Goal: Task Accomplishment & Management: Manage account settings

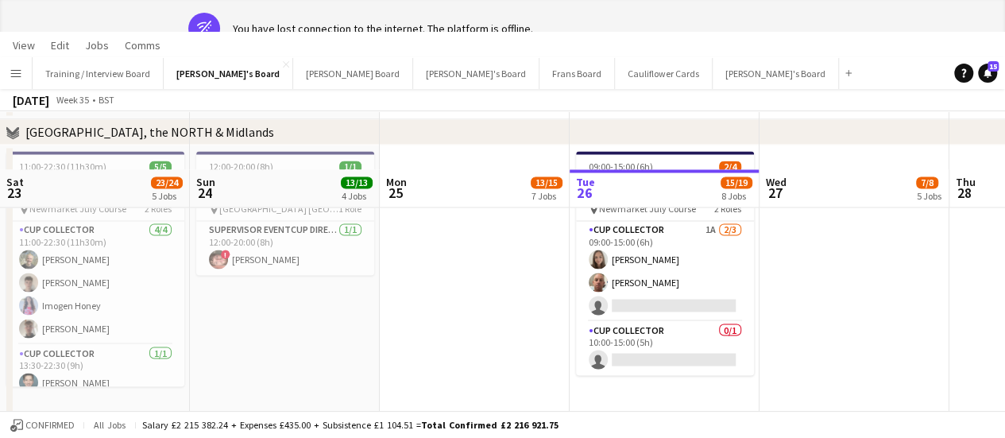
scroll to position [0, 380]
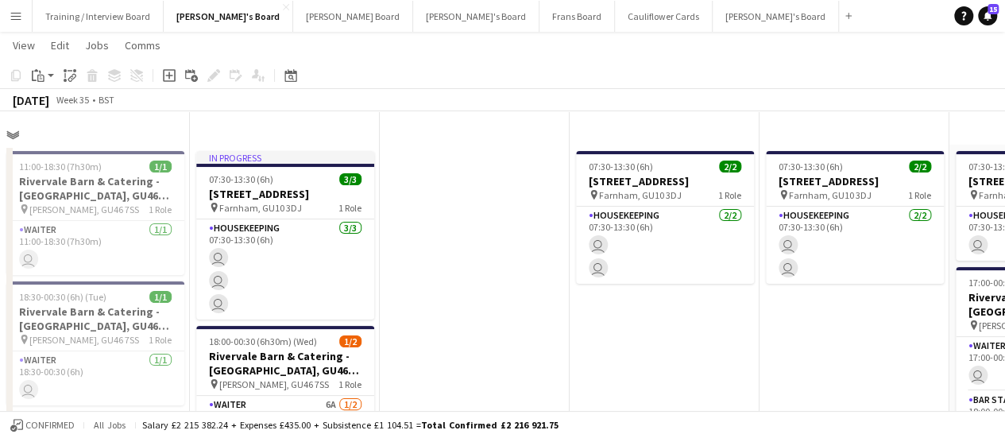
scroll to position [1389, 0]
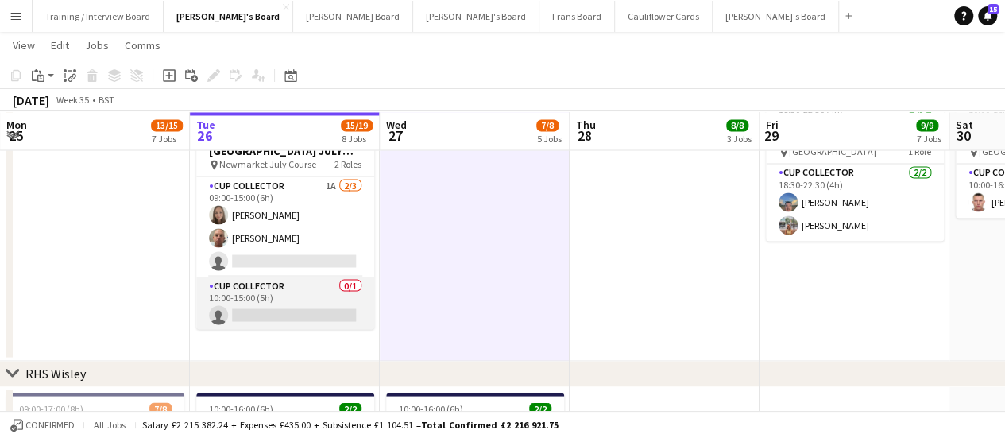
click at [254, 304] on app-card-role "CUP COLLECTOR 0/1 10:00-15:00 (5h) single-neutral-actions" at bounding box center [285, 304] width 178 height 54
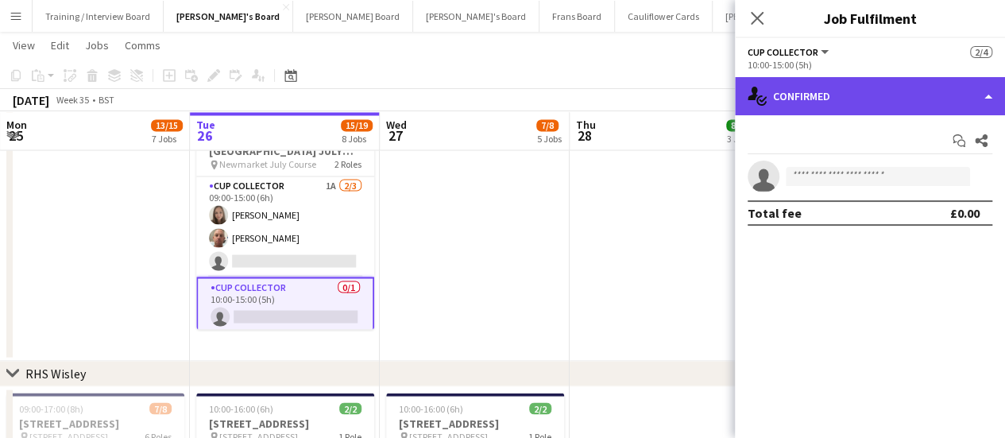
click at [924, 95] on div "single-neutral-actions-check-2 Confirmed" at bounding box center [870, 96] width 270 height 38
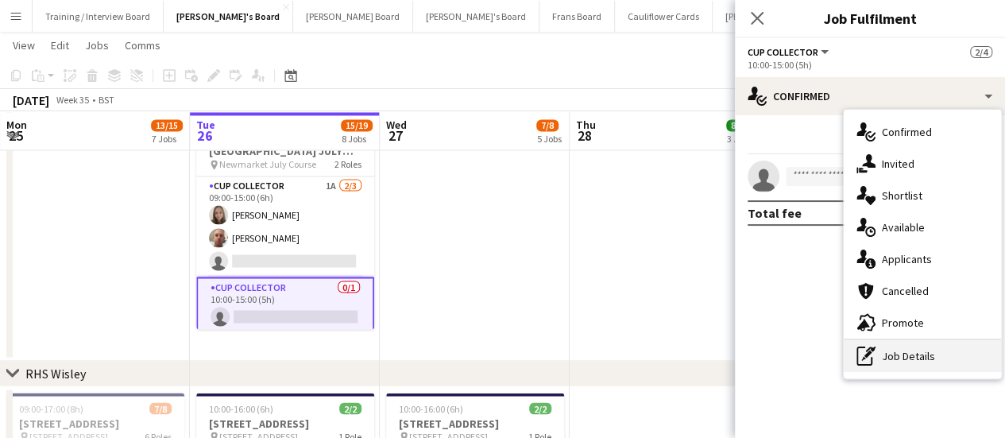
click at [935, 368] on div "pen-write Job Details" at bounding box center [922, 356] width 157 height 32
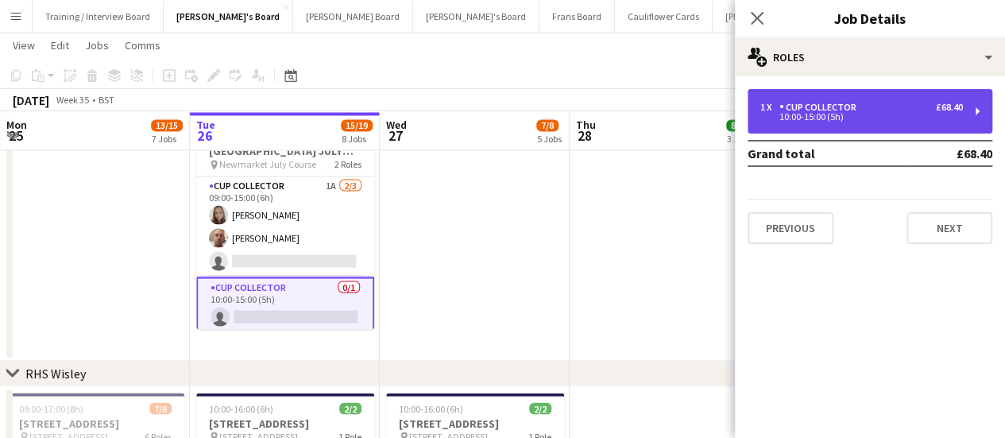
click at [792, 104] on div "CUP COLLECTOR" at bounding box center [821, 107] width 83 height 11
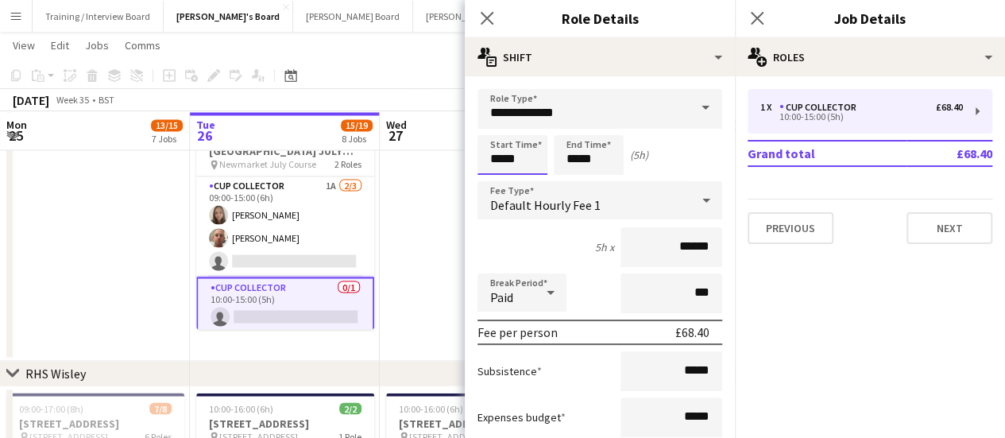
click at [504, 160] on input "*****" at bounding box center [513, 155] width 70 height 40
type input "*****"
click at [432, 269] on app-date-cell at bounding box center [475, 223] width 190 height 273
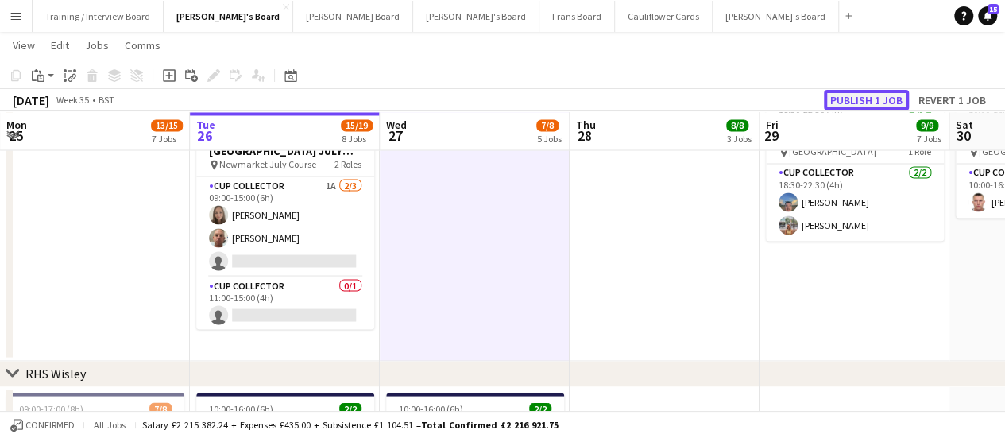
click at [882, 95] on button "Publish 1 job" at bounding box center [866, 100] width 85 height 21
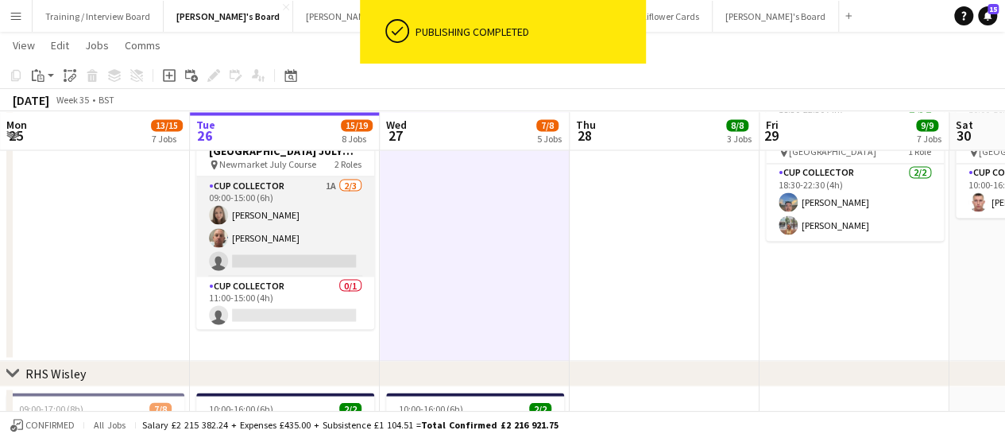
click at [322, 184] on app-card-role "CUP COLLECTOR 1A [DATE] 09:00-15:00 (6h) [PERSON_NAME] [PERSON_NAME] single-neu…" at bounding box center [285, 226] width 178 height 100
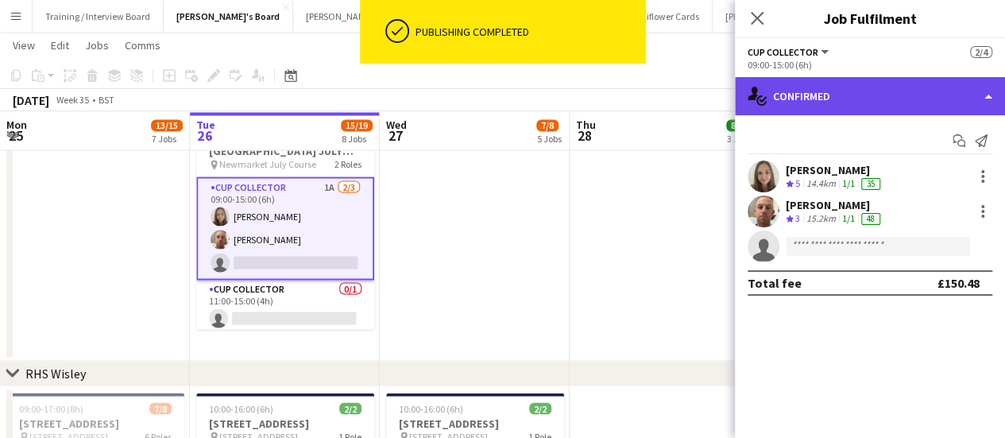
click at [881, 93] on div "single-neutral-actions-check-2 Confirmed" at bounding box center [870, 96] width 270 height 38
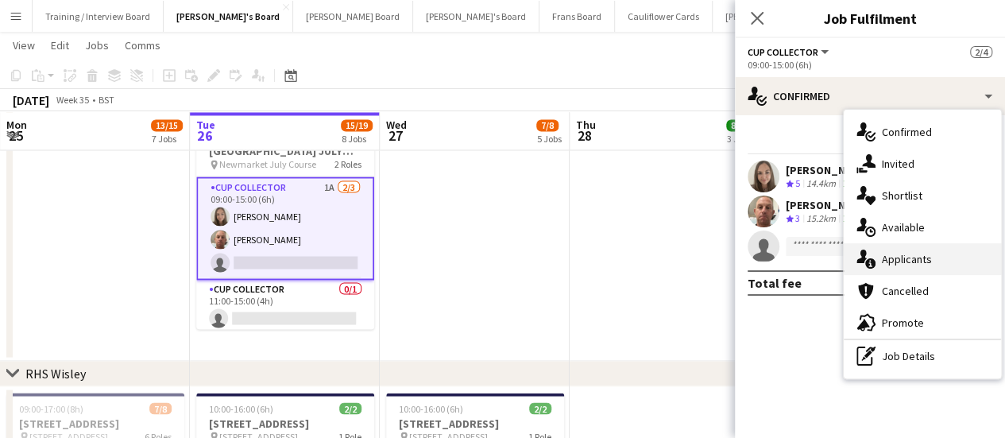
click at [921, 253] on div "single-neutral-actions-information Applicants" at bounding box center [922, 259] width 157 height 32
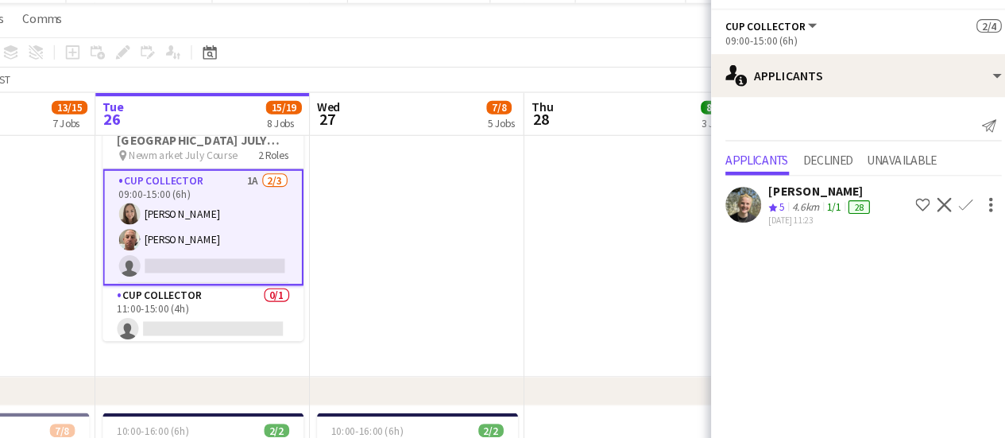
scroll to position [1387, 0]
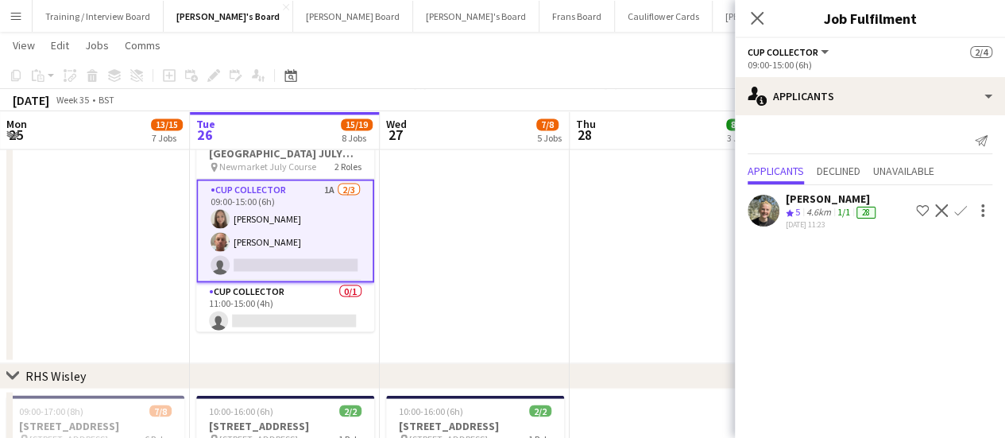
click at [587, 229] on app-date-cell at bounding box center [665, 226] width 190 height 273
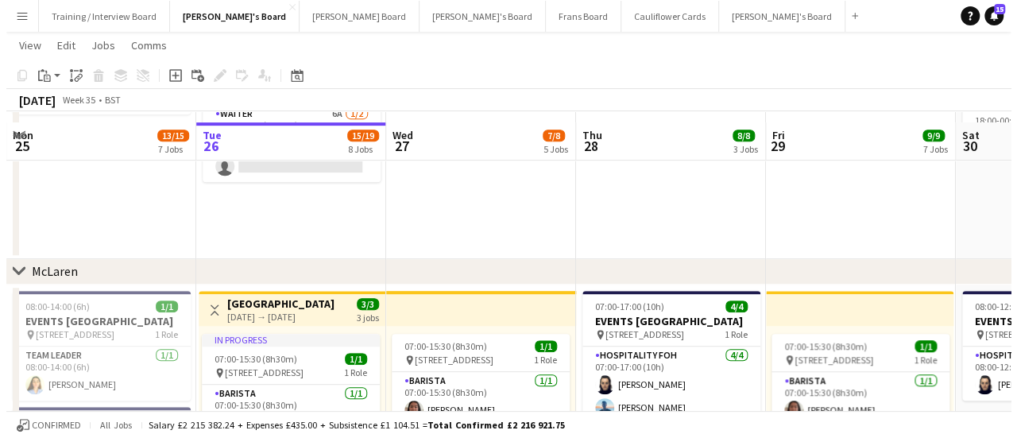
scroll to position [0, 0]
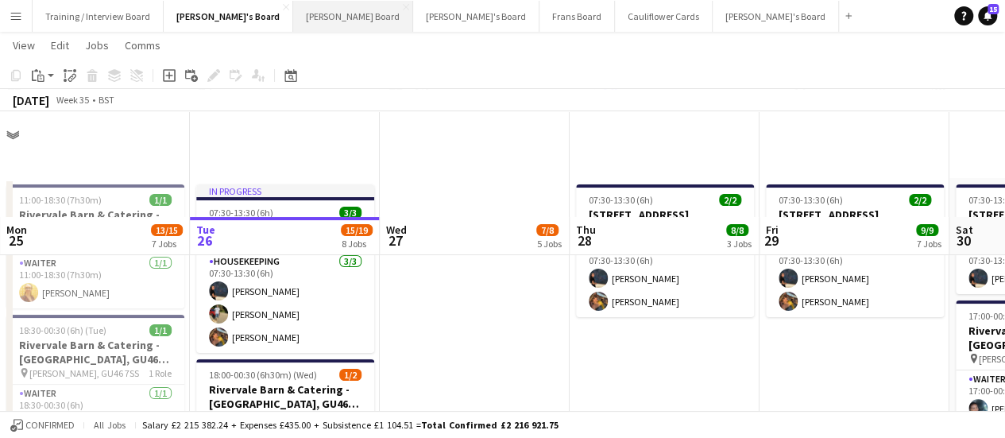
click at [293, 15] on button "Dean's Board Close" at bounding box center [353, 16] width 120 height 31
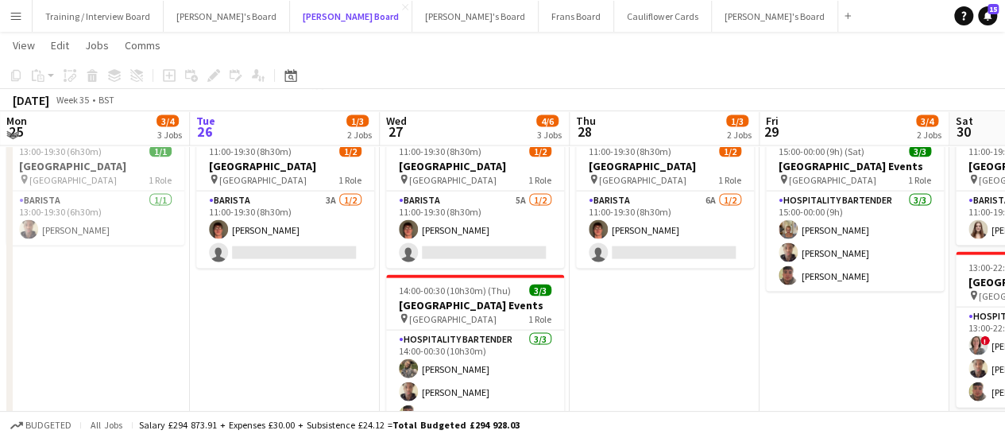
scroll to position [1575, 0]
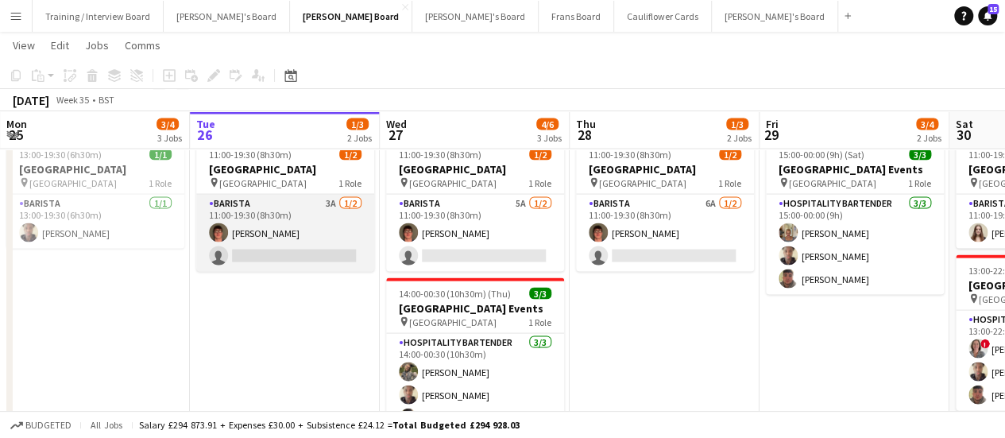
click at [294, 240] on app-card-role "Barista 3A 1/2 11:00-19:30 (8h30m) Toby Doyle single-neutral-actions" at bounding box center [285, 233] width 178 height 77
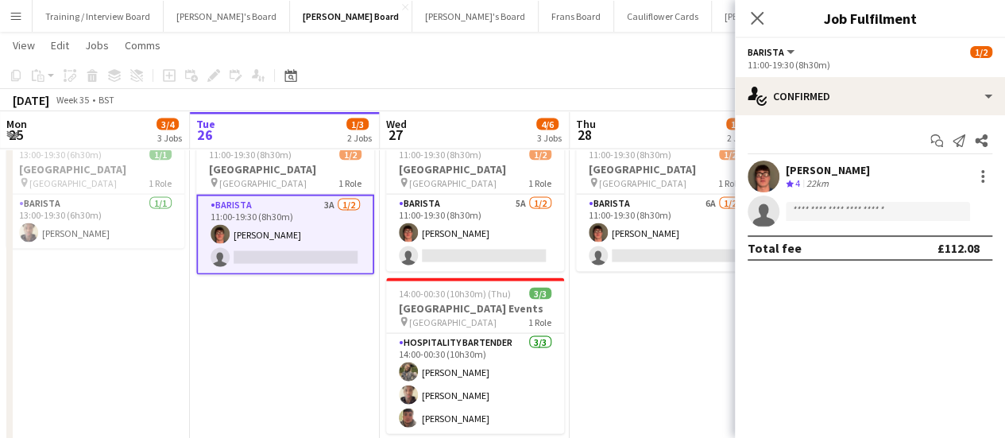
click at [798, 179] on span "4" at bounding box center [798, 183] width 5 height 12
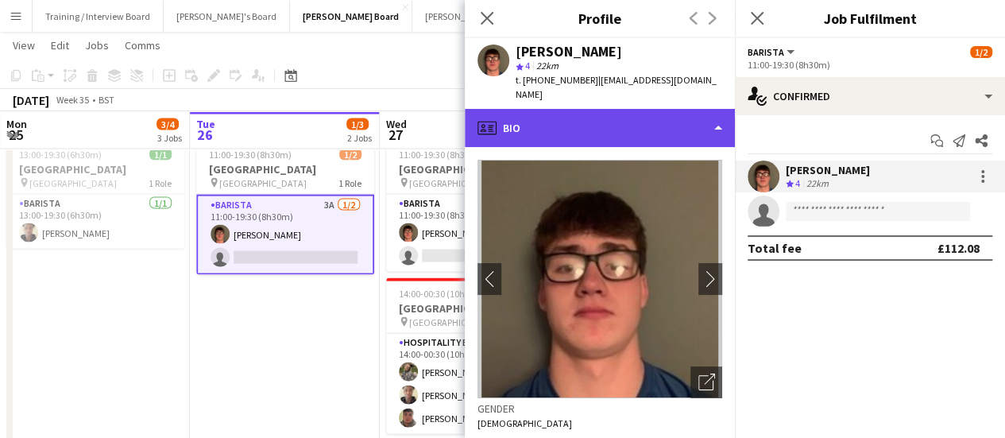
click at [631, 114] on div "profile Bio" at bounding box center [600, 128] width 270 height 38
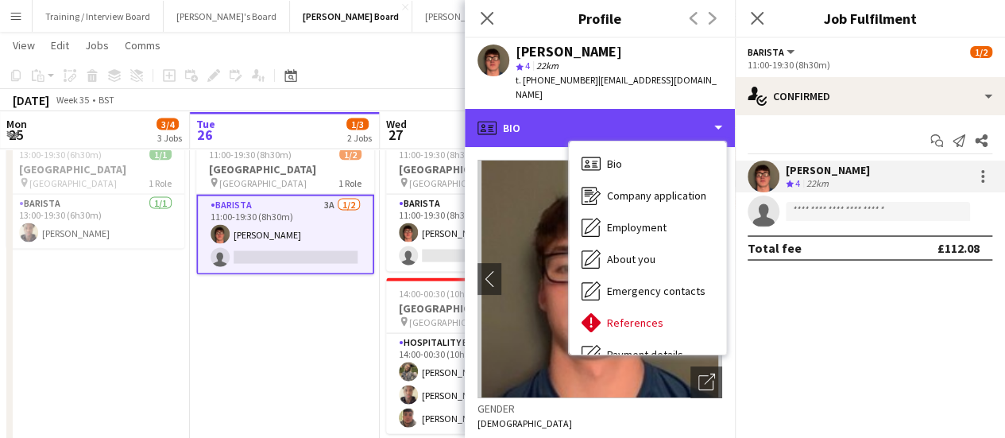
scroll to position [213, 0]
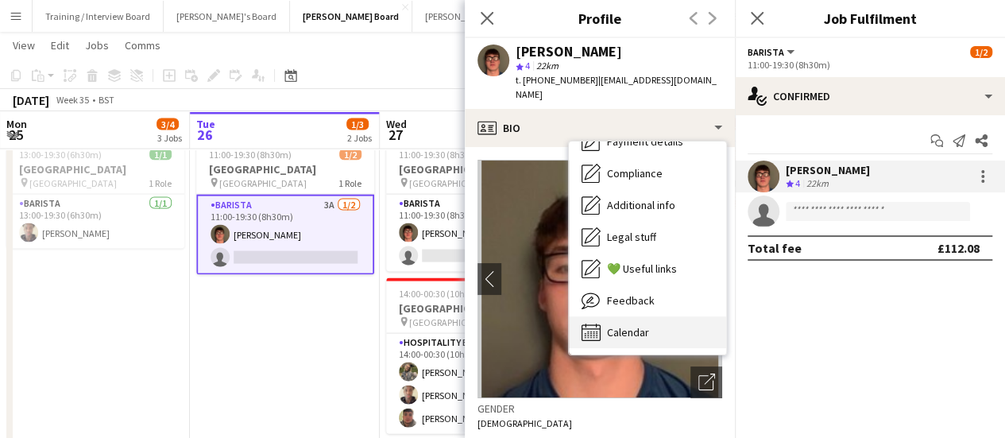
click at [683, 316] on div "Calendar Calendar" at bounding box center [647, 332] width 157 height 32
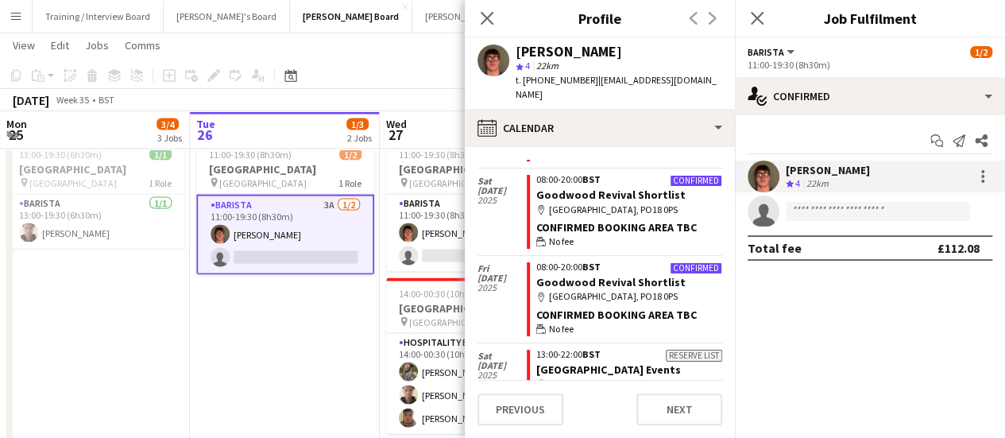
scroll to position [0, 0]
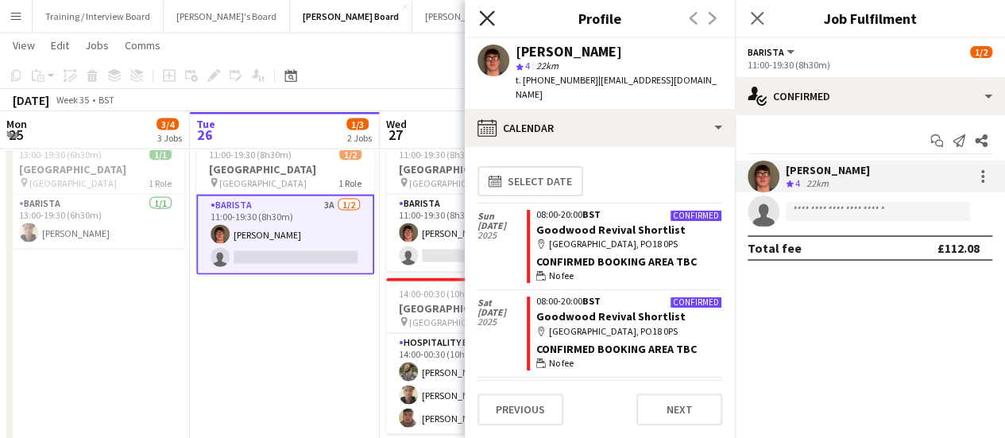
click at [486, 20] on icon at bounding box center [486, 17] width 15 height 15
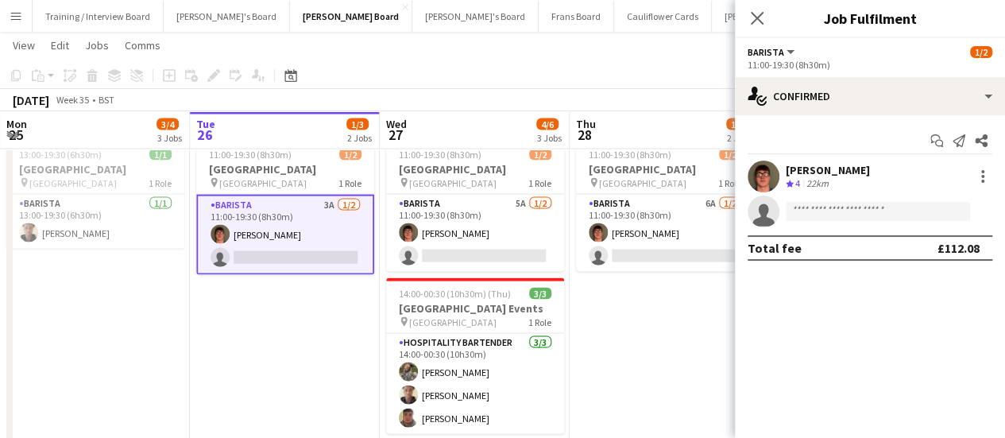
click at [633, 378] on app-date-cell "11:00-19:30 (8h30m) 1/2 Four Seasons Hotel Restaurant pin Four Seasons Hotel 1 …" at bounding box center [665, 315] width 190 height 364
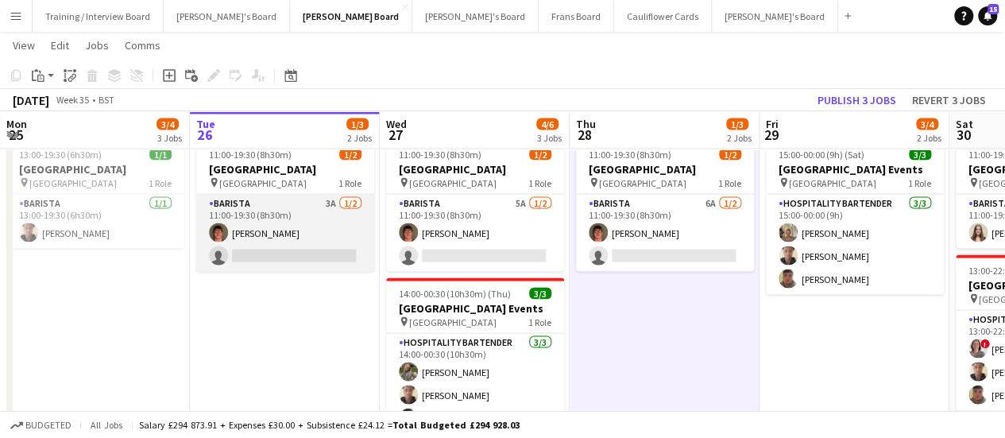
click at [327, 229] on app-card-role "Barista 3A 1/2 11:00-19:30 (8h30m) Toby Doyle single-neutral-actions" at bounding box center [285, 233] width 178 height 77
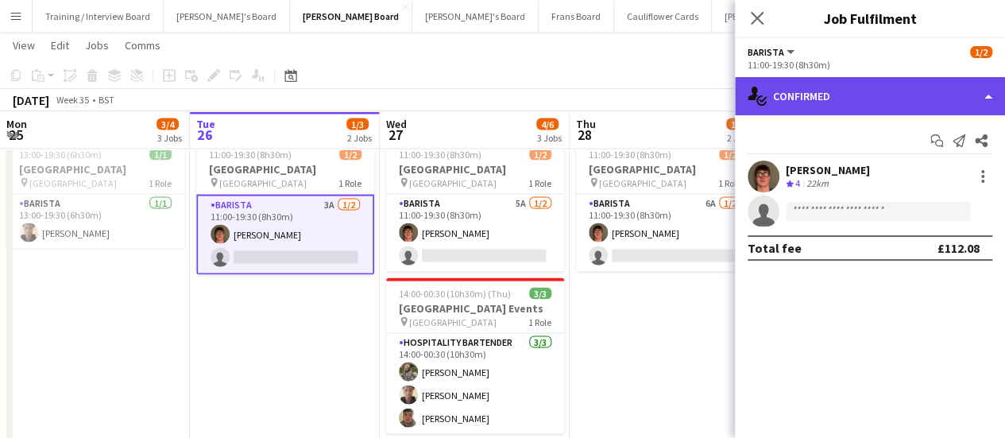
click at [928, 107] on div "single-neutral-actions-check-2 Confirmed" at bounding box center [870, 96] width 270 height 38
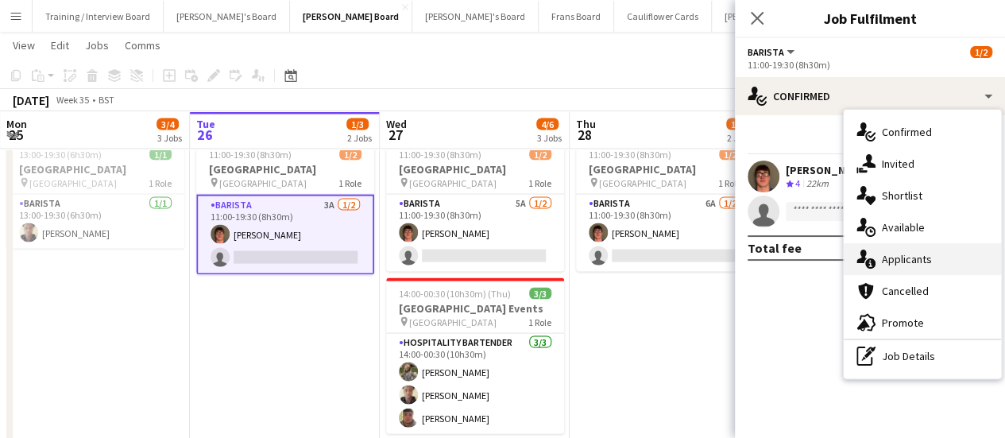
click at [924, 262] on div "single-neutral-actions-information Applicants" at bounding box center [922, 259] width 157 height 32
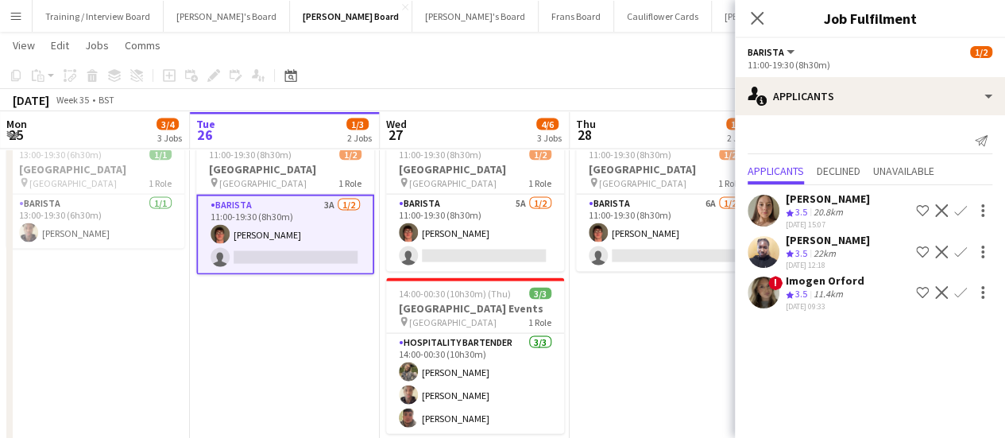
click at [650, 357] on app-date-cell "11:00-19:30 (8h30m) 1/2 Four Seasons Hotel Restaurant pin Four Seasons Hotel 1 …" at bounding box center [665, 315] width 190 height 364
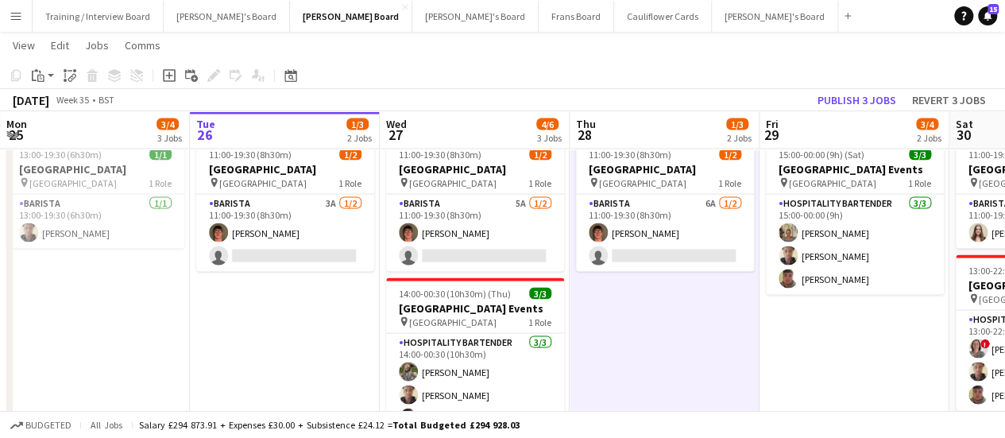
click at [310, 318] on app-date-cell "11:00-19:30 (8h30m) 1/2 Four Seasons Hotel Restaurant pin Four Seasons Hotel 1 …" at bounding box center [285, 315] width 190 height 364
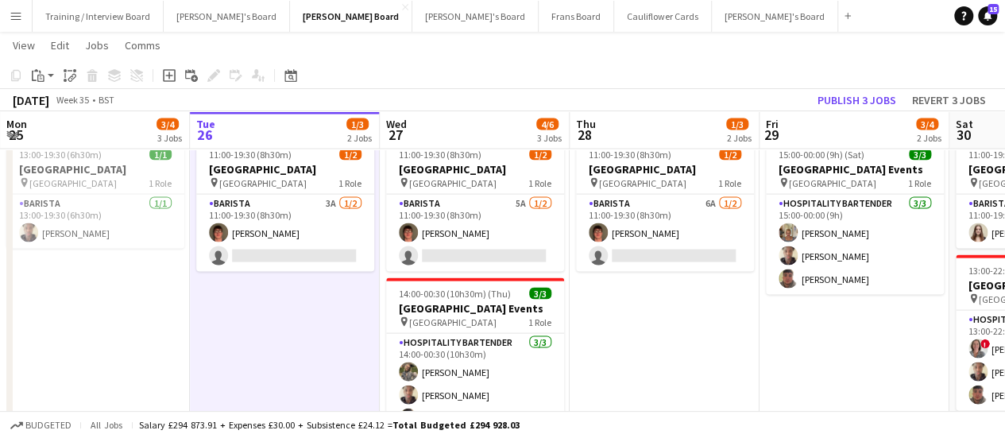
click at [103, 281] on app-date-cell "13:00-19:30 (6h30m) 1/1 Four Seasons Hotel Restaurant pin Four Seasons Hotel 1 …" at bounding box center [95, 315] width 190 height 364
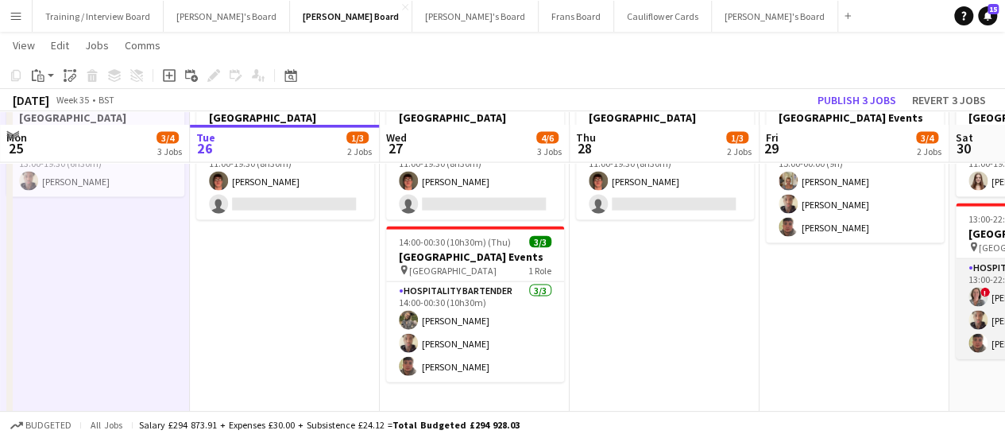
scroll to position [1641, 0]
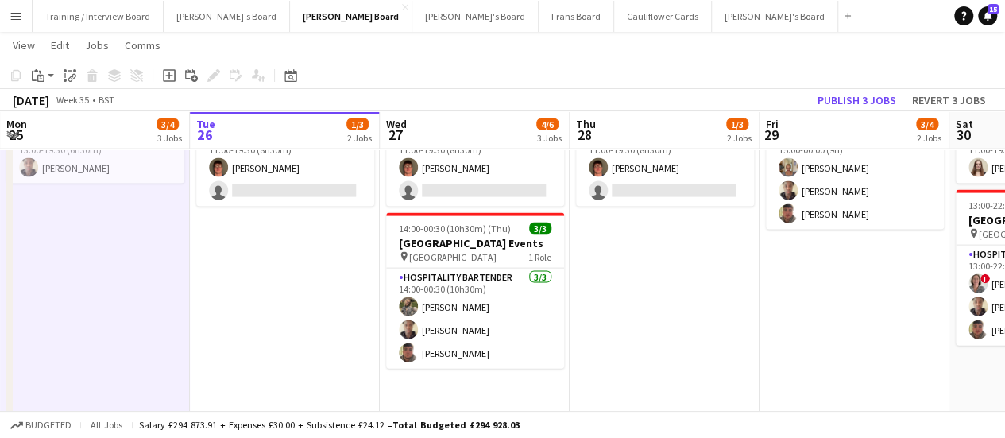
click at [352, 289] on app-date-cell "11:00-19:30 (8h30m) 1/2 Four Seasons Hotel Restaurant pin Four Seasons Hotel 1 …" at bounding box center [285, 250] width 190 height 364
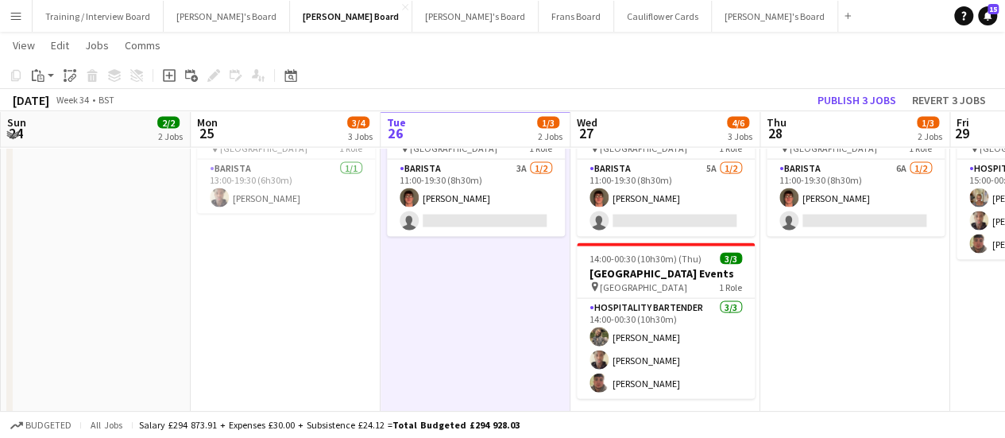
scroll to position [1609, 0]
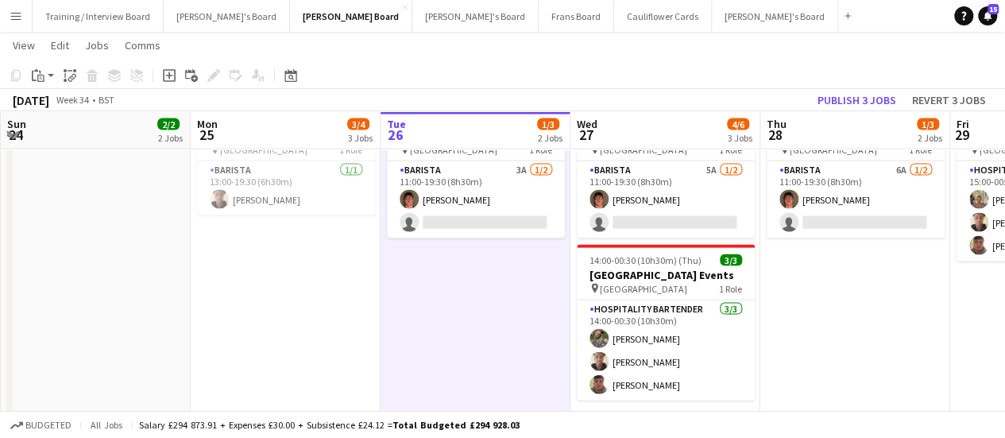
click at [326, 289] on app-date-cell "13:00-19:30 (6h30m) 1/1 Four Seasons Hotel Restaurant pin Four Seasons Hotel 1 …" at bounding box center [286, 281] width 190 height 364
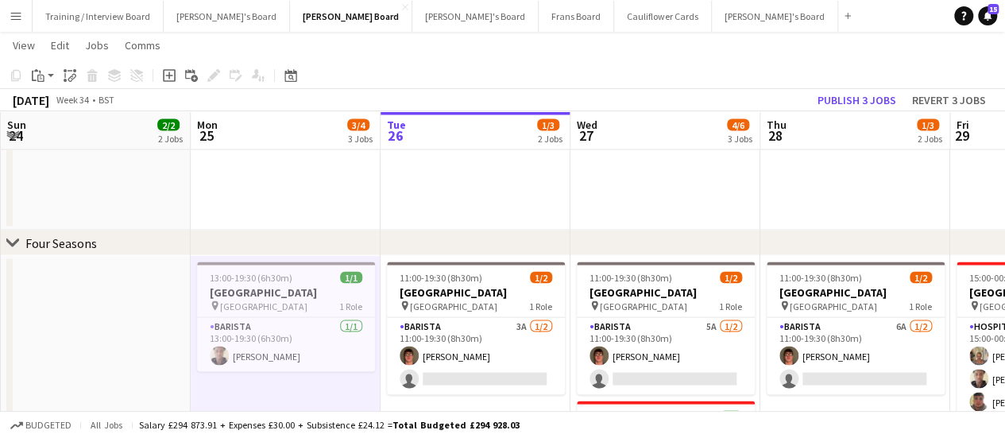
scroll to position [1483, 0]
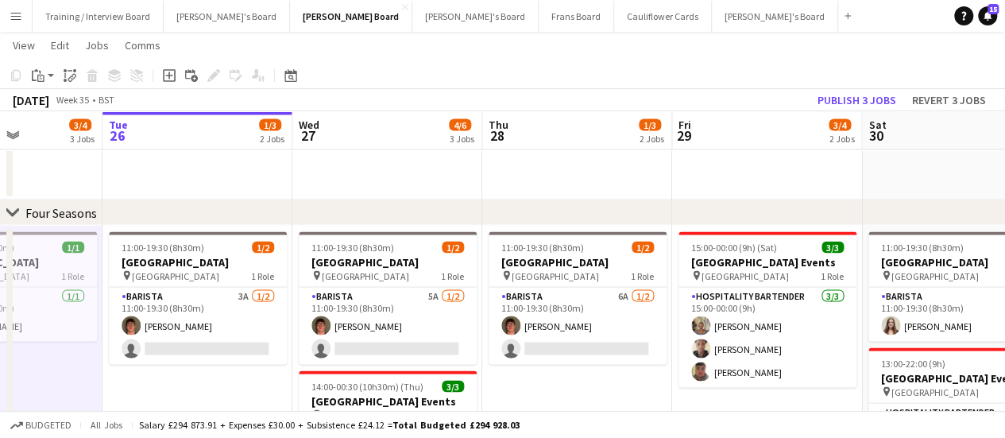
drag, startPoint x: 886, startPoint y: 373, endPoint x: 609, endPoint y: 365, distance: 277.5
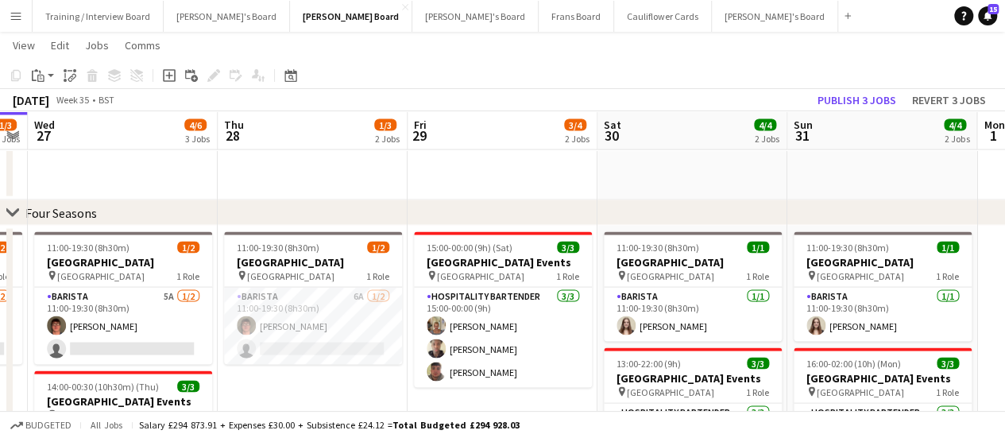
scroll to position [0, 469]
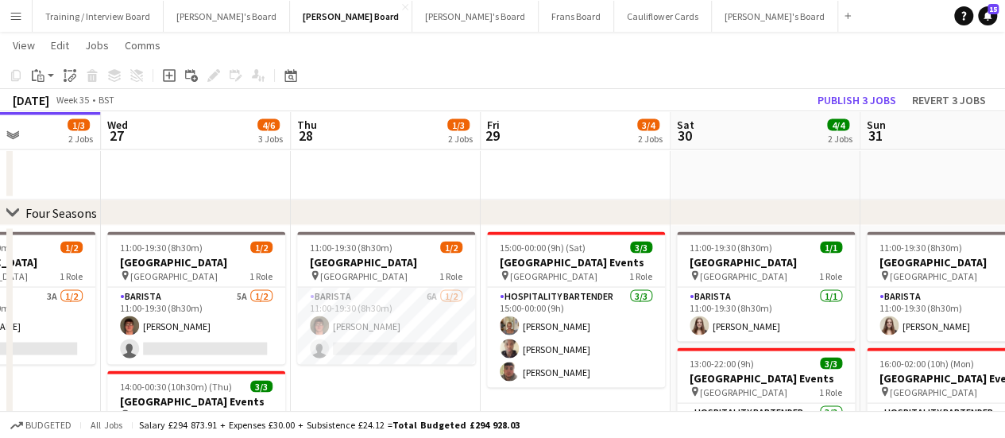
drag, startPoint x: 804, startPoint y: 399, endPoint x: 613, endPoint y: 374, distance: 193.2
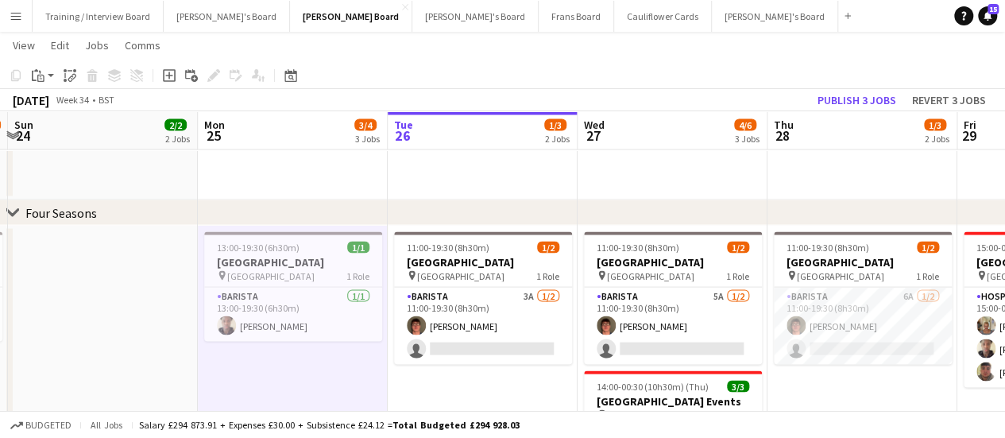
scroll to position [0, 529]
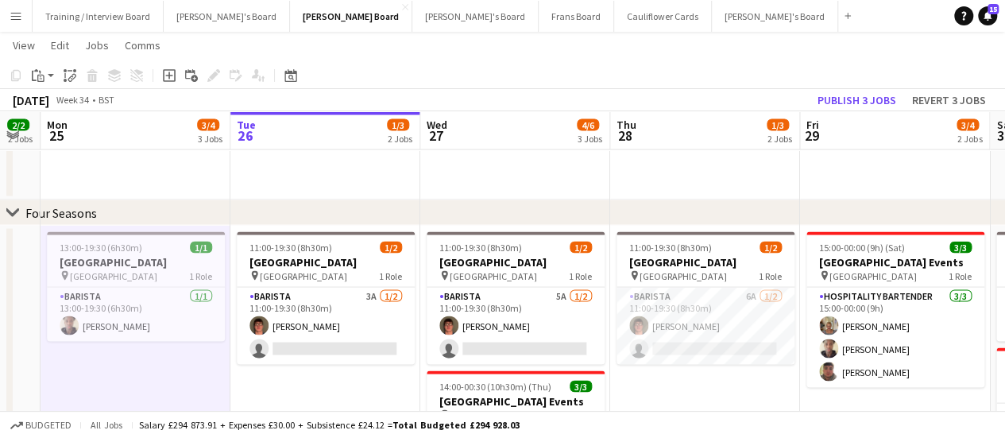
drag, startPoint x: 67, startPoint y: 397, endPoint x: 386, endPoint y: 402, distance: 319.6
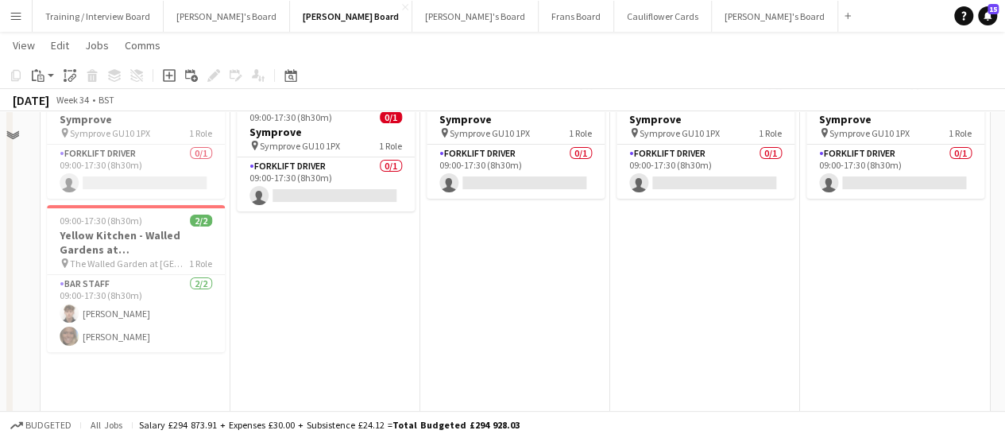
scroll to position [0, 0]
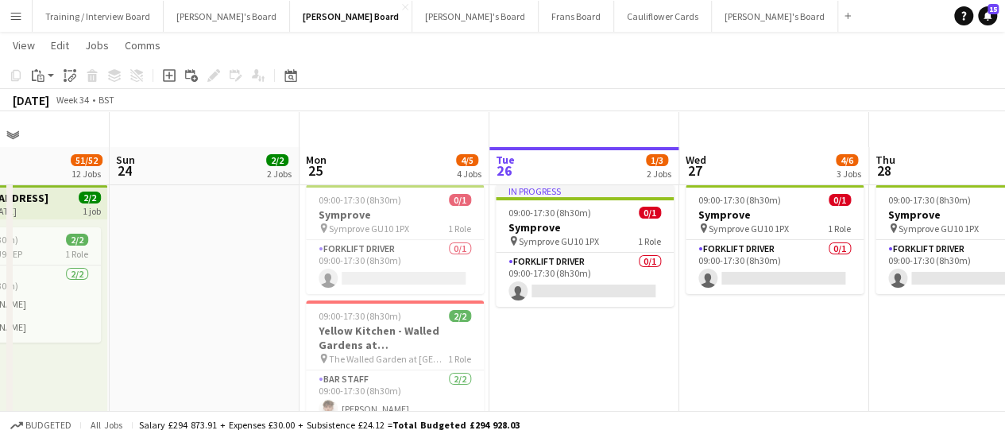
drag, startPoint x: 394, startPoint y: 351, endPoint x: 821, endPoint y: 293, distance: 430.6
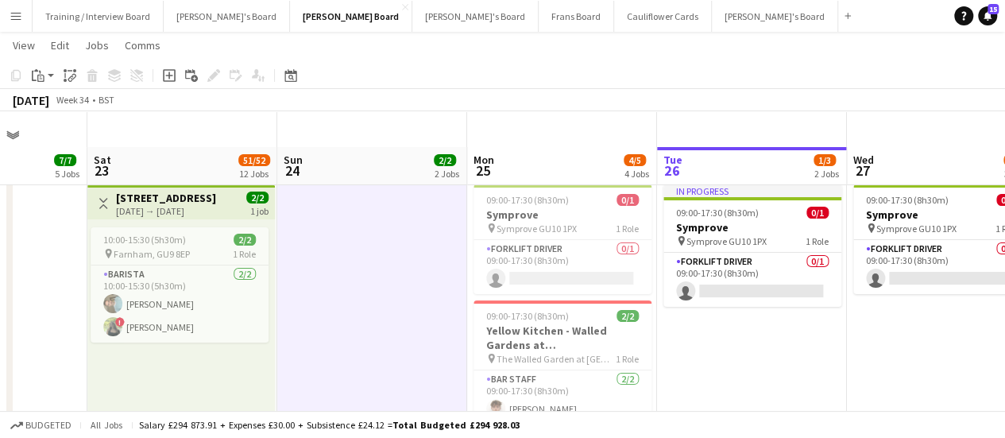
click at [221, 363] on div "10:00-15:30 (5h30m) 2/2 pin Farnham, GU9 8EP 1 Role Barista 2/2 10:00-15:30 (5h…" at bounding box center [181, 340] width 188 height 243
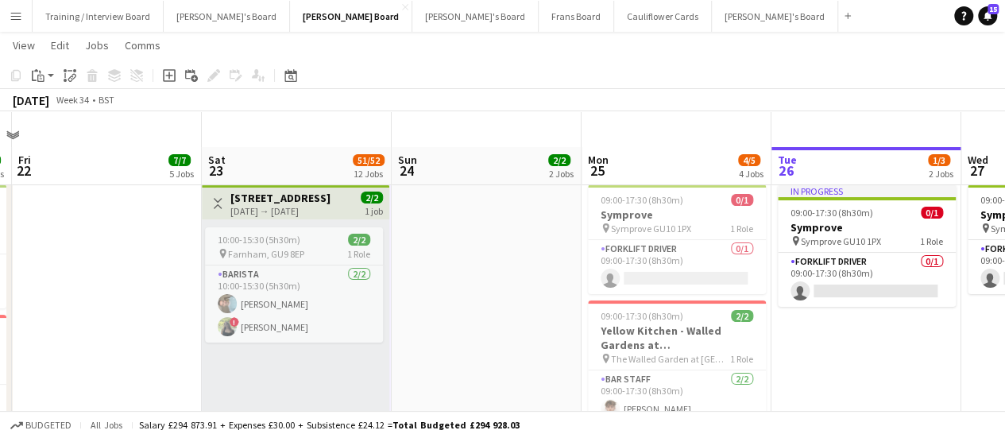
scroll to position [0, 354]
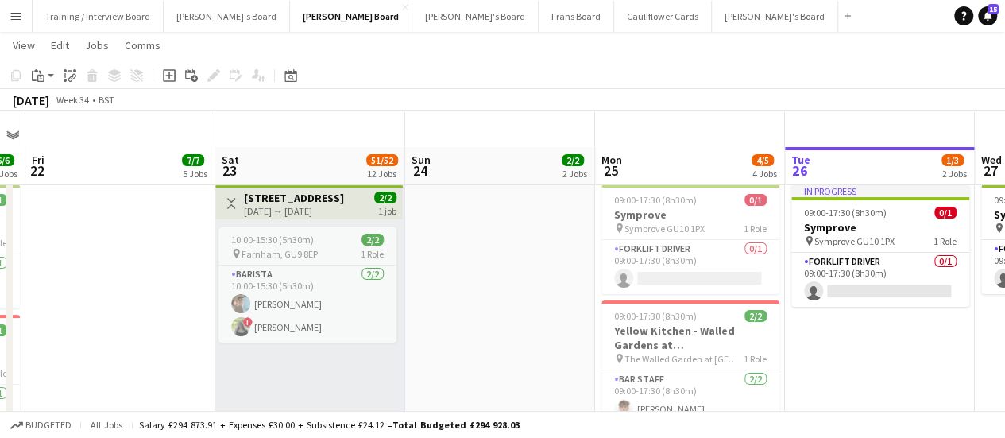
drag, startPoint x: 206, startPoint y: 367, endPoint x: 527, endPoint y: 475, distance: 338.8
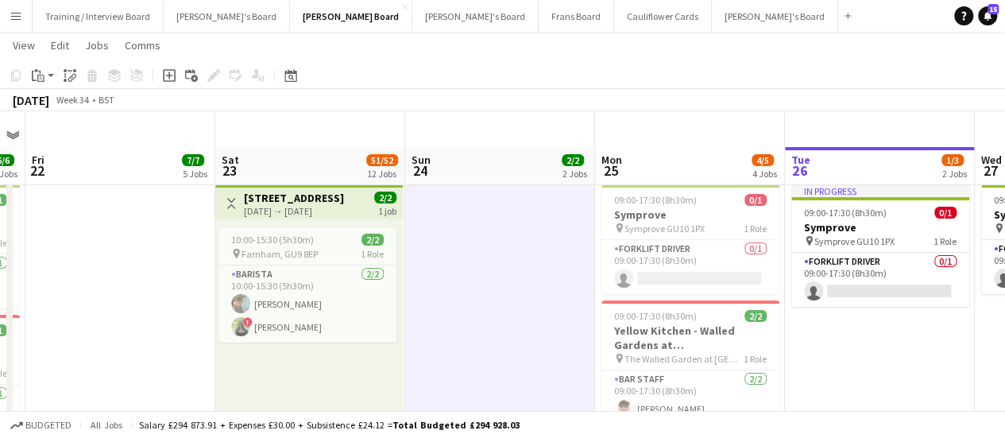
click at [327, 378] on div "10:00-15:30 (5h30m) 2/2 pin Farnham, GU9 8EP 1 Role Barista 2/2 10:00-15:30 (5h…" at bounding box center [309, 340] width 188 height 243
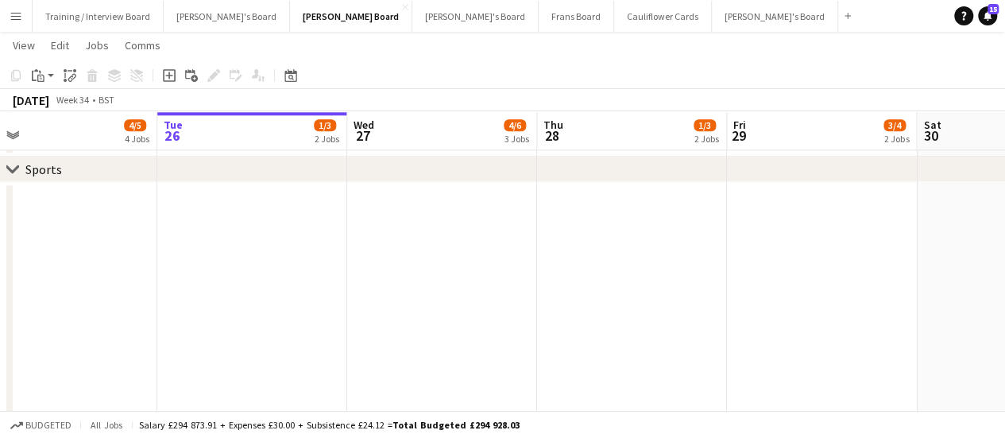
scroll to position [0, 405]
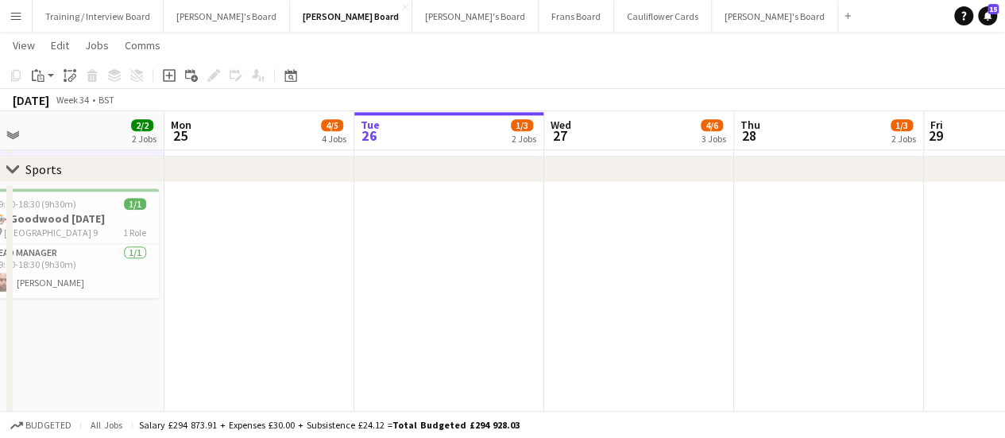
drag, startPoint x: 935, startPoint y: 258, endPoint x: 505, endPoint y: 287, distance: 431.0
click at [505, 287] on app-calendar-viewport "Fri 22 7/7 5 Jobs Sat 23 51/52 12 Jobs Sun 24 2/2 2 Jobs Mon 25 4/5 4 Jobs Tue …" at bounding box center [502, 426] width 1005 height 2503
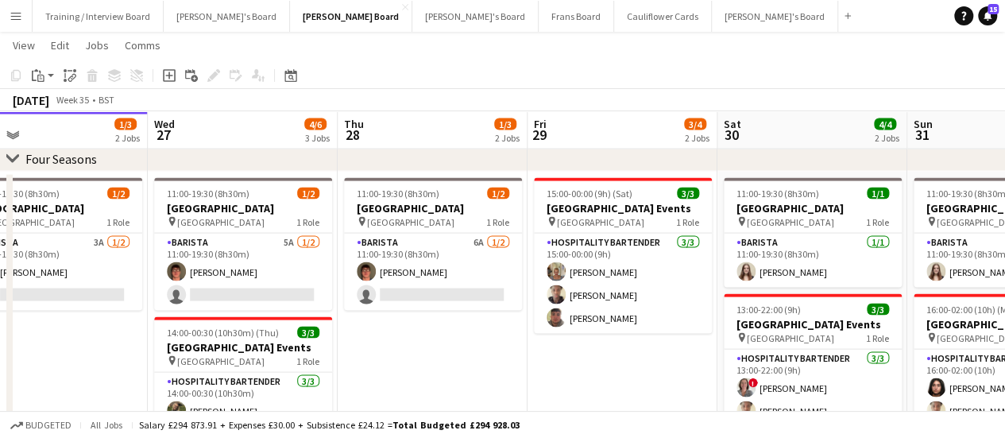
scroll to position [0, 392]
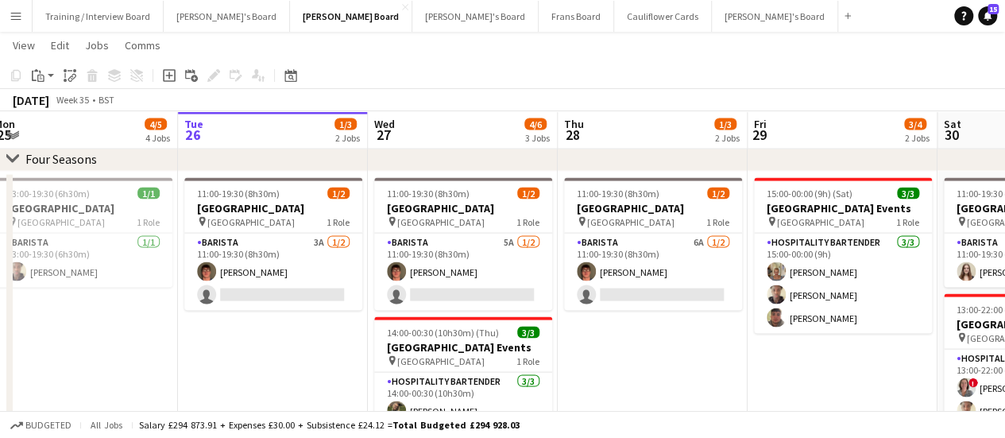
drag, startPoint x: 851, startPoint y: 344, endPoint x: 675, endPoint y: 397, distance: 184.1
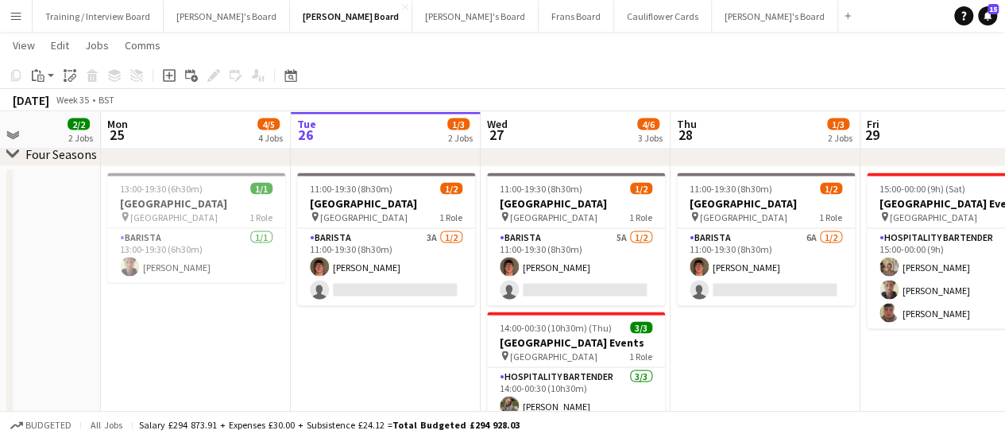
scroll to position [0, 468]
drag, startPoint x: 231, startPoint y: 328, endPoint x: 344, endPoint y: 325, distance: 113.7
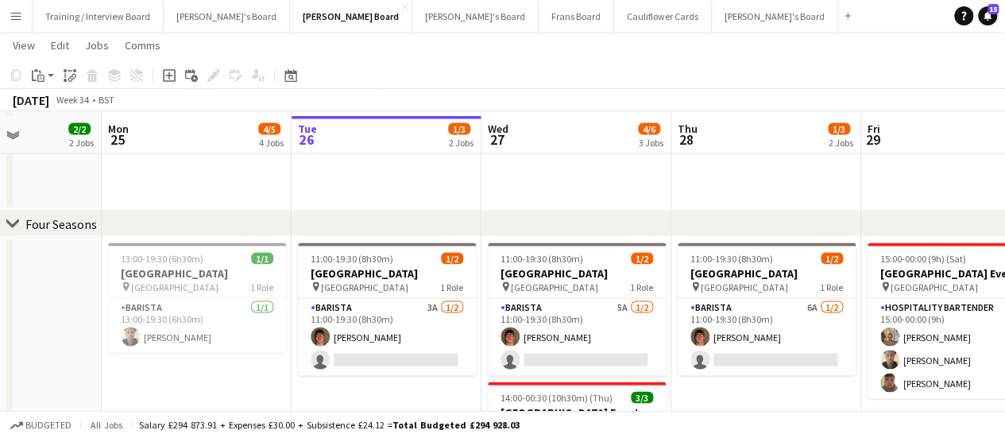
scroll to position [1476, 0]
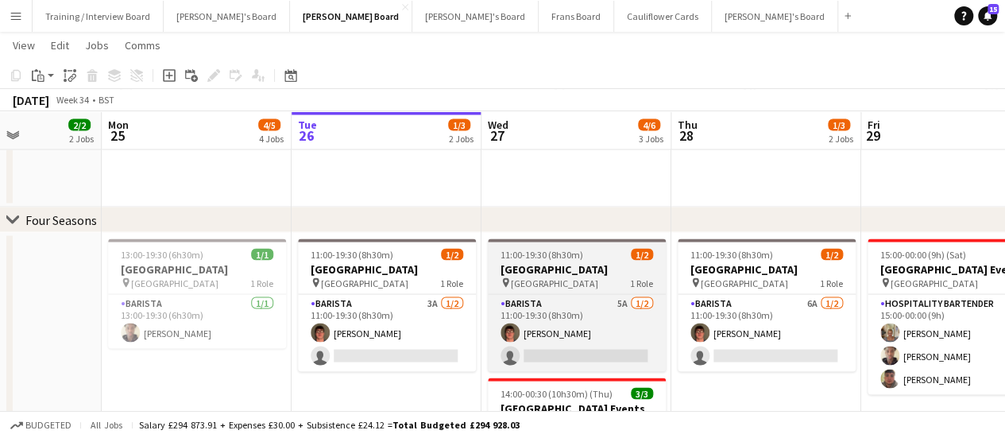
click at [551, 267] on h3 "Four Seasons Hotel Restaurant" at bounding box center [577, 268] width 178 height 14
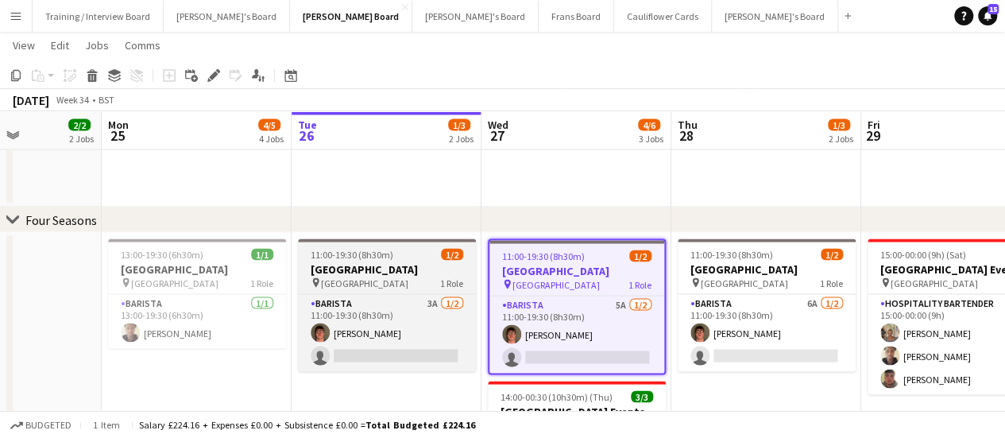
click at [451, 253] on span "1/2" at bounding box center [452, 254] width 22 height 12
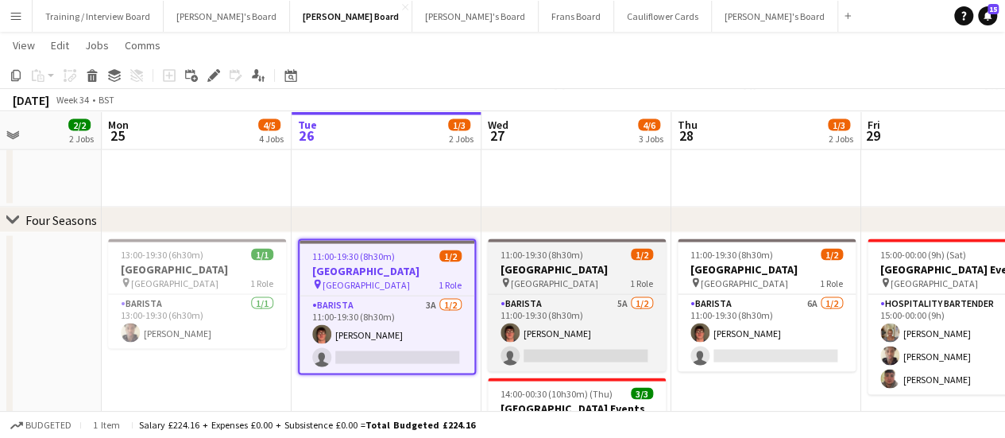
click at [553, 271] on h3 "Four Seasons Hotel Restaurant" at bounding box center [577, 268] width 178 height 14
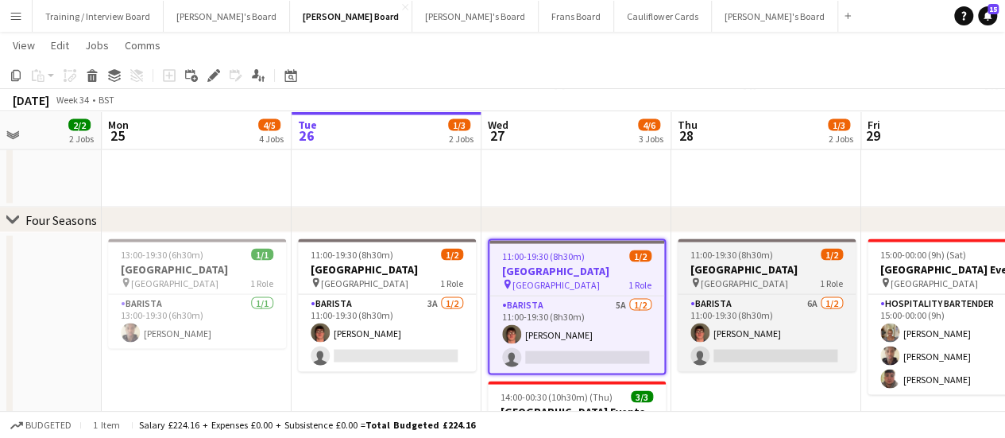
click at [715, 260] on app-job-card "11:00-19:30 (8h30m) 1/2 Four Seasons Hotel Restaurant pin Four Seasons Hotel 1 …" at bounding box center [767, 304] width 178 height 133
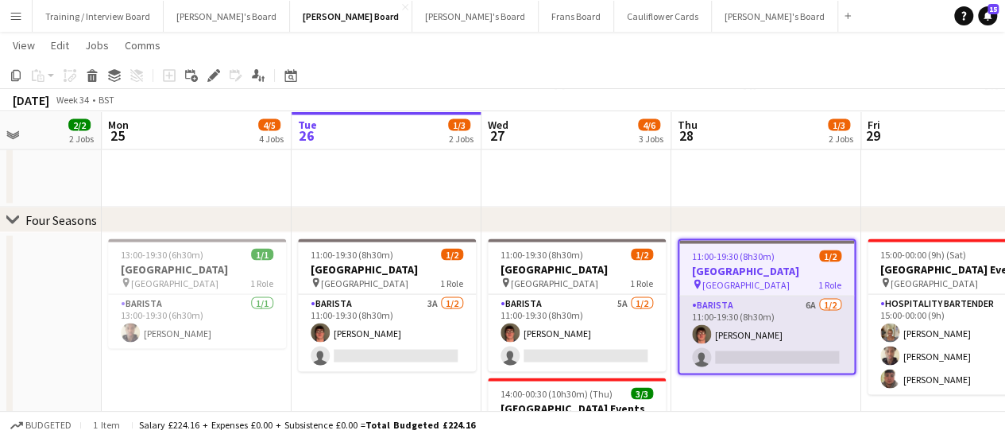
drag, startPoint x: 916, startPoint y: 412, endPoint x: 718, endPoint y: 374, distance: 201.4
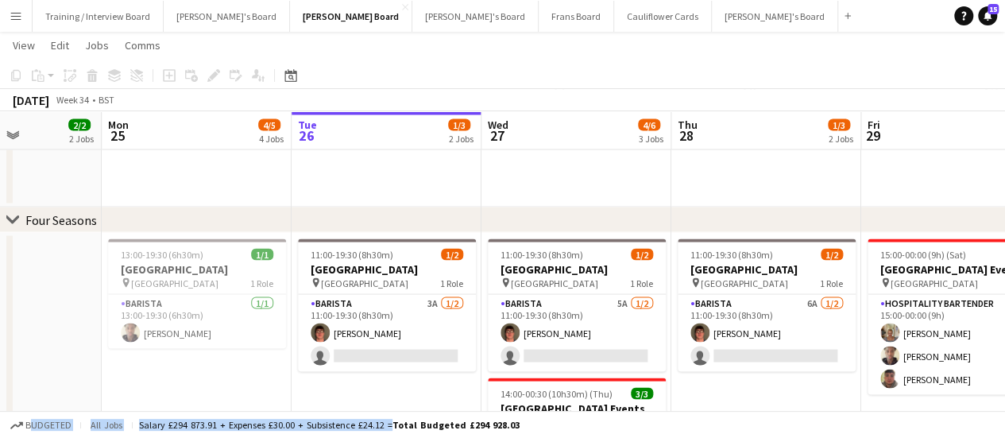
click at [720, 397] on app-date-cell "11:00-19:30 (8h30m) 1/2 Four Seasons Hotel Restaurant pin Four Seasons Hotel 1 …" at bounding box center [767, 414] width 190 height 364
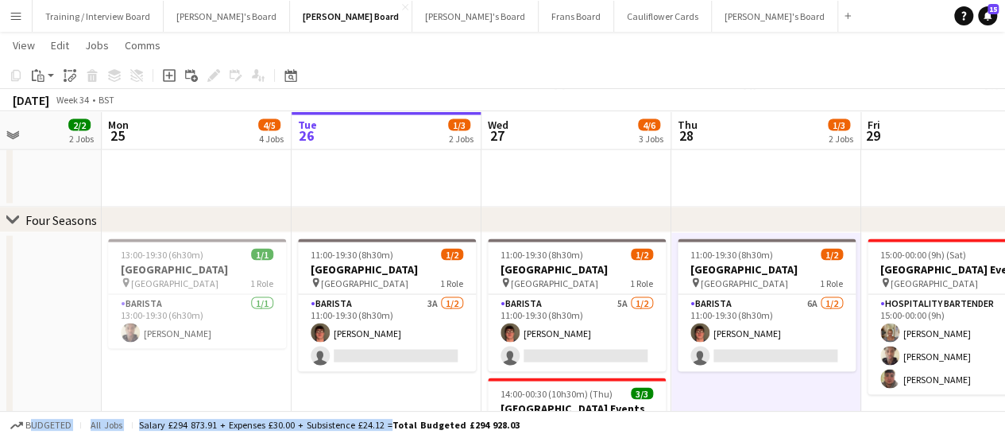
click at [955, 405] on app-date-cell "15:00-00:00 (9h) (Sat) 3/3 Four Seasons Hotel Events pin Four Seasons Hotel 1 R…" at bounding box center [957, 414] width 190 height 364
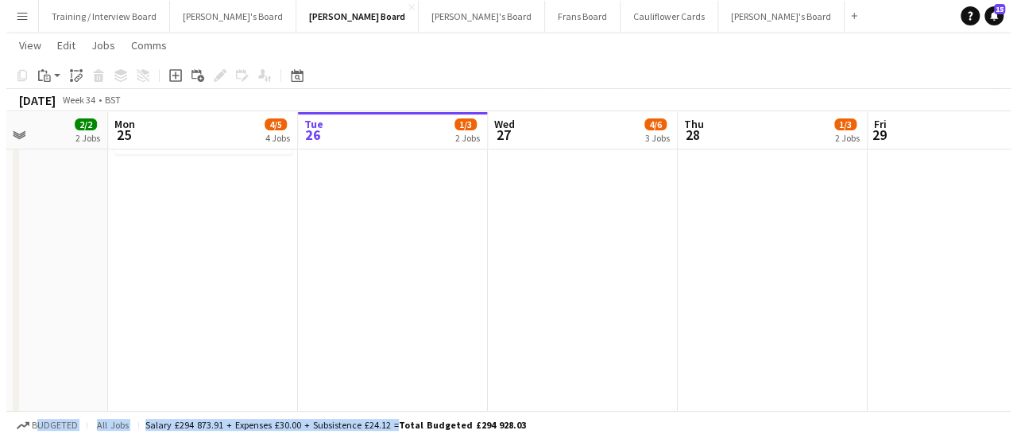
scroll to position [0, 0]
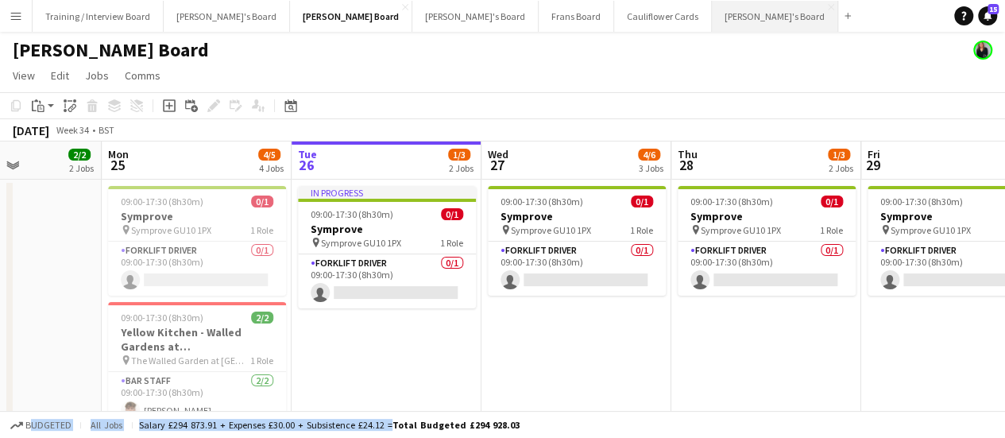
click at [712, 26] on button "Thomasina's Board Close" at bounding box center [775, 16] width 126 height 31
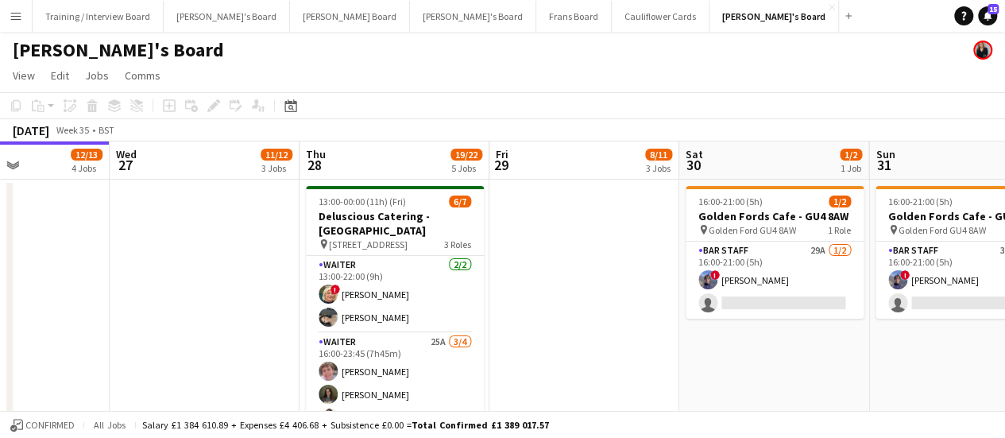
scroll to position [0, 653]
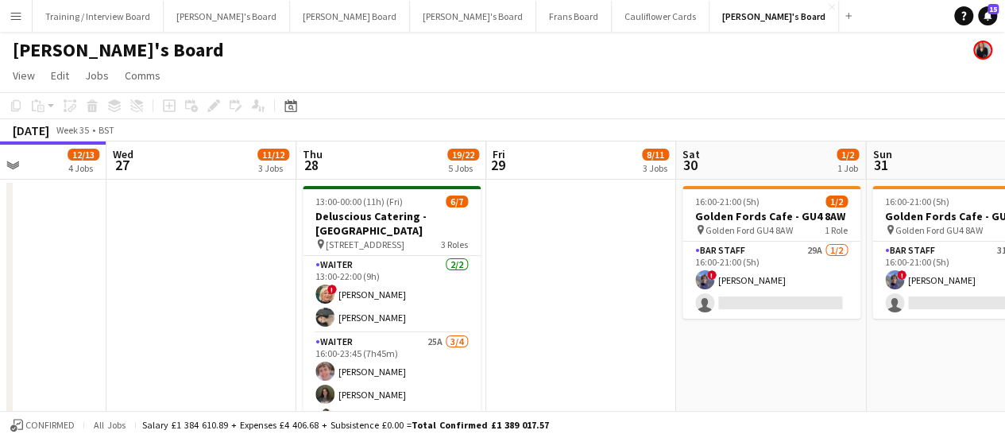
drag, startPoint x: 819, startPoint y: 349, endPoint x: 545, endPoint y: 291, distance: 279.5
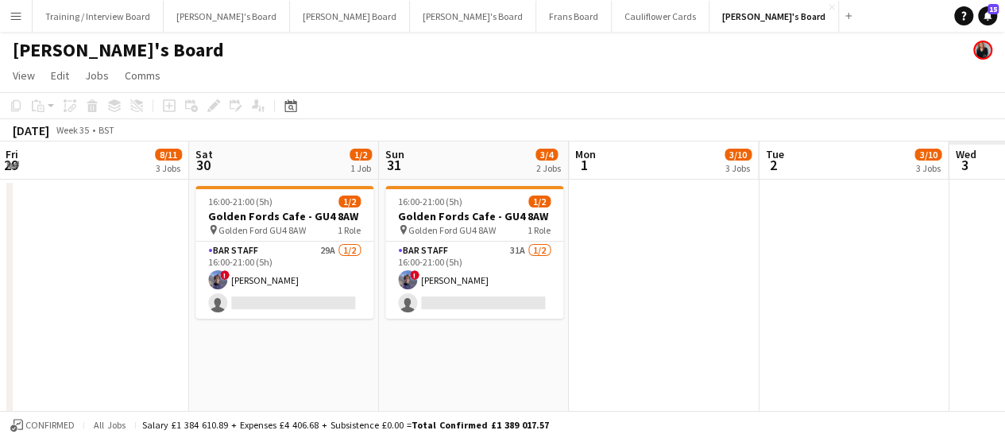
scroll to position [0, 391]
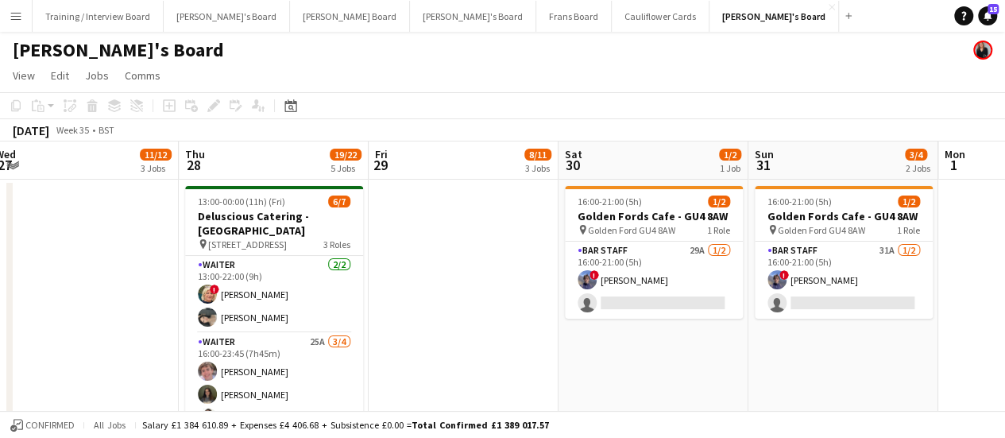
drag, startPoint x: 835, startPoint y: 360, endPoint x: 717, endPoint y: 327, distance: 122.3
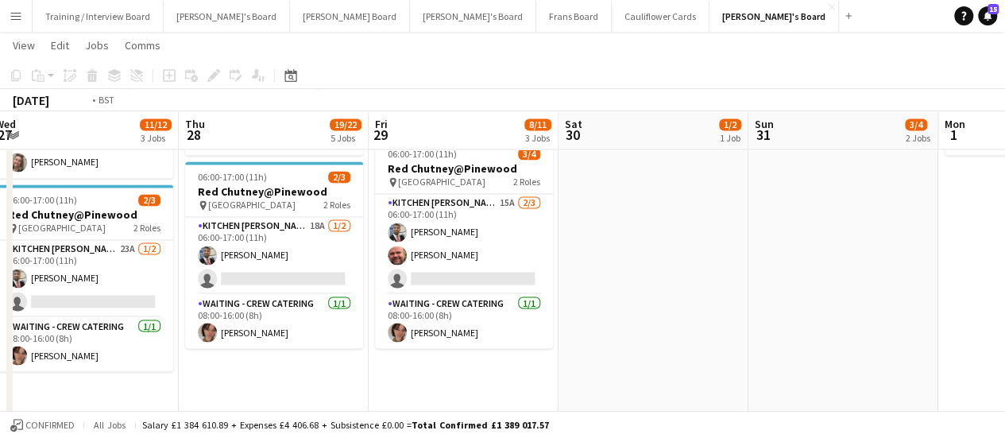
scroll to position [0, 438]
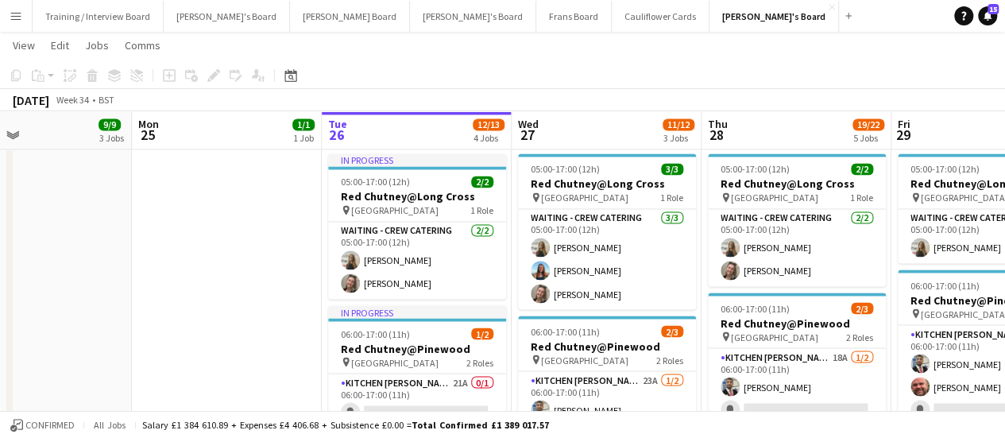
drag, startPoint x: 339, startPoint y: 378, endPoint x: 862, endPoint y: 339, distance: 524.4
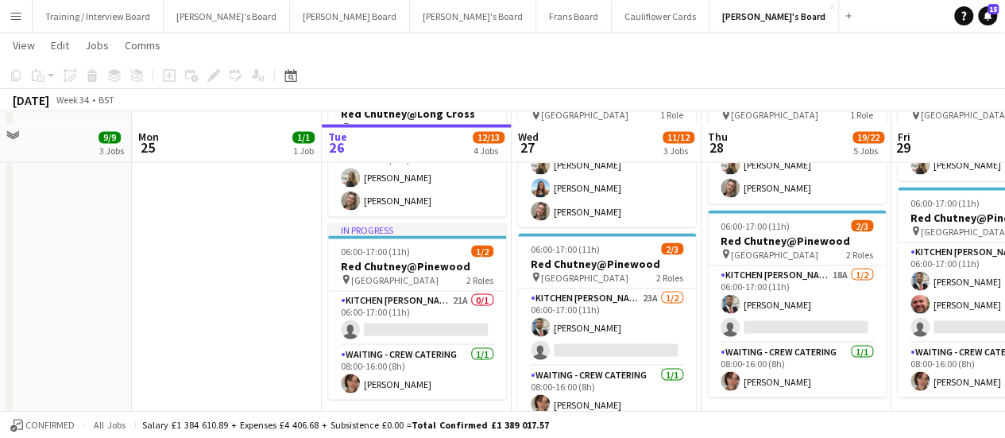
scroll to position [1377, 0]
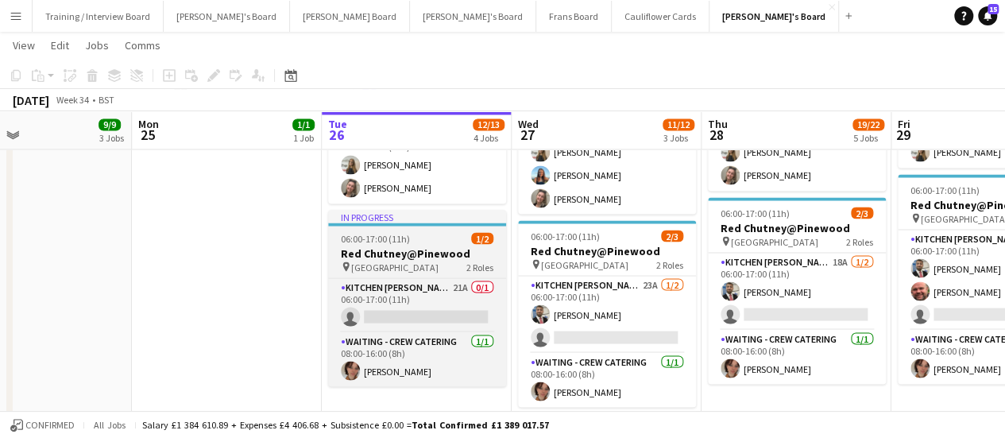
click at [407, 238] on span "06:00-17:00 (11h)" at bounding box center [375, 238] width 69 height 12
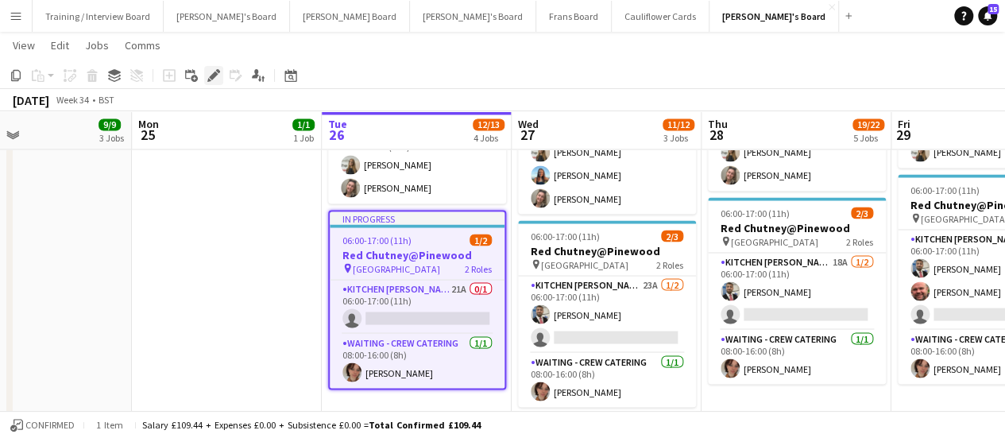
click at [211, 74] on icon "Edit" at bounding box center [213, 75] width 13 height 13
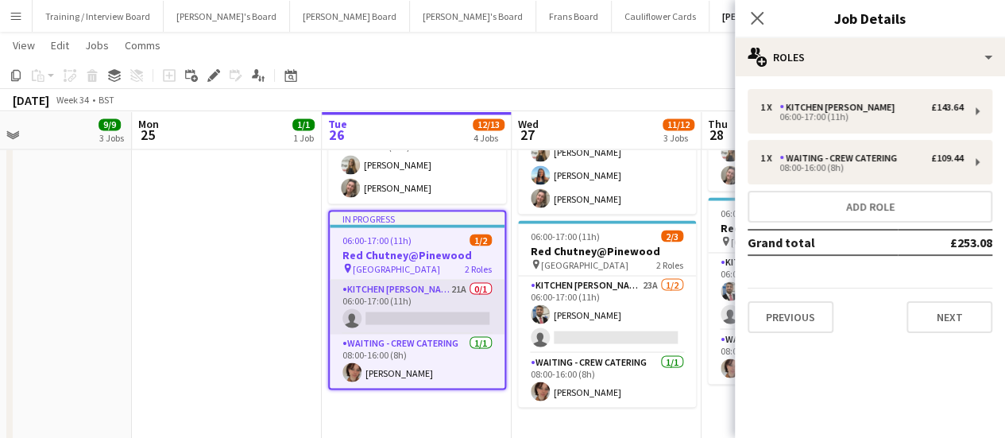
click at [466, 307] on app-card-role "Kitchen Porter 21A 0/1 06:00-17:00 (11h) single-neutral-actions" at bounding box center [417, 307] width 175 height 54
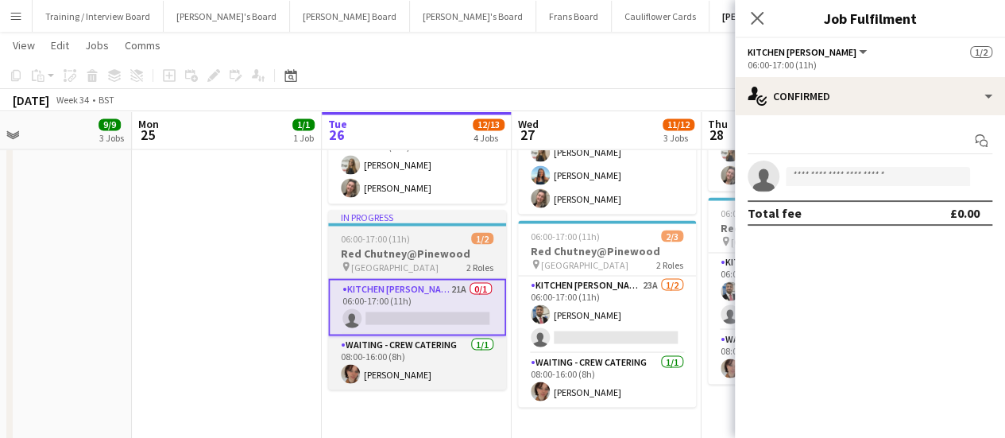
click at [424, 250] on h3 "Red Chutney@Pinewood" at bounding box center [417, 253] width 178 height 14
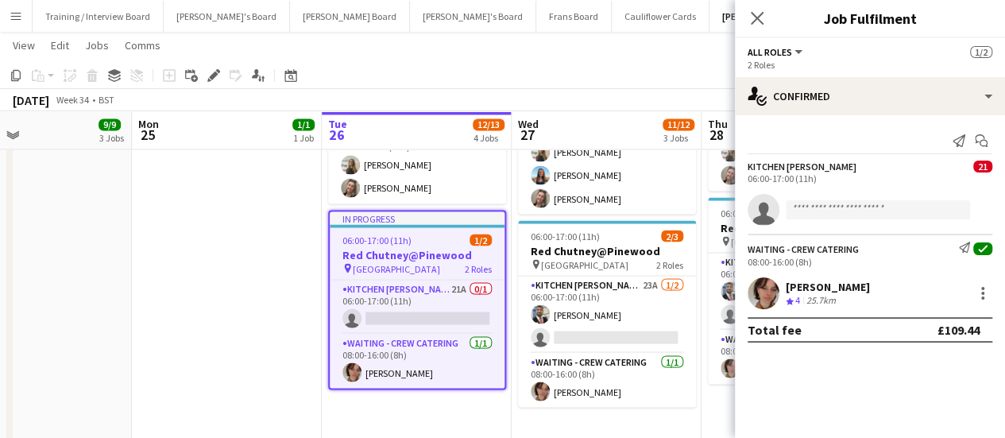
click at [293, 291] on app-date-cell at bounding box center [227, 269] width 190 height 435
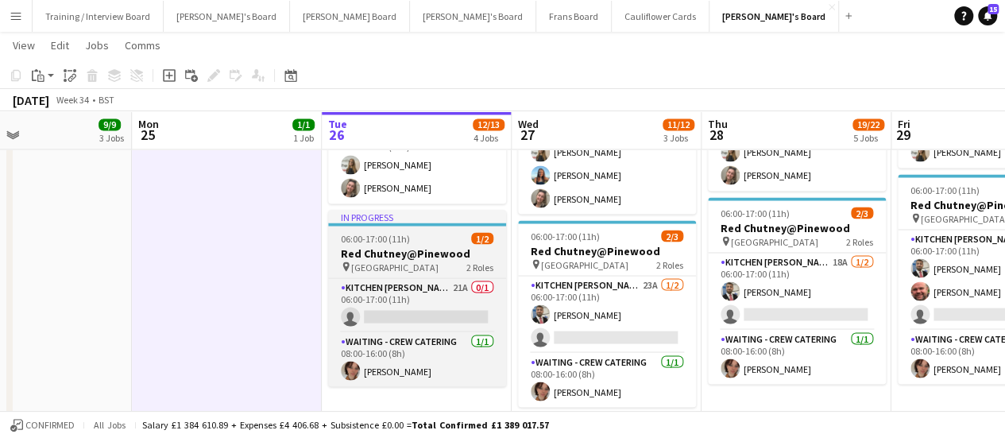
click at [368, 247] on h3 "Red Chutney@Pinewood" at bounding box center [417, 253] width 178 height 14
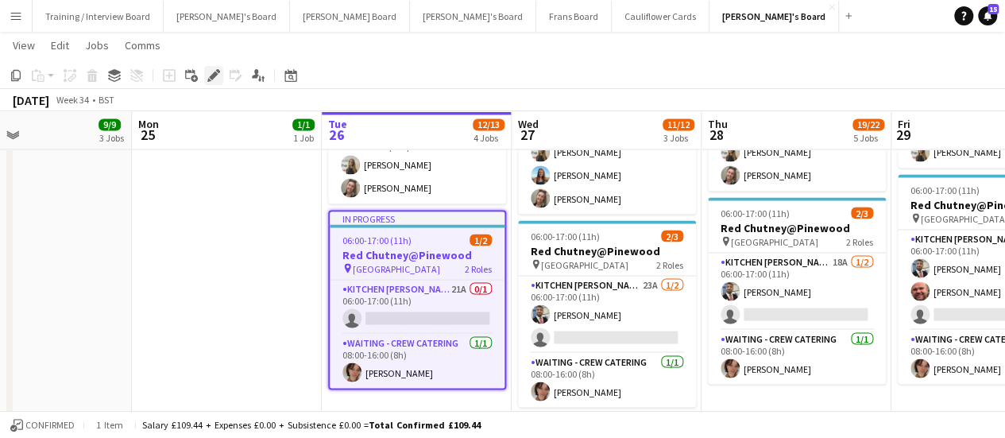
click at [216, 78] on icon "Edit" at bounding box center [213, 75] width 13 height 13
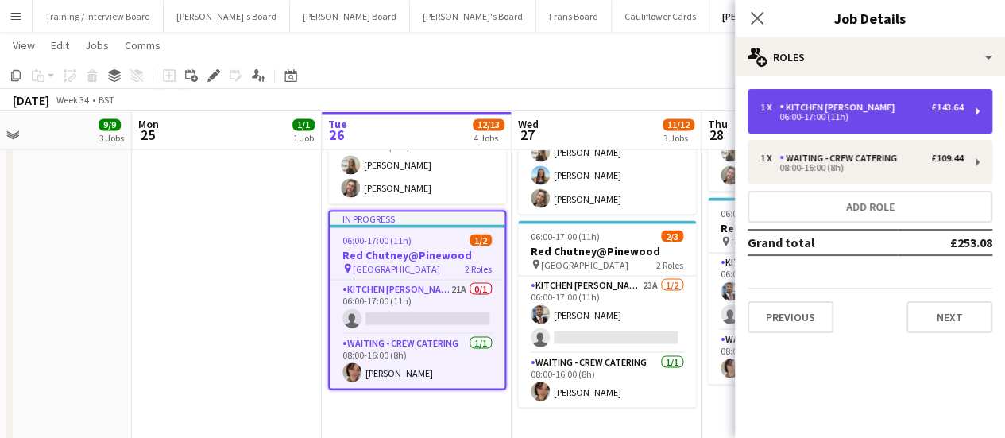
click at [901, 110] on div "1 x Kitchen Porter £143.64" at bounding box center [862, 107] width 203 height 11
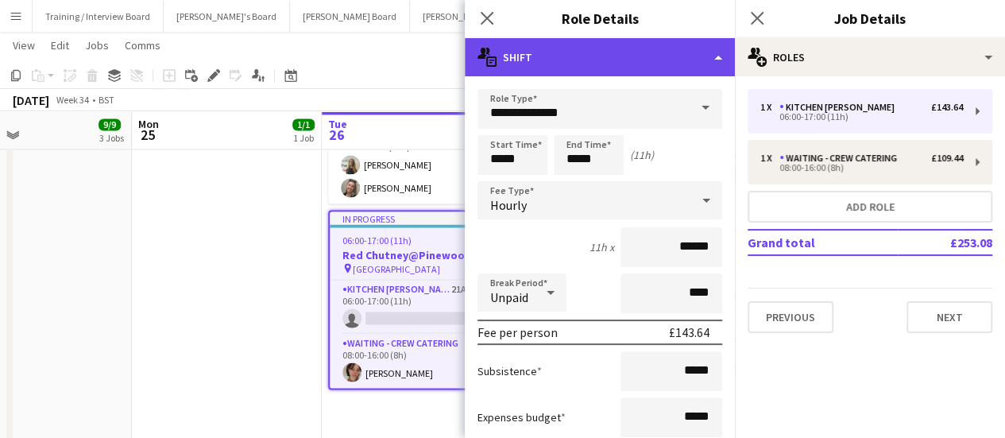
click at [664, 65] on div "multiple-actions-text Shift" at bounding box center [600, 57] width 270 height 38
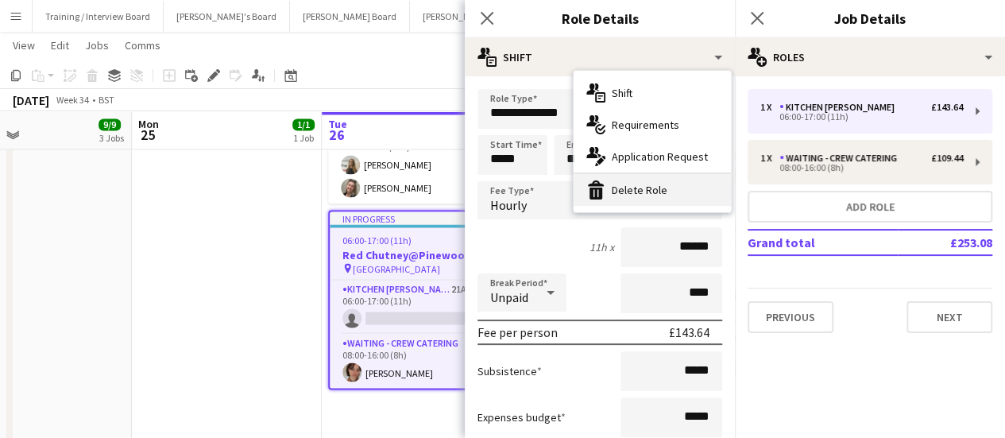
click at [647, 182] on div "bin-2 Delete Role" at bounding box center [652, 190] width 157 height 32
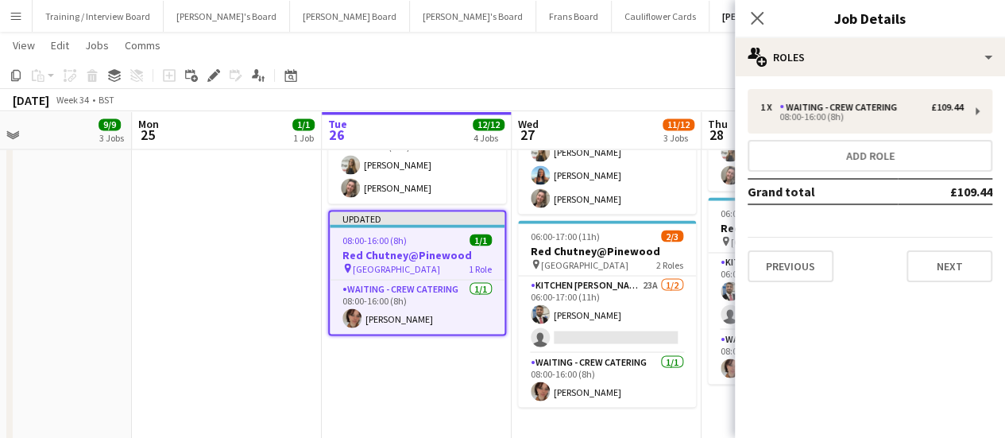
click at [273, 249] on app-date-cell at bounding box center [227, 269] width 190 height 435
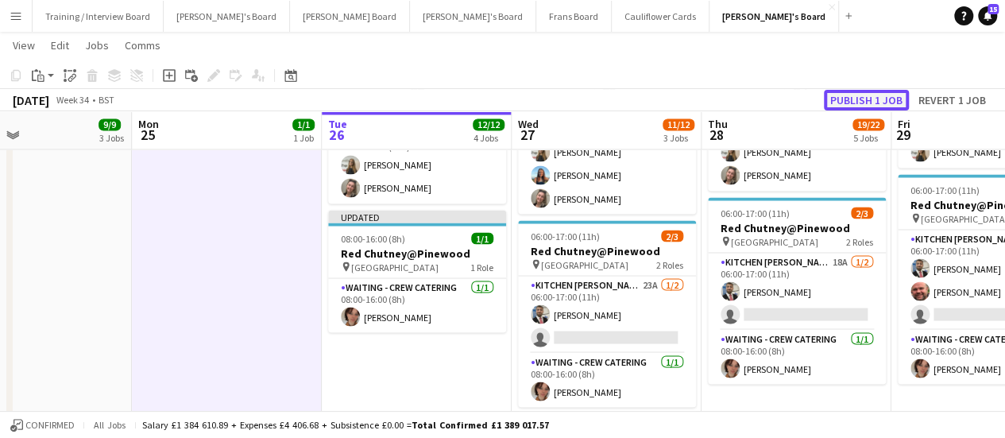
click at [885, 95] on button "Publish 1 job" at bounding box center [866, 100] width 85 height 21
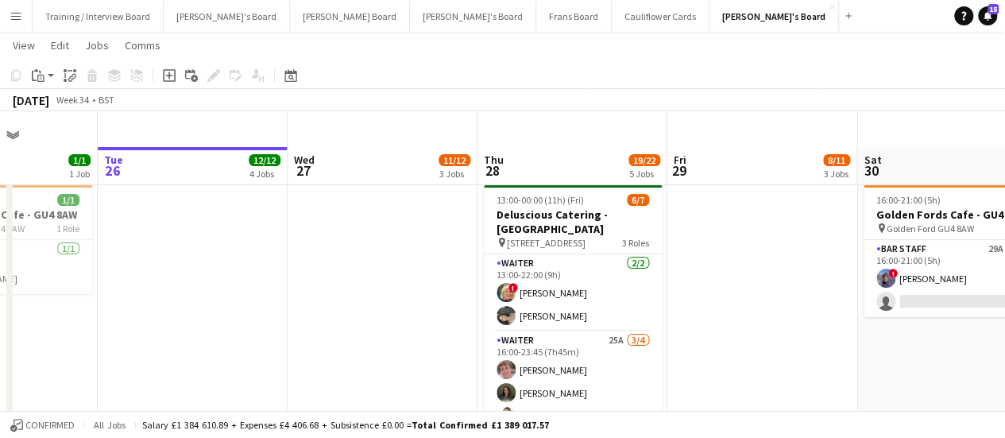
scroll to position [0, 666]
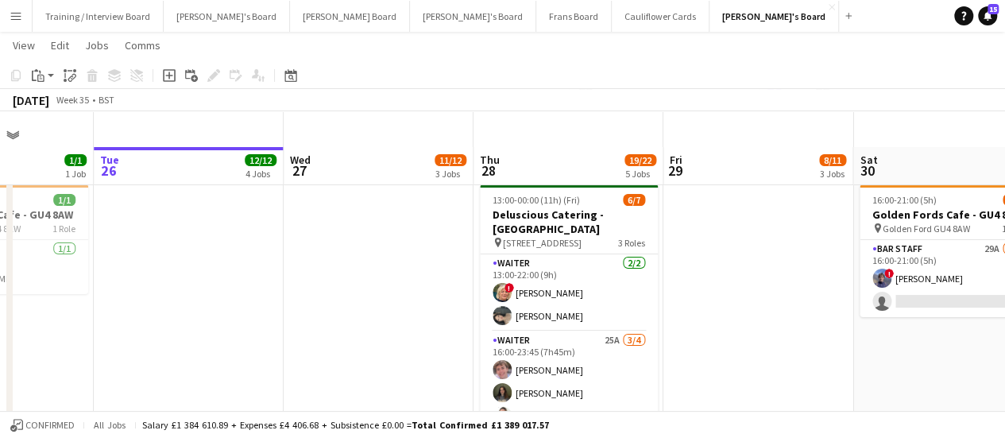
drag, startPoint x: 984, startPoint y: 219, endPoint x: 756, endPoint y: 255, distance: 230.9
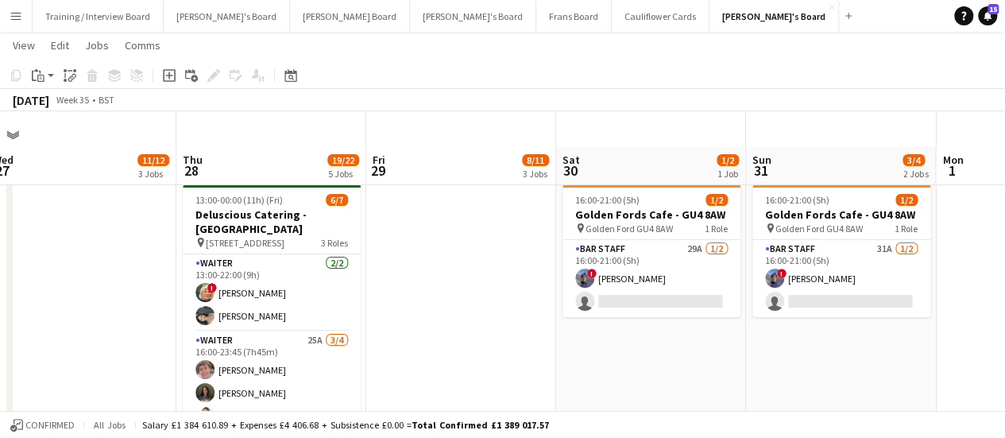
scroll to position [0, 591]
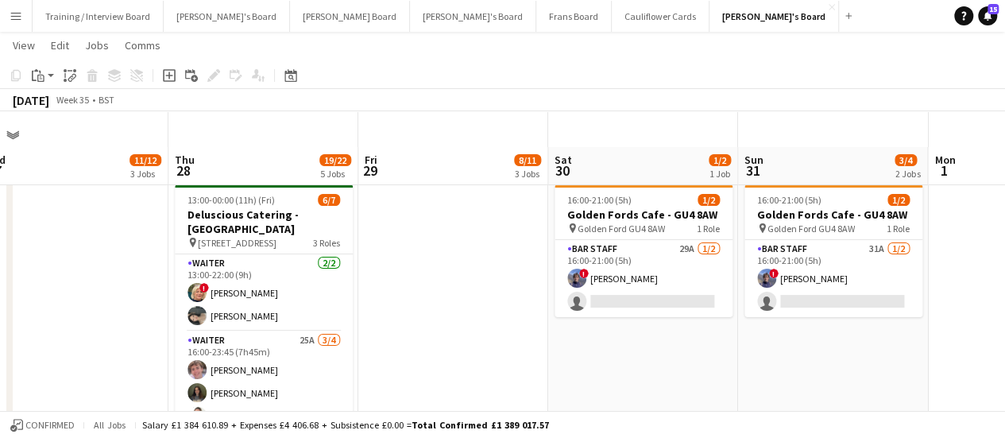
drag, startPoint x: 908, startPoint y: 347, endPoint x: 603, endPoint y: 357, distance: 304.6
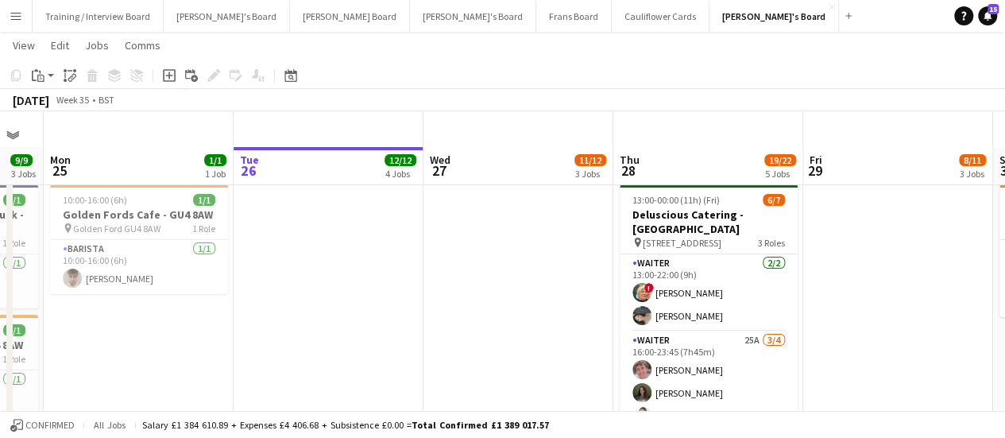
drag, startPoint x: 428, startPoint y: 269, endPoint x: 873, endPoint y: 161, distance: 458.0
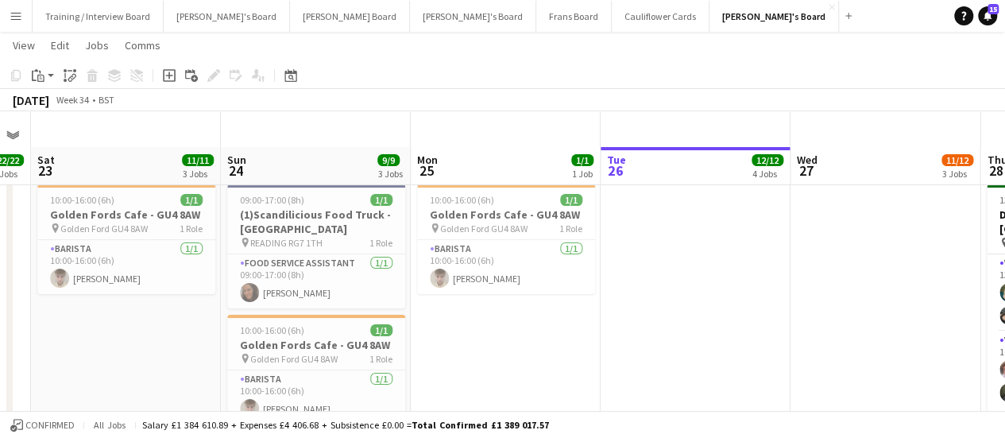
drag, startPoint x: 396, startPoint y: 242, endPoint x: 761, endPoint y: 231, distance: 365.8
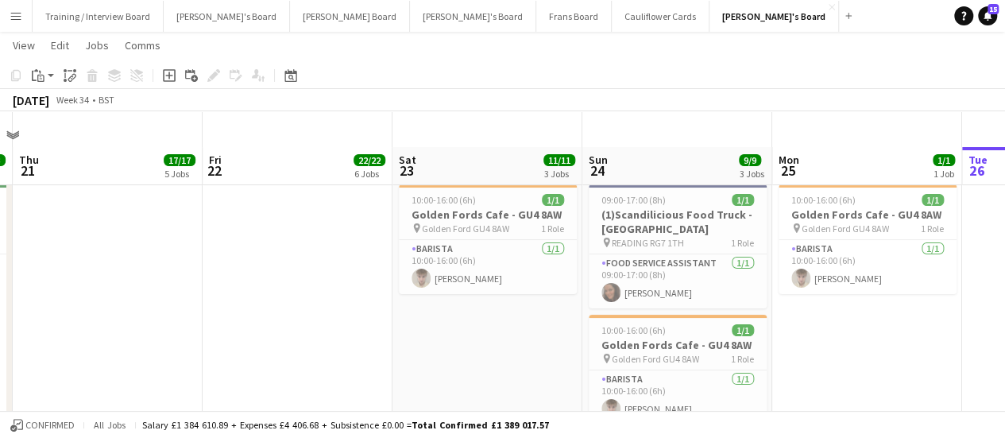
scroll to position [0, 331]
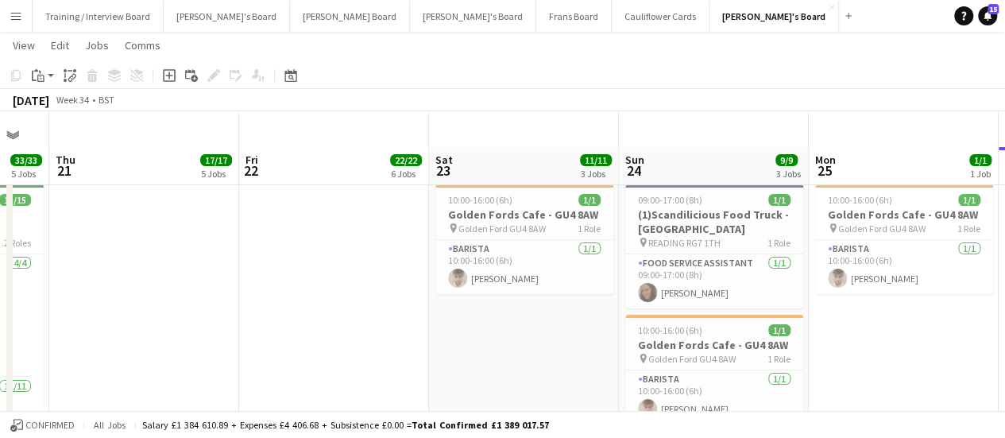
drag, startPoint x: 246, startPoint y: 295, endPoint x: 507, endPoint y: 283, distance: 261.0
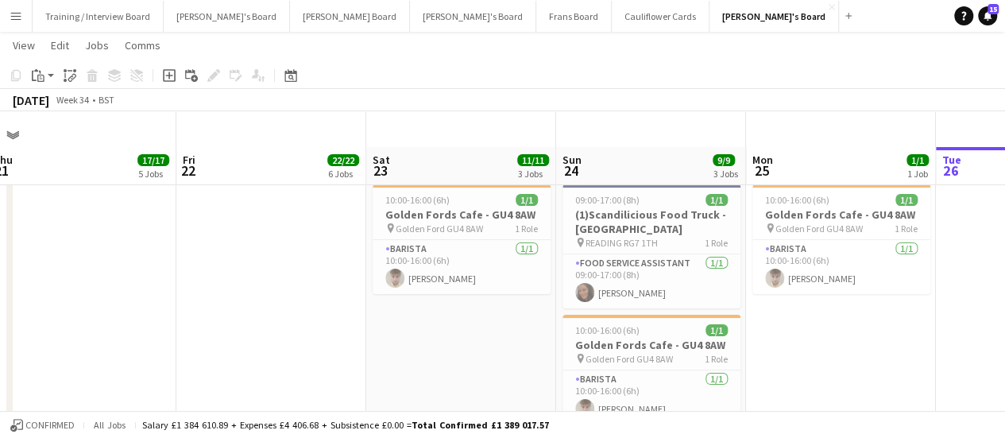
drag, startPoint x: 316, startPoint y: 276, endPoint x: 633, endPoint y: 277, distance: 317.1
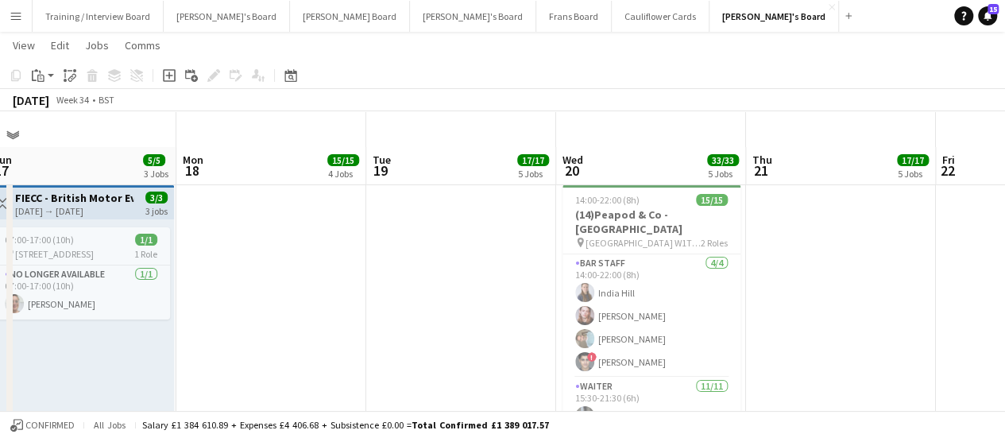
scroll to position [0, 424]
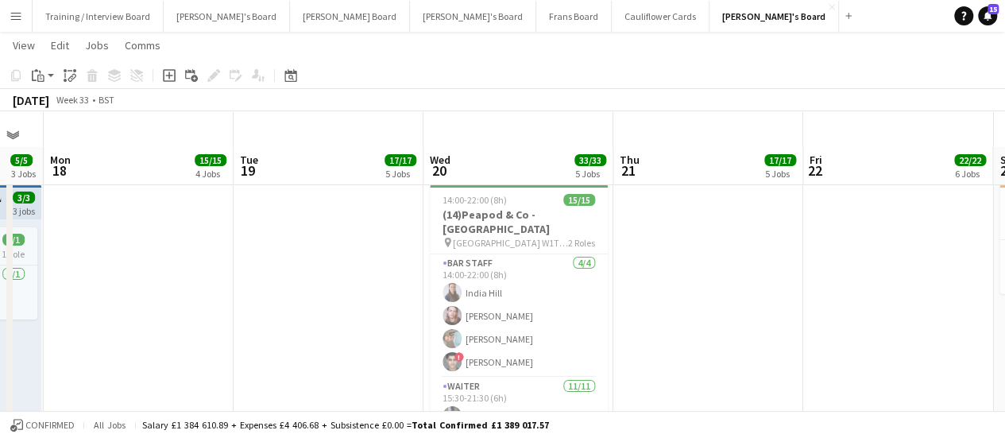
drag, startPoint x: 416, startPoint y: 250, endPoint x: 315, endPoint y: 245, distance: 101.9
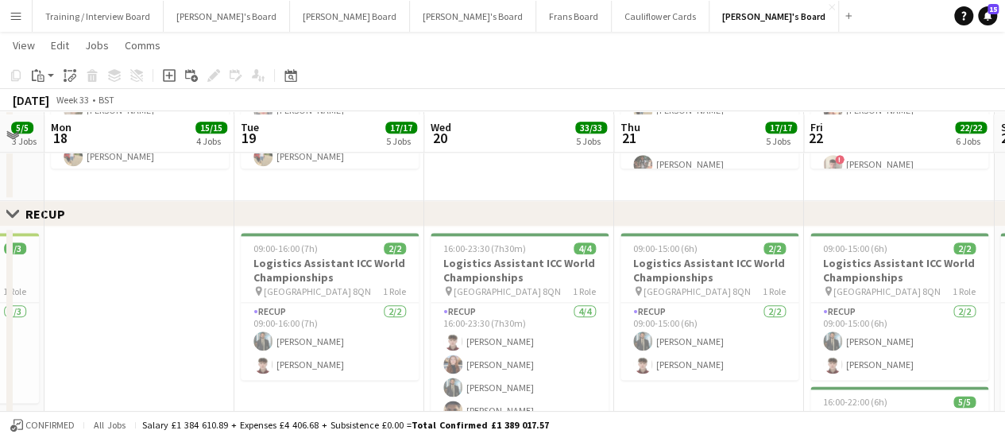
scroll to position [858, 0]
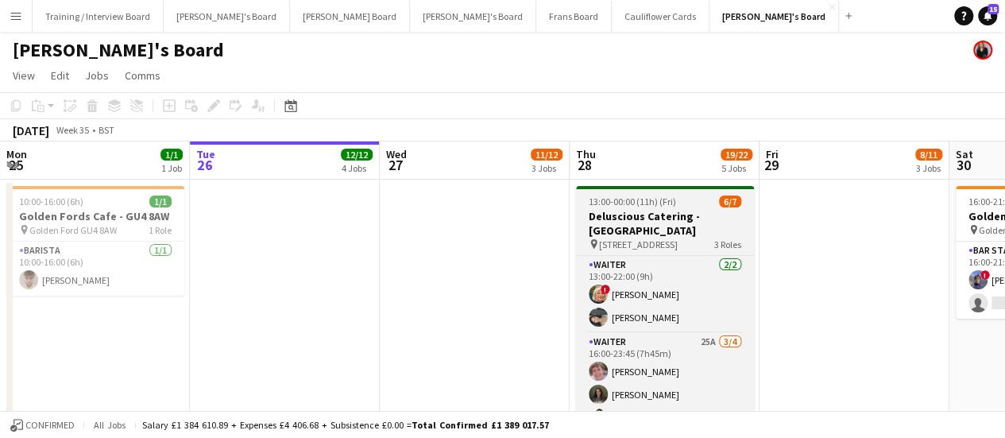
click at [630, 214] on h3 "Deluscious Catering - [GEOGRAPHIC_DATA]" at bounding box center [665, 223] width 178 height 29
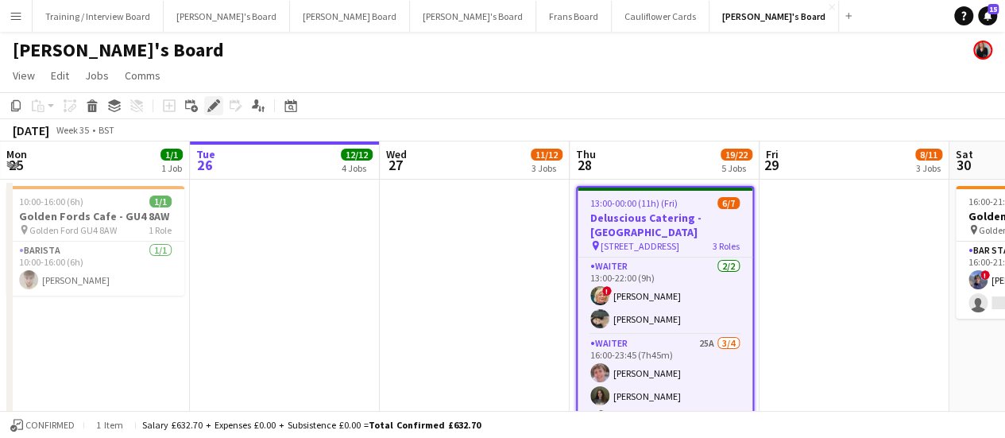
click at [215, 106] on icon at bounding box center [213, 106] width 9 height 9
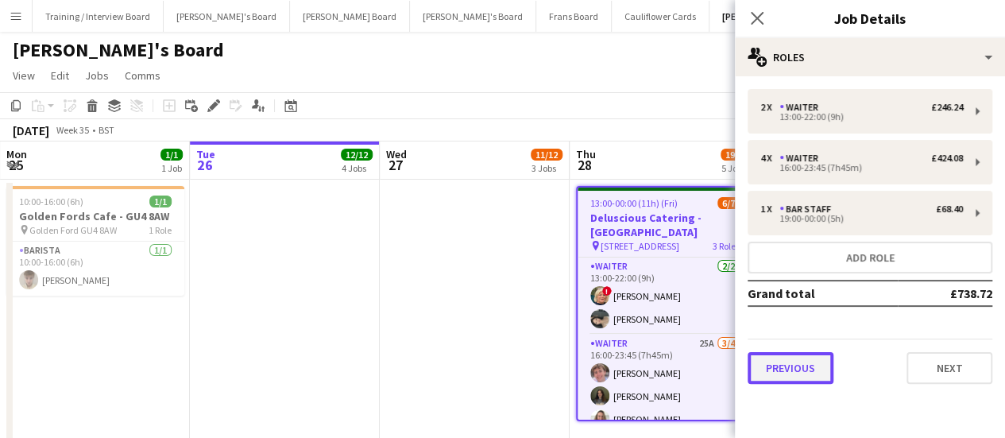
click at [784, 368] on button "Previous" at bounding box center [791, 368] width 86 height 32
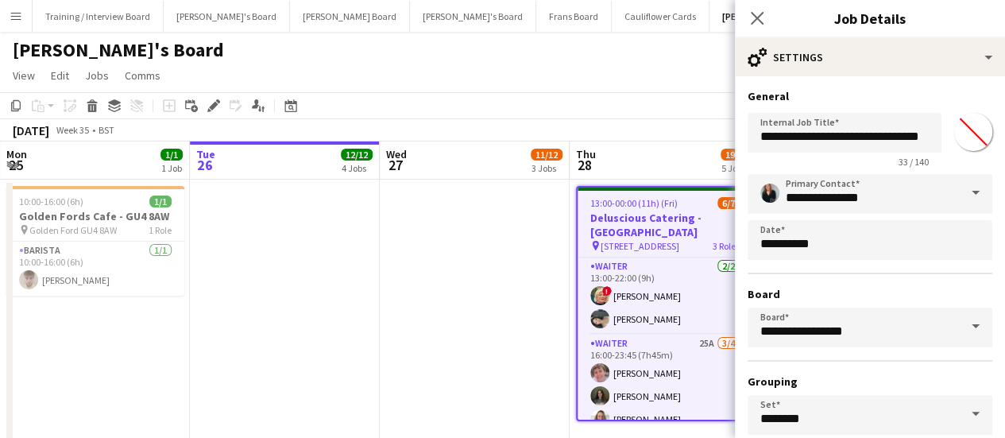
click at [513, 258] on app-date-cell at bounding box center [475, 327] width 190 height 295
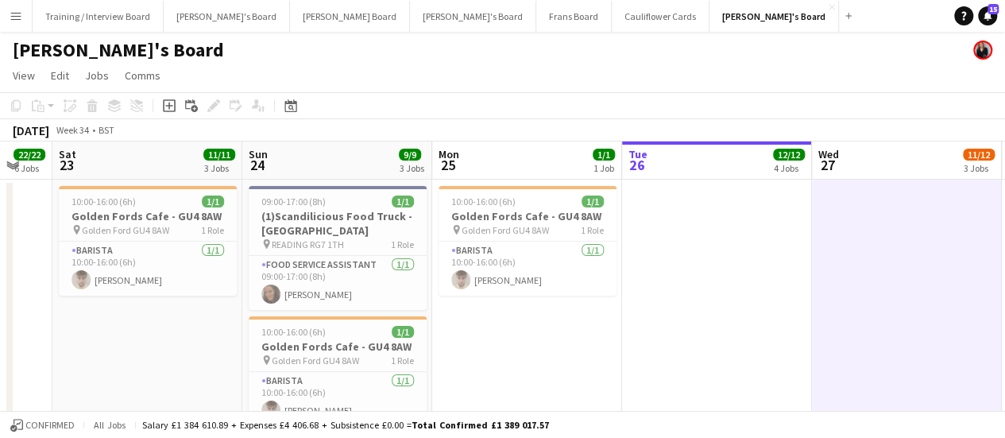
drag, startPoint x: 188, startPoint y: 320, endPoint x: 545, endPoint y: 296, distance: 357.6
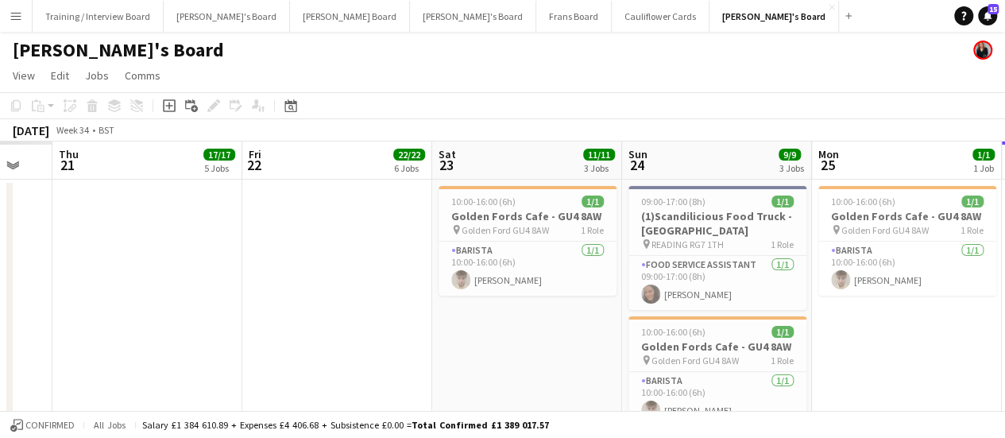
scroll to position [0, 540]
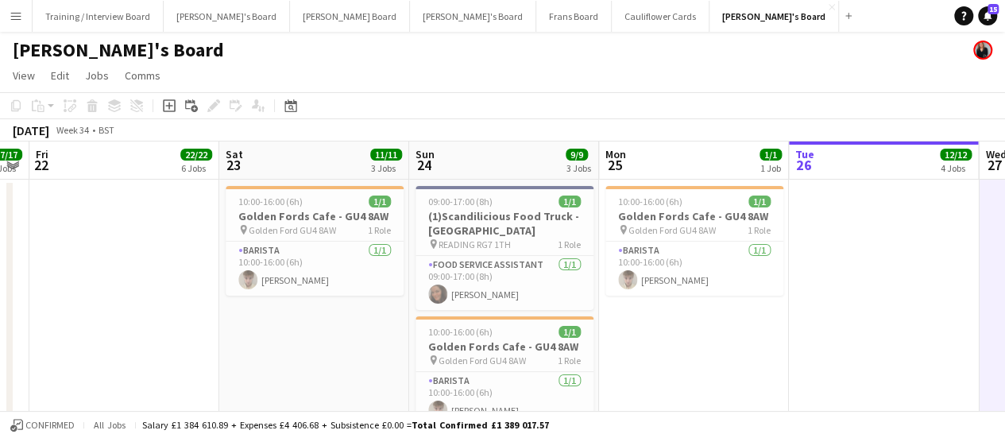
drag, startPoint x: 256, startPoint y: 284, endPoint x: 655, endPoint y: 287, distance: 399.0
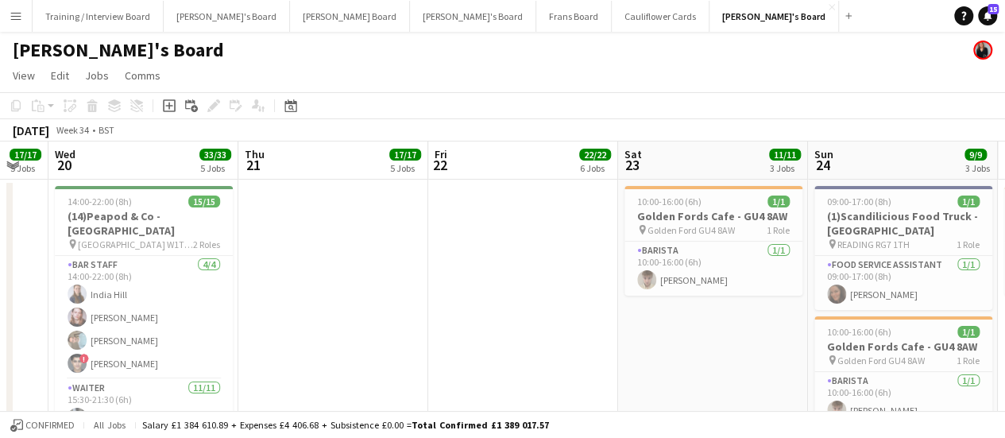
scroll to position [0, 453]
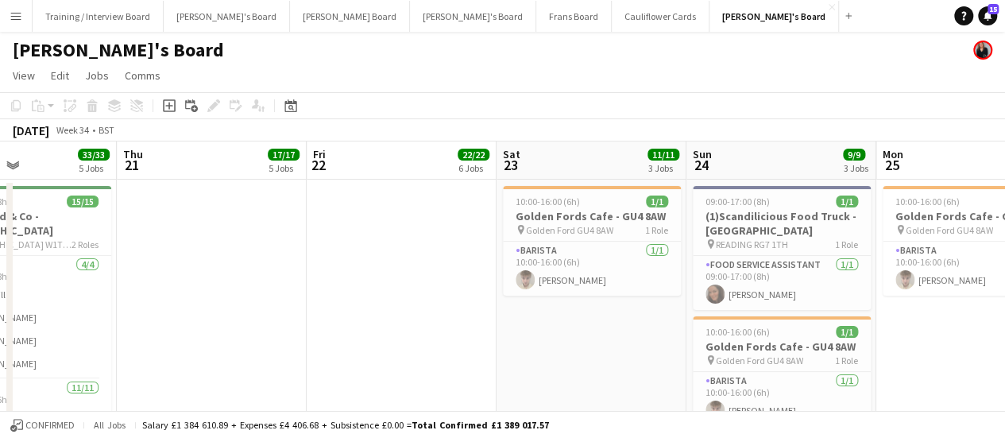
drag, startPoint x: 401, startPoint y: 323, endPoint x: 659, endPoint y: 302, distance: 259.1
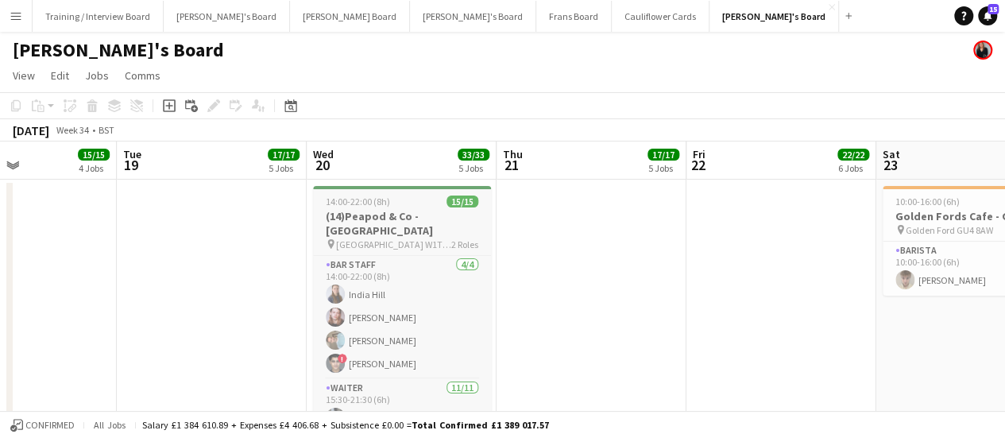
click at [385, 217] on h3 "(14)Peapod & Co - LONDON" at bounding box center [402, 223] width 178 height 29
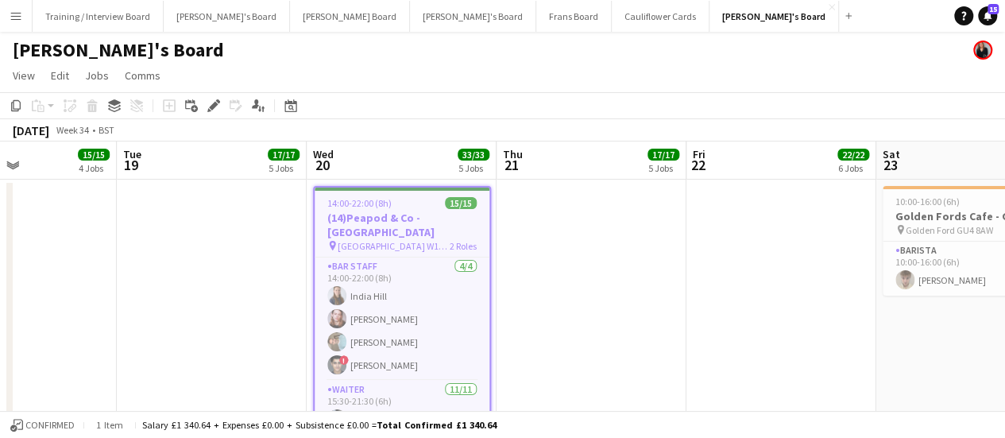
scroll to position [231, 0]
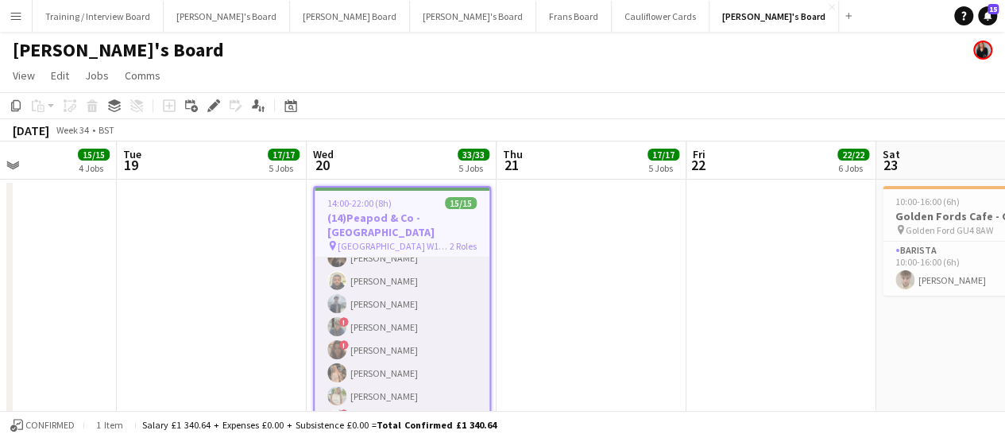
click at [370, 327] on app-card-role "Waiter 11/11 15:30-21:30 (6h) Ice Magrin Christina Shrees ! Juliette Everitt Ir…" at bounding box center [402, 292] width 175 height 285
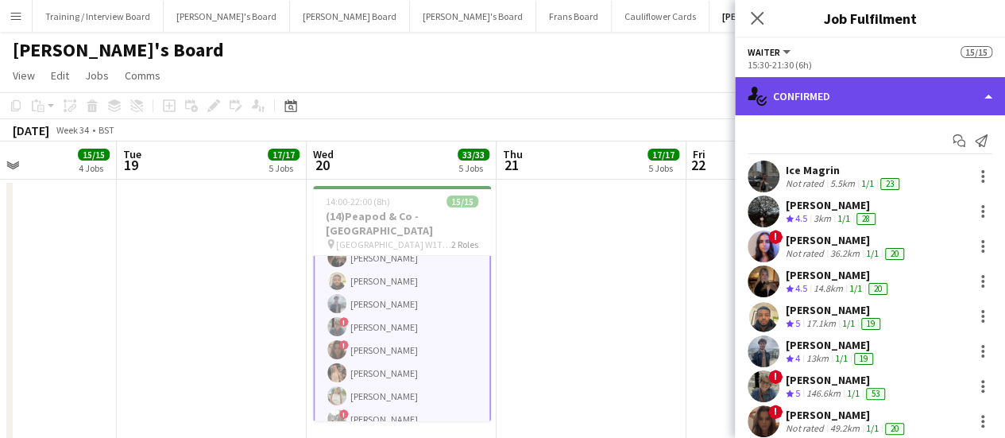
click at [897, 84] on div "single-neutral-actions-check-2 Confirmed" at bounding box center [870, 96] width 270 height 38
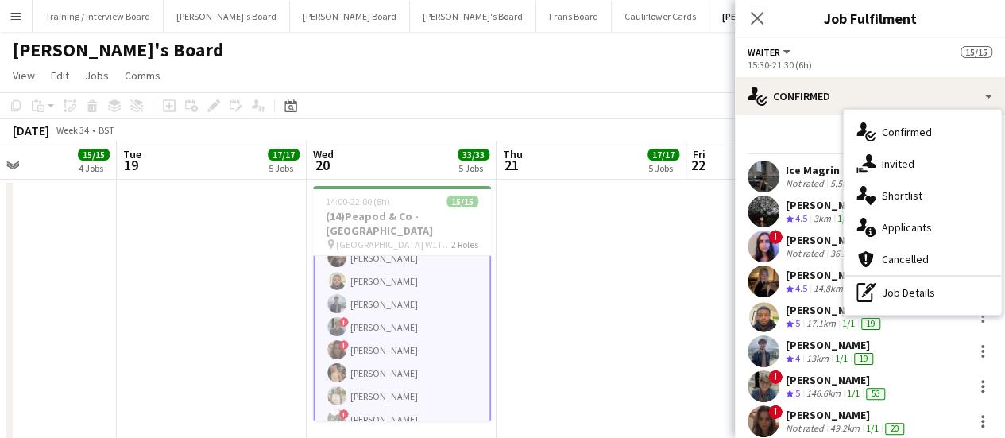
click at [587, 253] on app-date-cell at bounding box center [592, 404] width 190 height 448
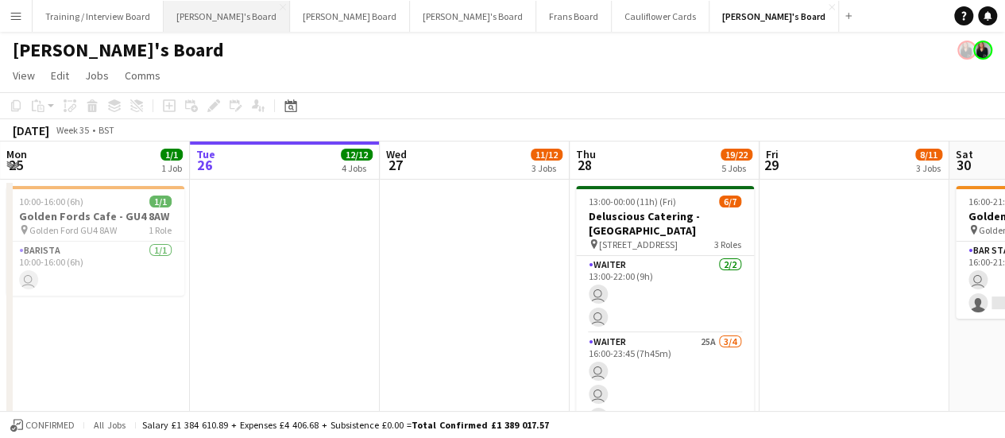
click at [200, 25] on button "[PERSON_NAME]'s Board Close" at bounding box center [227, 16] width 126 height 31
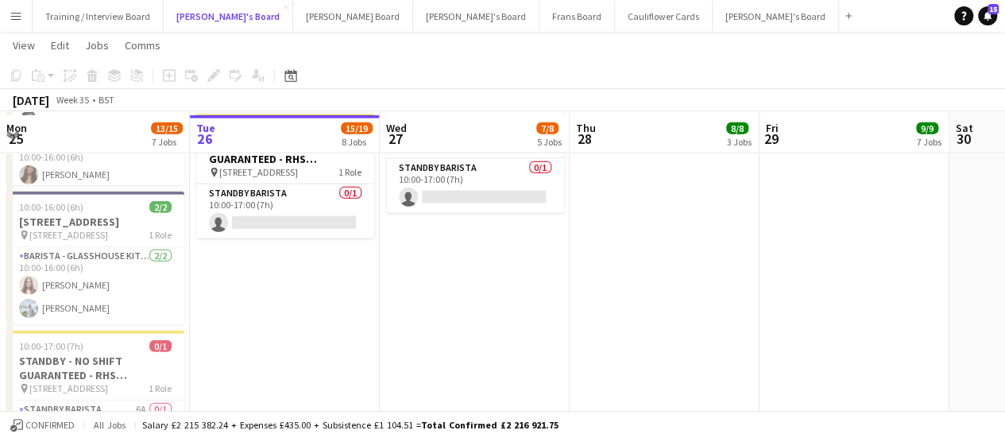
scroll to position [1836, 0]
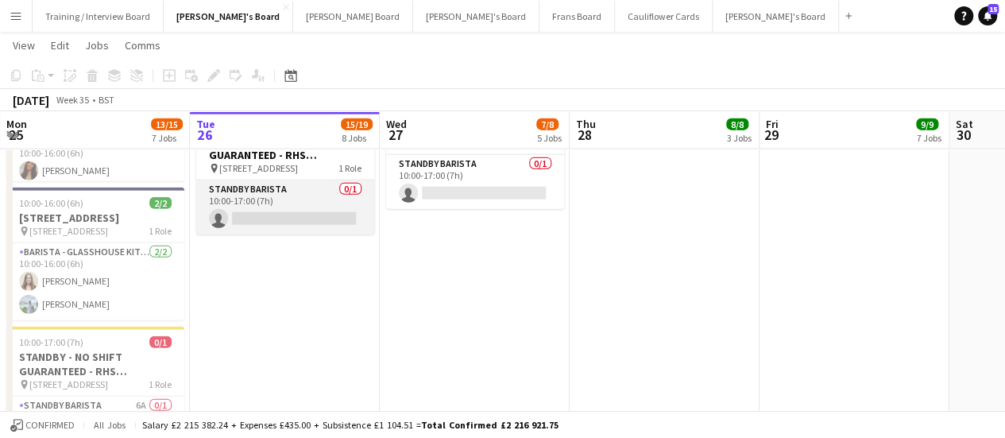
click at [307, 223] on app-card-role "STANDBY BARISTA 0/1 10:00-17:00 (7h) single-neutral-actions" at bounding box center [285, 207] width 178 height 54
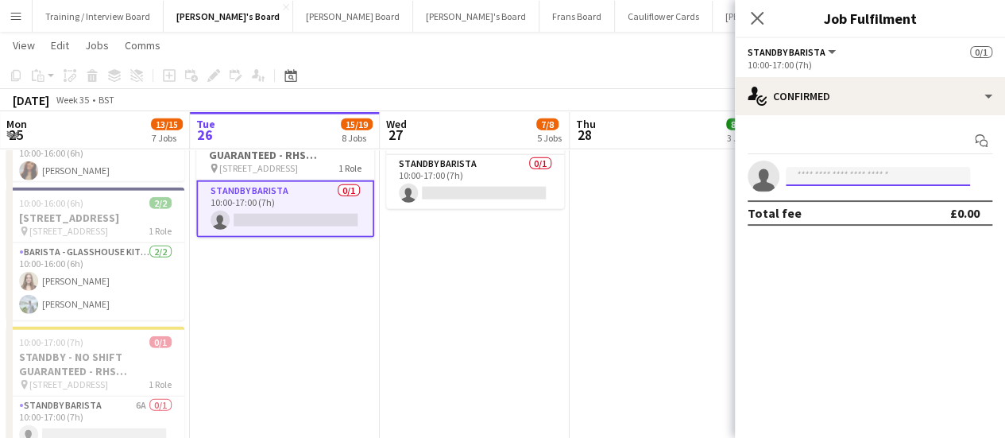
drag, startPoint x: 817, startPoint y: 174, endPoint x: 793, endPoint y: 176, distance: 23.9
click at [793, 176] on input at bounding box center [878, 176] width 184 height 19
type input "*"
drag, startPoint x: 385, startPoint y: 351, endPoint x: 649, endPoint y: 314, distance: 265.7
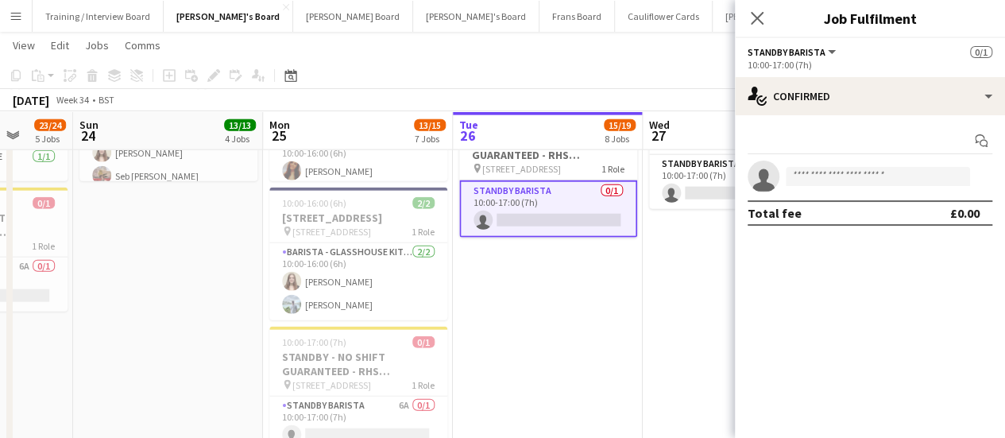
scroll to position [2219, 0]
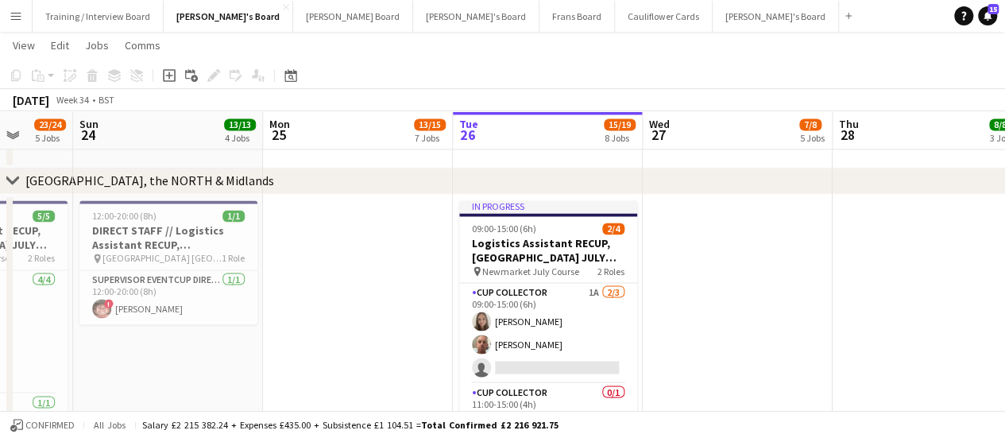
scroll to position [1350, 0]
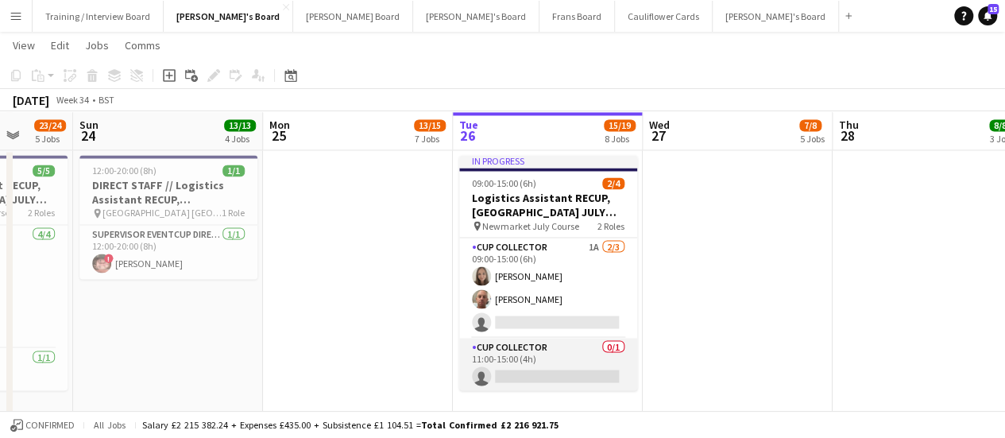
click at [554, 363] on app-card-role "CUP COLLECTOR 0/1 11:00-15:00 (4h) single-neutral-actions" at bounding box center [548, 365] width 178 height 54
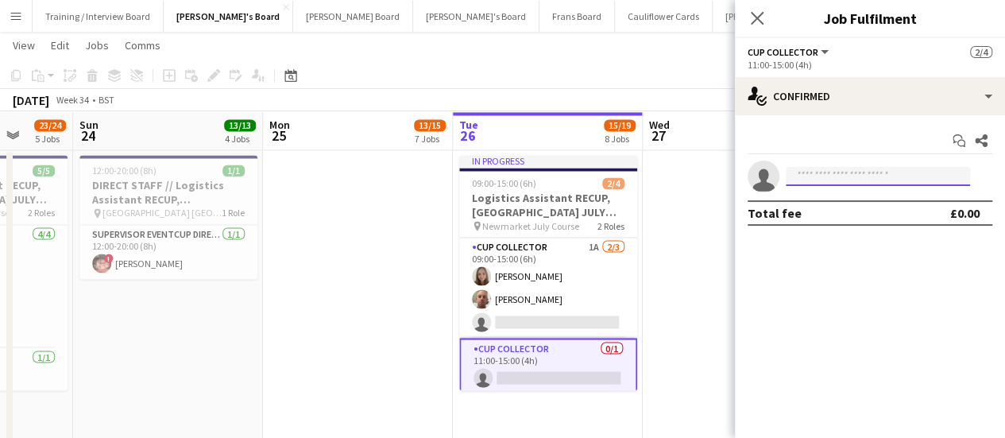
click at [868, 178] on input at bounding box center [878, 176] width 184 height 19
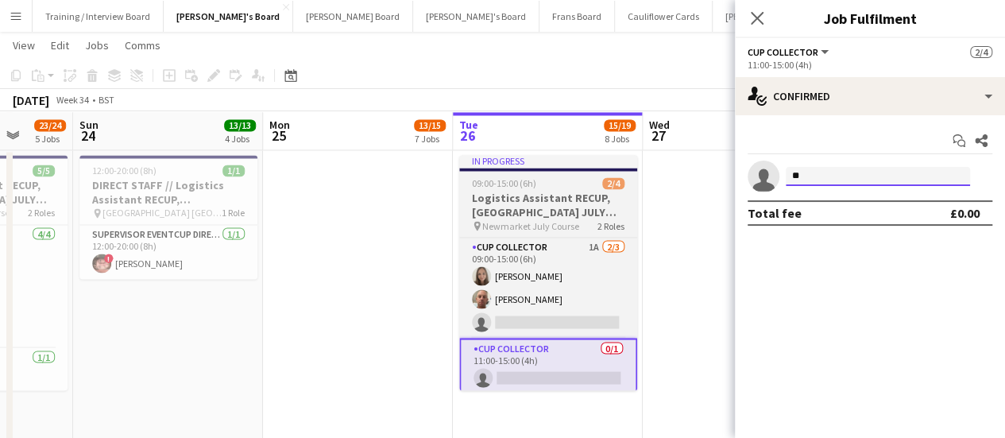
type input "*"
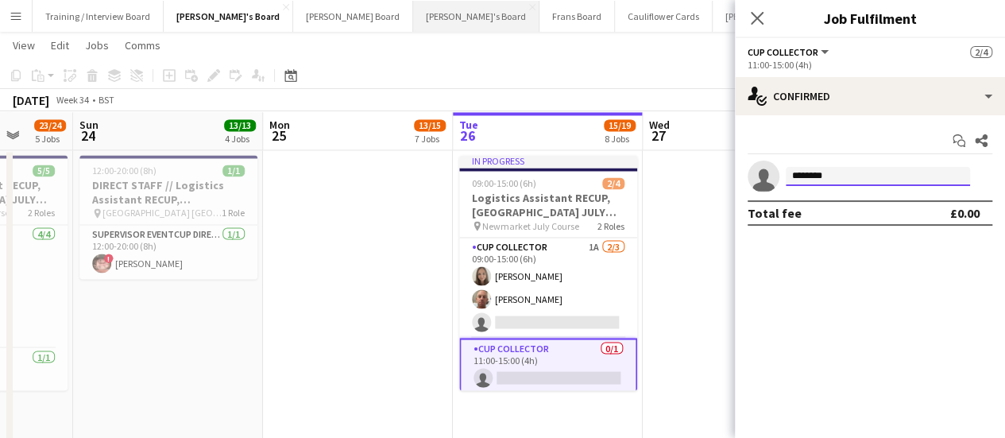
type input "********"
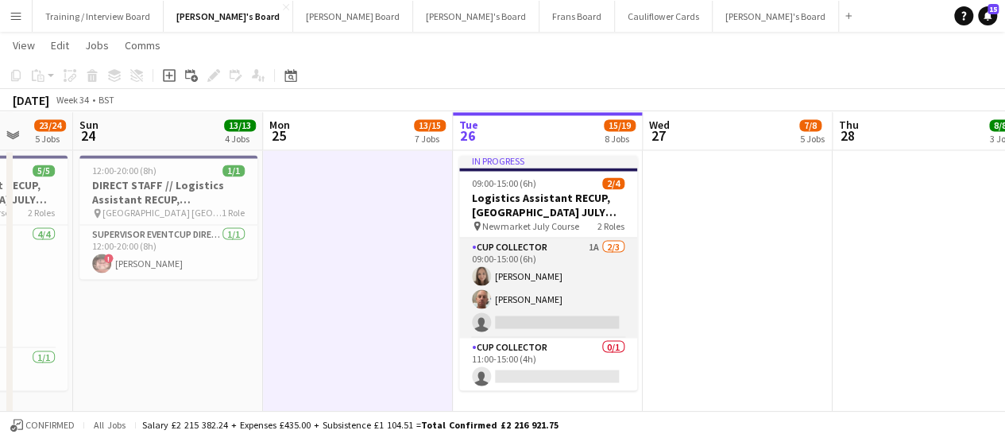
click at [581, 275] on app-card-role "CUP COLLECTOR 1A [DATE] 09:00-15:00 (6h) [PERSON_NAME] [PERSON_NAME] single-neu…" at bounding box center [548, 288] width 178 height 100
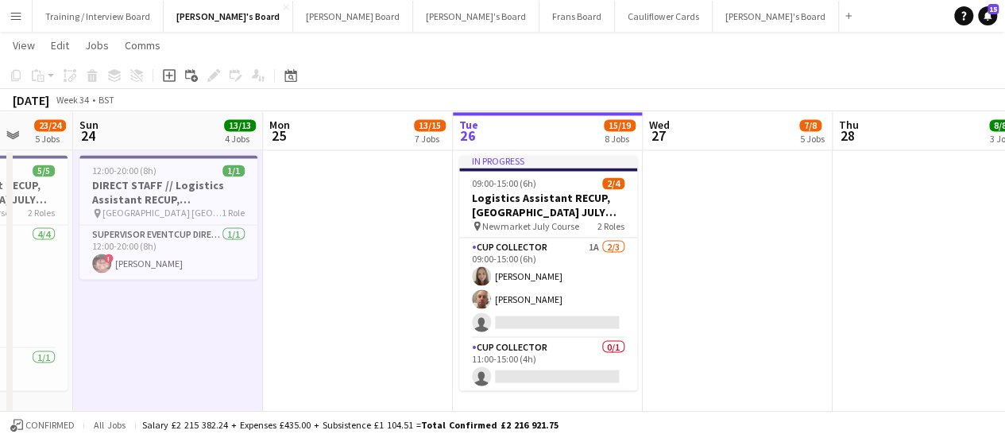
scroll to position [0, 342]
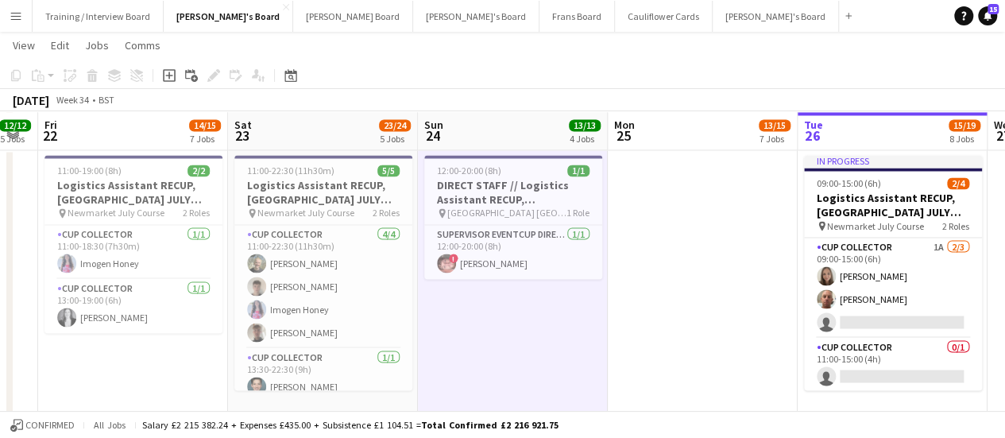
drag, startPoint x: 288, startPoint y: 319, endPoint x: 633, endPoint y: 315, distance: 345.0
click at [633, 315] on app-calendar-viewport "Wed 20 6/7 5 Jobs Thu 21 12/12 5 Jobs Fri 22 14/15 7 Jobs Sat 23 23/24 5 Jobs S…" at bounding box center [502, 270] width 1005 height 3117
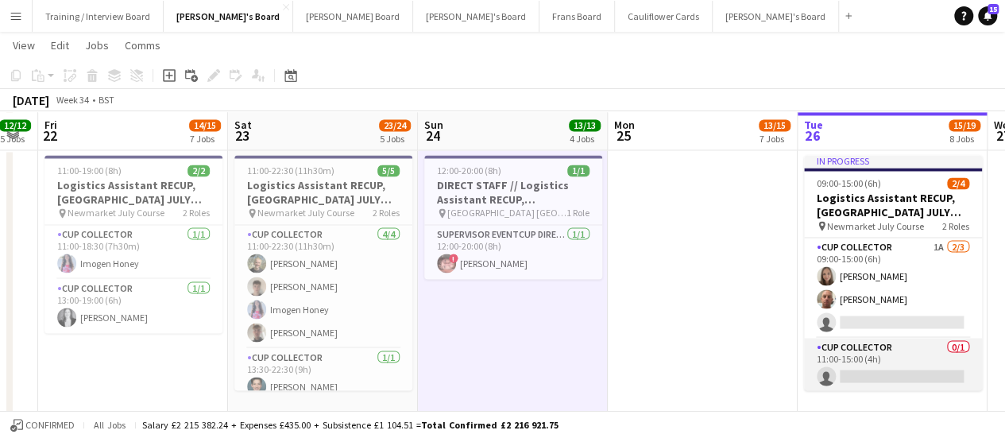
click at [919, 360] on app-card-role "CUP COLLECTOR 0/1 11:00-15:00 (4h) single-neutral-actions" at bounding box center [893, 365] width 178 height 54
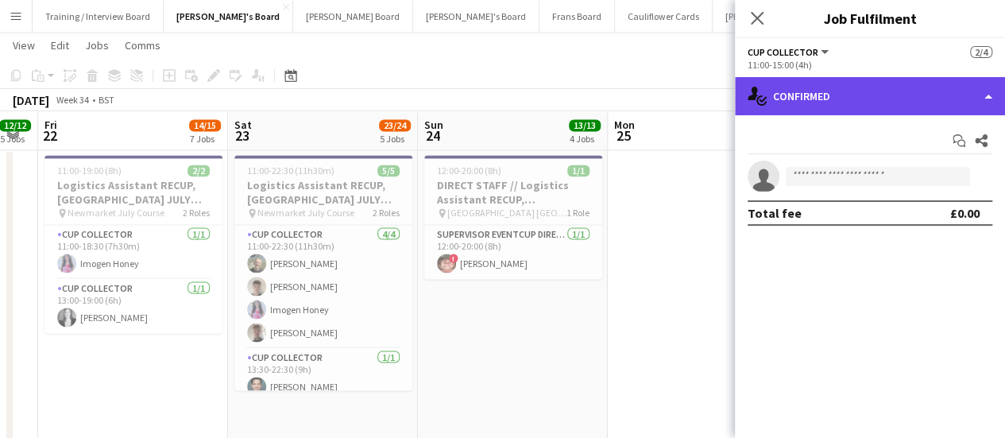
click at [862, 95] on div "single-neutral-actions-check-2 Confirmed" at bounding box center [870, 96] width 270 height 38
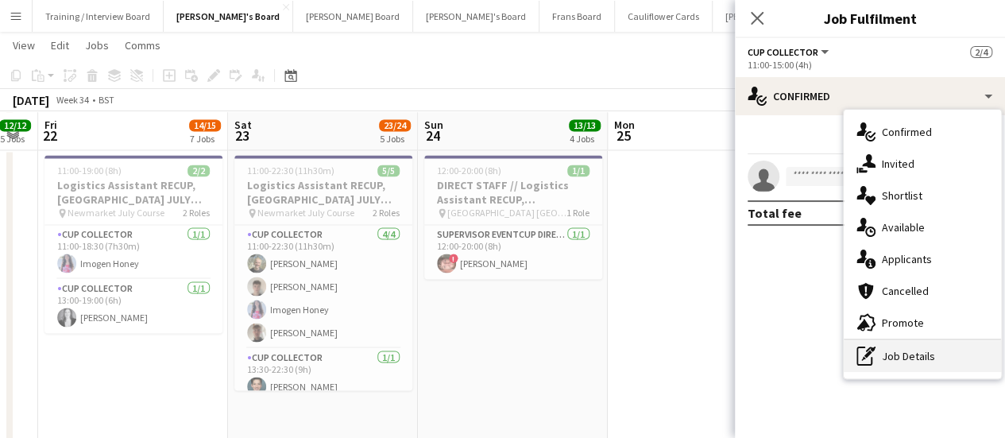
click at [903, 341] on div "pen-write Job Details" at bounding box center [922, 356] width 157 height 32
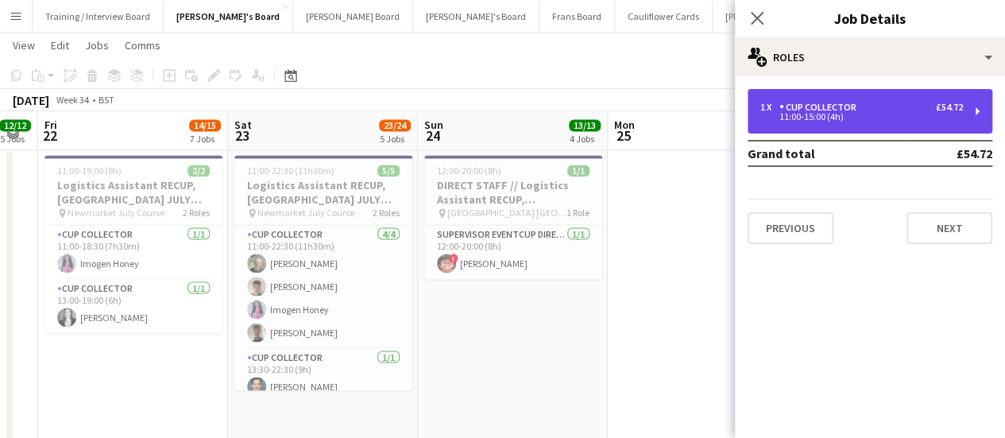
click at [833, 120] on div "11:00-15:00 (4h)" at bounding box center [862, 117] width 203 height 8
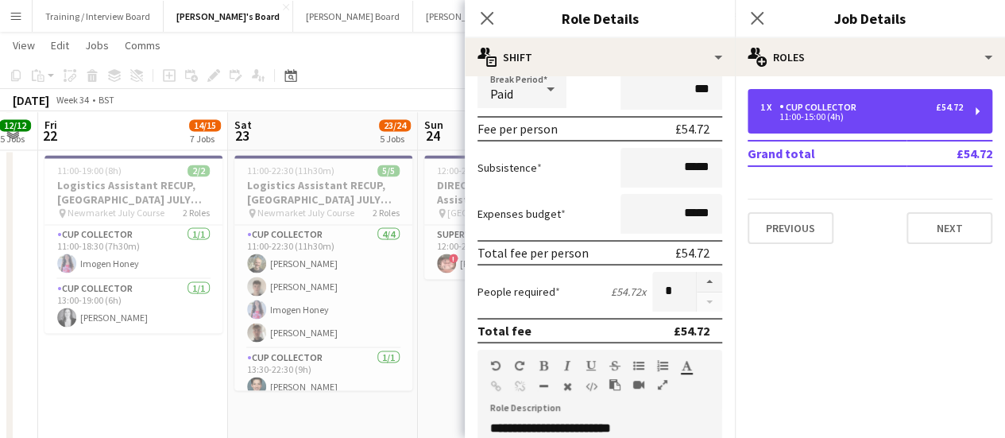
scroll to position [38, 0]
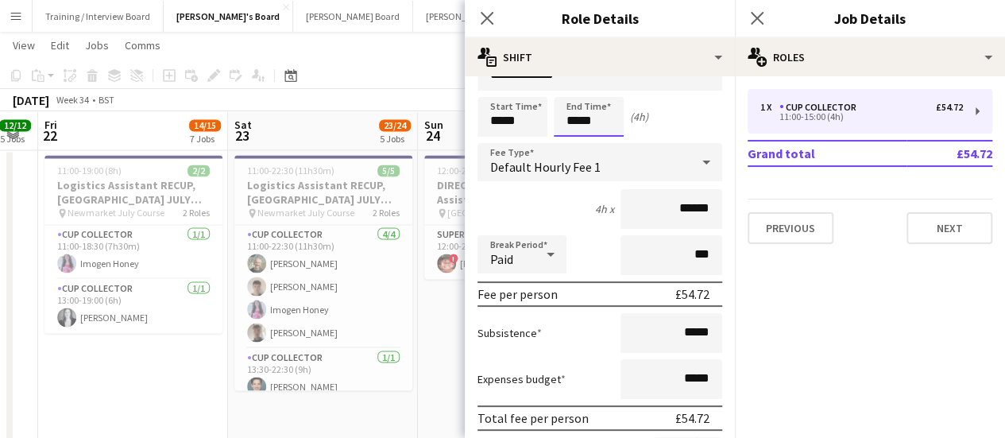
click at [577, 120] on input "*****" at bounding box center [589, 117] width 70 height 40
type input "*****"
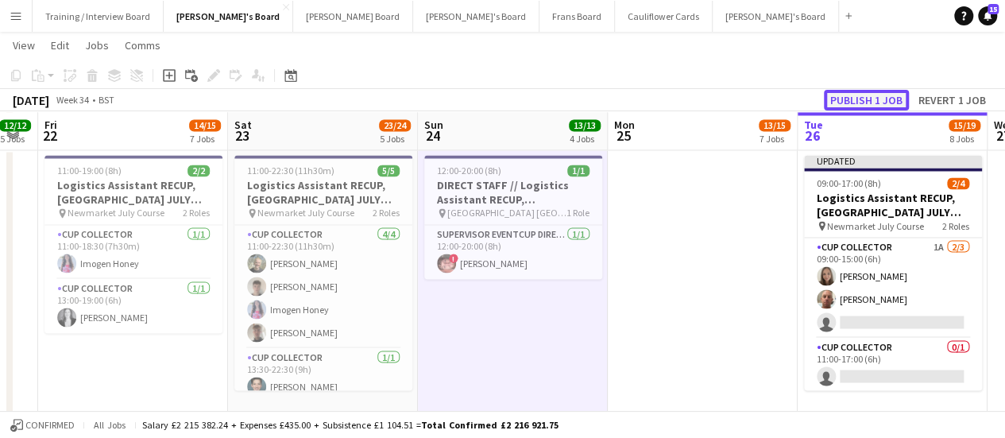
click at [871, 104] on button "Publish 1 job" at bounding box center [866, 100] width 85 height 21
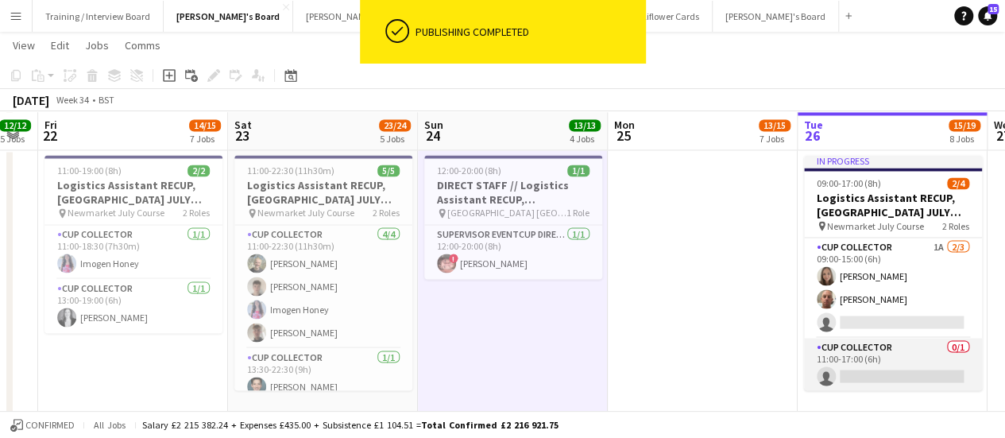
click at [897, 356] on app-card-role "CUP COLLECTOR 0/1 11:00-17:00 (6h) single-neutral-actions" at bounding box center [893, 365] width 178 height 54
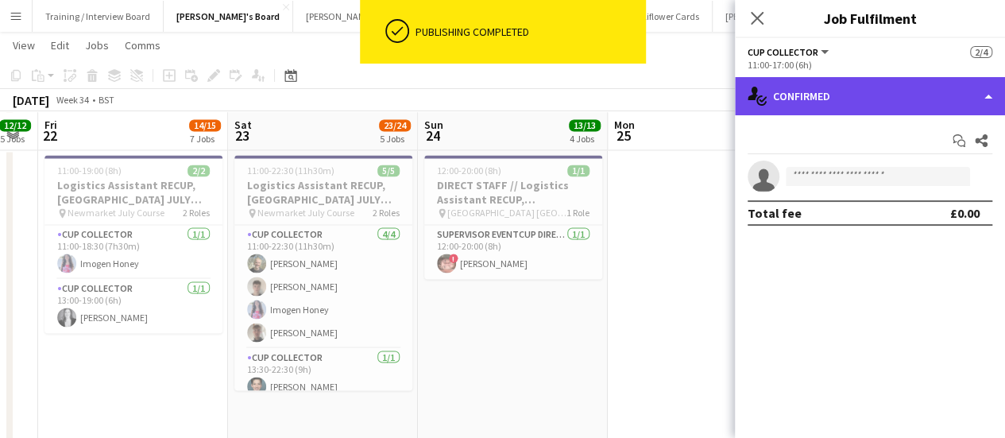
click at [917, 112] on div "single-neutral-actions-check-2 Confirmed" at bounding box center [870, 96] width 270 height 38
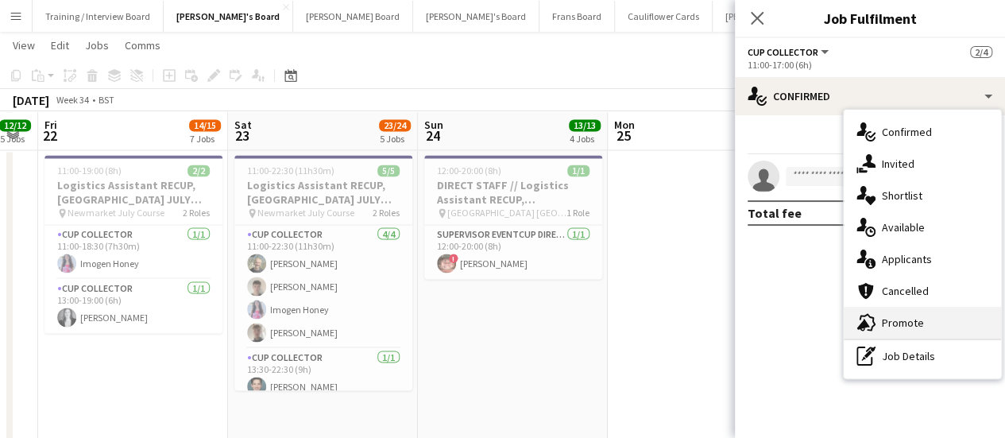
click at [920, 309] on div "advertising-megaphone Promote" at bounding box center [922, 323] width 157 height 32
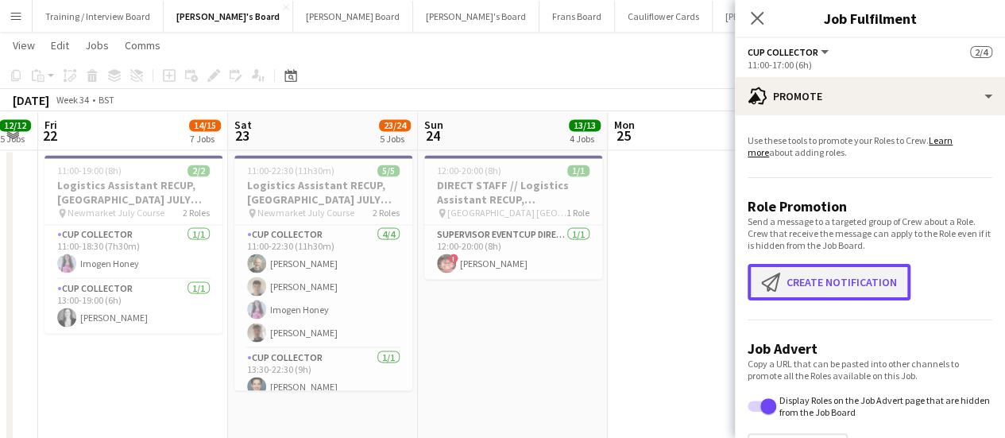
click at [883, 285] on button "Create notification Create notification" at bounding box center [829, 282] width 163 height 37
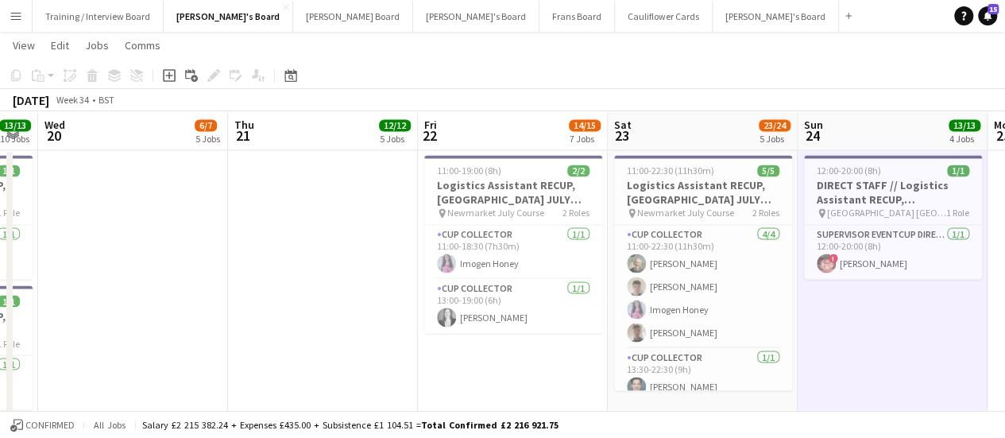
scroll to position [0, 465]
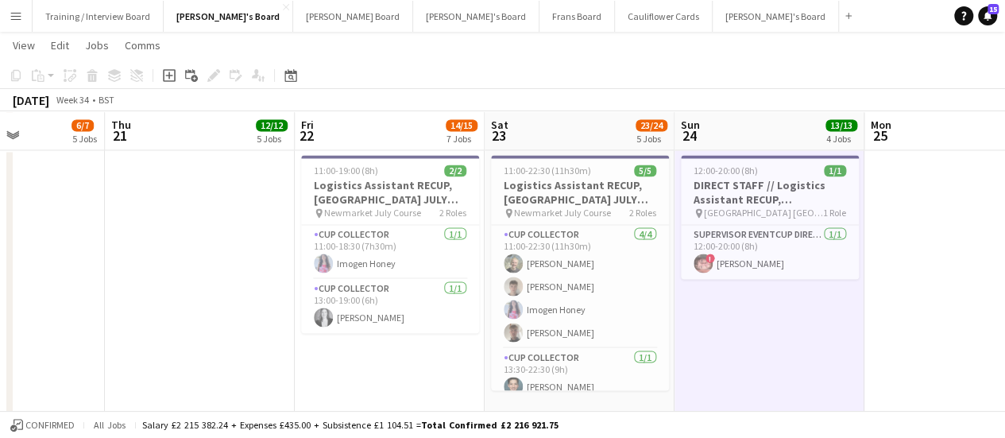
drag, startPoint x: 109, startPoint y: 346, endPoint x: 556, endPoint y: 290, distance: 450.1
click at [556, 290] on app-calendar-viewport "Mon 18 6/6 5 Jobs Tue 19 13/13 10 Jobs Wed 20 6/7 5 Jobs Thu 21 12/12 5 Jobs Fr…" at bounding box center [502, 270] width 1005 height 3117
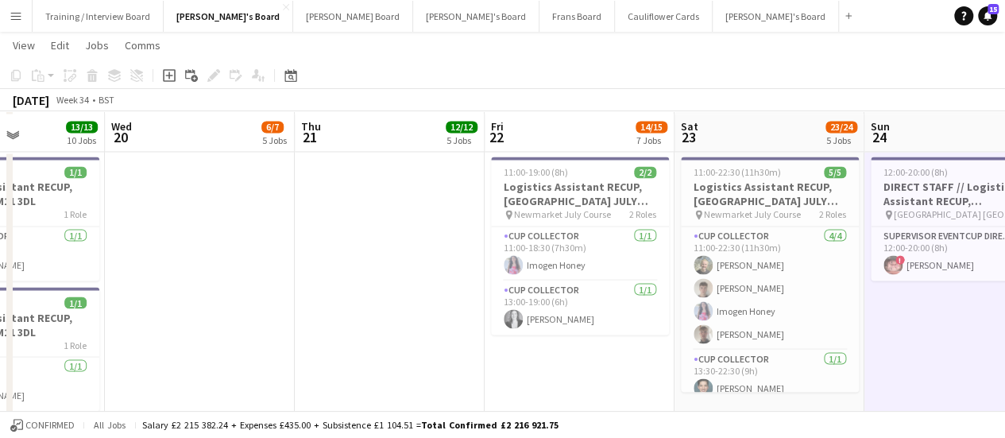
scroll to position [1351, 0]
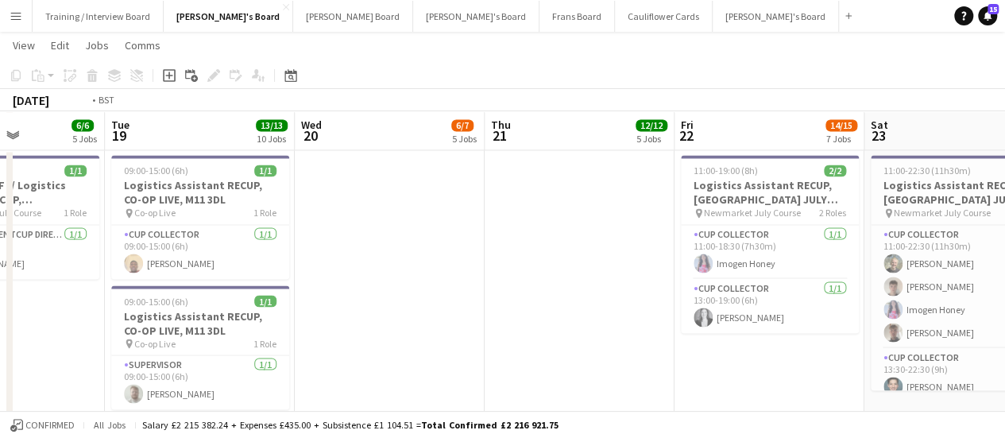
drag, startPoint x: 481, startPoint y: 271, endPoint x: 575, endPoint y: 274, distance: 93.8
click at [575, 274] on app-calendar-viewport "Sat 16 Sun 17 12/12 4 Jobs Mon 18 6/6 5 Jobs Tue 19 13/13 10 Jobs Wed 20 6/7 5 …" at bounding box center [502, 270] width 1005 height 3118
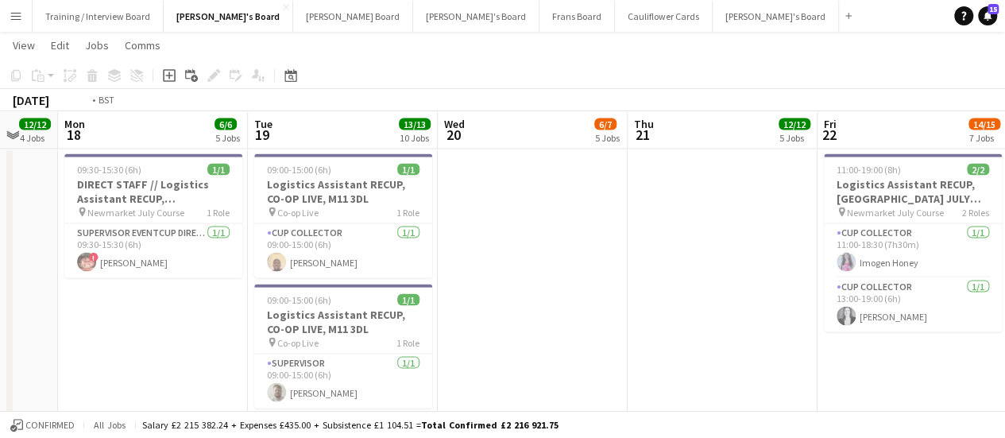
drag, startPoint x: 750, startPoint y: 323, endPoint x: 383, endPoint y: 315, distance: 367.3
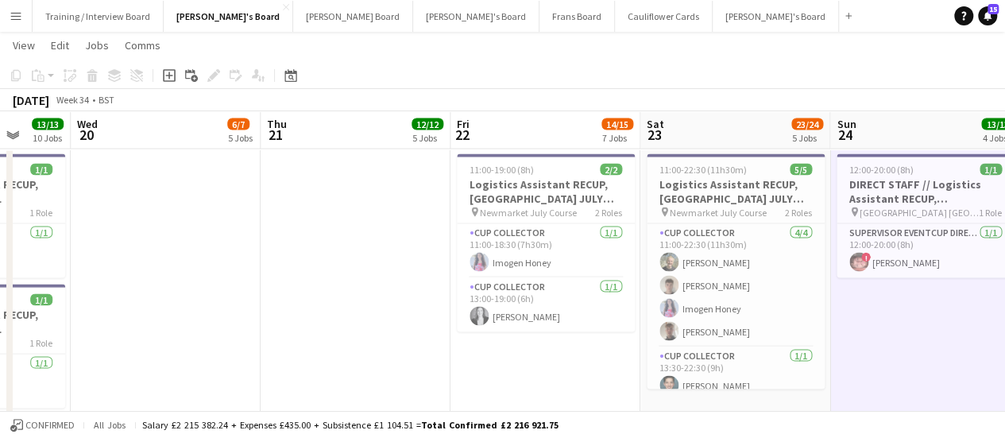
drag, startPoint x: 790, startPoint y: 317, endPoint x: 304, endPoint y: 309, distance: 485.7
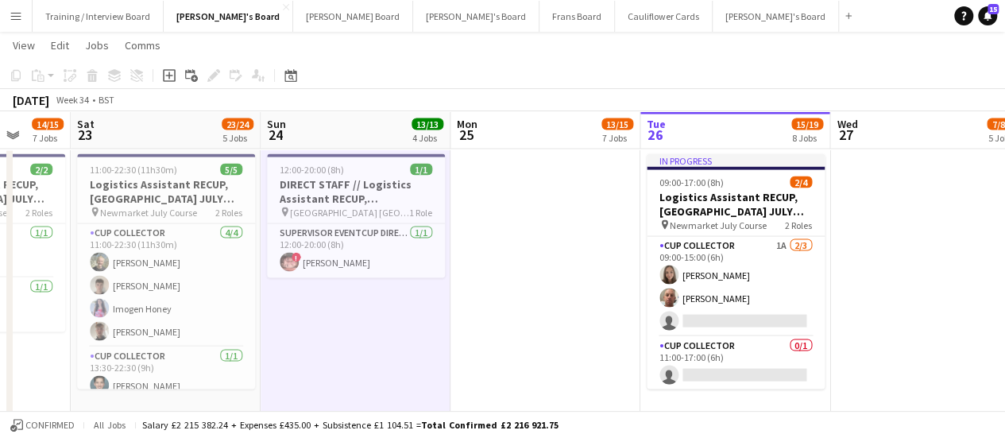
scroll to position [0, 605]
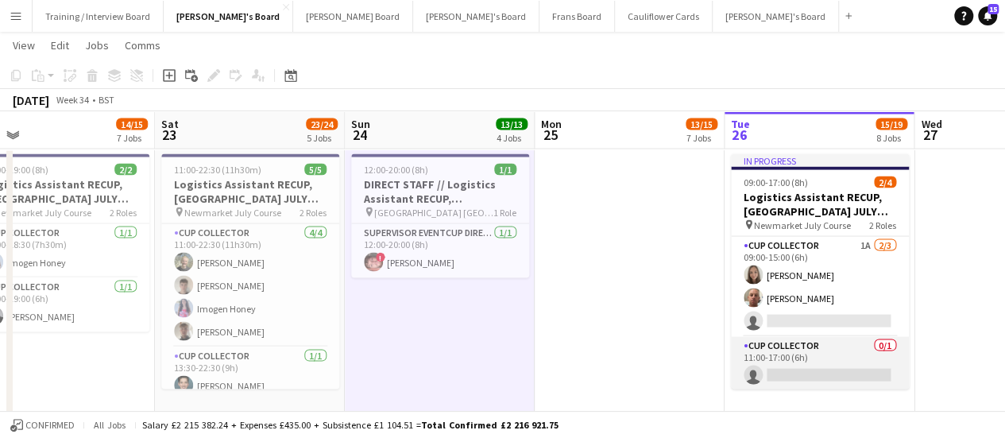
click at [760, 370] on app-card-role "CUP COLLECTOR 0/1 11:00-17:00 (6h) single-neutral-actions" at bounding box center [820, 364] width 178 height 54
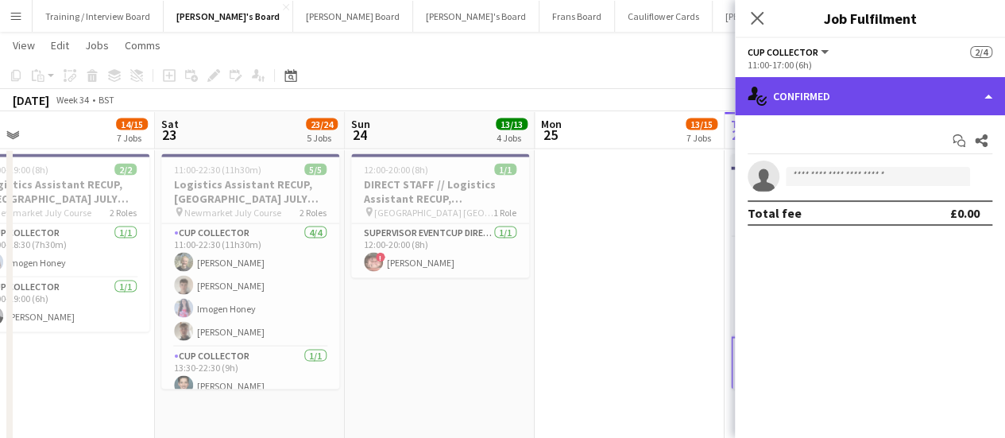
click at [874, 98] on div "single-neutral-actions-check-2 Confirmed" at bounding box center [870, 96] width 270 height 38
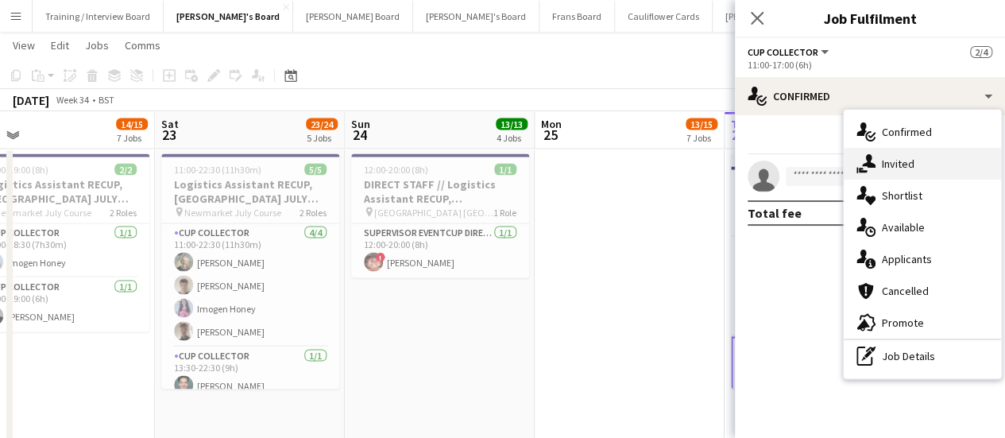
click at [920, 170] on div "single-neutral-actions-share-1 Invited" at bounding box center [922, 164] width 157 height 32
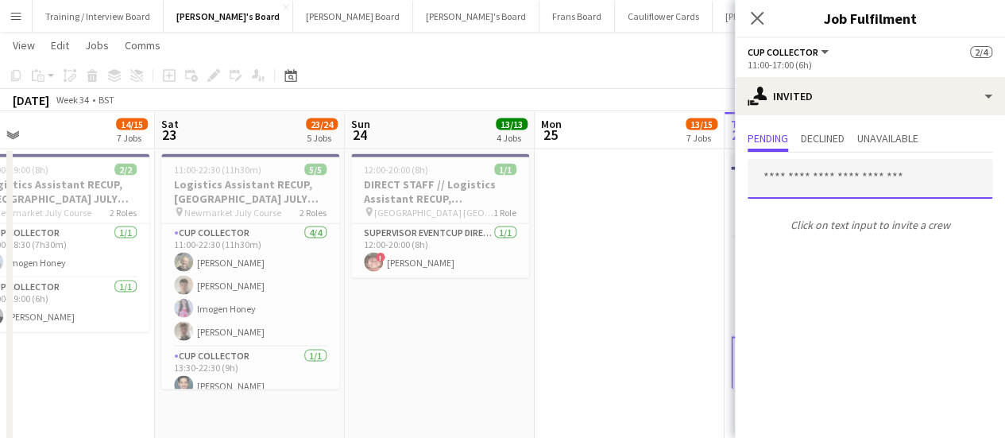
click at [781, 183] on input "text" at bounding box center [870, 179] width 245 height 40
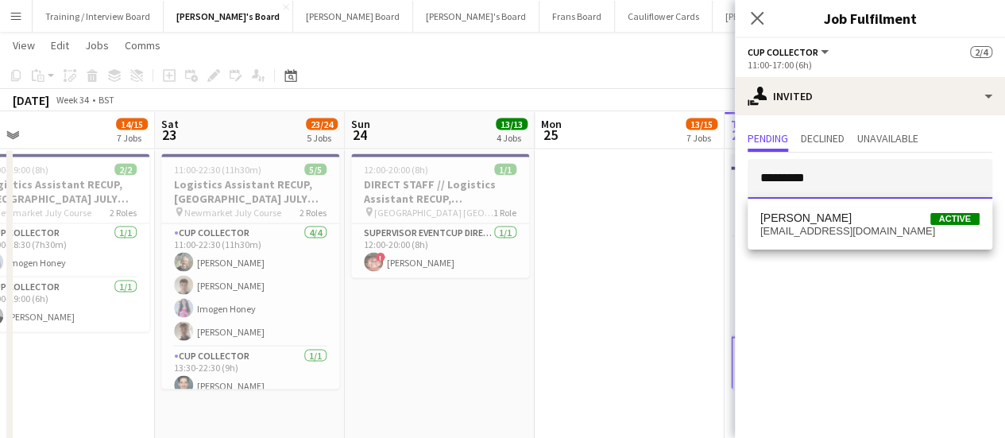
type input "*********"
click at [841, 201] on div "[PERSON_NAME] Active [EMAIL_ADDRESS][DOMAIN_NAME]" at bounding box center [870, 224] width 245 height 51
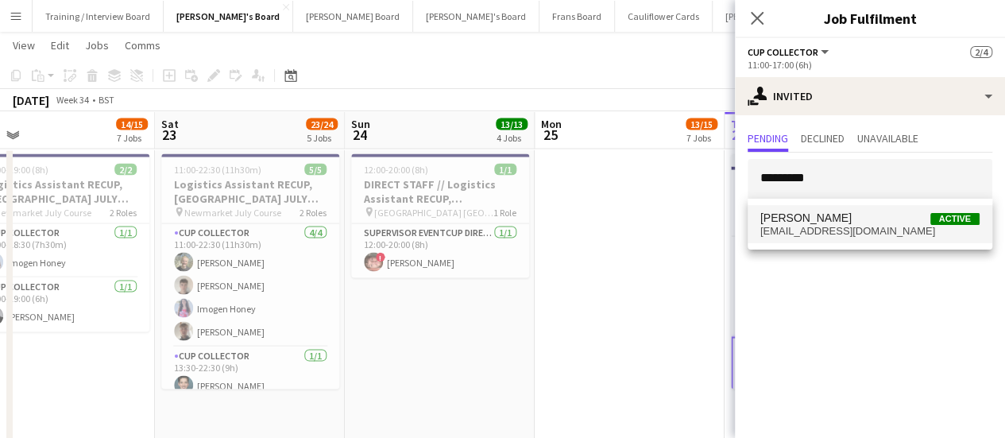
click at [839, 213] on span "[PERSON_NAME]" at bounding box center [806, 218] width 91 height 14
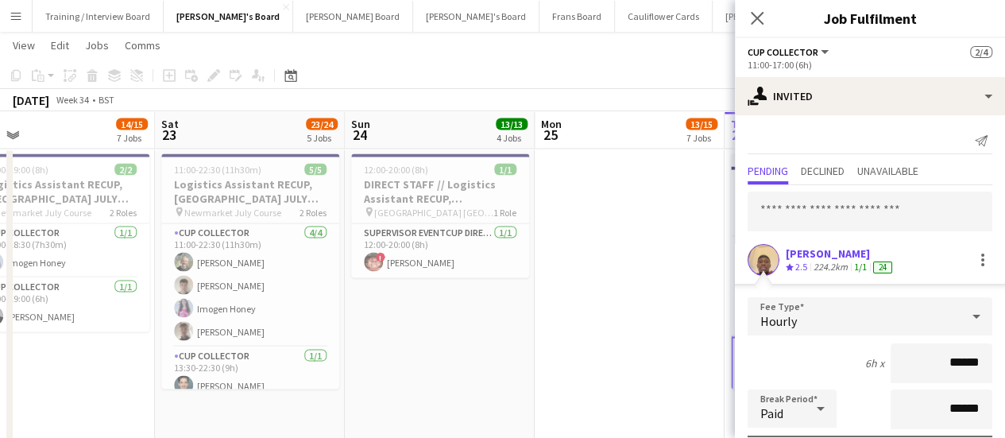
scroll to position [213, 0]
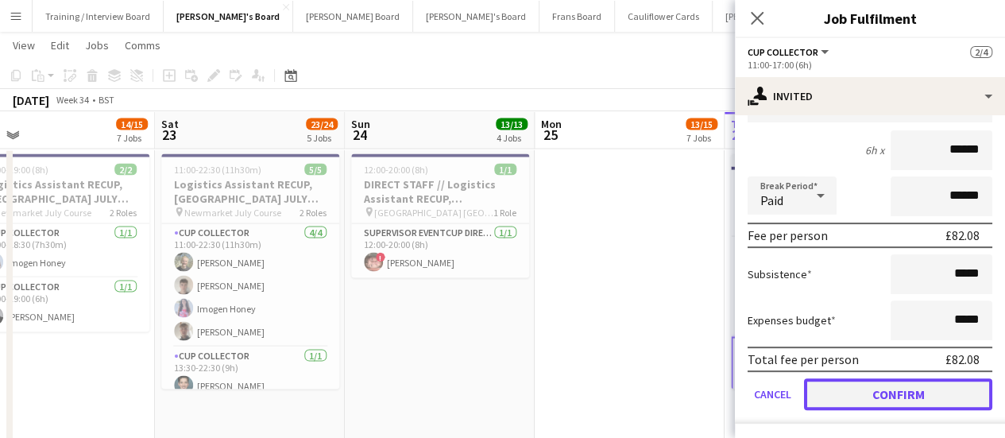
click at [909, 382] on button "Confirm" at bounding box center [898, 394] width 188 height 32
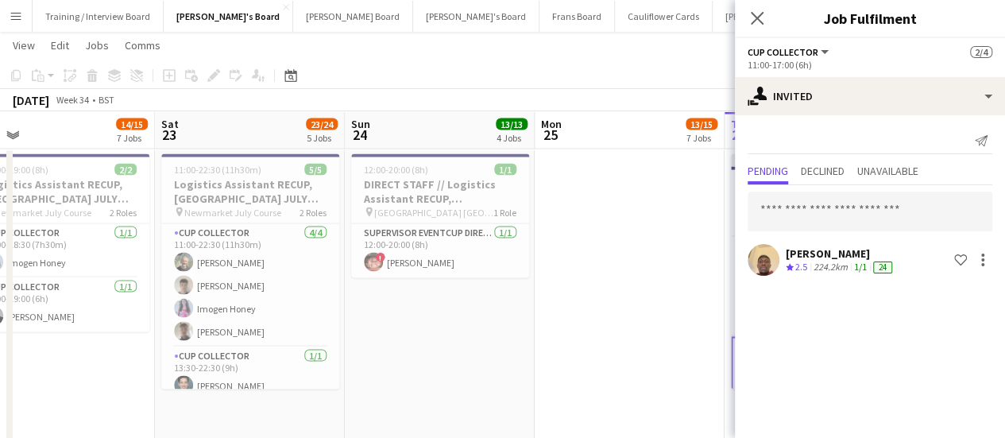
scroll to position [0, 0]
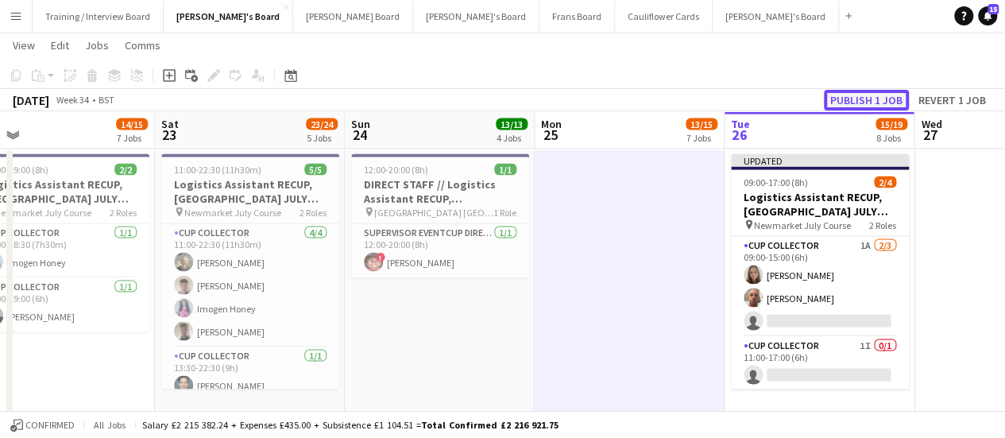
click at [835, 96] on button "Publish 1 job" at bounding box center [866, 100] width 85 height 21
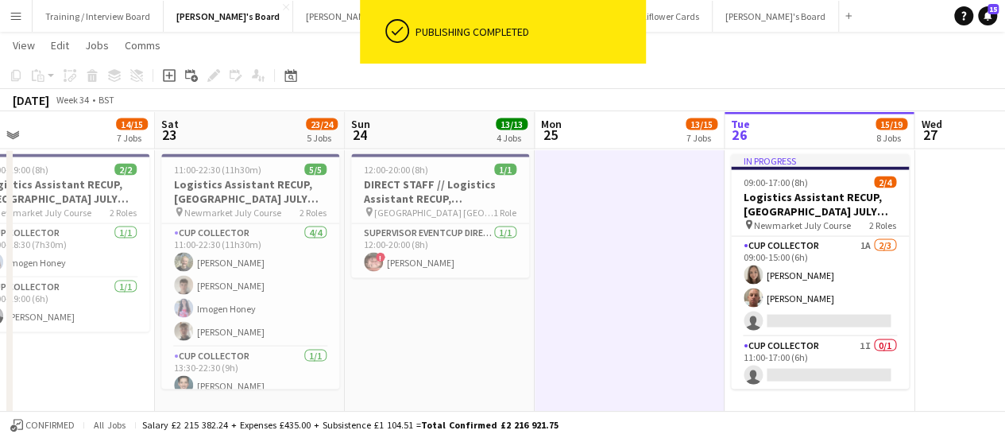
scroll to position [0, 493]
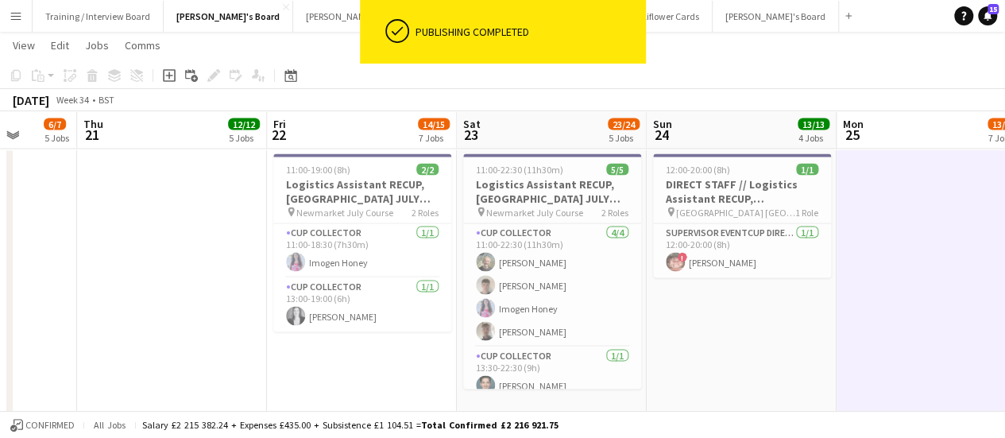
drag, startPoint x: 226, startPoint y: 307, endPoint x: 528, endPoint y: 282, distance: 303.0
drag, startPoint x: 405, startPoint y: 276, endPoint x: 506, endPoint y: 273, distance: 100.2
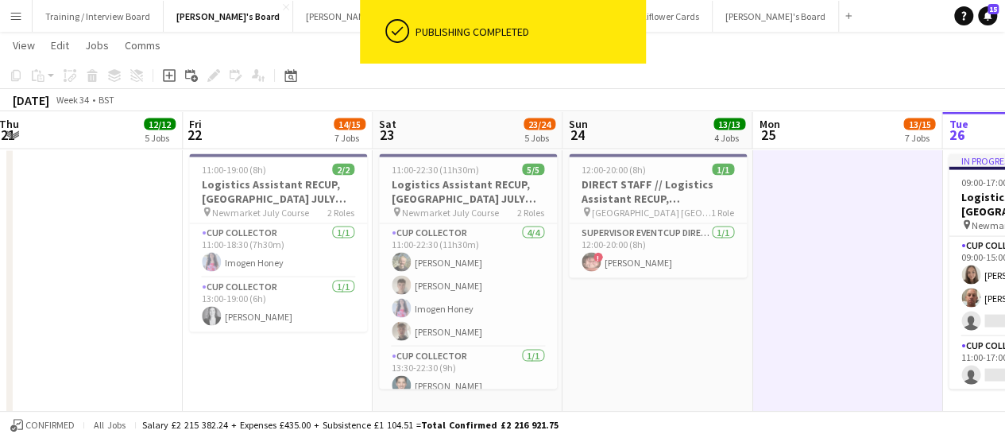
drag, startPoint x: 715, startPoint y: 311, endPoint x: 292, endPoint y: 316, distance: 422.1
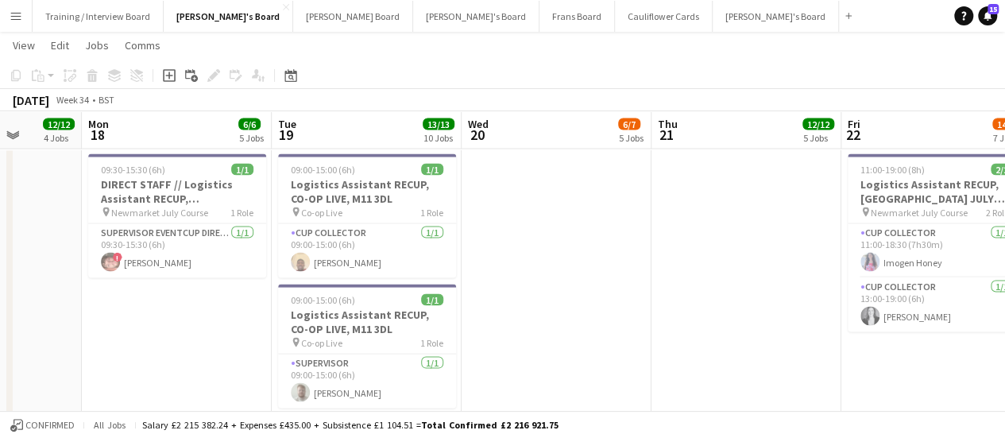
scroll to position [0, 471]
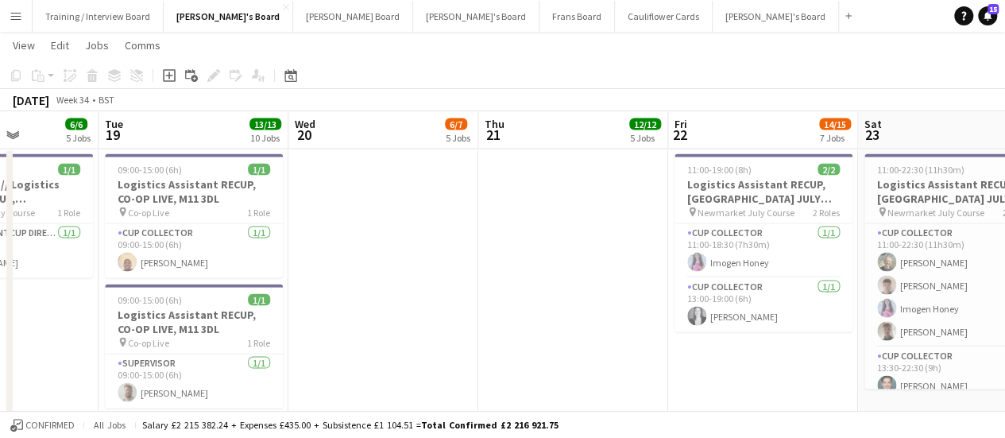
drag, startPoint x: 157, startPoint y: 339, endPoint x: 643, endPoint y: 269, distance: 490.7
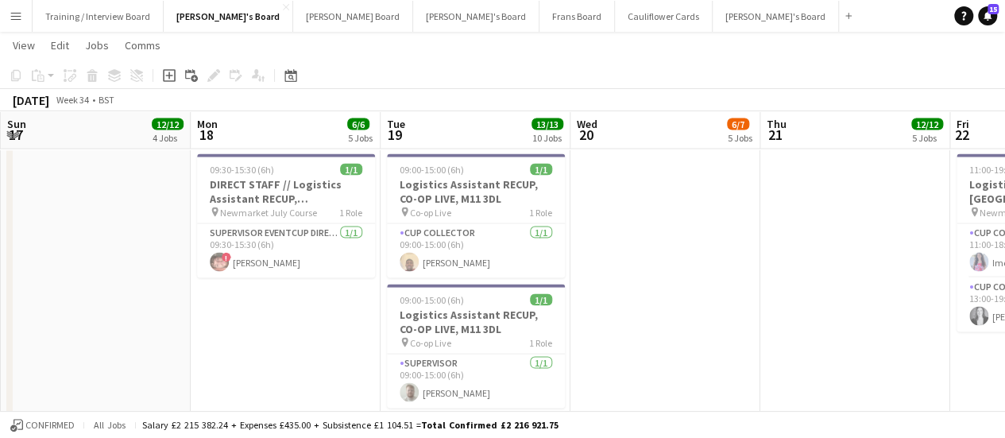
scroll to position [0, 378]
drag, startPoint x: 217, startPoint y: 258, endPoint x: 500, endPoint y: 254, distance: 283.0
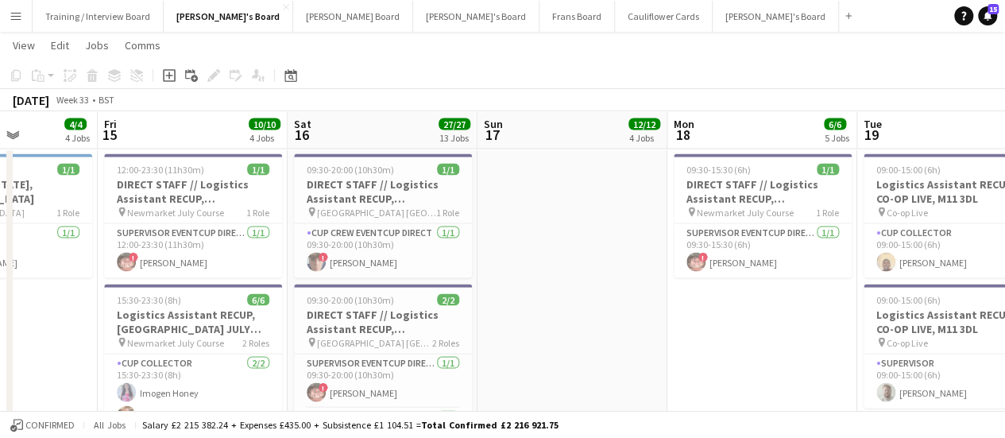
drag, startPoint x: 73, startPoint y: 285, endPoint x: 549, endPoint y: 320, distance: 477.3
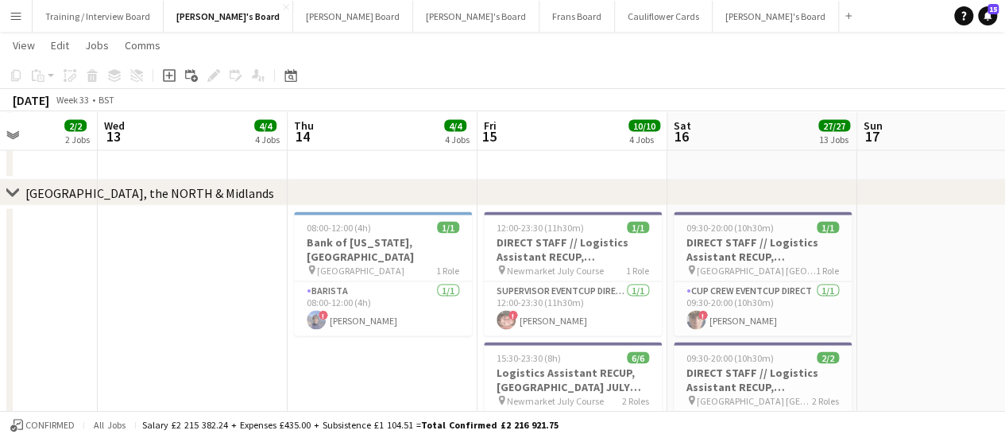
scroll to position [0, 453]
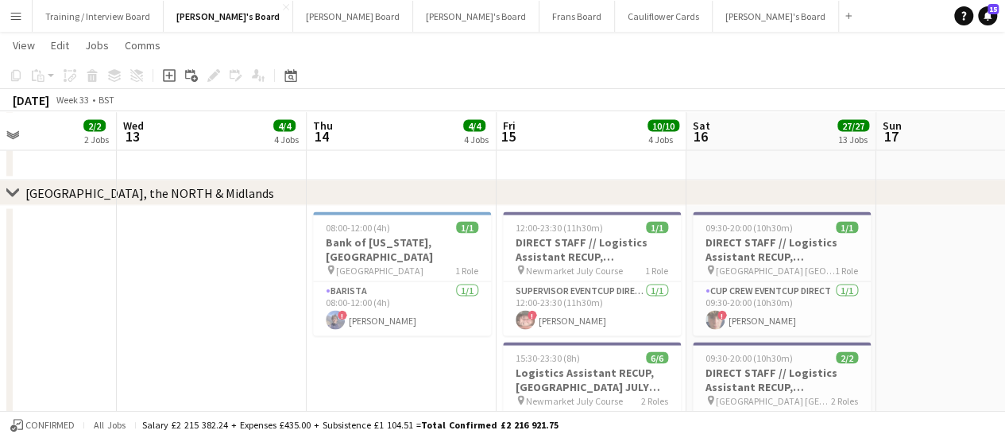
drag, startPoint x: 571, startPoint y: 262, endPoint x: 641, endPoint y: 258, distance: 70.1
drag, startPoint x: 218, startPoint y: 301, endPoint x: 593, endPoint y: 259, distance: 377.5
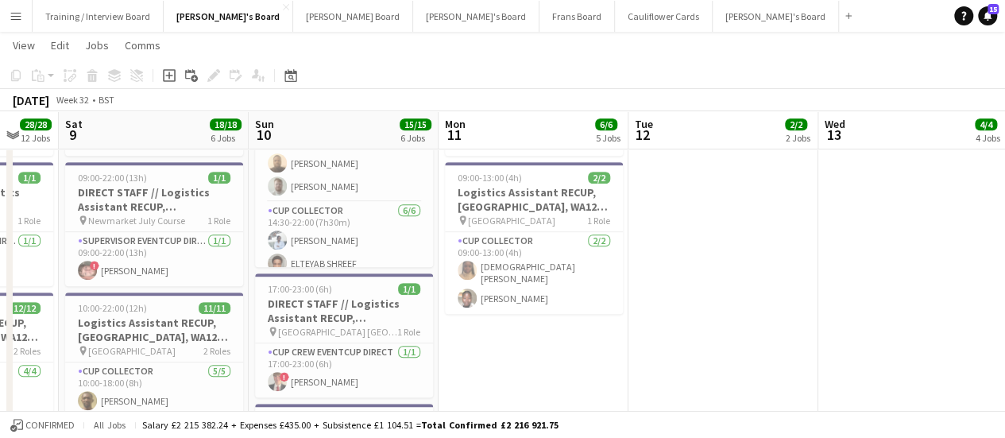
scroll to position [0, 320]
drag, startPoint x: 393, startPoint y: 355, endPoint x: 721, endPoint y: 352, distance: 328.3
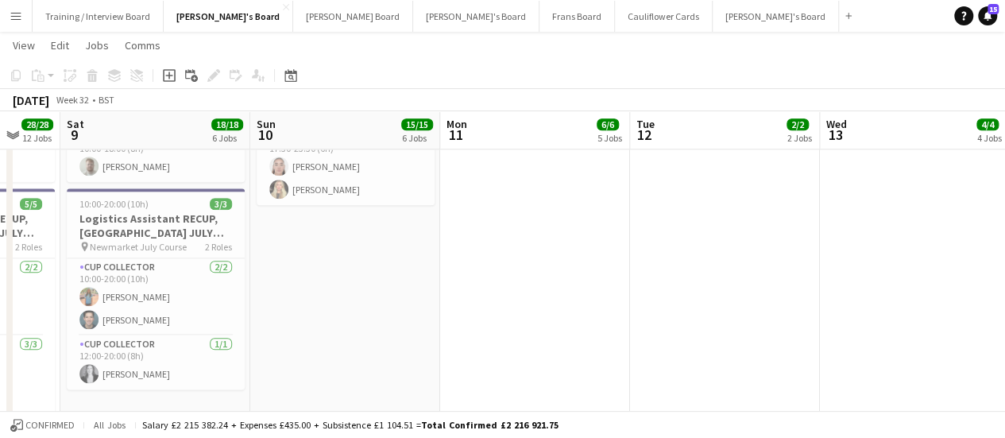
scroll to position [3853, 0]
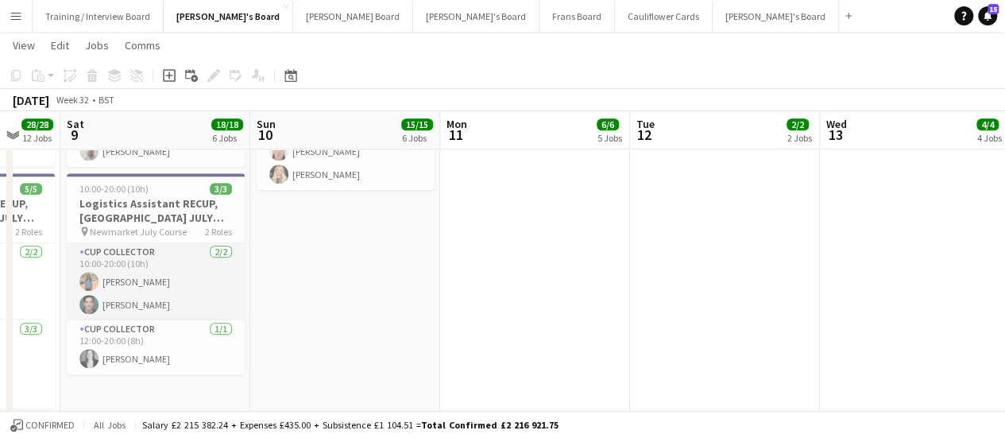
click at [206, 263] on app-card-role "CUP COLLECTOR [DATE] 10:00-20:00 (10h) [PERSON_NAME]" at bounding box center [156, 281] width 178 height 77
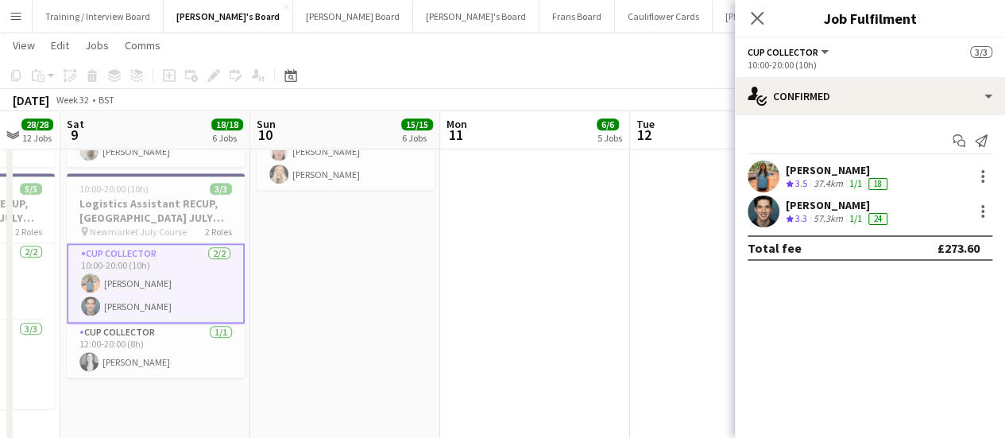
click at [873, 174] on div "[PERSON_NAME]" at bounding box center [838, 170] width 105 height 14
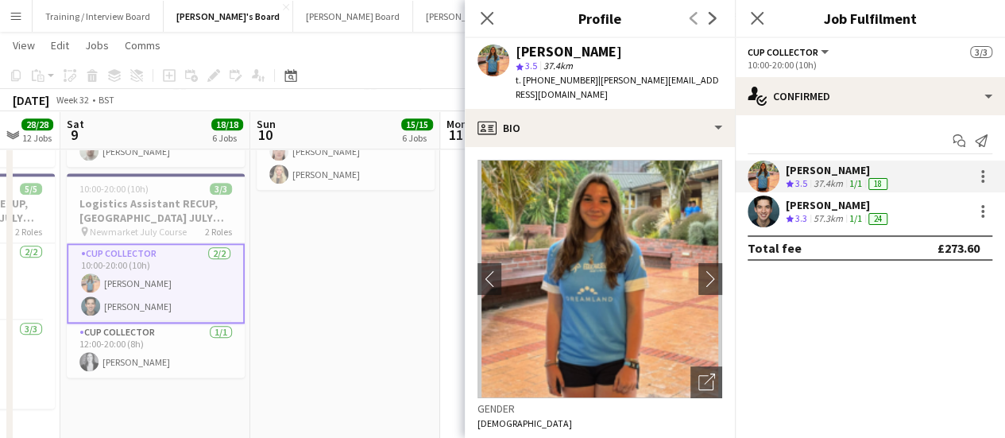
drag, startPoint x: 645, startPoint y: 61, endPoint x: 521, endPoint y: 50, distance: 125.3
click at [521, 50] on div "[PERSON_NAME] star 3.5 37.4km t. [PHONE_NUMBER] | [PERSON_NAME][EMAIL_ADDRESS][…" at bounding box center [619, 74] width 207 height 58
click at [653, 47] on div "[PERSON_NAME]" at bounding box center [619, 52] width 207 height 14
click at [326, 292] on app-date-cell "11:30-22:00 (10h30m) 9/9 Logistics Assistant RECUP, [GEOGRAPHIC_DATA], WA12 0HQ…" at bounding box center [345, 160] width 190 height 1253
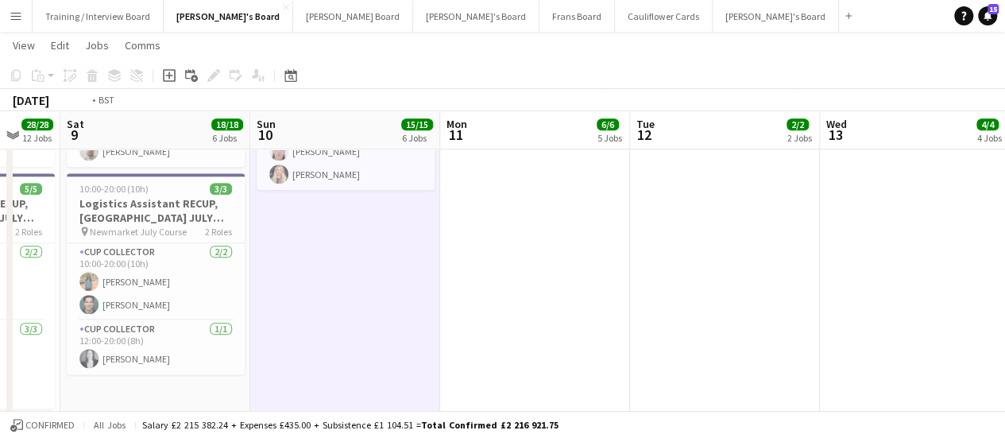
drag, startPoint x: 963, startPoint y: 214, endPoint x: 453, endPoint y: 225, distance: 510.4
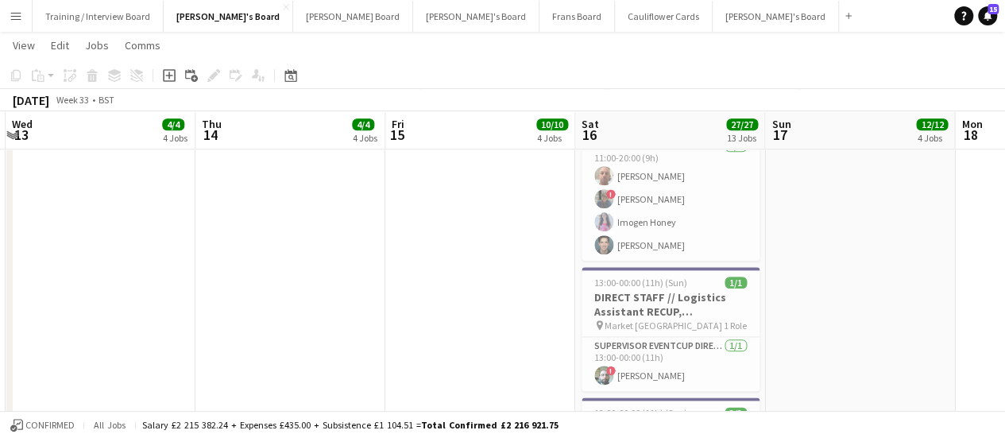
drag, startPoint x: 819, startPoint y: 200, endPoint x: 445, endPoint y: 242, distance: 376.8
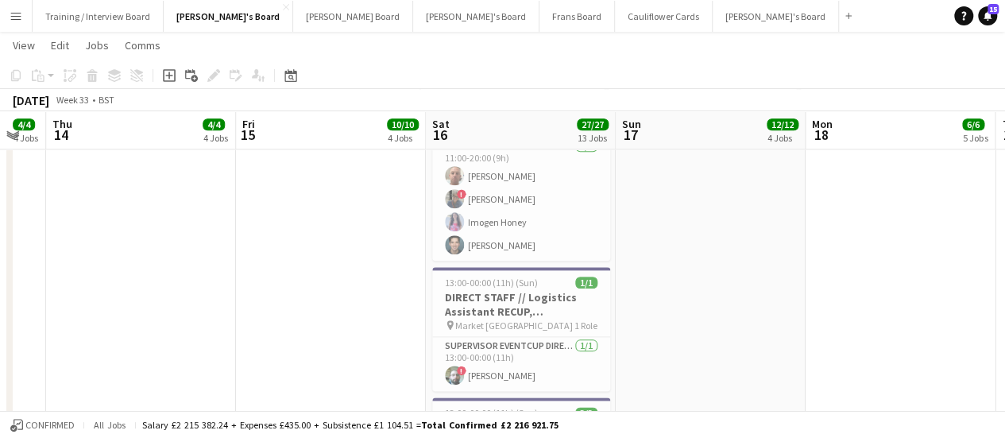
drag, startPoint x: 890, startPoint y: 238, endPoint x: 429, endPoint y: 256, distance: 461.4
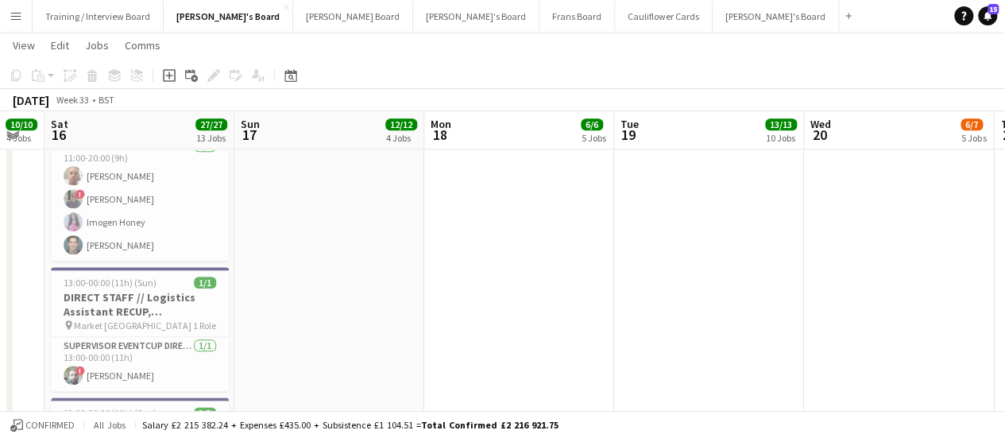
scroll to position [0, 474]
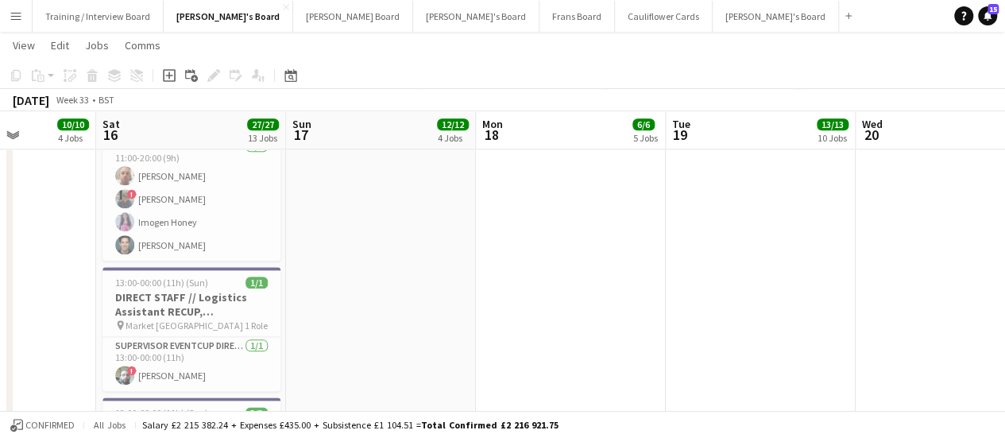
drag, startPoint x: 785, startPoint y: 227, endPoint x: 457, endPoint y: 271, distance: 331.2
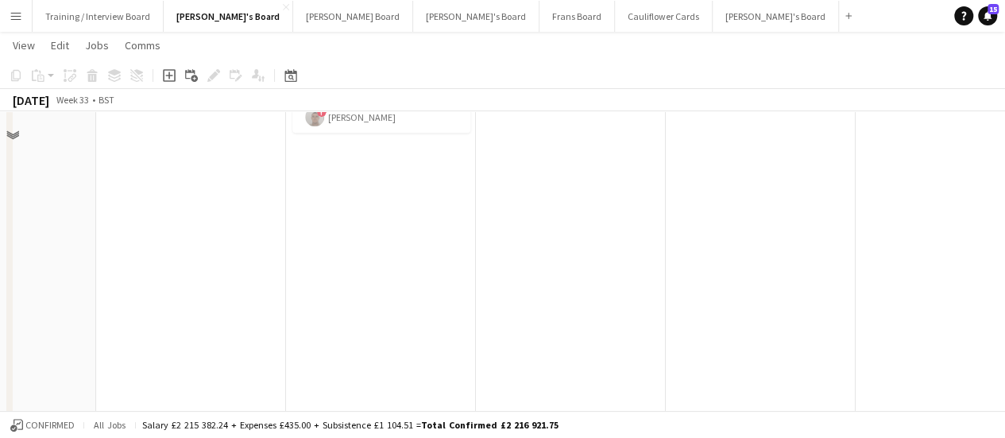
scroll to position [3860, 0]
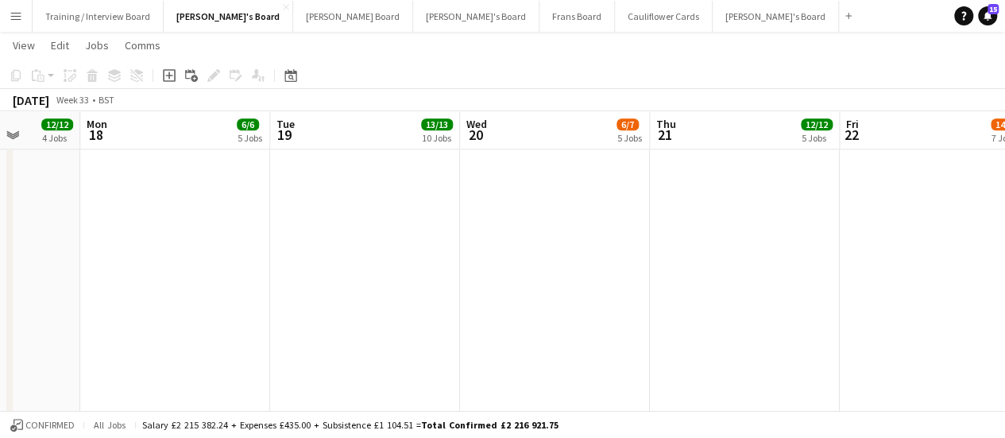
drag, startPoint x: 429, startPoint y: 279, endPoint x: 794, endPoint y: 258, distance: 365.5
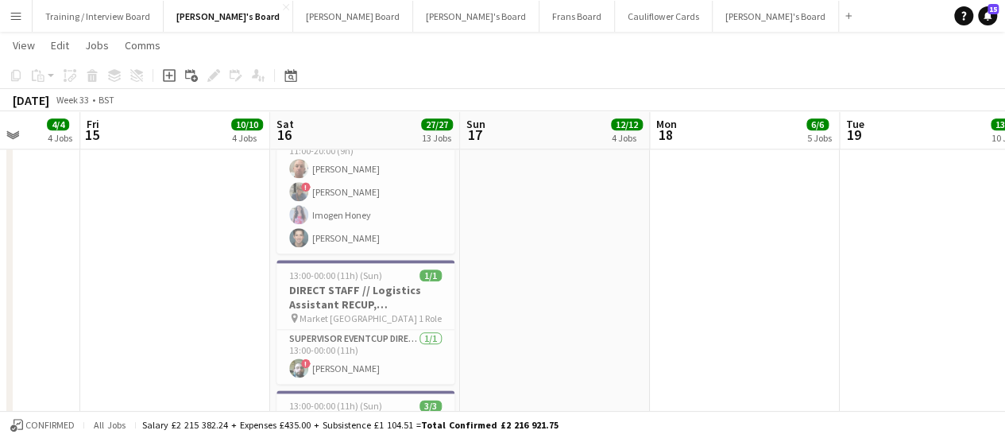
scroll to position [0, 489]
drag, startPoint x: 477, startPoint y: 264, endPoint x: 668, endPoint y: 269, distance: 190.8
drag, startPoint x: 1005, startPoint y: 292, endPoint x: 591, endPoint y: 295, distance: 413.3
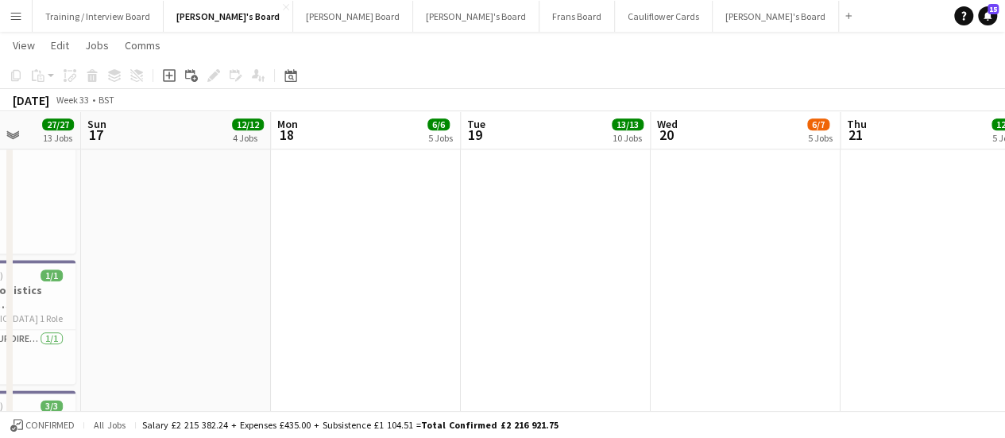
scroll to position [0, 522]
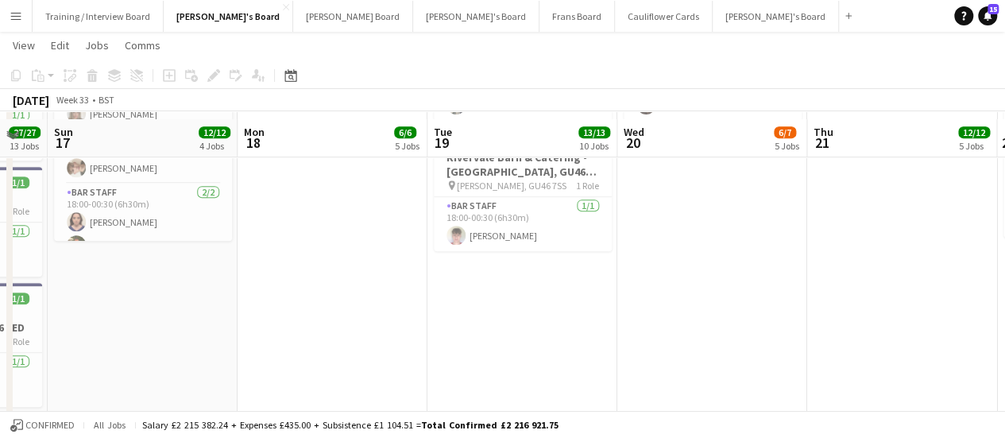
scroll to position [326, 0]
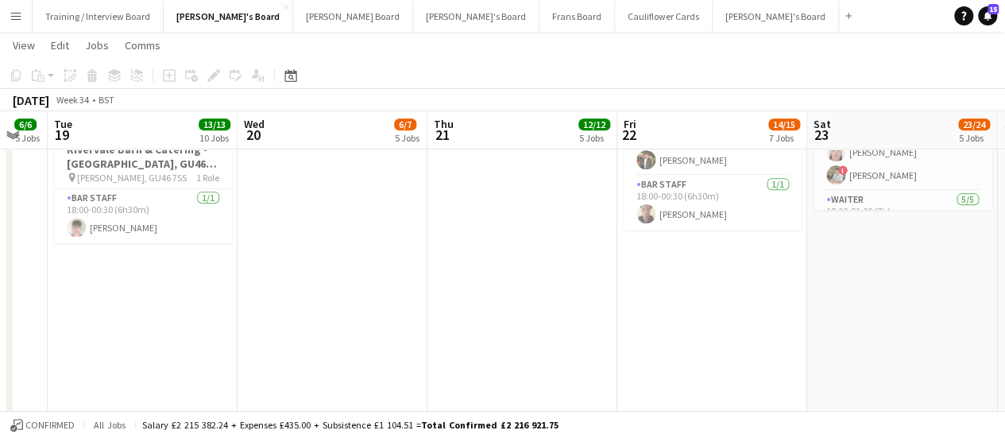
drag, startPoint x: 901, startPoint y: 219, endPoint x: 490, endPoint y: 277, distance: 414.2
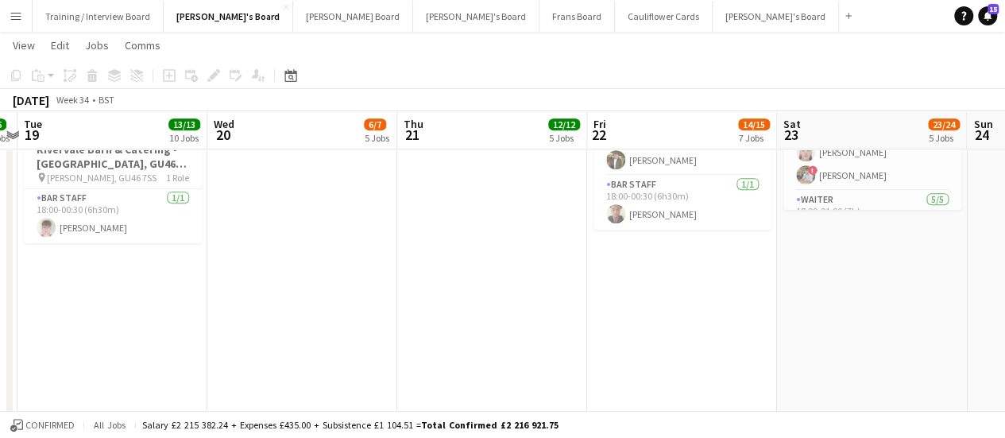
drag, startPoint x: 778, startPoint y: 288, endPoint x: 269, endPoint y: 281, distance: 509.5
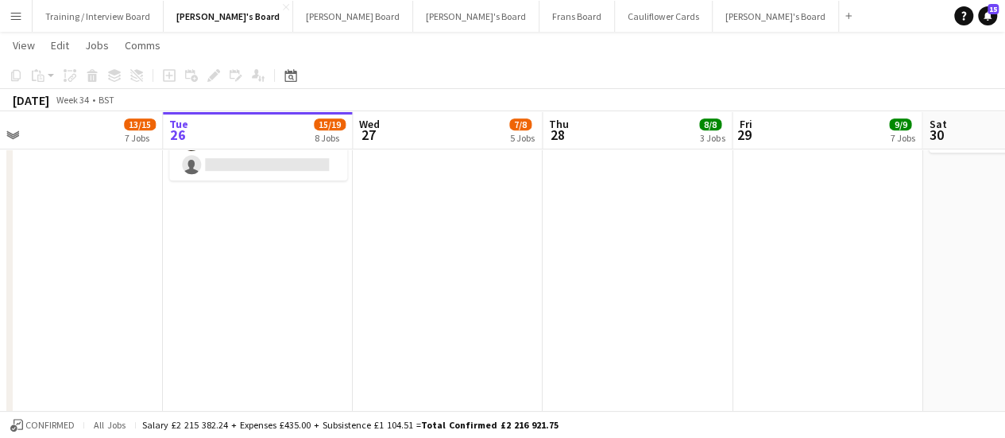
scroll to position [0, 444]
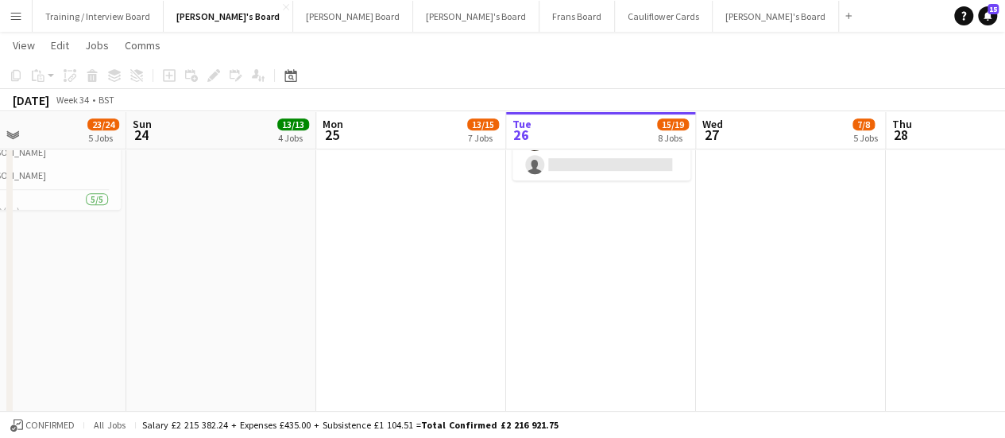
drag, startPoint x: 741, startPoint y: 241, endPoint x: 458, endPoint y: 255, distance: 283.3
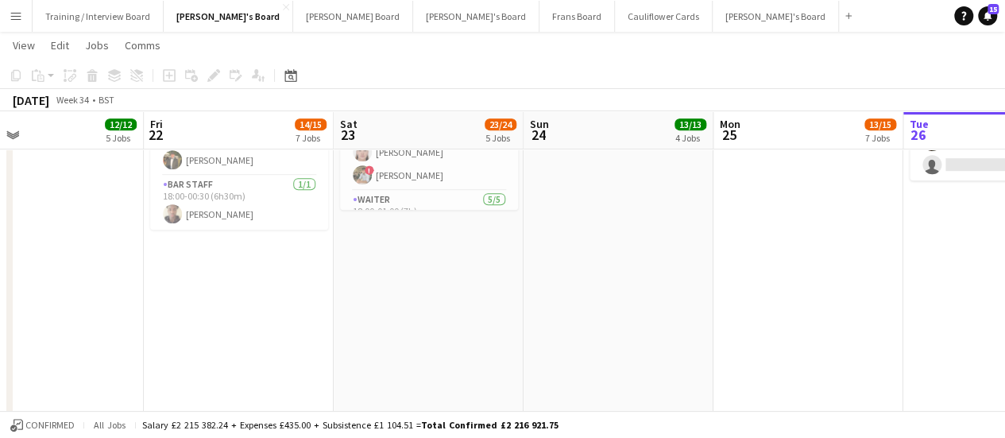
scroll to position [0, 424]
drag, startPoint x: 277, startPoint y: 288, endPoint x: 677, endPoint y: 254, distance: 401.2
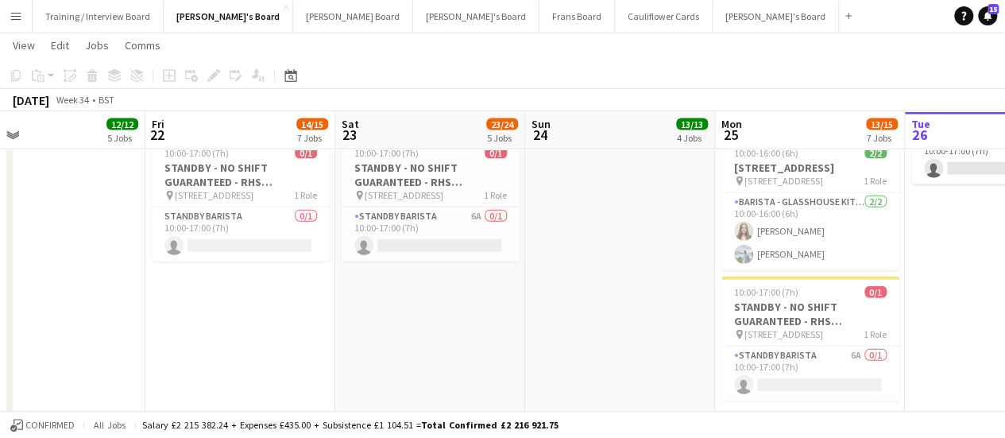
scroll to position [4717, 0]
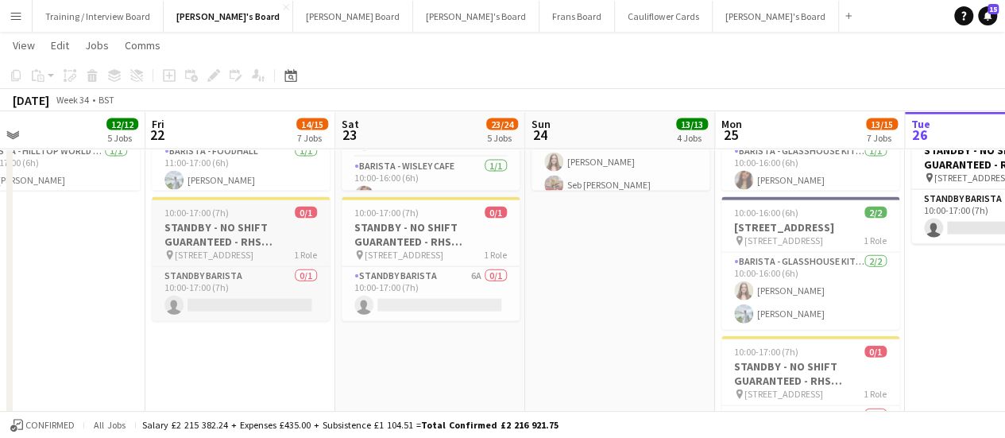
click at [232, 214] on div "10:00-17:00 (7h) 0/1" at bounding box center [241, 213] width 178 height 12
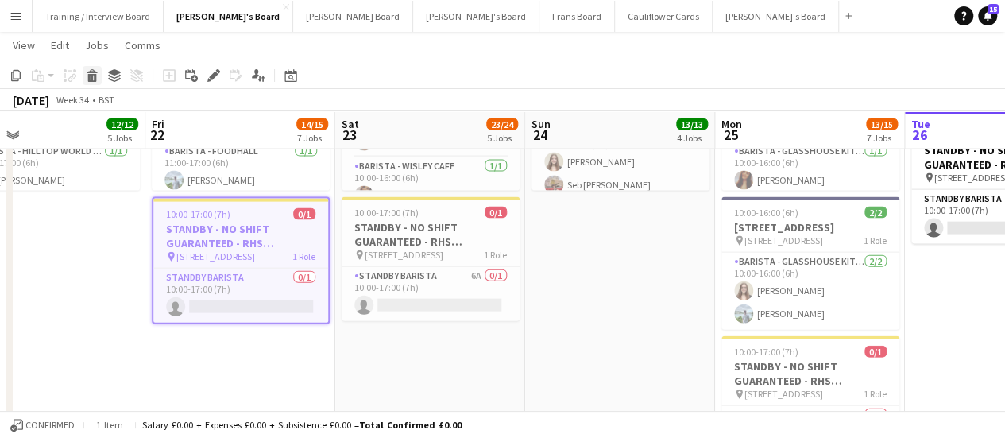
click at [94, 79] on icon "Delete" at bounding box center [92, 75] width 13 height 13
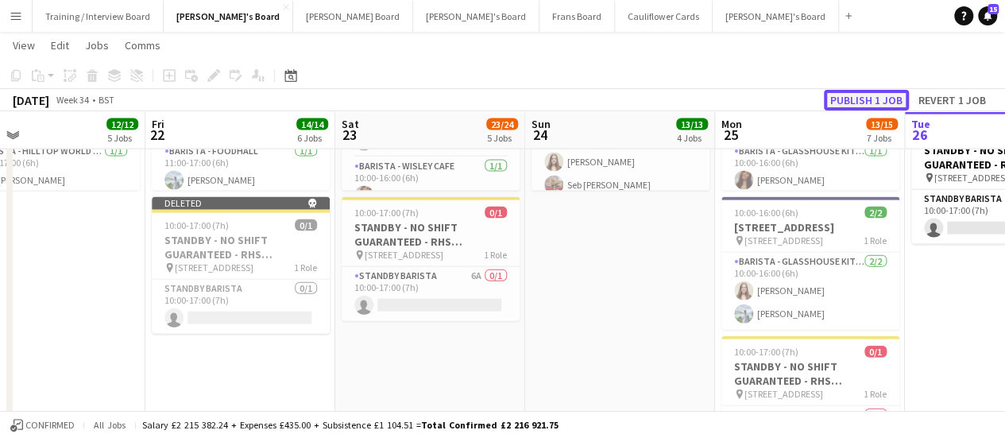
click at [850, 101] on button "Publish 1 job" at bounding box center [866, 100] width 85 height 21
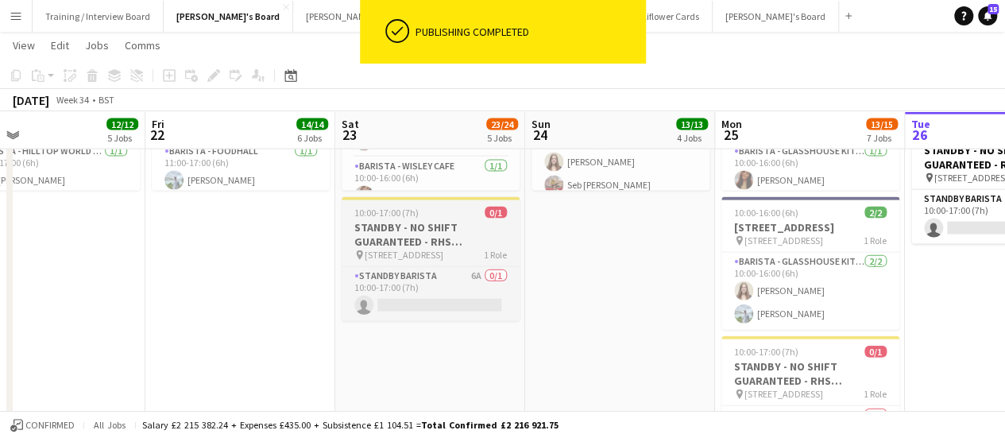
click at [442, 221] on h3 "STANDBY - NO SHIFT GUARANTEED - RHS [STREET_ADDRESS]" at bounding box center [431, 234] width 178 height 29
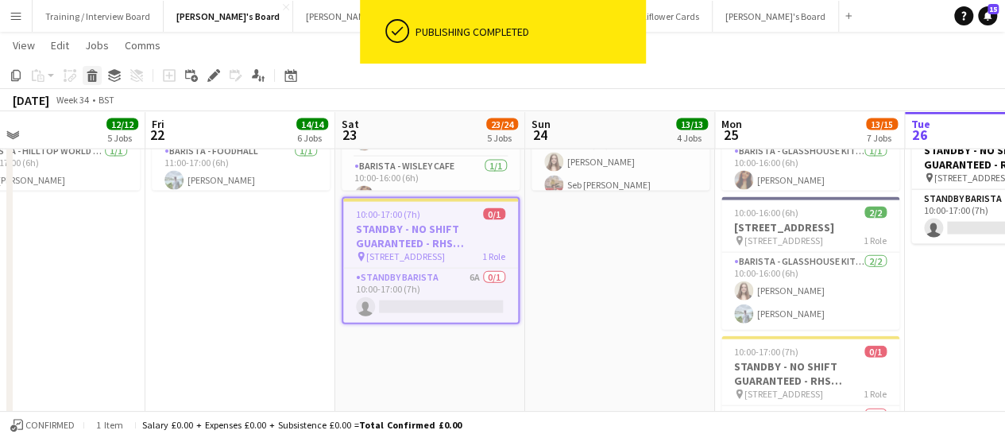
click at [95, 76] on icon at bounding box center [92, 78] width 9 height 8
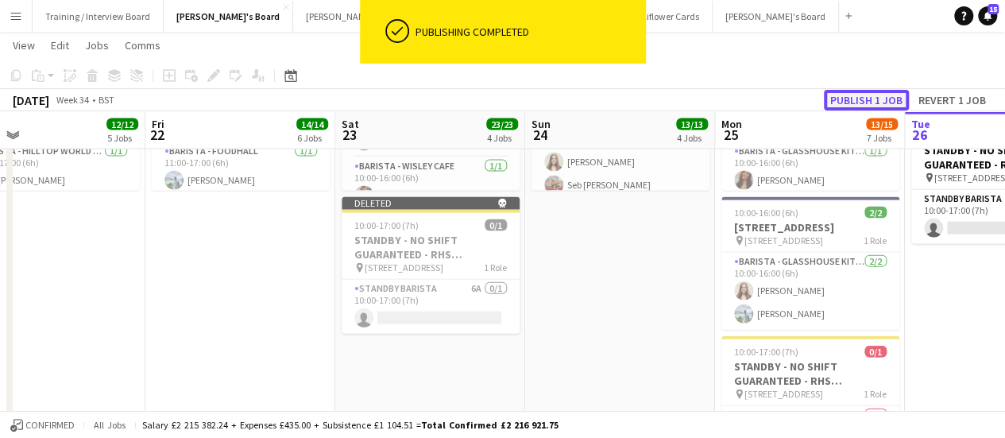
click at [860, 104] on button "Publish 1 job" at bounding box center [866, 100] width 85 height 21
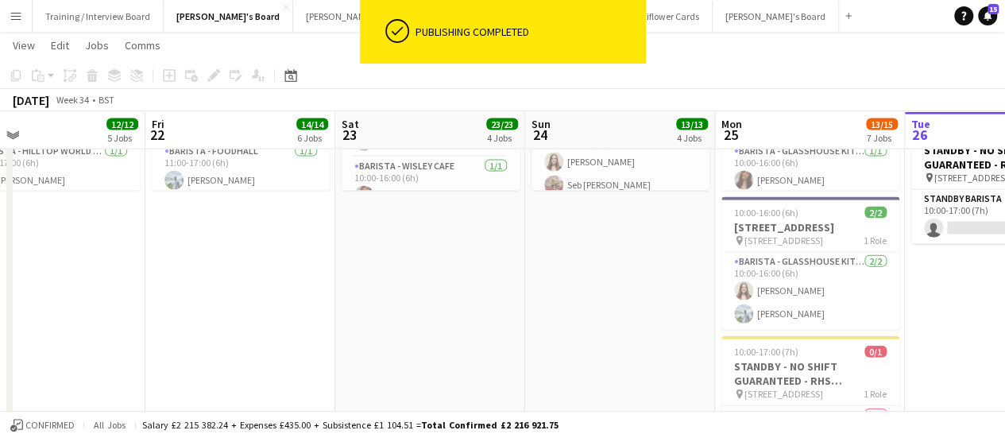
scroll to position [0, 478]
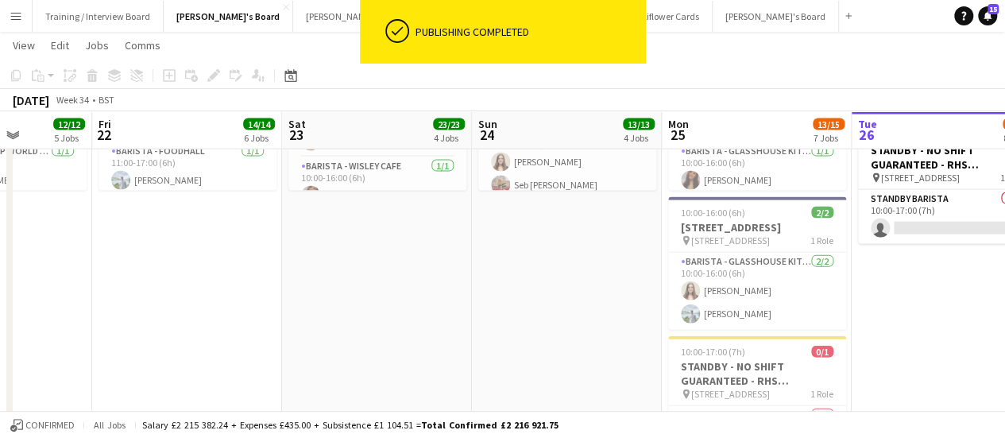
drag, startPoint x: 937, startPoint y: 312, endPoint x: 884, endPoint y: 315, distance: 53.3
click at [790, 386] on h3 "STANDBY - NO SHIFT GUARANTEED - RHS [STREET_ADDRESS]" at bounding box center [757, 373] width 178 height 29
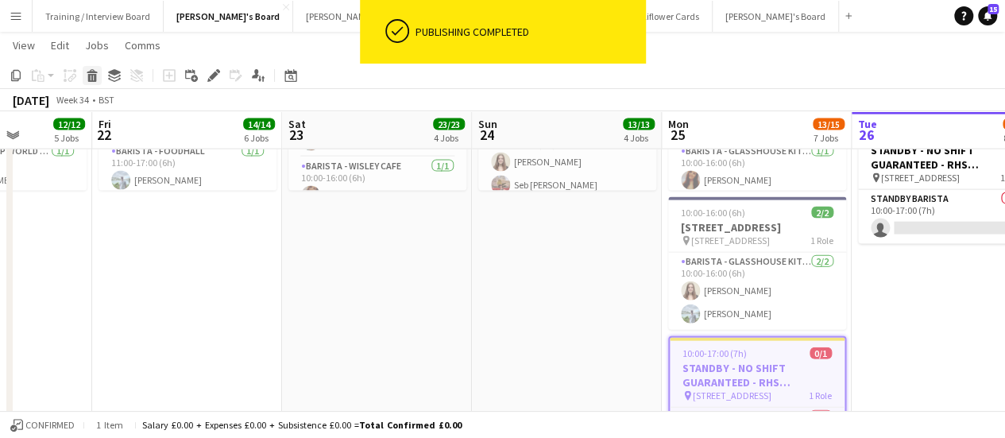
click at [95, 72] on icon at bounding box center [92, 71] width 10 height 4
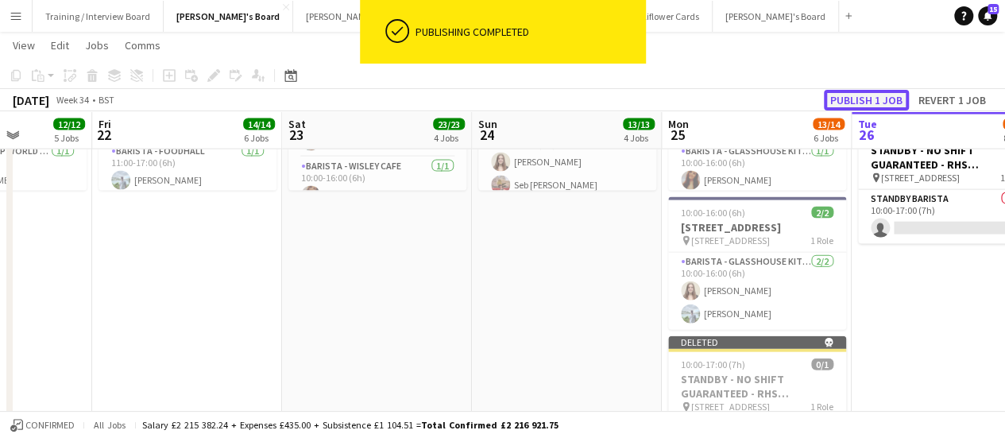
click at [889, 98] on button "Publish 1 job" at bounding box center [866, 100] width 85 height 21
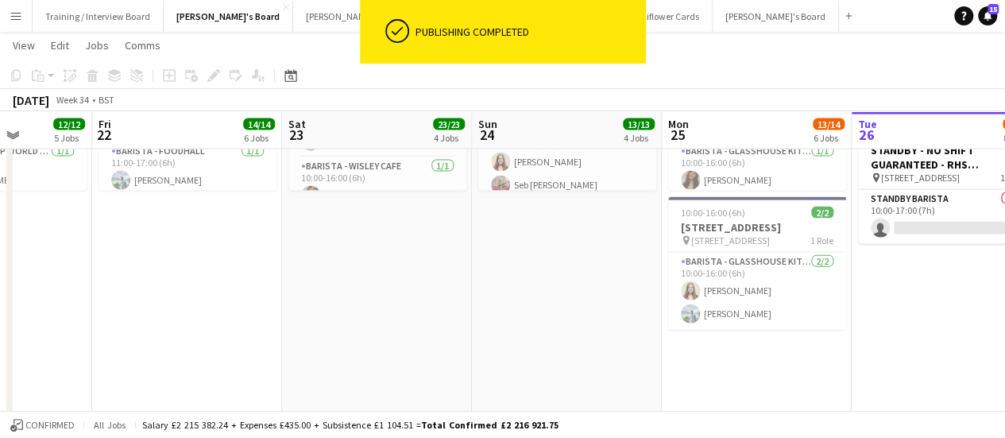
scroll to position [0, 402]
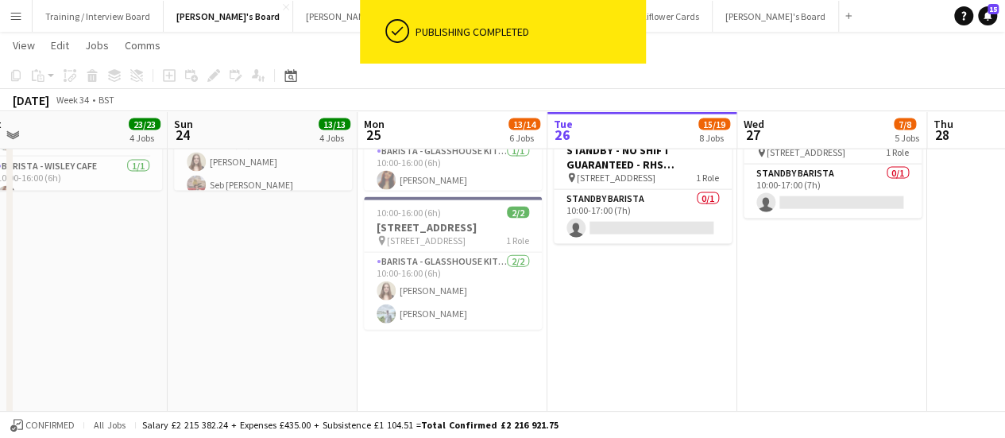
drag, startPoint x: 951, startPoint y: 341, endPoint x: 646, endPoint y: 305, distance: 306.5
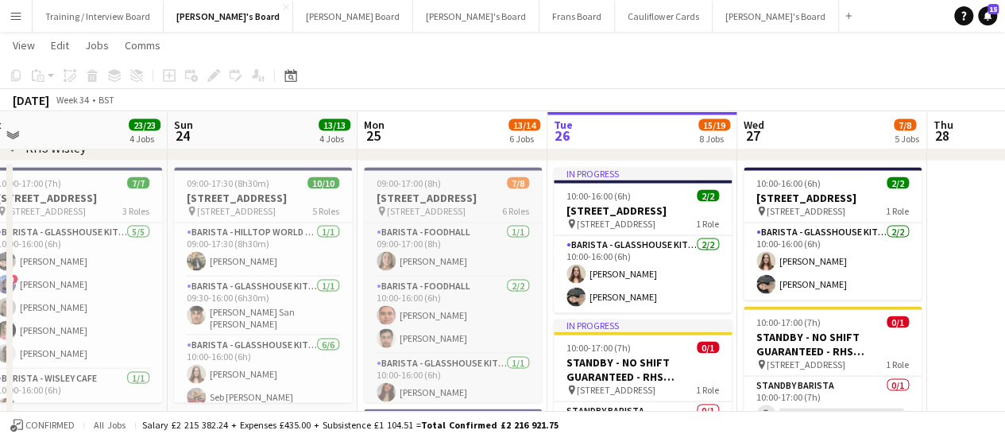
scroll to position [204, 0]
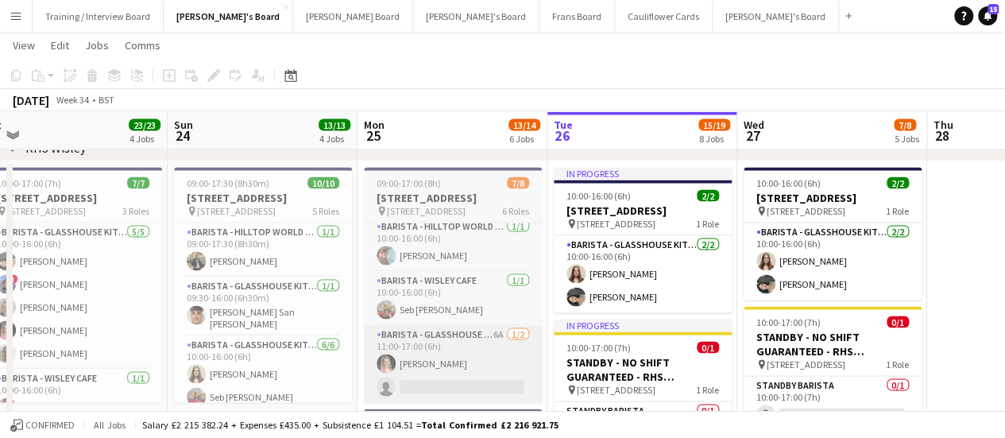
click at [490, 357] on app-card-role "Barista - Glasshouse Kitchen 6A [DATE] 11:00-17:00 (6h) [PERSON_NAME] single-ne…" at bounding box center [453, 363] width 178 height 77
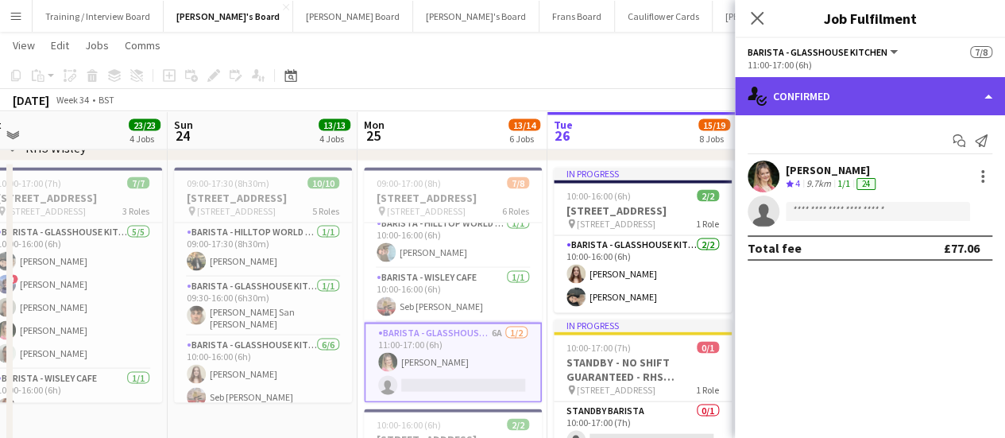
click at [934, 92] on div "single-neutral-actions-check-2 Confirmed" at bounding box center [870, 96] width 270 height 38
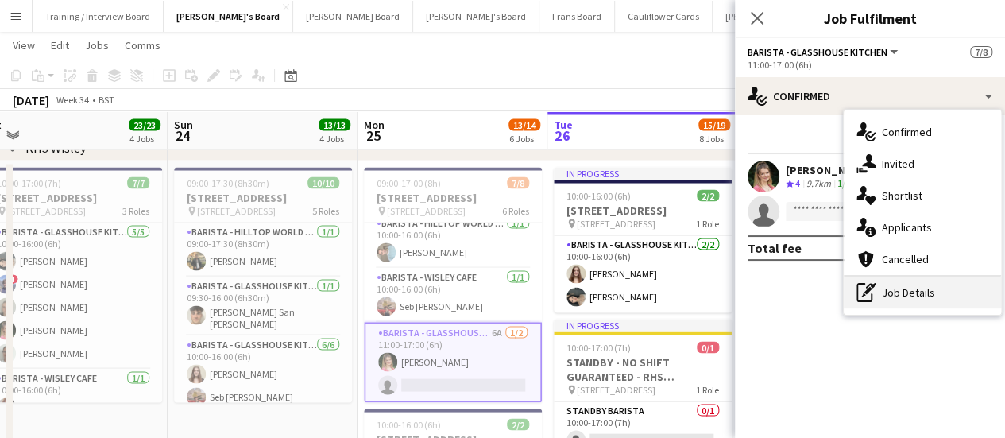
click at [908, 282] on div "pen-write Job Details" at bounding box center [922, 293] width 157 height 32
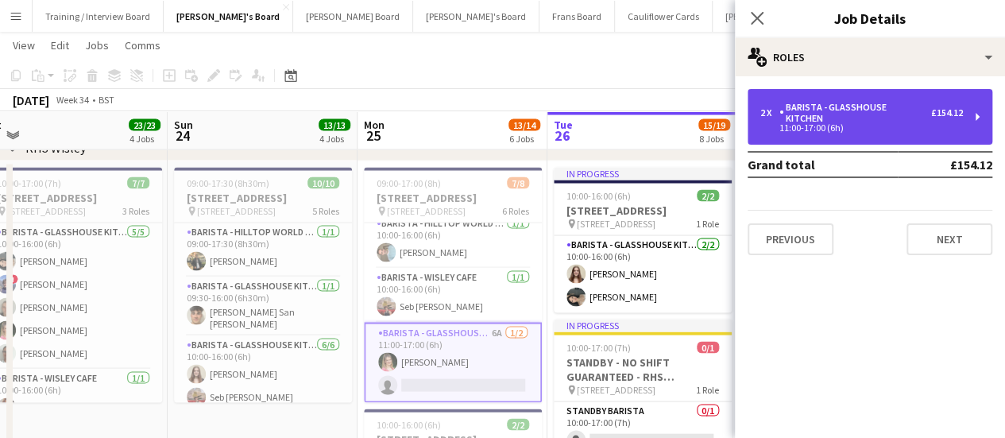
click at [846, 98] on div "2 x Barista - Glasshouse Kitchen £154.12 11:00-17:00 (6h)" at bounding box center [870, 117] width 245 height 56
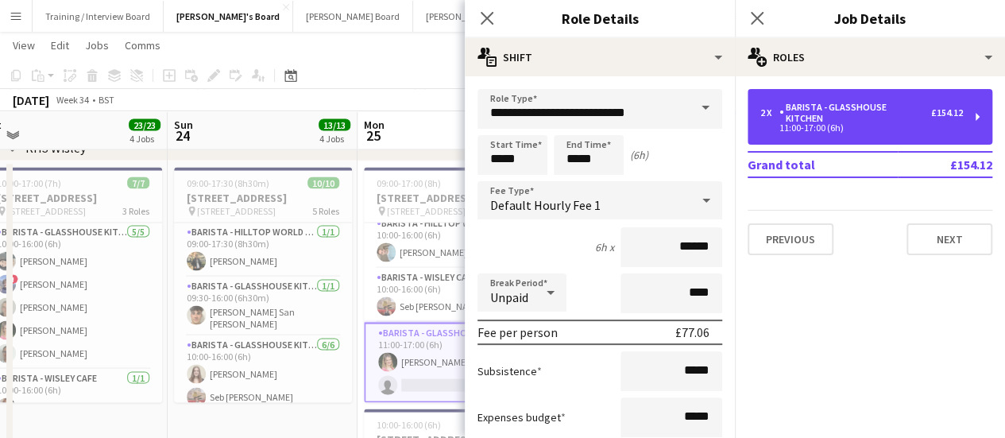
scroll to position [191, 0]
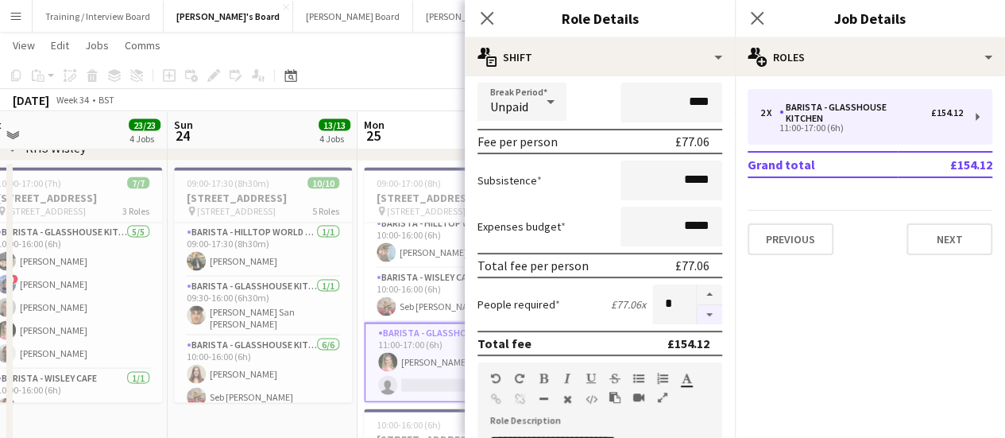
click at [697, 316] on button "button" at bounding box center [709, 315] width 25 height 20
type input "*"
click at [415, 95] on div "[DATE] Week 34 • BST" at bounding box center [502, 100] width 1005 height 22
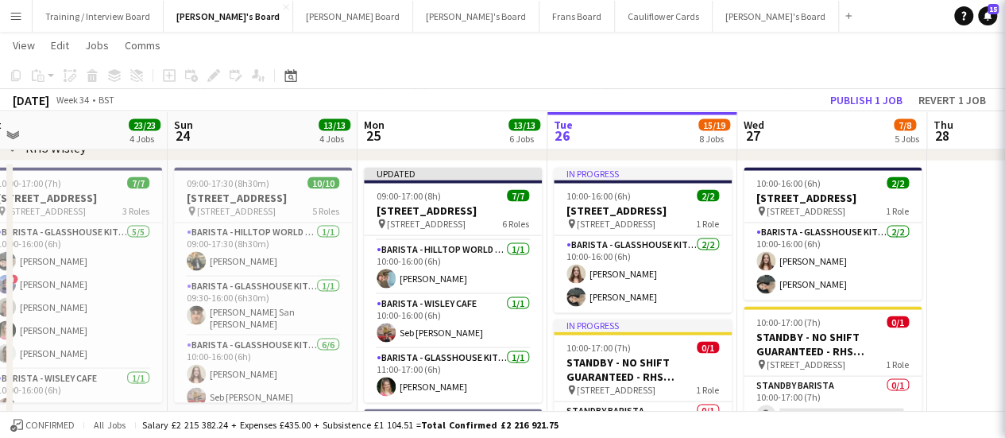
scroll to position [194, 0]
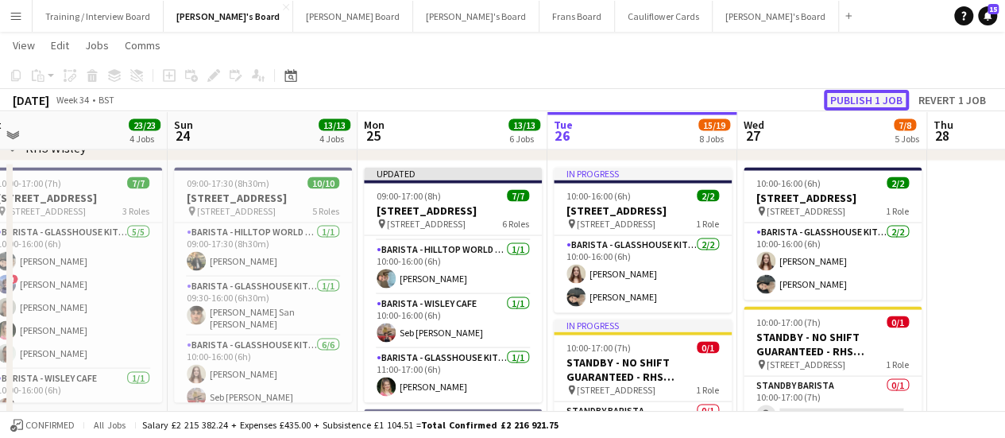
click at [857, 104] on button "Publish 1 job" at bounding box center [866, 100] width 85 height 21
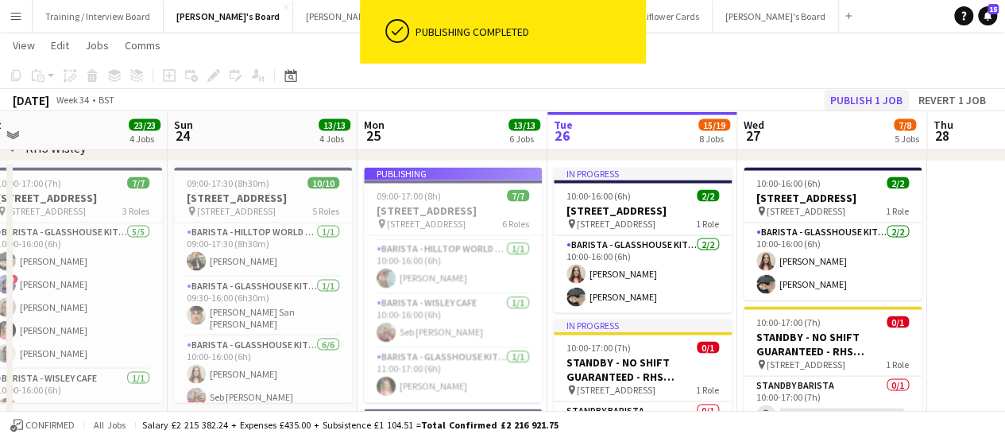
scroll to position [181, 0]
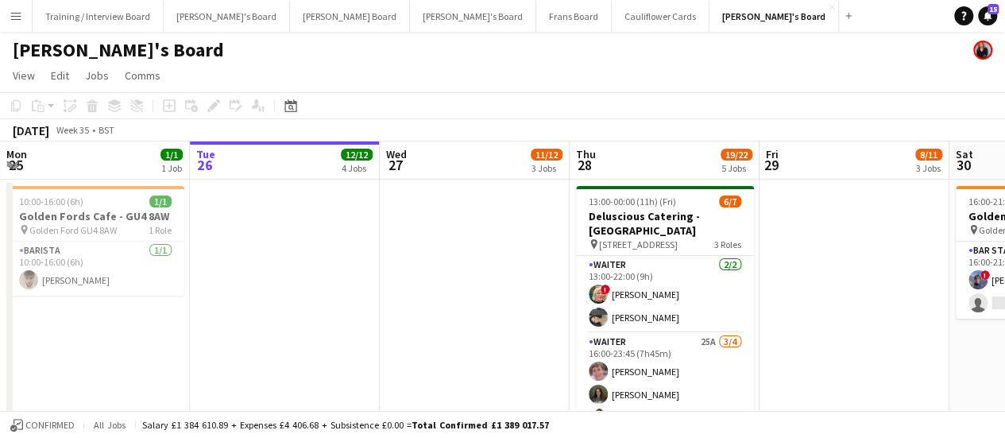
click at [22, 16] on button "Menu" at bounding box center [16, 16] width 32 height 32
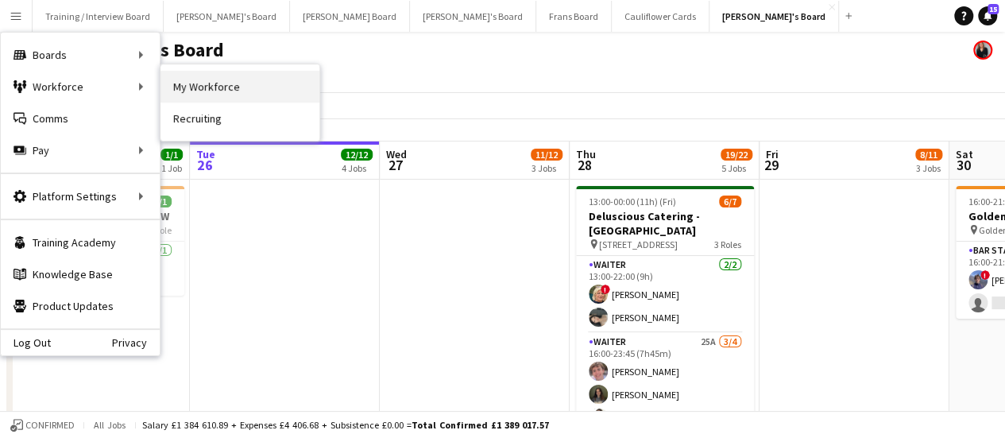
click at [238, 75] on link "My Workforce" at bounding box center [240, 87] width 159 height 32
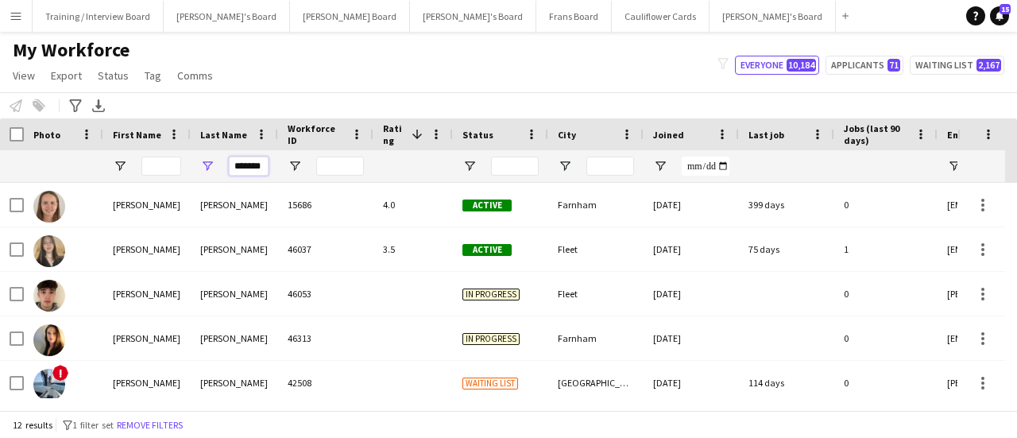
click at [263, 161] on input "*******" at bounding box center [249, 166] width 40 height 19
type input "*"
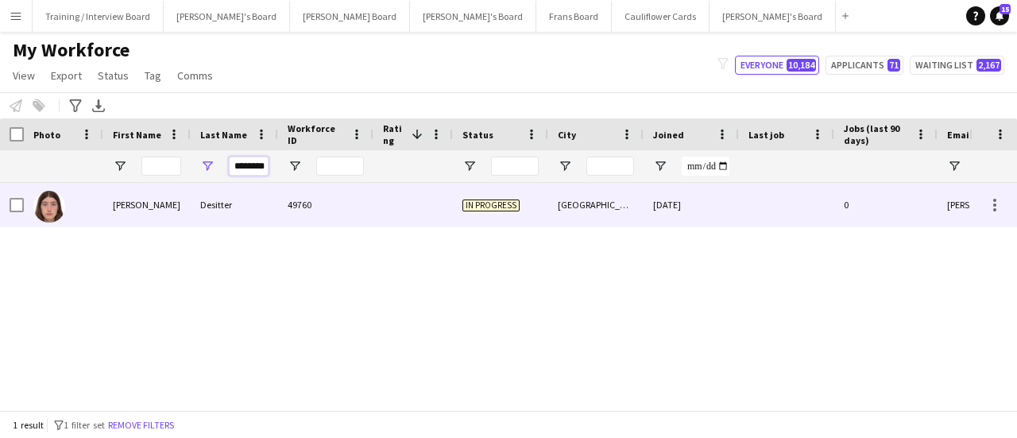
type input "********"
click at [229, 216] on div "Desitter" at bounding box center [234, 205] width 87 height 44
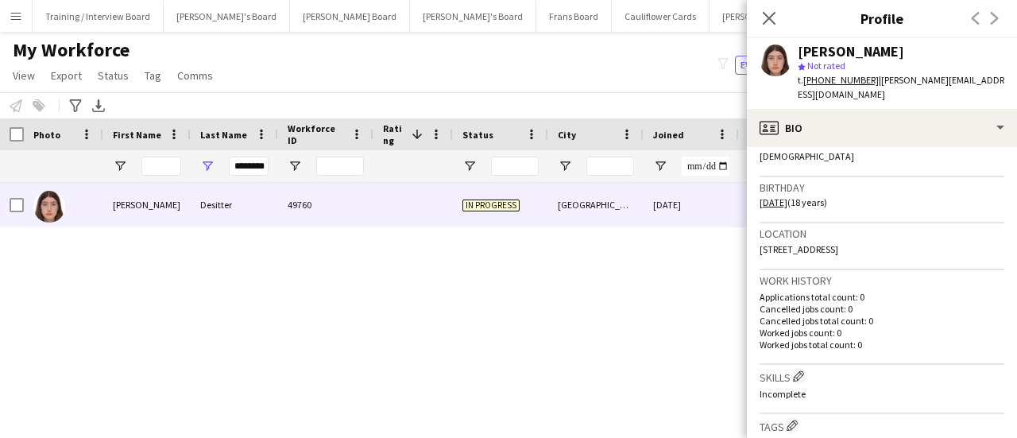
scroll to position [534, 0]
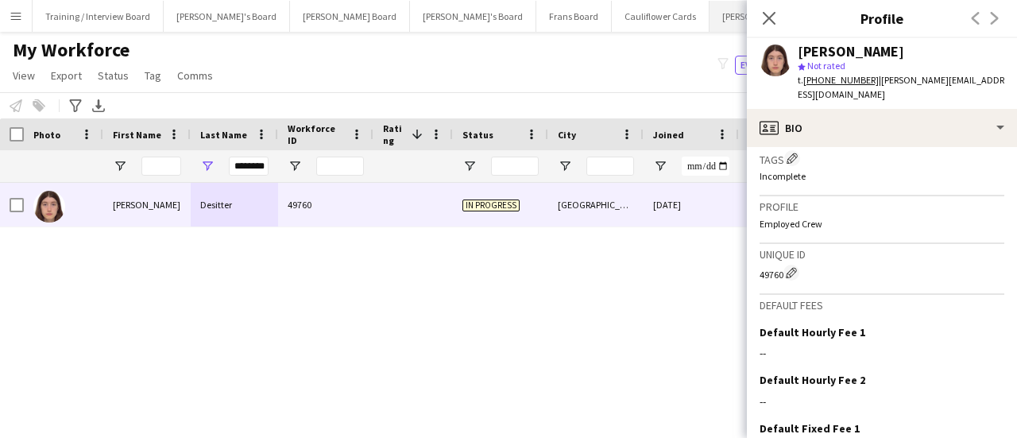
click at [710, 17] on button "Thomasina's Board Close" at bounding box center [773, 16] width 126 height 31
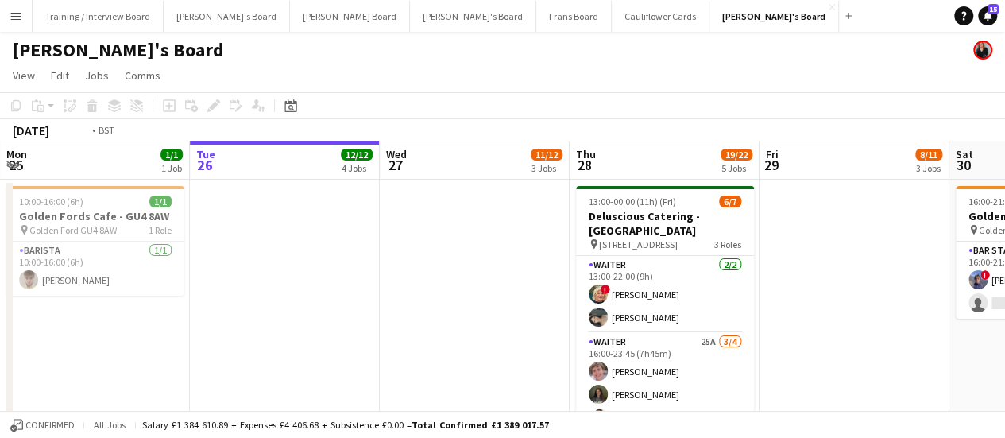
scroll to position [0, 395]
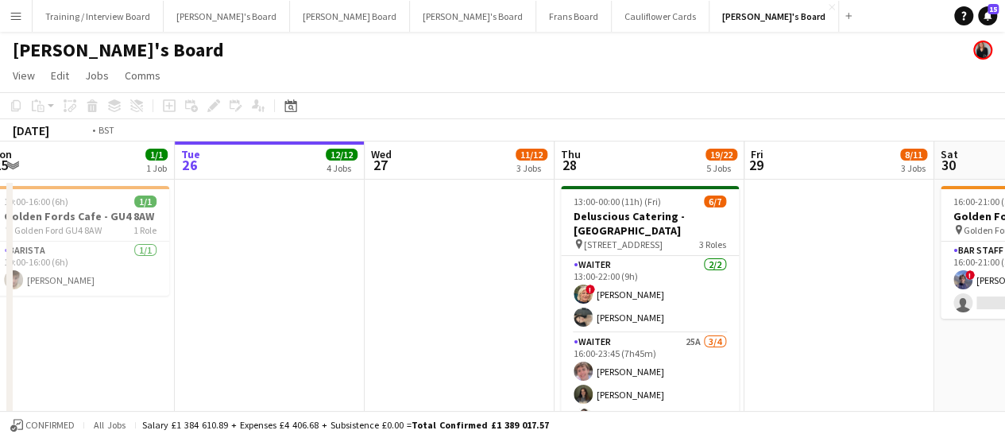
drag, startPoint x: 343, startPoint y: 293, endPoint x: 518, endPoint y: 281, distance: 175.3
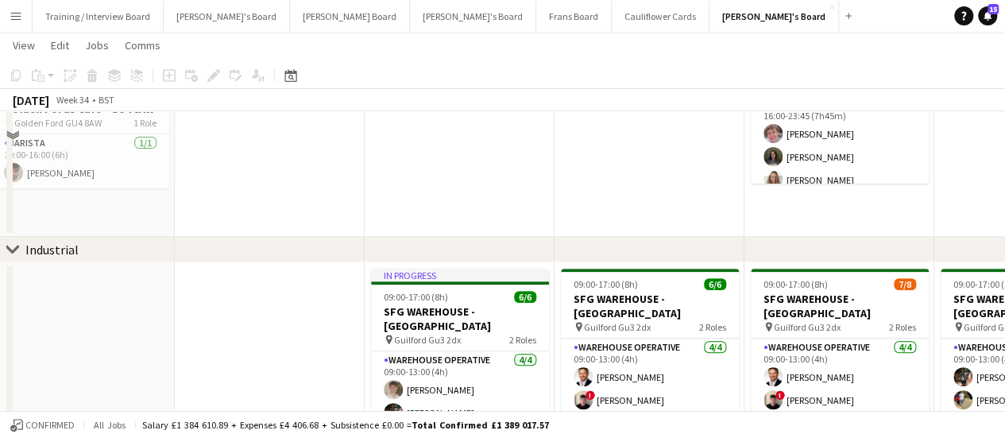
scroll to position [0, 0]
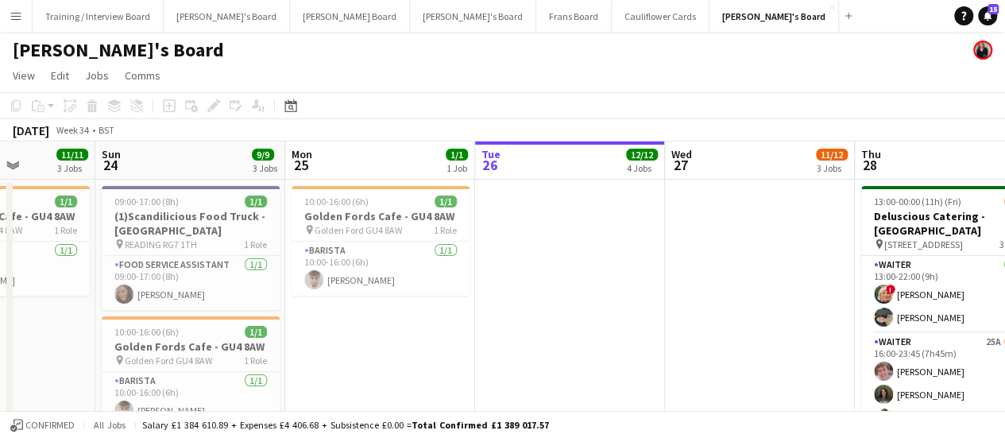
drag, startPoint x: 367, startPoint y: 316, endPoint x: 858, endPoint y: 246, distance: 496.3
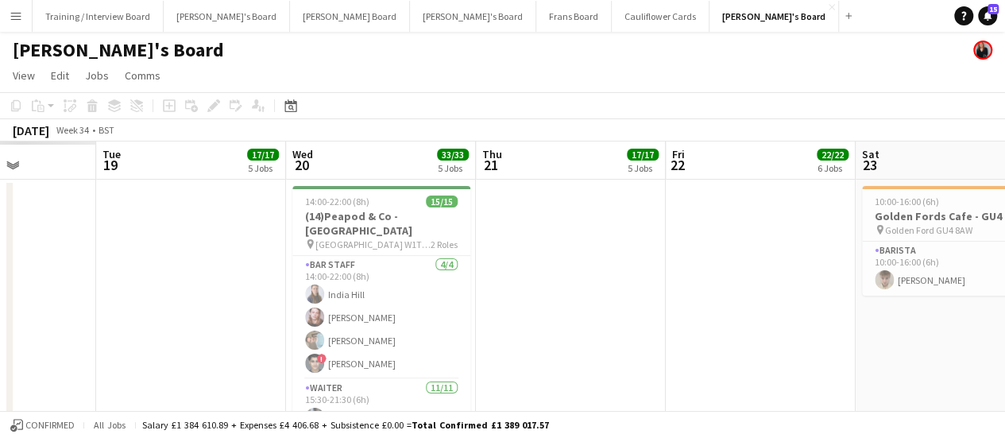
scroll to position [0, 528]
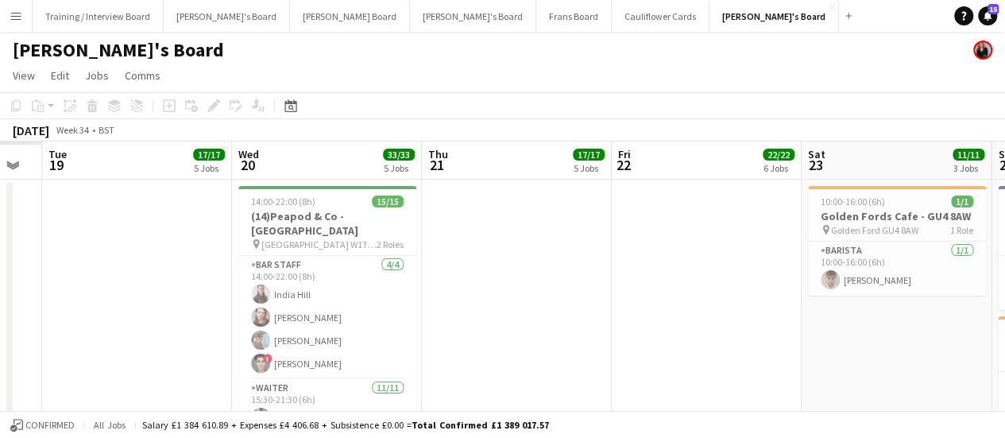
drag, startPoint x: 231, startPoint y: 271, endPoint x: 747, endPoint y: 274, distance: 516.6
click at [326, 206] on div "14:00-22:00 (8h) 15/15" at bounding box center [327, 202] width 178 height 12
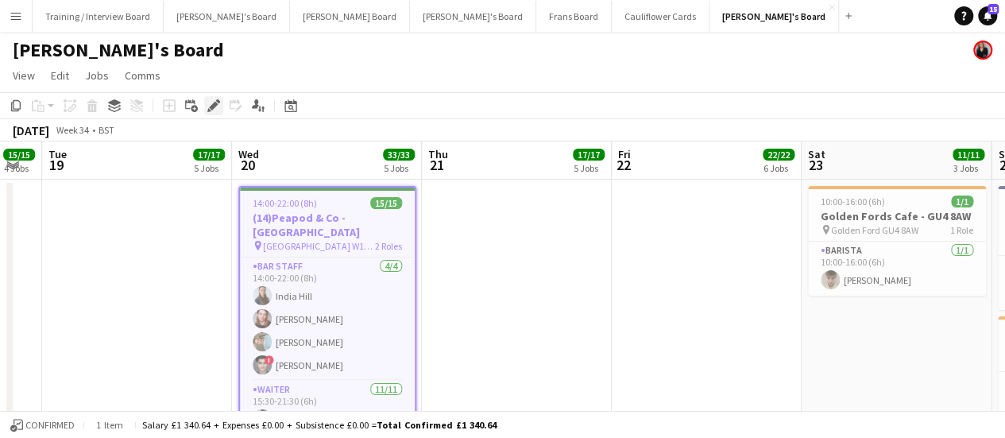
click at [216, 109] on icon "Edit" at bounding box center [213, 105] width 13 height 13
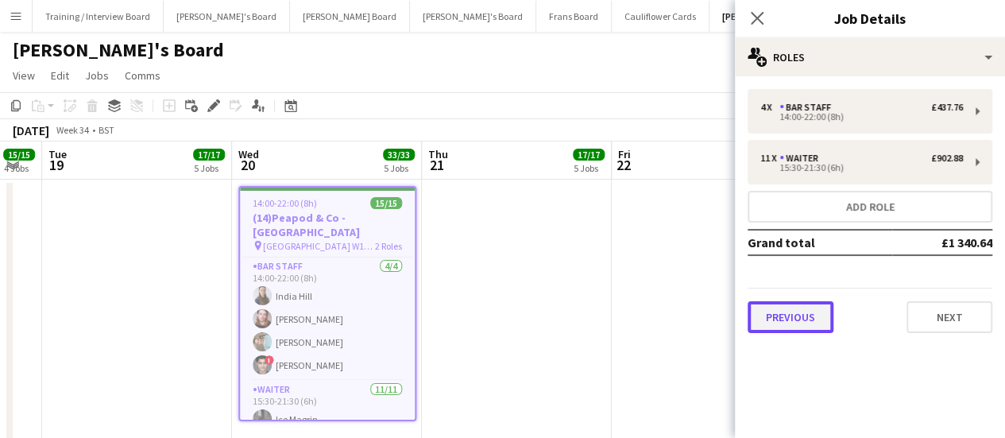
click at [785, 316] on button "Previous" at bounding box center [791, 317] width 86 height 32
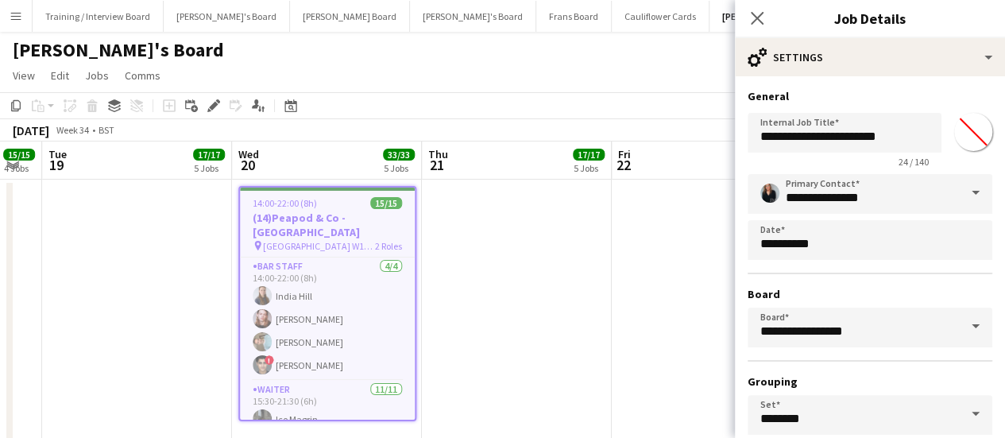
scroll to position [132, 0]
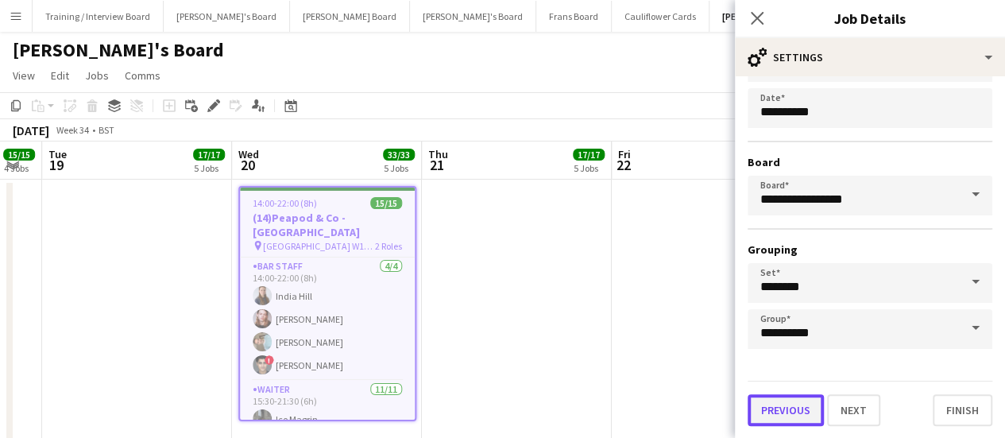
click at [783, 405] on button "Previous" at bounding box center [786, 410] width 76 height 32
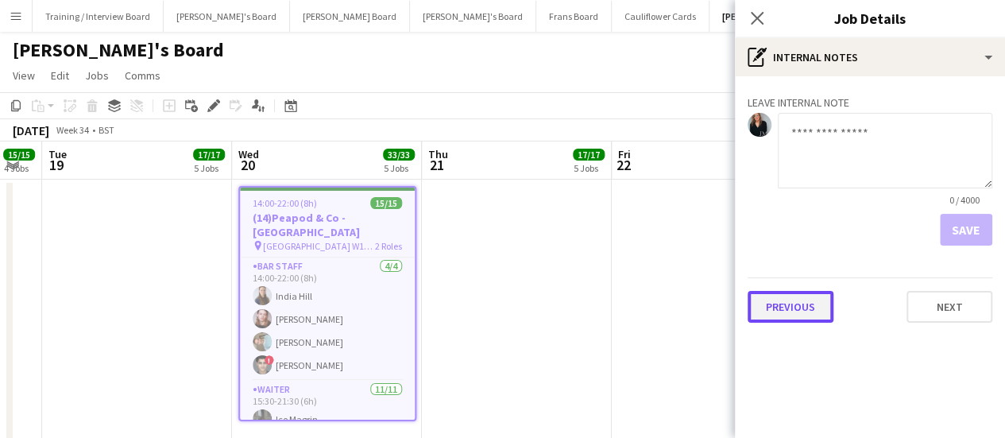
click at [780, 298] on button "Previous" at bounding box center [791, 307] width 86 height 32
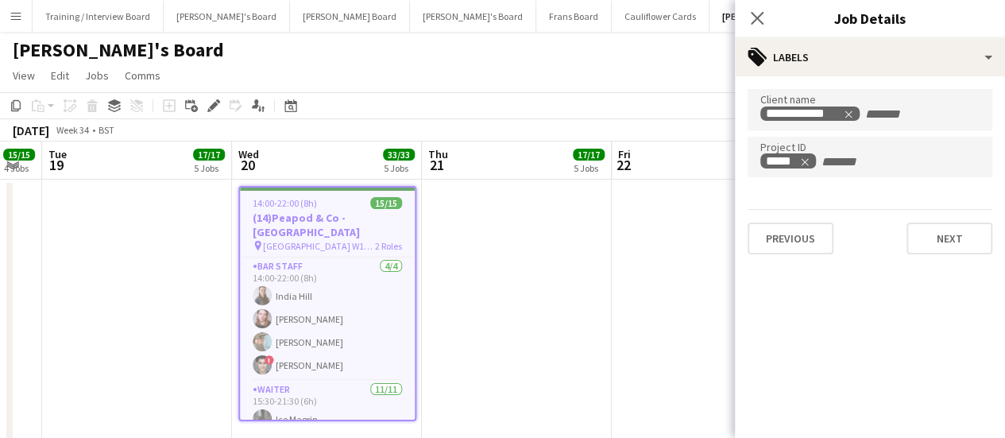
click at [224, 289] on app-date-cell at bounding box center [137, 404] width 190 height 448
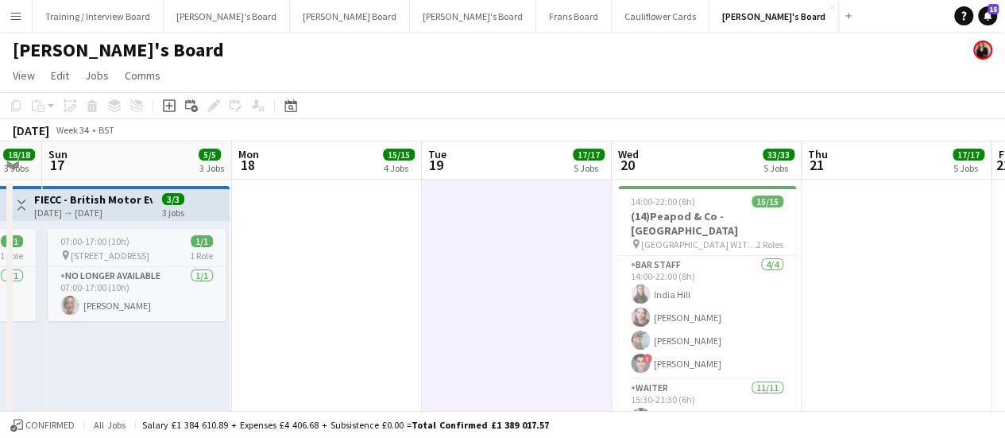
scroll to position [0, 450]
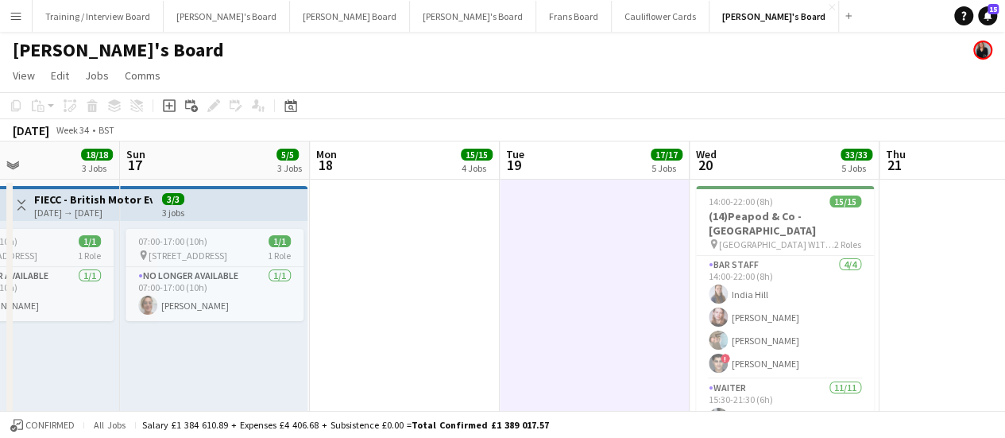
drag, startPoint x: 224, startPoint y: 289, endPoint x: 682, endPoint y: 283, distance: 457.9
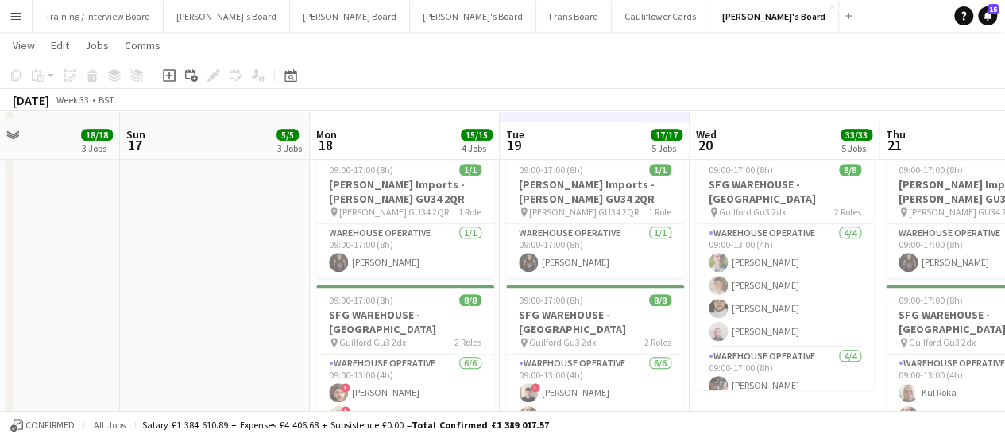
scroll to position [526, 0]
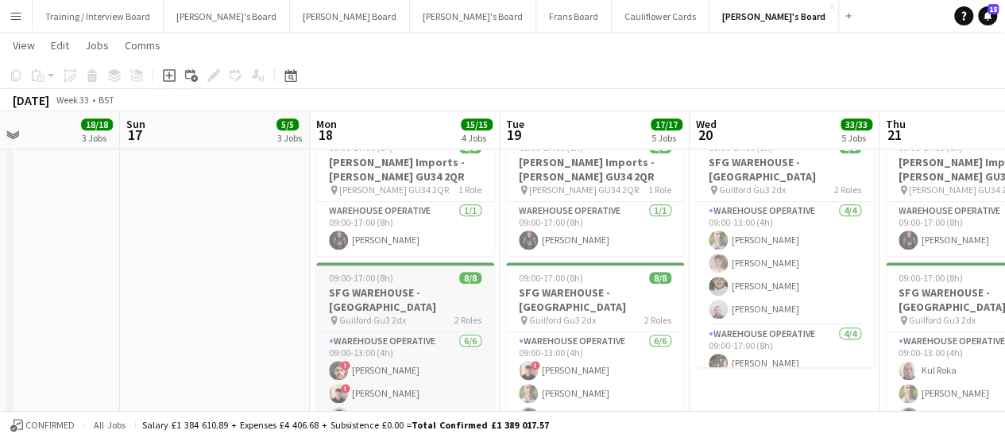
click at [420, 285] on h3 "SFG WAREHOUSE - [GEOGRAPHIC_DATA]" at bounding box center [405, 299] width 178 height 29
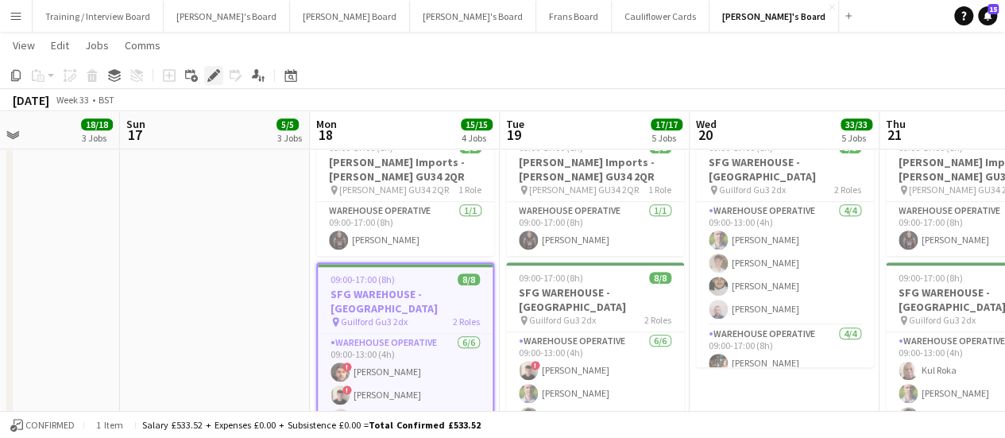
click at [219, 77] on icon "Edit" at bounding box center [213, 75] width 13 height 13
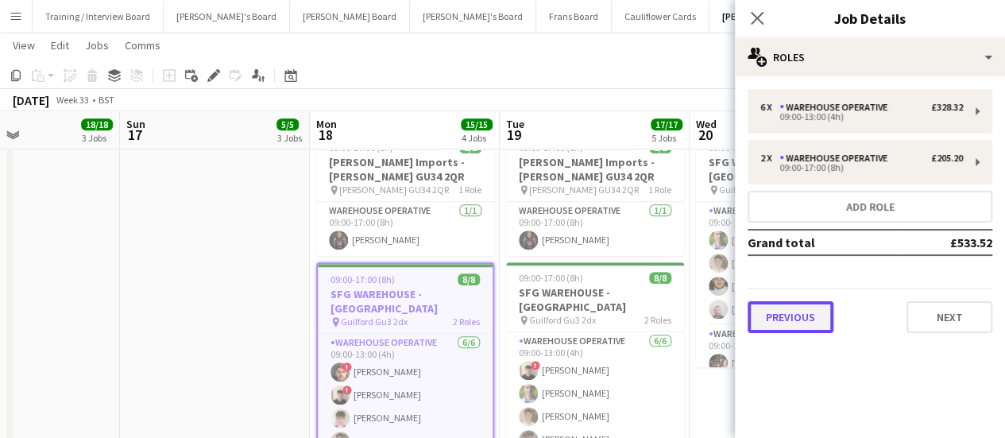
click at [787, 309] on button "Previous" at bounding box center [791, 317] width 86 height 32
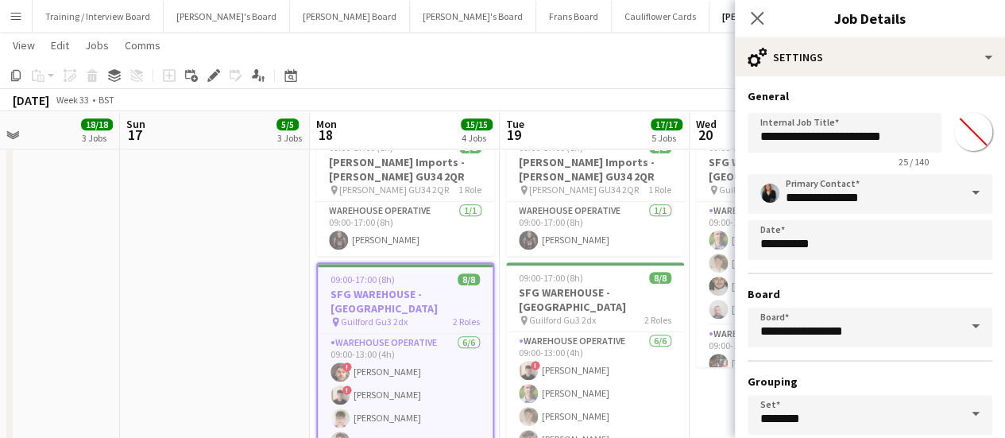
scroll to position [132, 0]
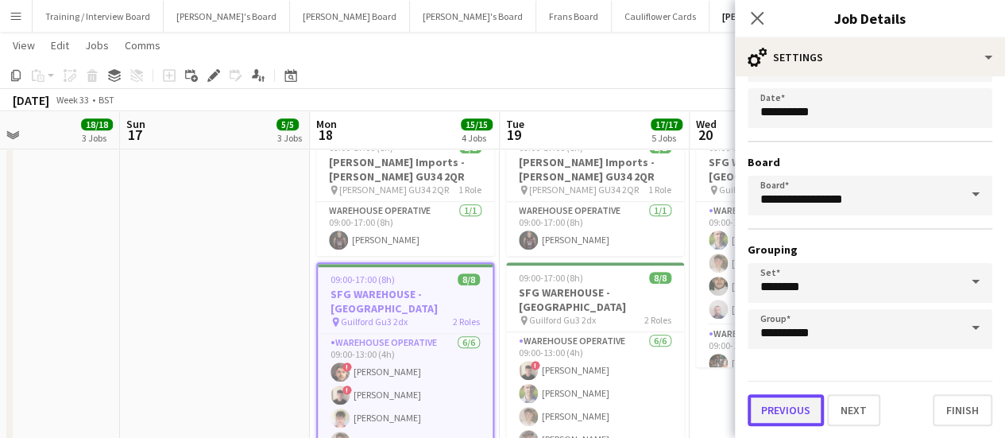
click at [769, 410] on button "Previous" at bounding box center [786, 410] width 76 height 32
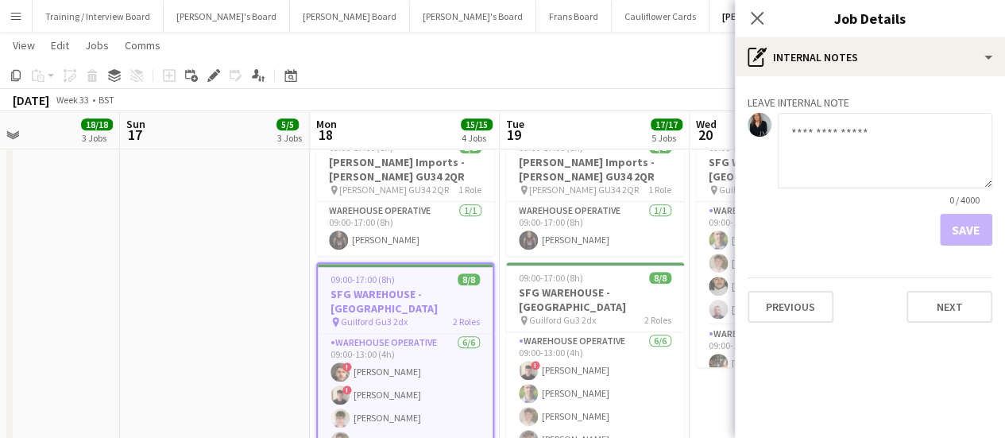
scroll to position [0, 0]
click at [782, 317] on button "Previous" at bounding box center [791, 307] width 86 height 32
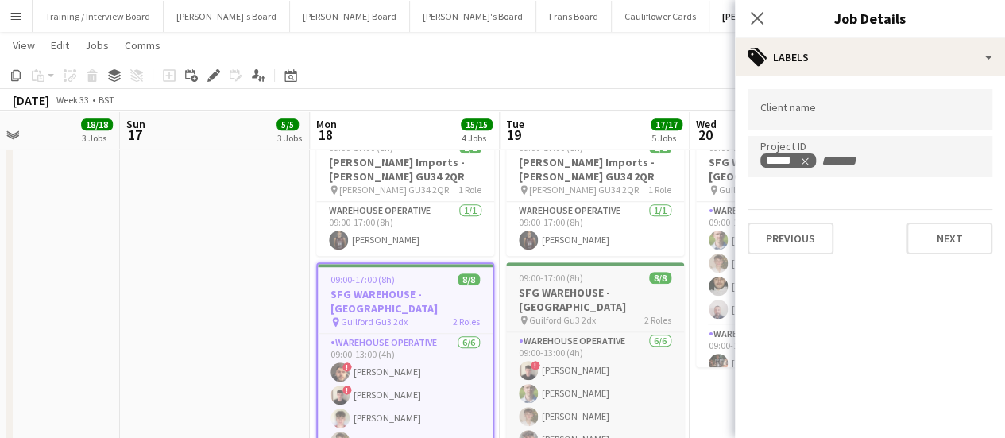
click at [614, 289] on h3 "SFG WAREHOUSE - [GEOGRAPHIC_DATA]" at bounding box center [595, 299] width 178 height 29
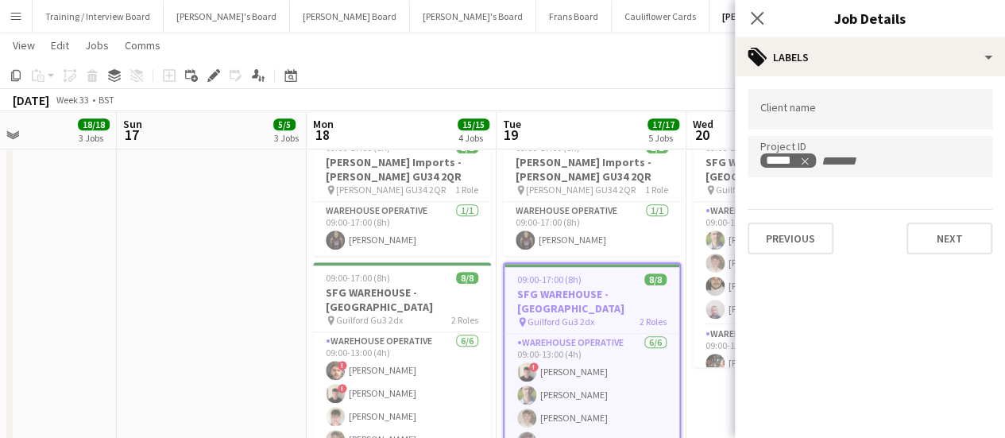
scroll to position [0, 455]
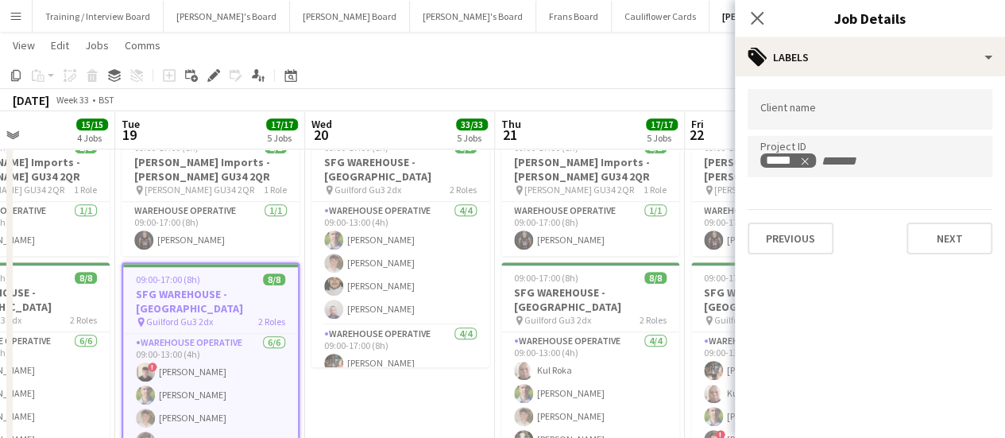
drag, startPoint x: 625, startPoint y: 335, endPoint x: 240, endPoint y: 287, distance: 387.6
click at [394, 166] on h3 "SFG WAREHOUSE - [GEOGRAPHIC_DATA]" at bounding box center [401, 169] width 178 height 29
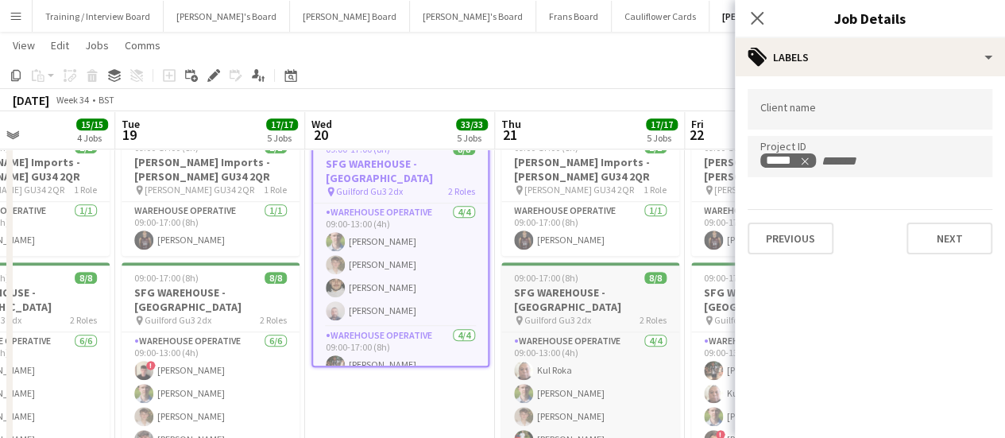
click at [622, 315] on app-job-card "09:00-17:00 (8h) 8/8 SFG WAREHOUSE - GUILDFORD pin Guilford Gu3 2dx 2 Roles War…" at bounding box center [591, 379] width 178 height 235
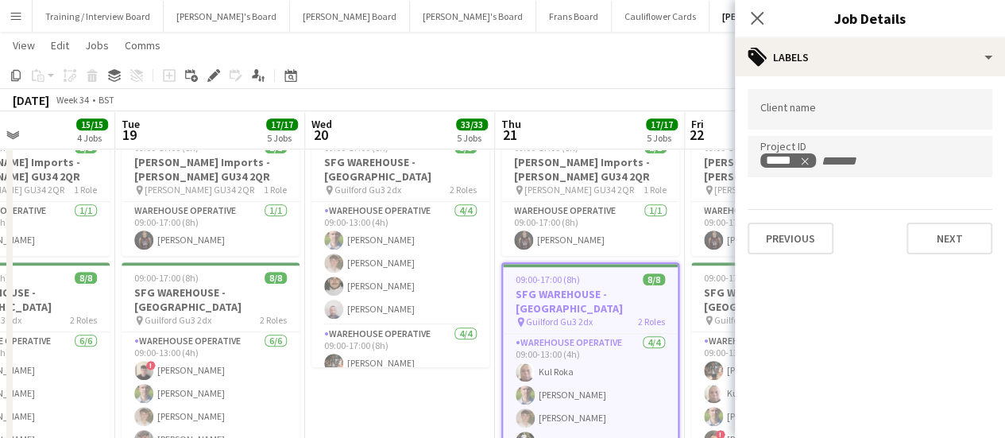
scroll to position [0, 676]
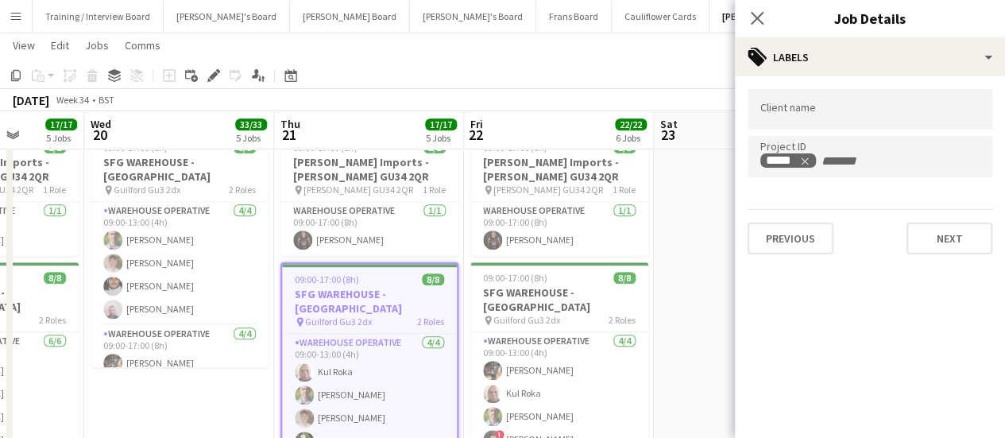
drag, startPoint x: 623, startPoint y: 312, endPoint x: 402, endPoint y: 320, distance: 221.1
click at [533, 314] on span "Guilford Gu3 2dx" at bounding box center [527, 320] width 67 height 12
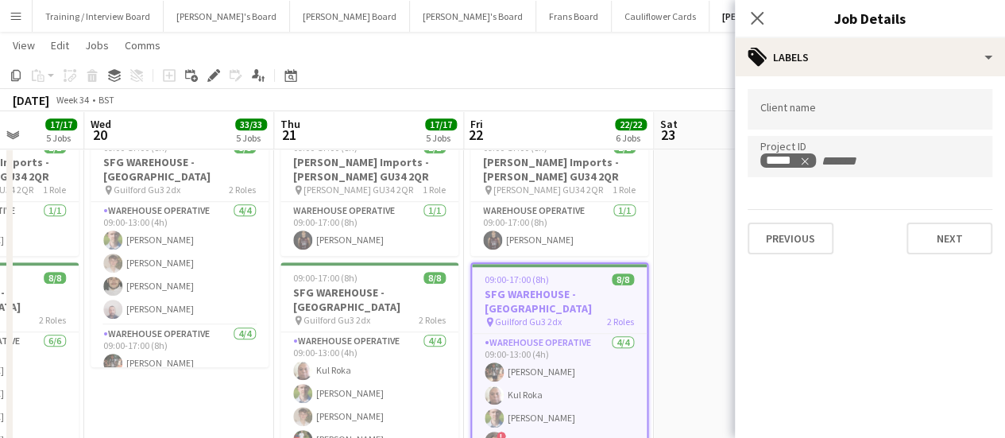
click at [698, 269] on app-date-cell at bounding box center [749, 328] width 190 height 405
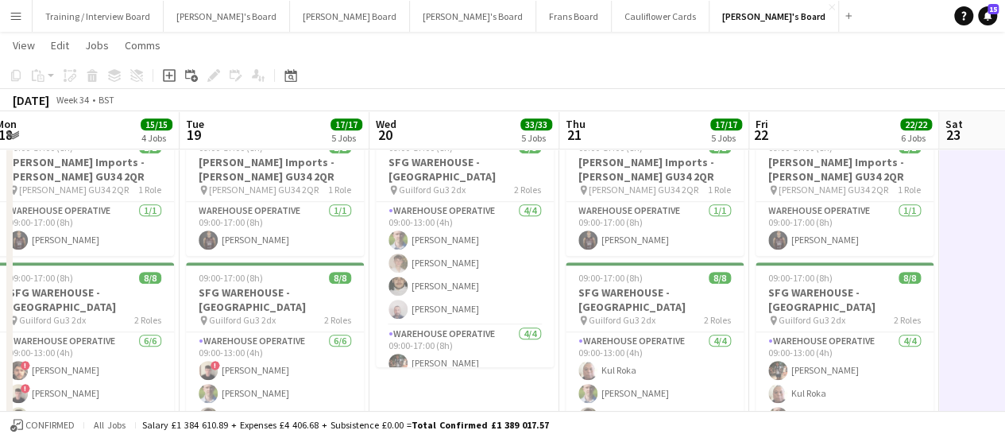
drag, startPoint x: 176, startPoint y: 316, endPoint x: 460, endPoint y: 284, distance: 286.3
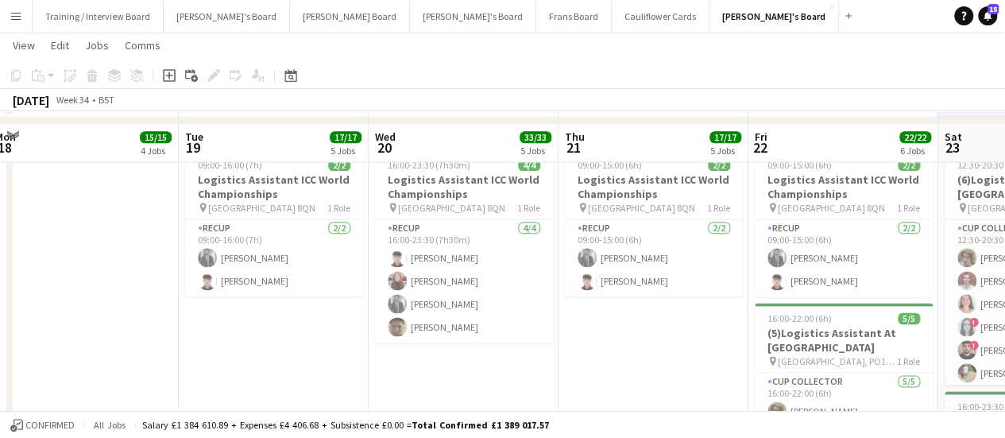
scroll to position [933, 0]
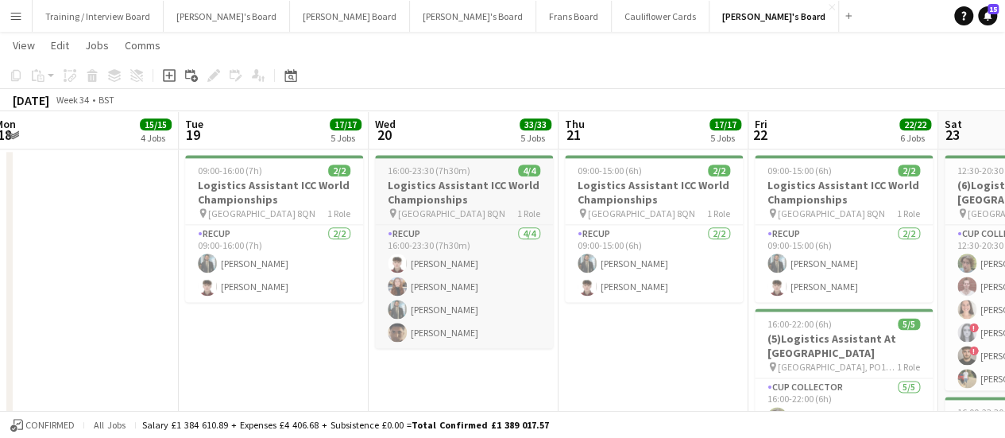
click at [460, 198] on h3 "Logistics Assistant ICC World Championships" at bounding box center [464, 192] width 178 height 29
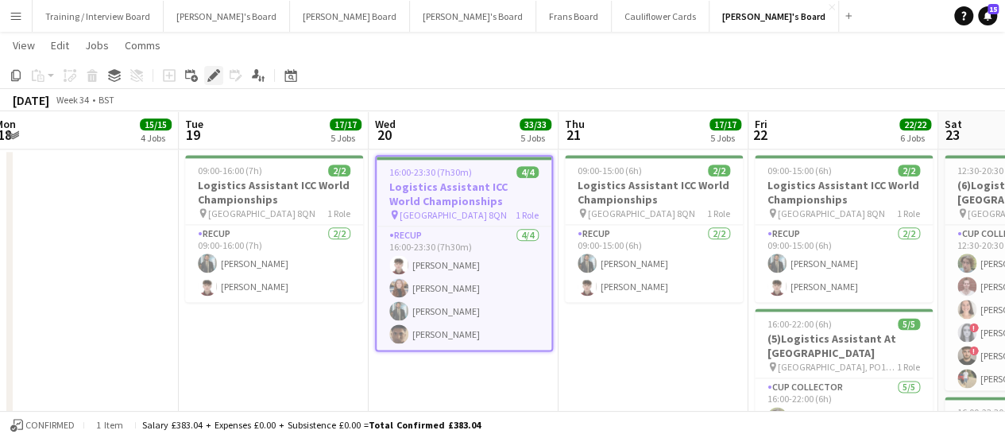
click at [223, 74] on div "Edit" at bounding box center [213, 75] width 19 height 19
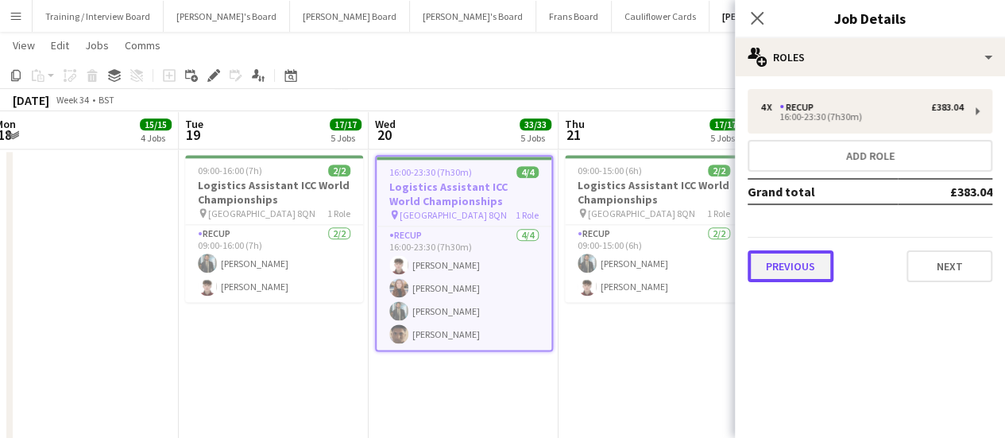
click at [781, 273] on button "Previous" at bounding box center [791, 266] width 86 height 32
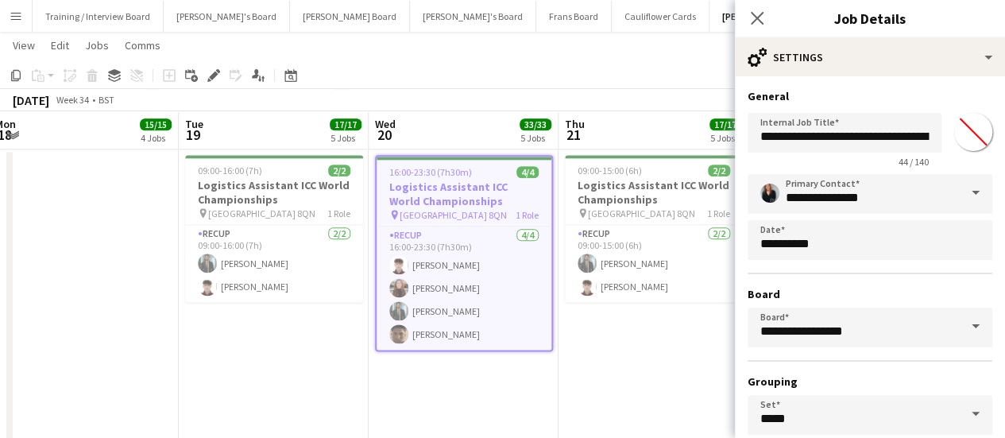
scroll to position [132, 0]
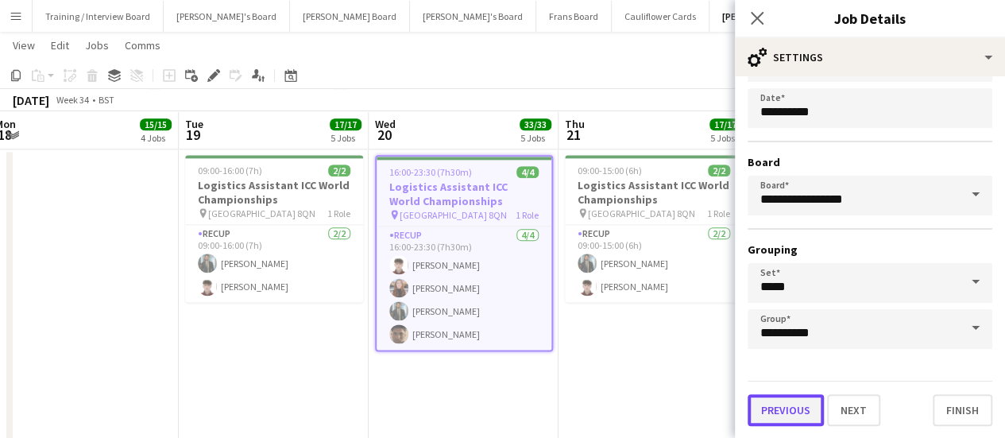
click at [778, 406] on button "Previous" at bounding box center [786, 410] width 76 height 32
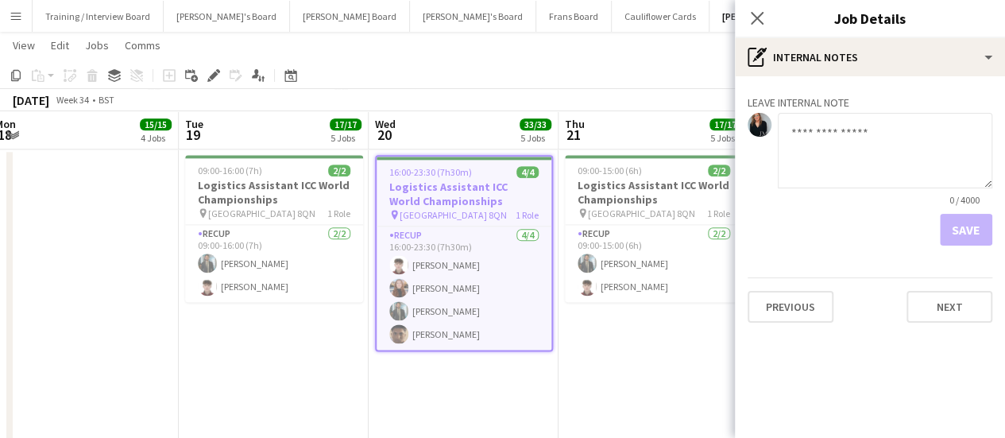
scroll to position [0, 0]
click at [800, 300] on button "Previous" at bounding box center [791, 307] width 86 height 32
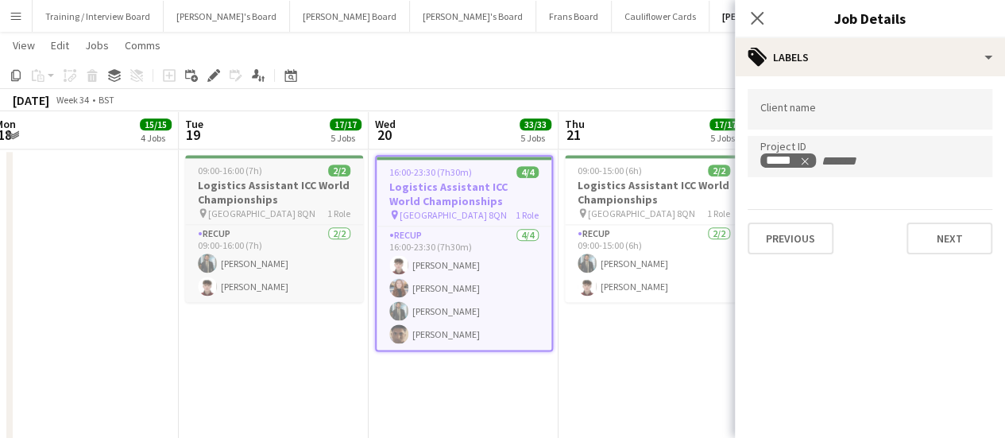
click at [310, 179] on h3 "Logistics Assistant ICC World Championships" at bounding box center [274, 192] width 178 height 29
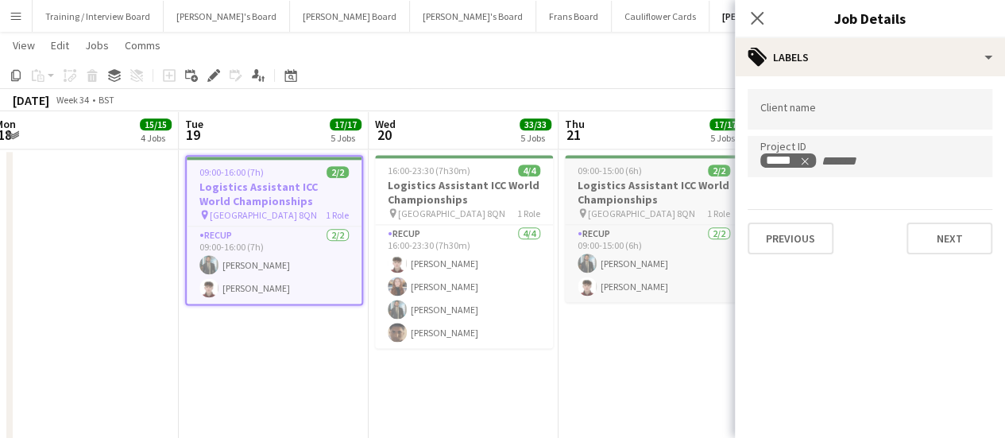
click at [655, 185] on h3 "Logistics Assistant ICC World Championships" at bounding box center [654, 192] width 178 height 29
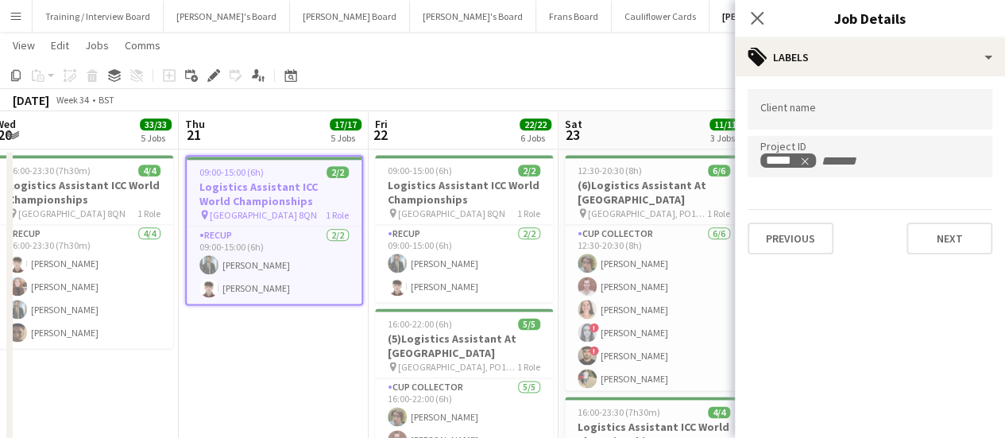
drag, startPoint x: 642, startPoint y: 334, endPoint x: 194, endPoint y: 306, distance: 449.1
click at [194, 306] on app-calendar-viewport "Mon 18 15/15 4 Jobs Tue 19 17/17 5 Jobs Wed 20 33/33 5 Jobs Thu 21 17/17 5 Jobs…" at bounding box center [502, 271] width 1005 height 2284
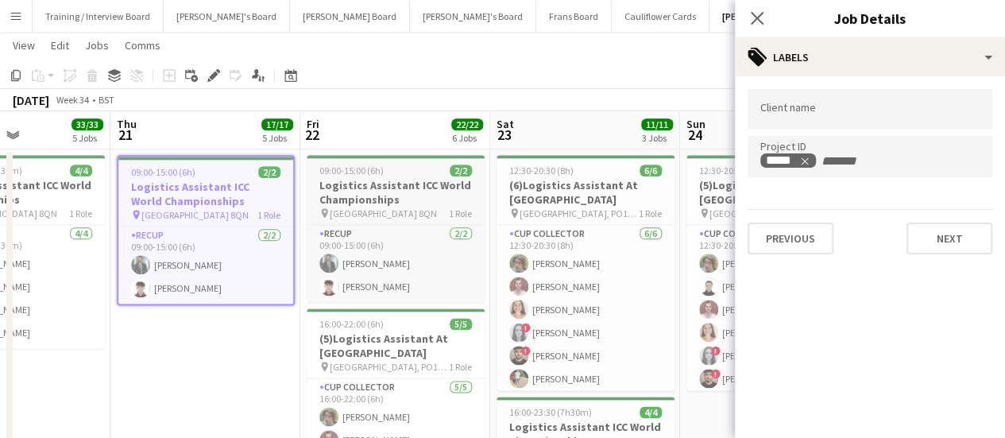
click at [440, 187] on h3 "Logistics Assistant ICC World Championships" at bounding box center [396, 192] width 178 height 29
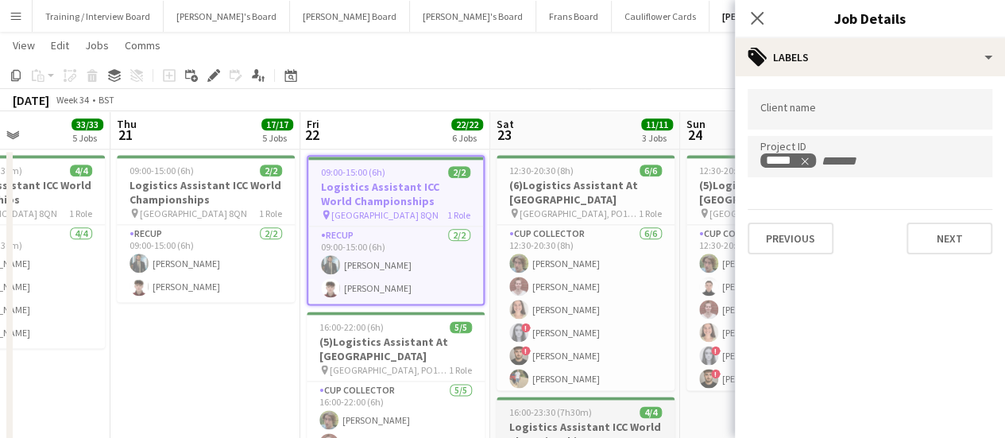
click at [618, 420] on h3 "Logistics Assistant ICC World Championships" at bounding box center [586, 434] width 178 height 29
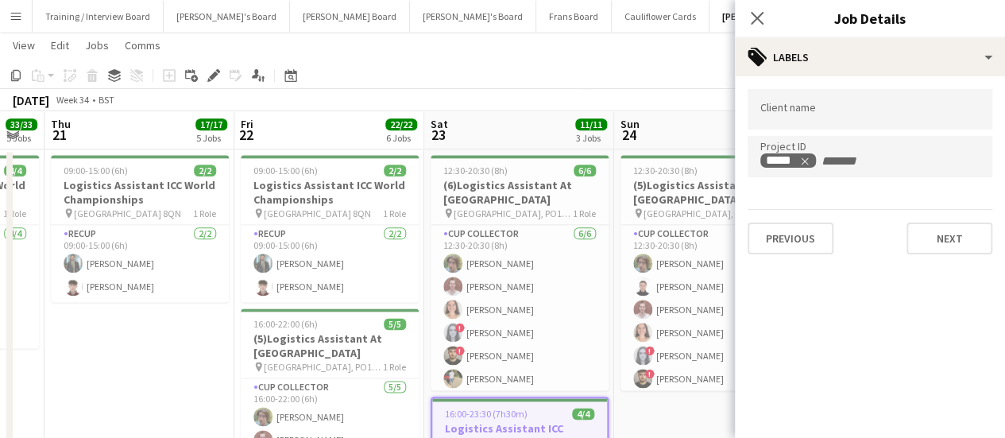
drag, startPoint x: 645, startPoint y: 279, endPoint x: 578, endPoint y: 252, distance: 72.0
click at [578, 252] on app-calendar-viewport "Mon 18 15/15 4 Jobs Tue 19 17/17 5 Jobs Wed 20 33/33 5 Jobs Thu 21 17/17 5 Jobs…" at bounding box center [502, 271] width 1005 height 2284
click at [368, 331] on h3 "(5)Logistics Assistant At [GEOGRAPHIC_DATA]" at bounding box center [329, 345] width 178 height 29
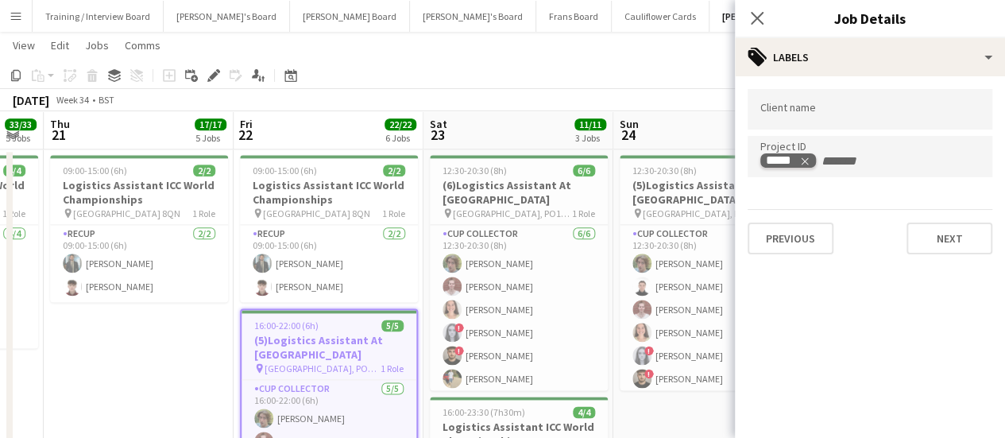
click at [804, 165] on icon "Remove tag" at bounding box center [805, 161] width 11 height 11
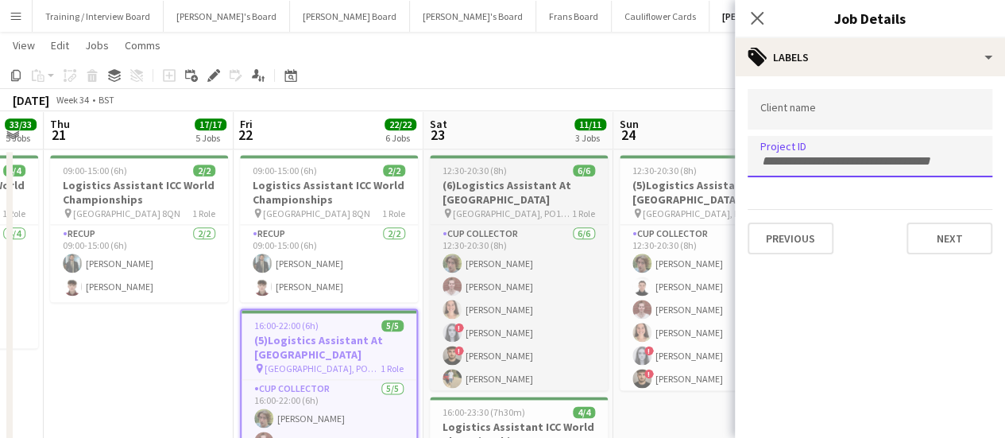
click at [563, 179] on h3 "(6)Logistics Assistant At [GEOGRAPHIC_DATA]" at bounding box center [519, 192] width 178 height 29
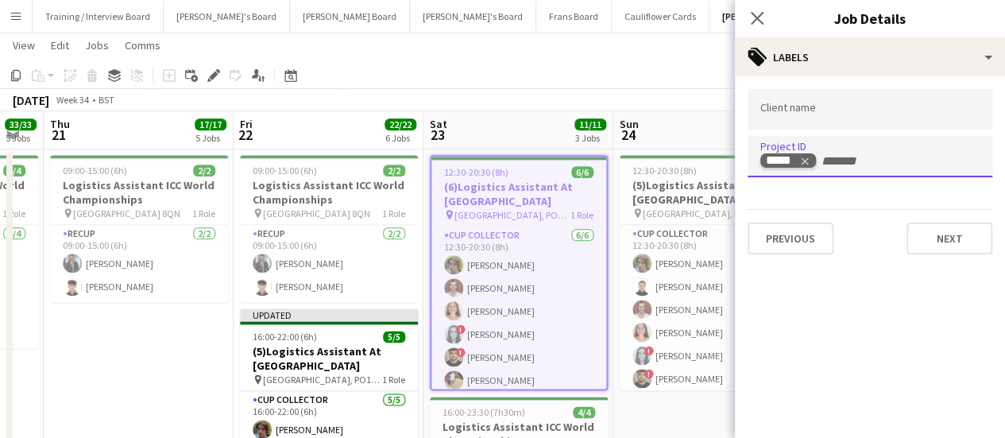
click at [808, 160] on icon "Remove tag" at bounding box center [805, 161] width 11 height 11
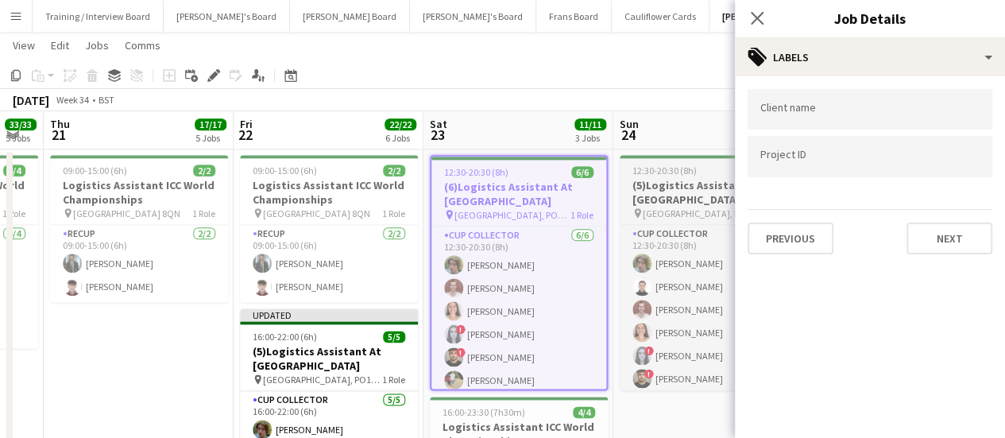
click at [698, 201] on h3 "(5)Logistics Assistant At [GEOGRAPHIC_DATA]" at bounding box center [709, 192] width 178 height 29
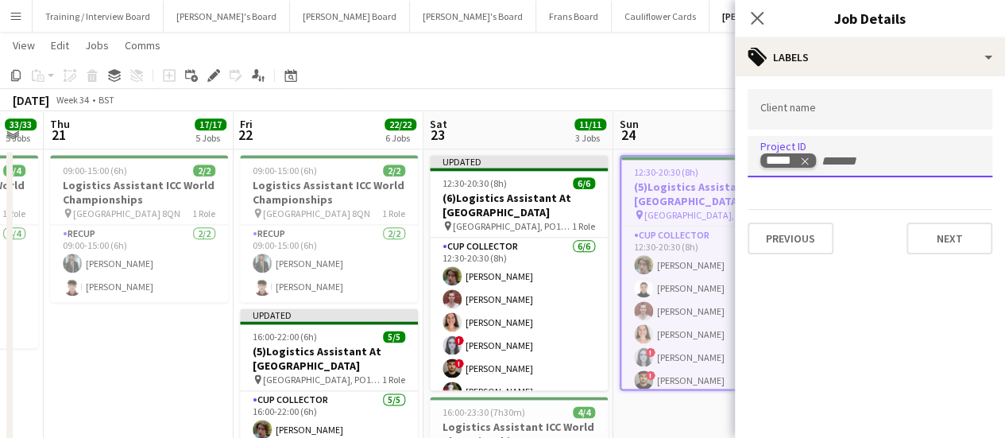
click at [812, 160] on tag-ripple at bounding box center [789, 161] width 56 height 15
click at [804, 158] on icon "Remove tag" at bounding box center [805, 161] width 11 height 11
click at [610, 110] on div "August 2025 Week 34 • BST Publish 2 jobs Revert 2 jobs" at bounding box center [502, 100] width 1005 height 22
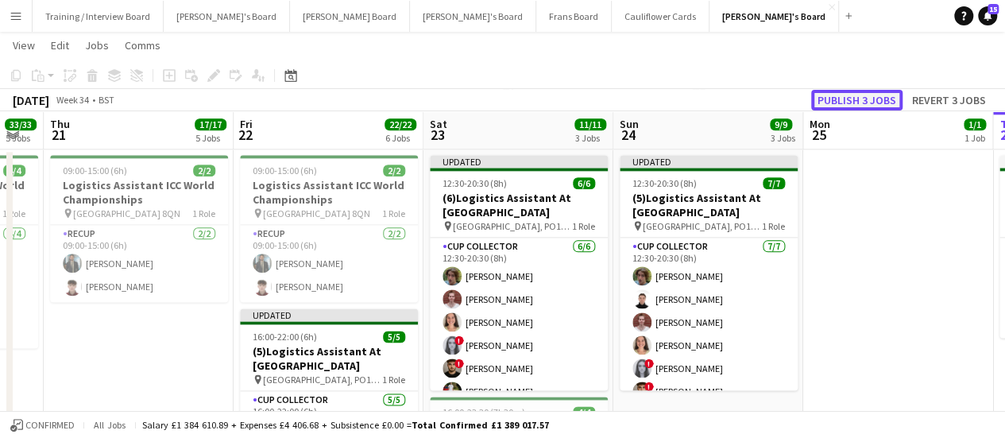
click at [870, 100] on button "Publish 3 jobs" at bounding box center [857, 100] width 91 height 21
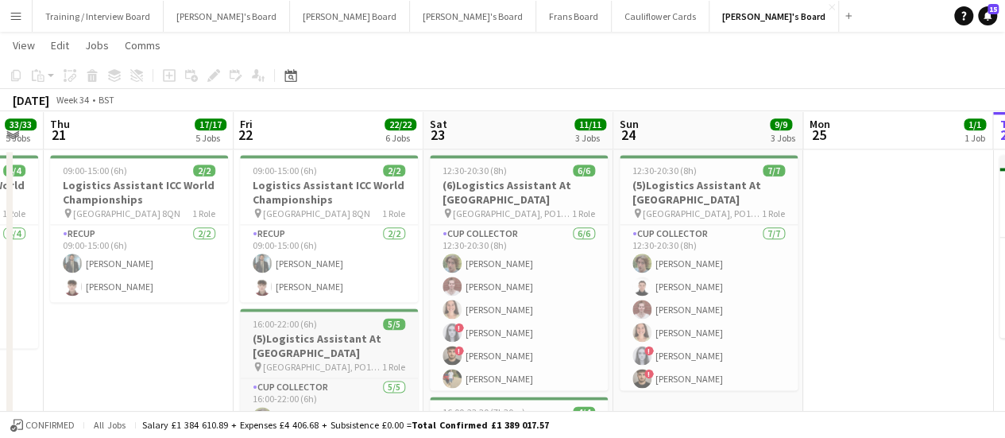
click at [339, 352] on h3 "(5)Logistics Assistant At [GEOGRAPHIC_DATA]" at bounding box center [329, 345] width 178 height 29
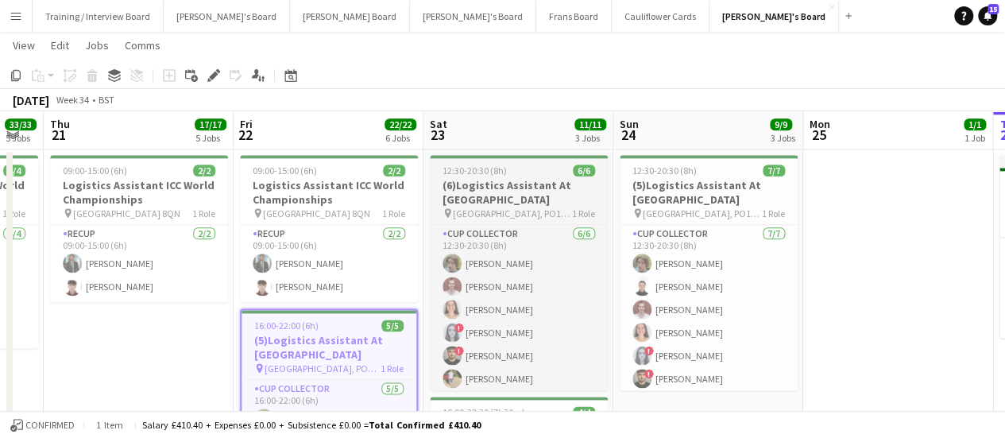
click at [533, 177] on app-job-card "12:30-20:30 (8h) 6/6 (6)Logistics Assistant At Goodwood pin Chichester, PO18 0P…" at bounding box center [519, 272] width 178 height 235
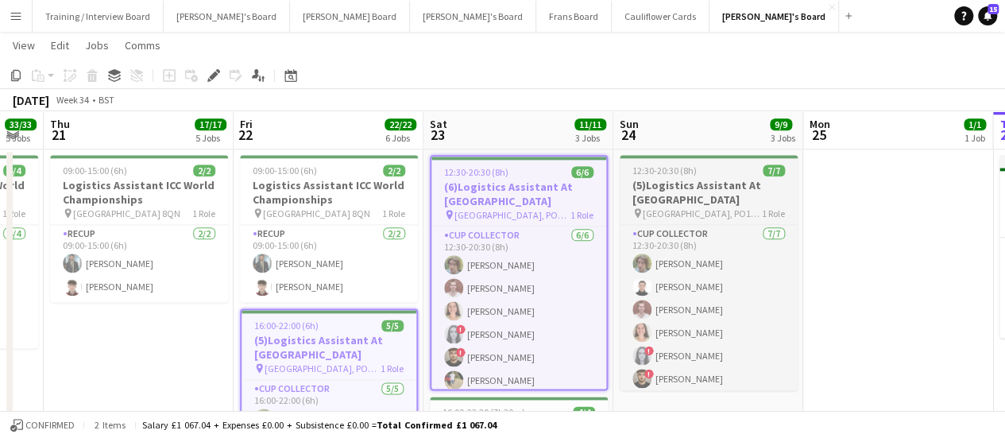
click at [692, 166] on span "12:30-20:30 (8h)" at bounding box center [665, 171] width 64 height 12
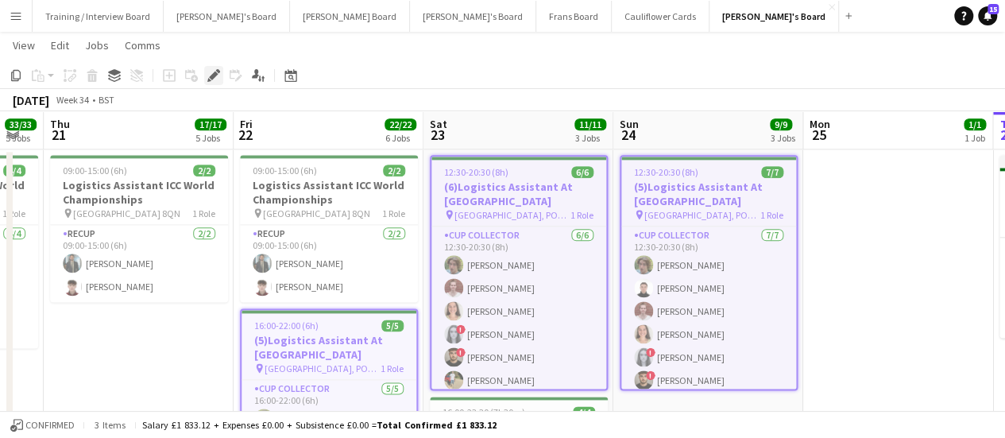
click at [219, 72] on icon at bounding box center [218, 71] width 4 height 4
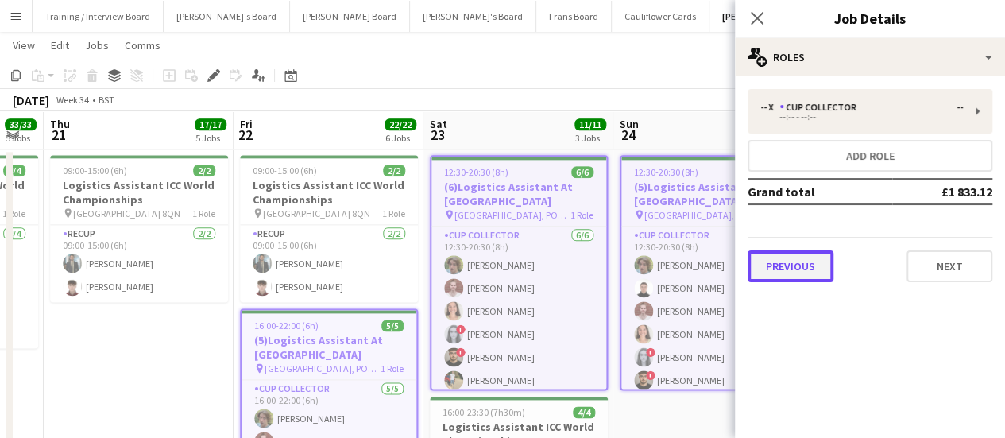
click at [815, 261] on button "Previous" at bounding box center [791, 266] width 86 height 32
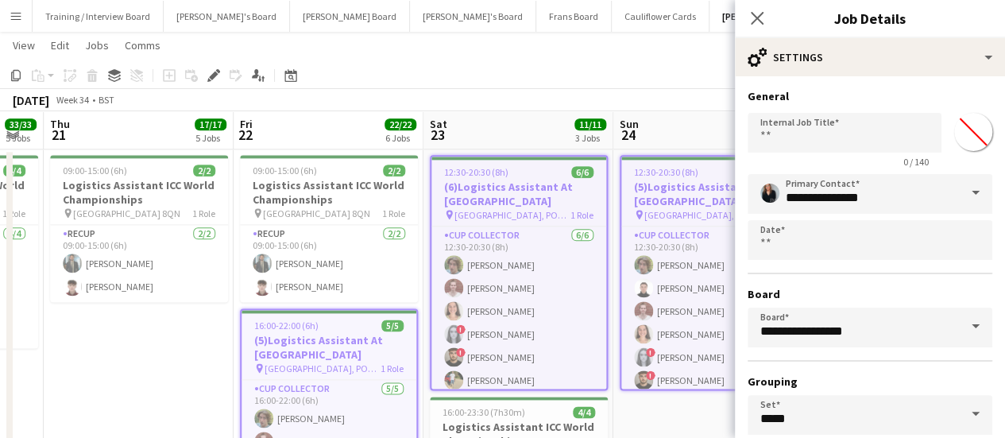
scroll to position [132, 0]
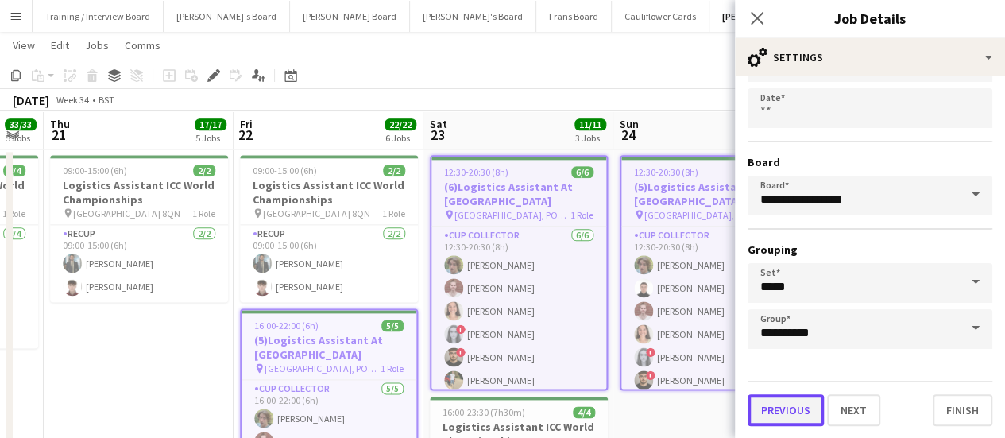
click at [773, 413] on button "Previous" at bounding box center [786, 410] width 76 height 32
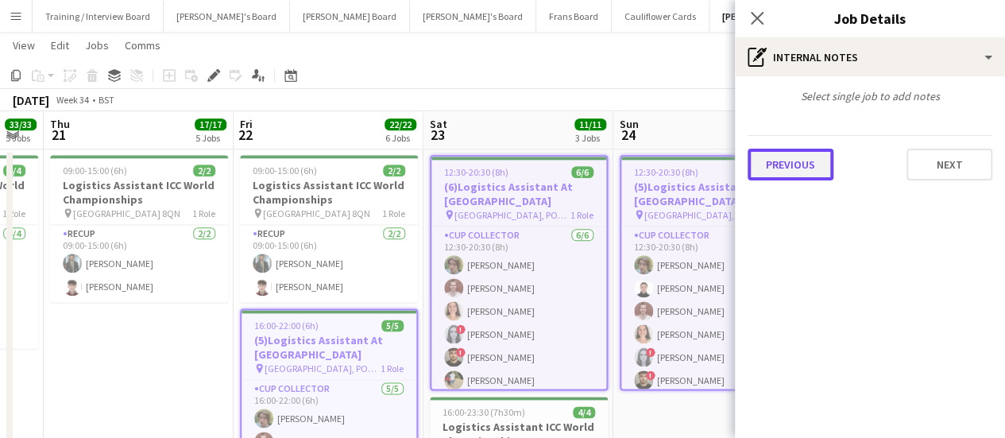
click at [788, 174] on button "Previous" at bounding box center [791, 165] width 86 height 32
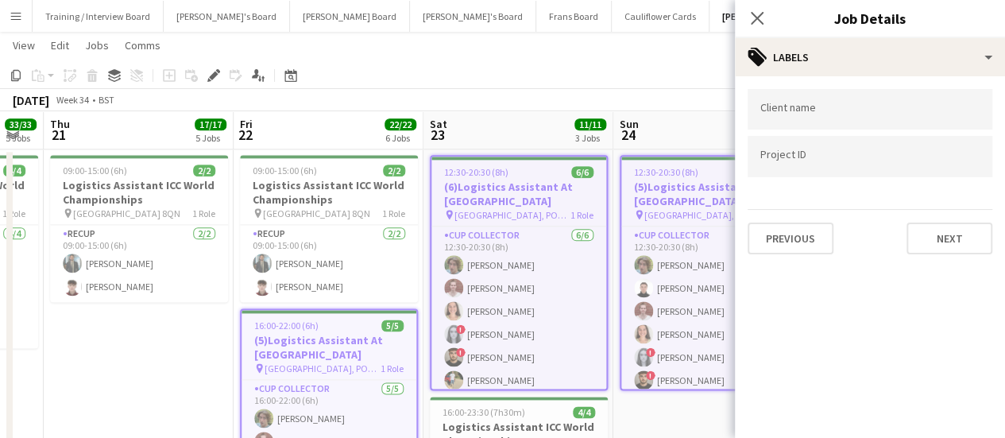
click at [809, 149] on div at bounding box center [870, 156] width 245 height 41
type input "*****"
click at [804, 242] on div at bounding box center [870, 219] width 270 height 438
click at [804, 242] on button "Previous" at bounding box center [791, 239] width 86 height 32
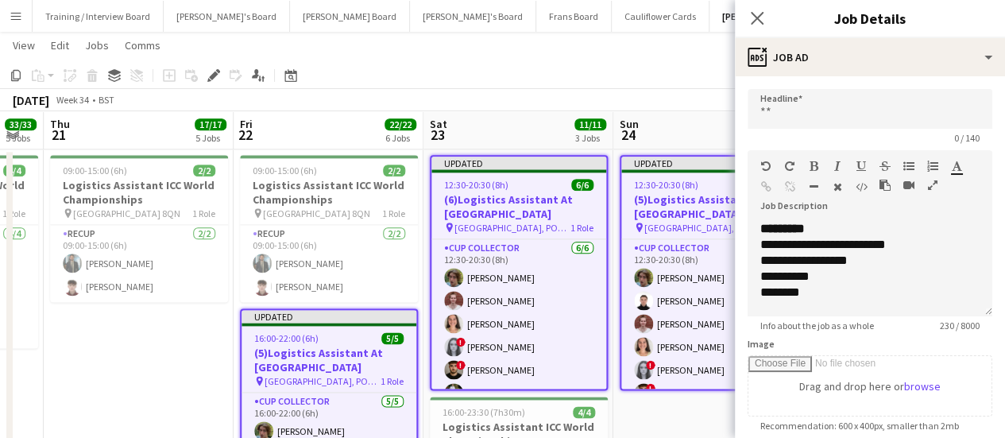
click at [599, 73] on app-toolbar "Copy Paste Paste Ctrl+V Paste with crew Ctrl+Shift+V Paste linked Job Delete Gr…" at bounding box center [502, 75] width 1005 height 27
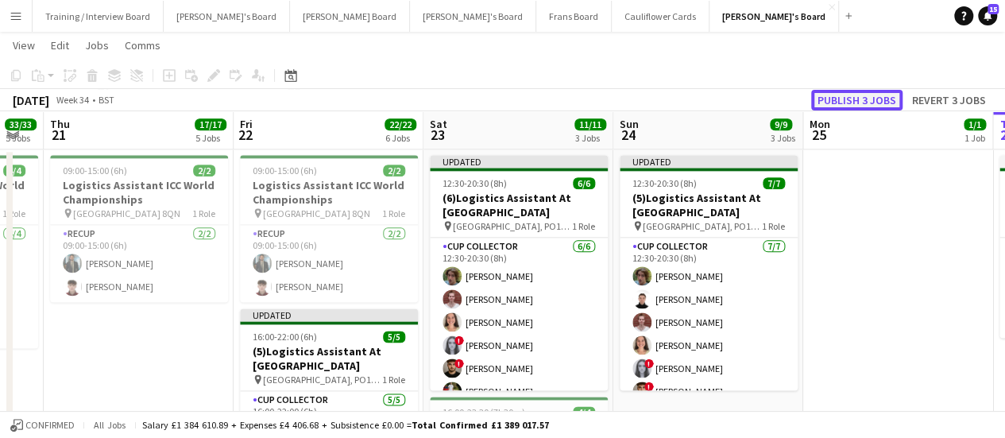
click at [843, 95] on button "Publish 3 jobs" at bounding box center [857, 100] width 91 height 21
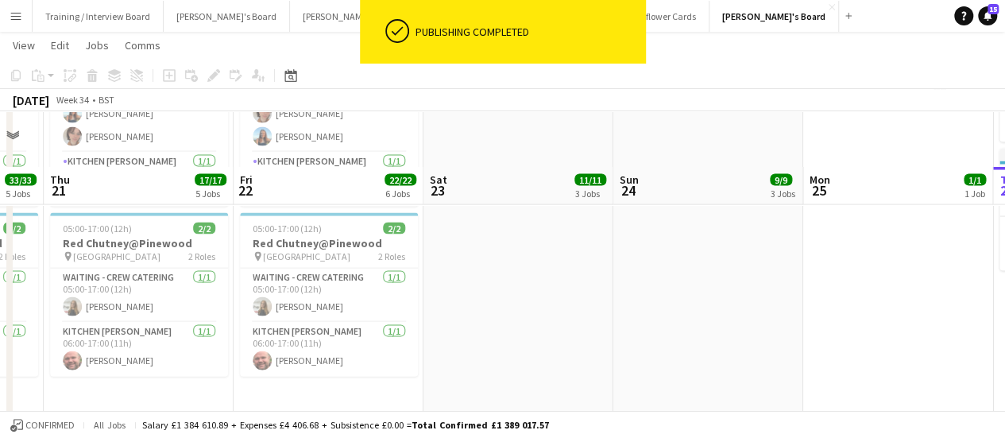
scroll to position [1656, 0]
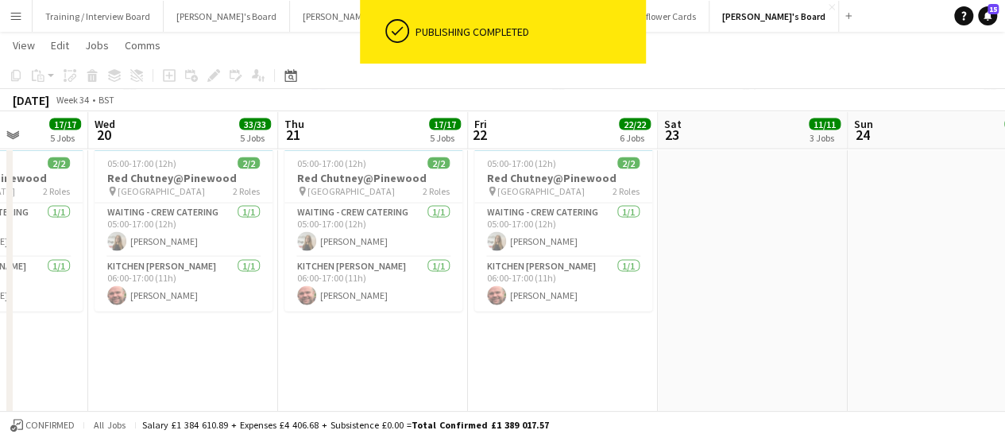
drag, startPoint x: 576, startPoint y: 274, endPoint x: 809, endPoint y: 237, distance: 235.9
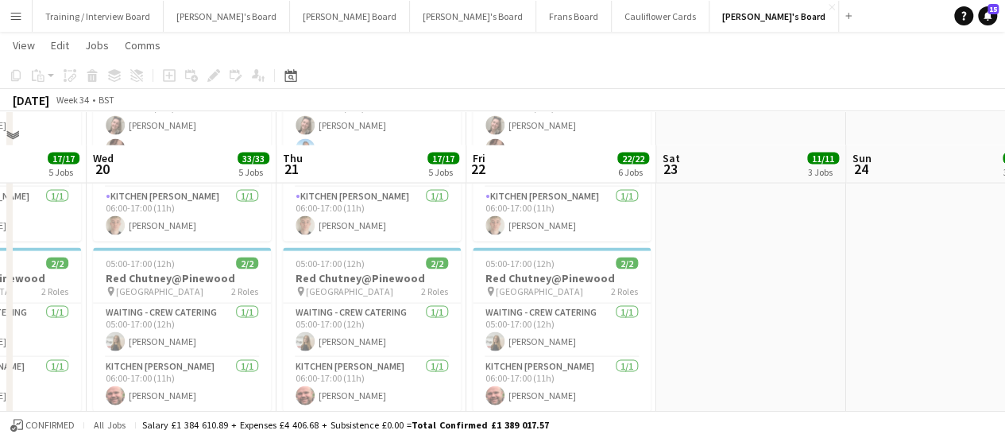
scroll to position [1550, 0]
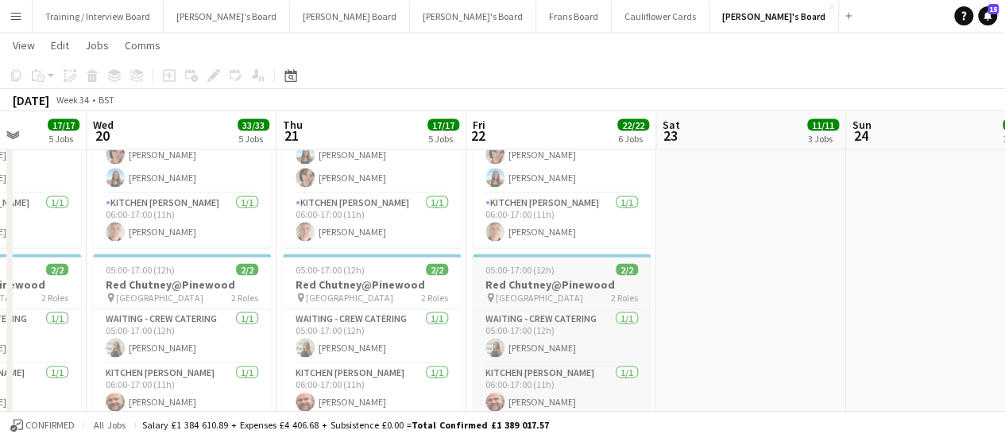
click at [612, 284] on h3 "Red Chutney@Pinewood" at bounding box center [562, 284] width 178 height 14
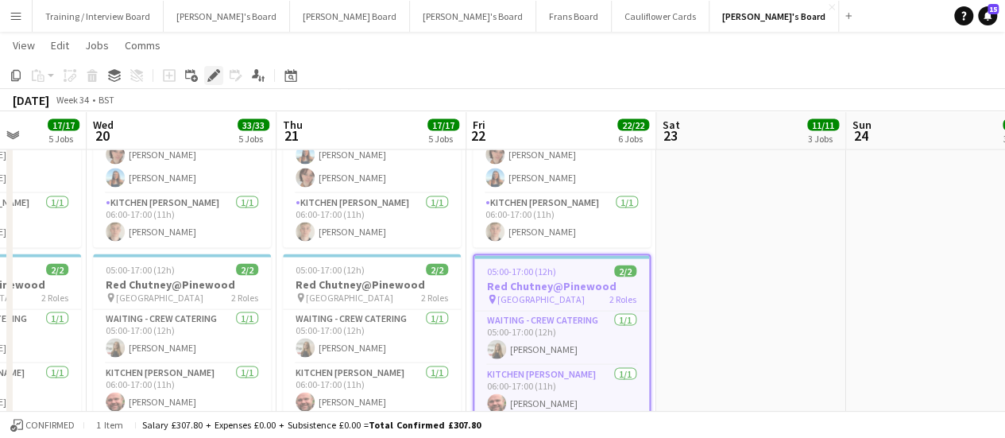
click at [209, 78] on icon "Edit" at bounding box center [213, 75] width 13 height 13
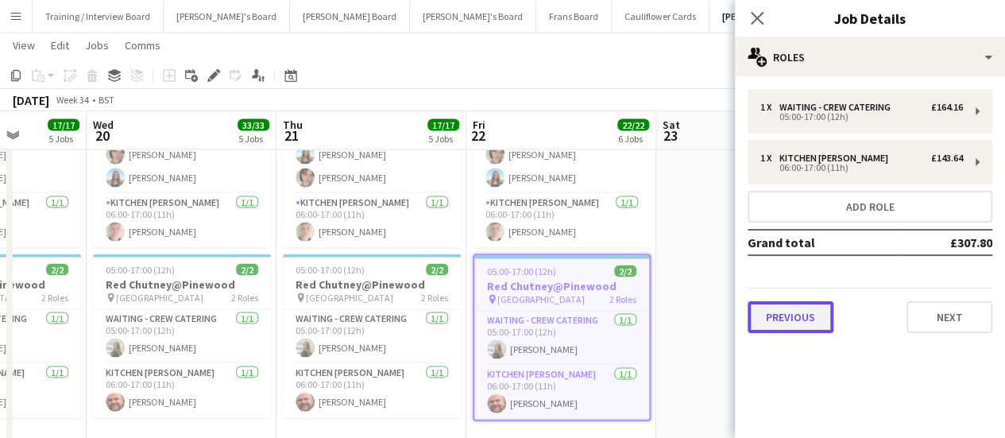
click at [808, 312] on button "Previous" at bounding box center [791, 317] width 86 height 32
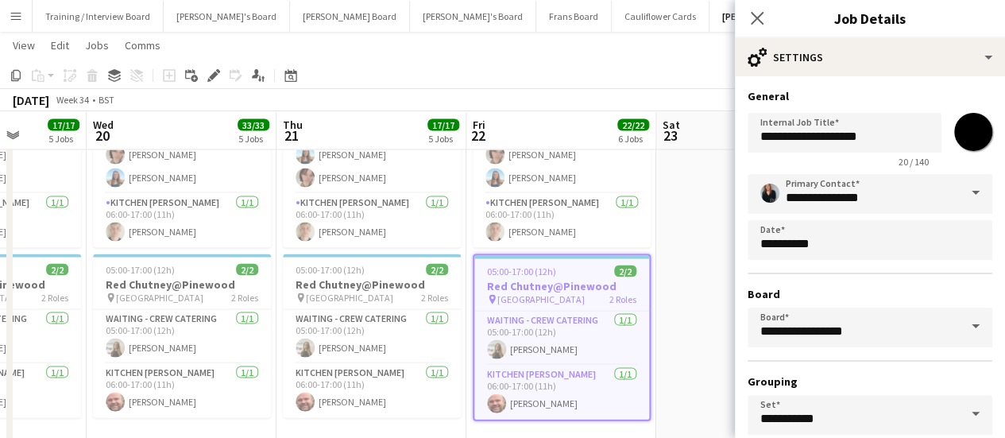
scroll to position [132, 0]
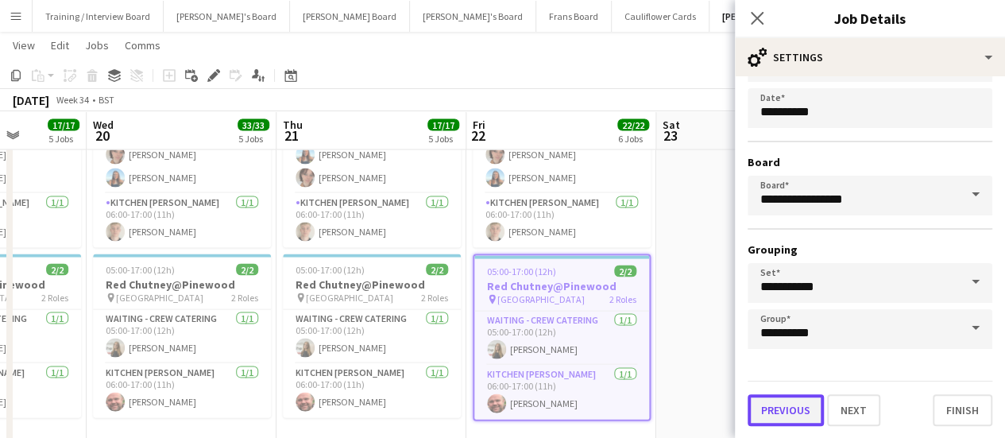
click at [781, 409] on button "Previous" at bounding box center [786, 410] width 76 height 32
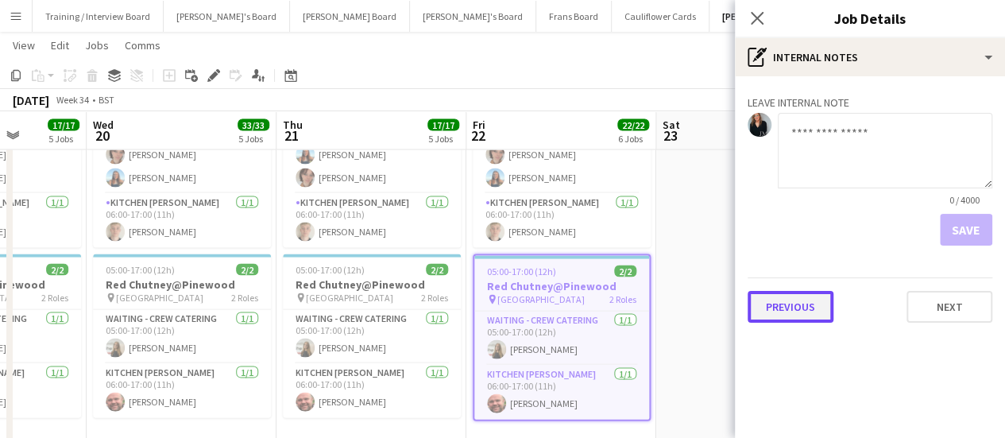
click at [781, 316] on button "Previous" at bounding box center [791, 307] width 86 height 32
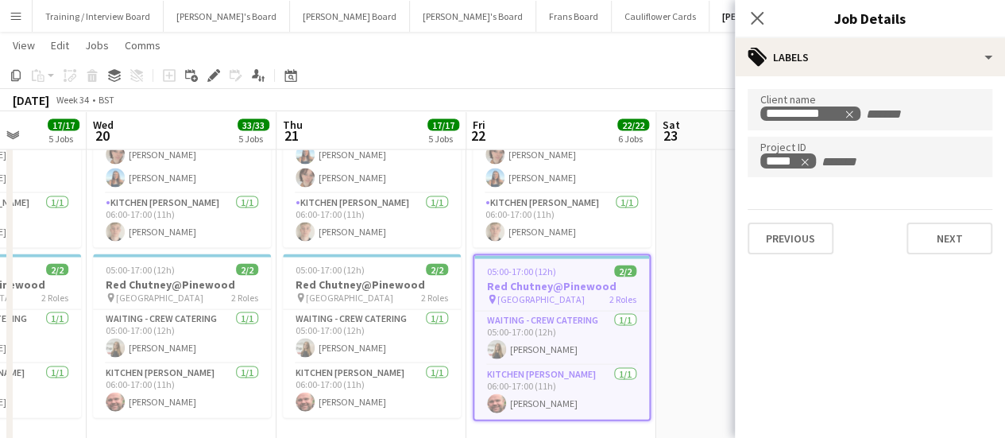
click at [677, 327] on app-date-cell at bounding box center [752, 319] width 190 height 575
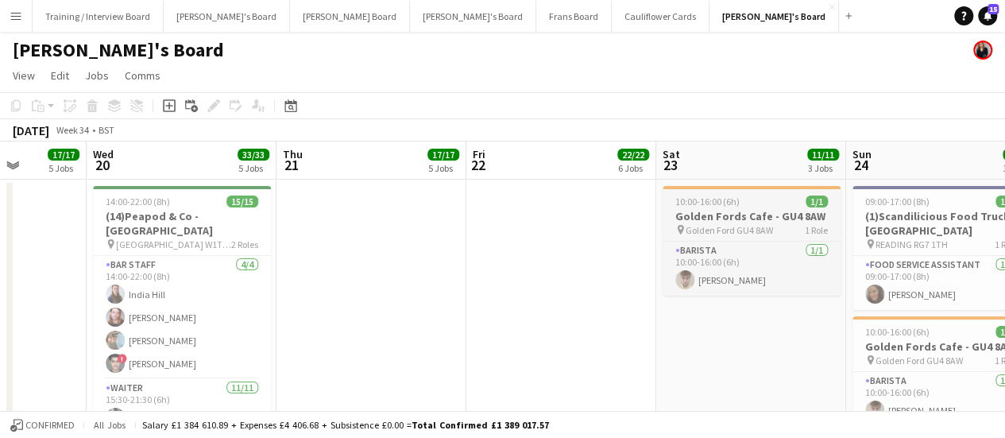
click at [728, 225] on span "Golden Ford GU4 8AW" at bounding box center [729, 230] width 87 height 12
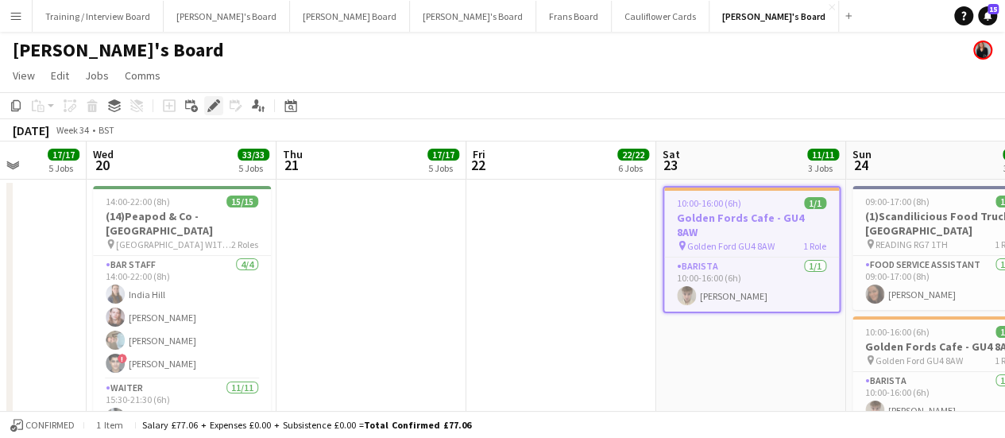
click at [220, 110] on div "Edit" at bounding box center [213, 105] width 19 height 19
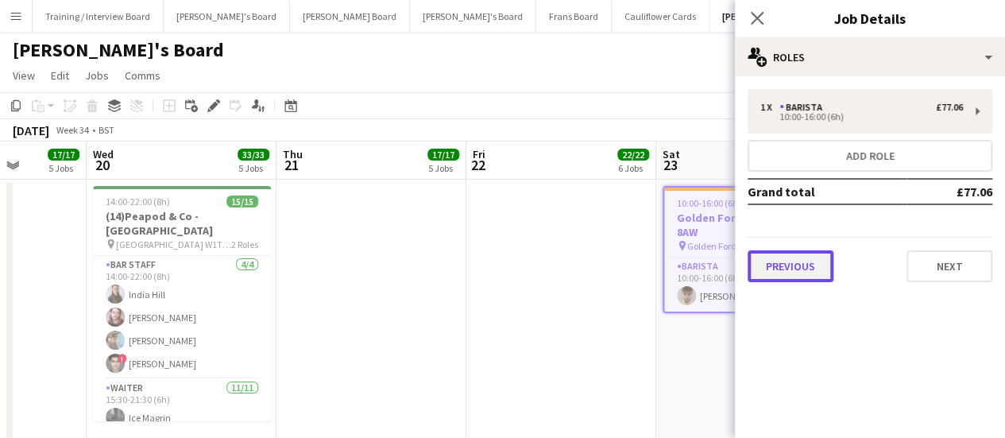
click at [785, 263] on button "Previous" at bounding box center [791, 266] width 86 height 32
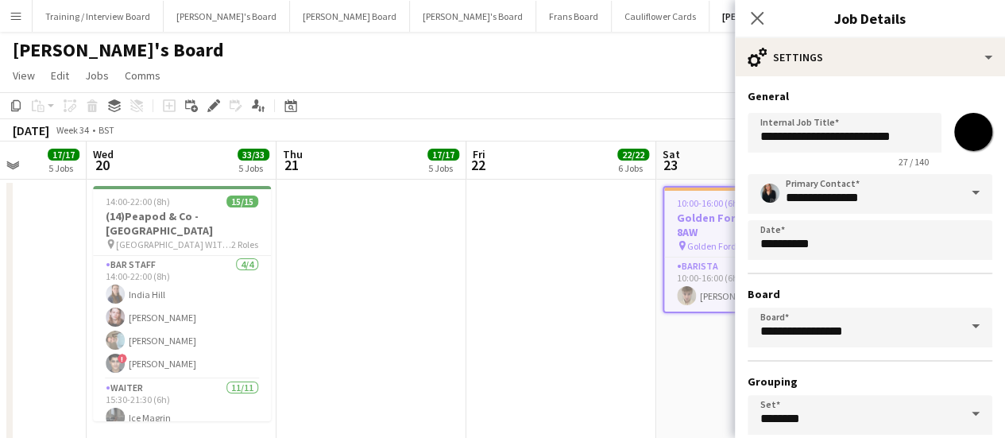
scroll to position [132, 0]
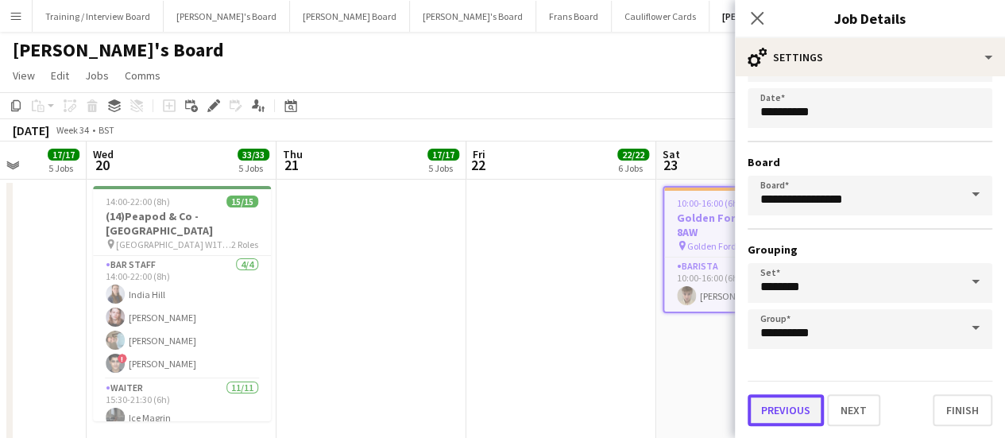
click at [793, 398] on button "Previous" at bounding box center [786, 410] width 76 height 32
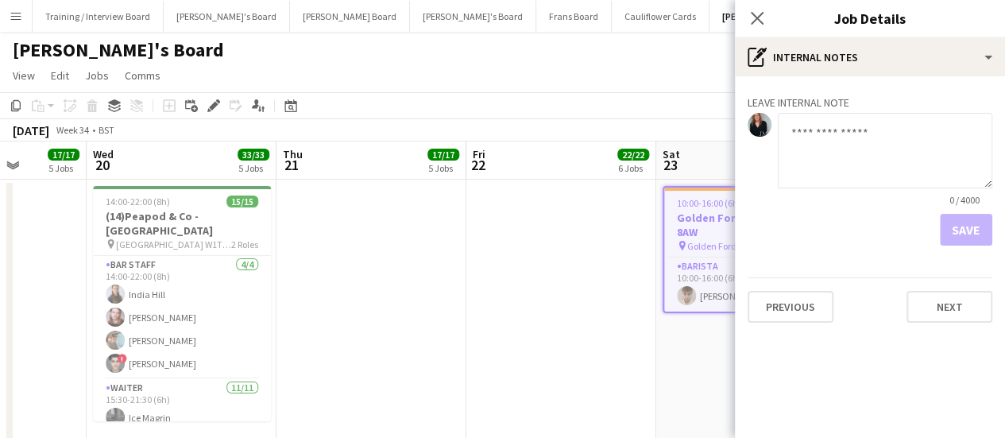
scroll to position [0, 0]
click at [784, 308] on button "Previous" at bounding box center [791, 307] width 86 height 32
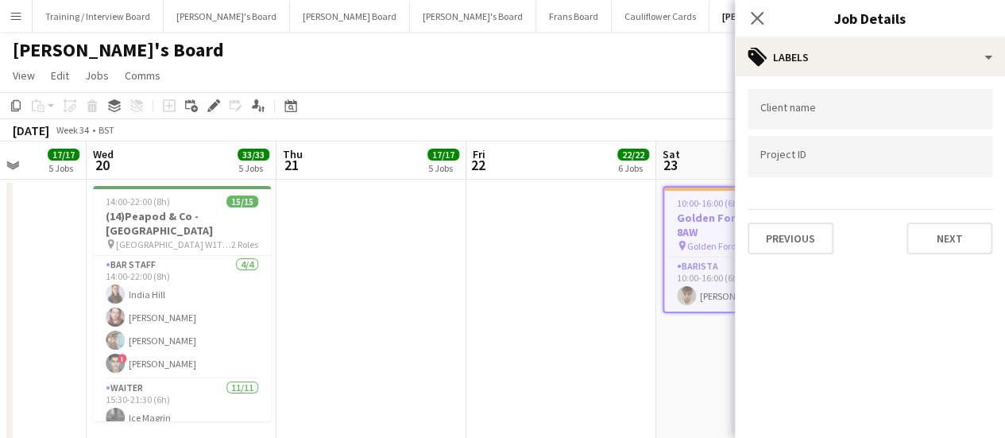
click at [498, 300] on app-date-cell at bounding box center [562, 404] width 190 height 448
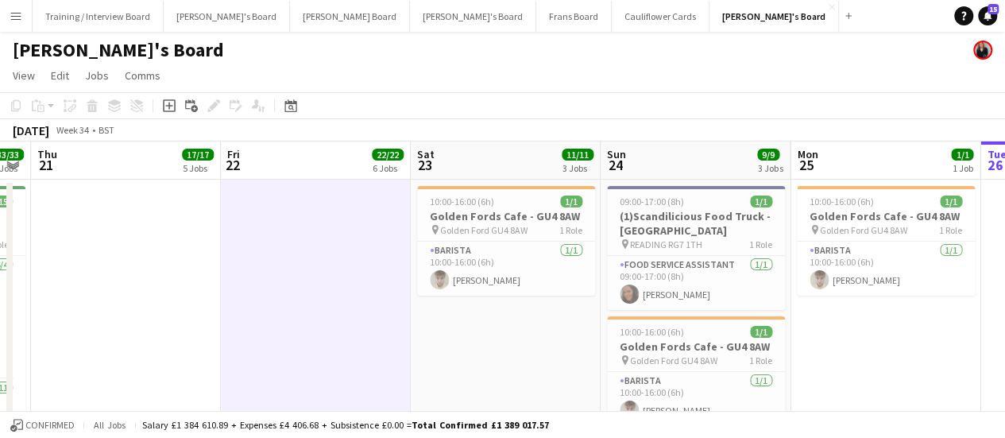
scroll to position [0, 416]
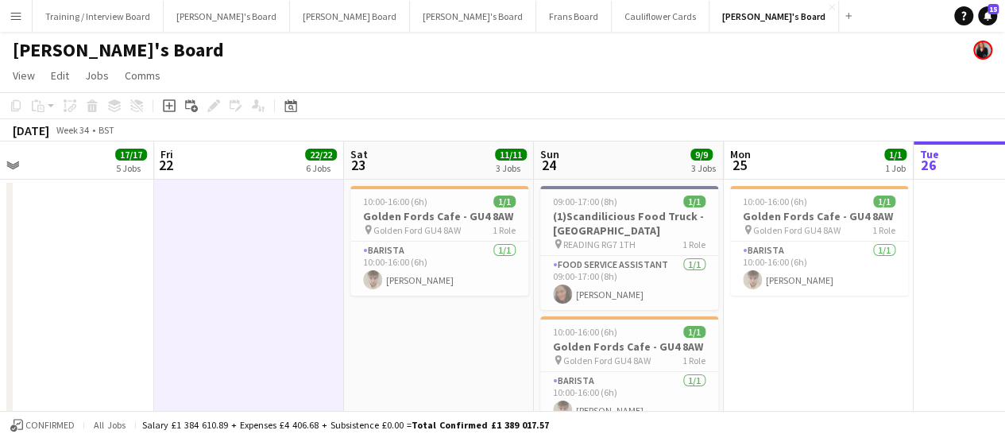
drag, startPoint x: 711, startPoint y: 347, endPoint x: 398, endPoint y: 306, distance: 315.0
click at [474, 227] on div "pin Golden Ford GU4 8AW 1 Role" at bounding box center [440, 229] width 178 height 13
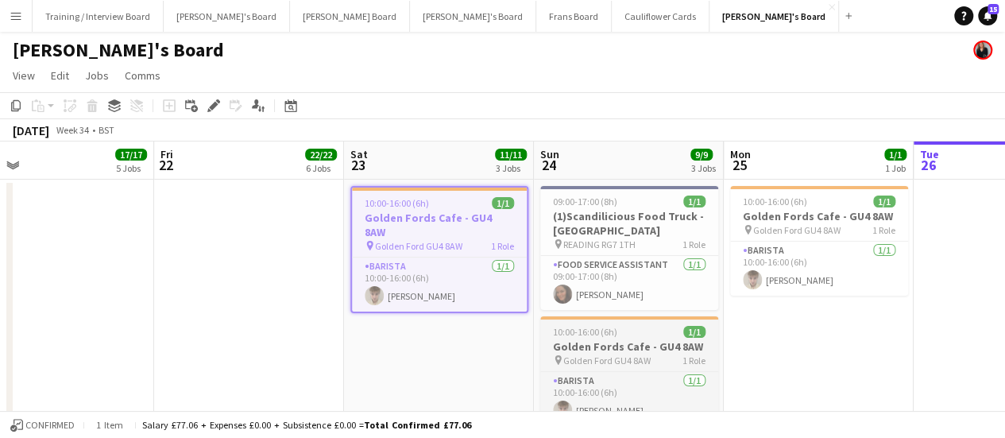
click at [623, 340] on h3 "Golden Fords Cafe - GU4 8AW" at bounding box center [629, 346] width 178 height 14
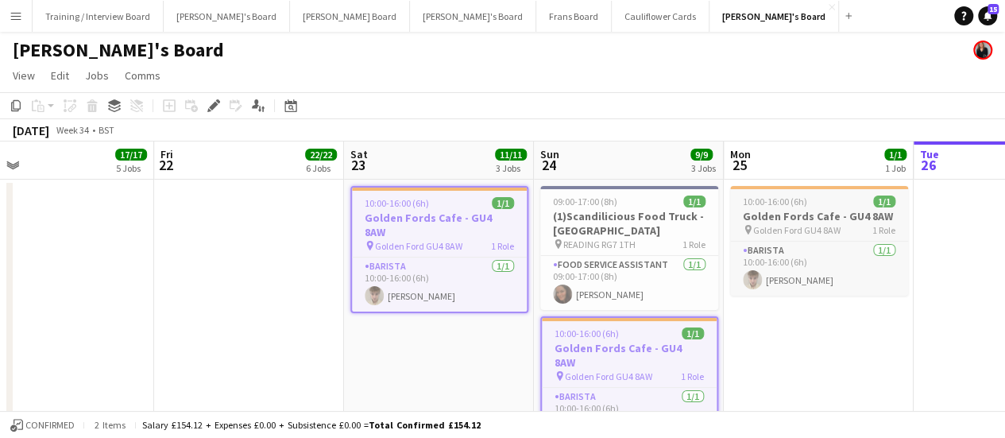
click at [823, 200] on div "10:00-16:00 (6h) 1/1" at bounding box center [819, 202] width 178 height 12
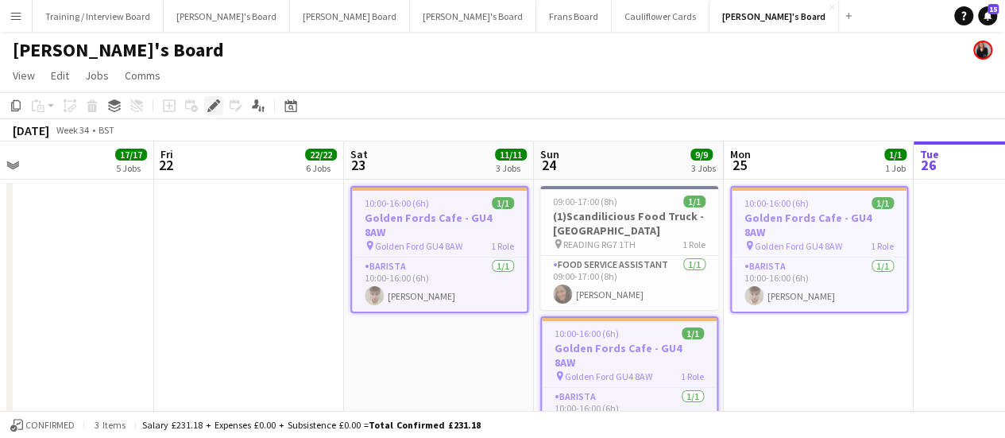
click at [220, 101] on div "Edit" at bounding box center [213, 105] width 19 height 19
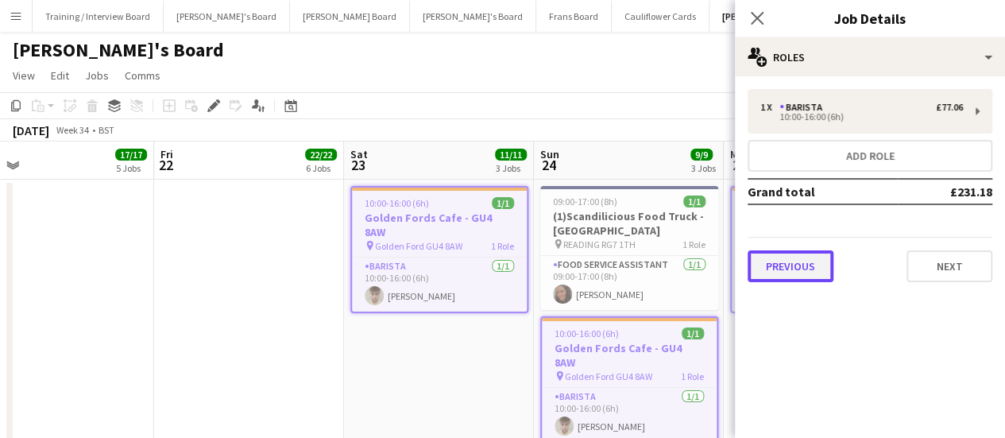
click at [781, 265] on button "Previous" at bounding box center [791, 266] width 86 height 32
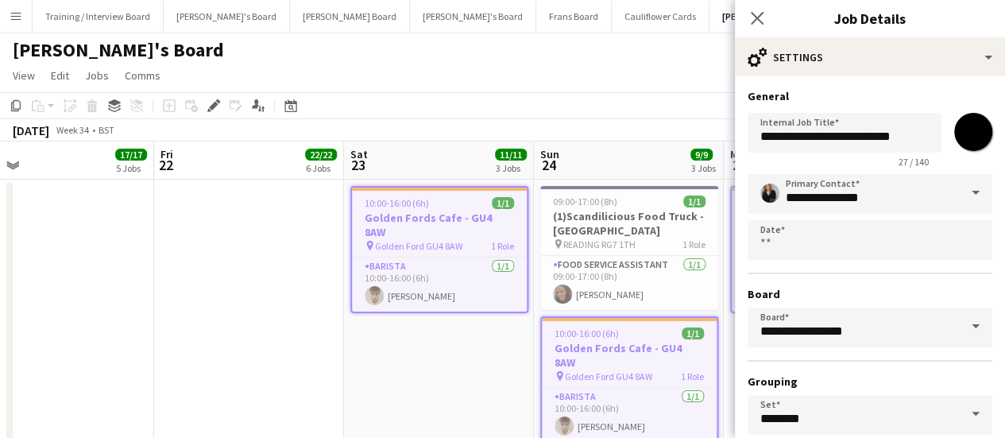
scroll to position [132, 0]
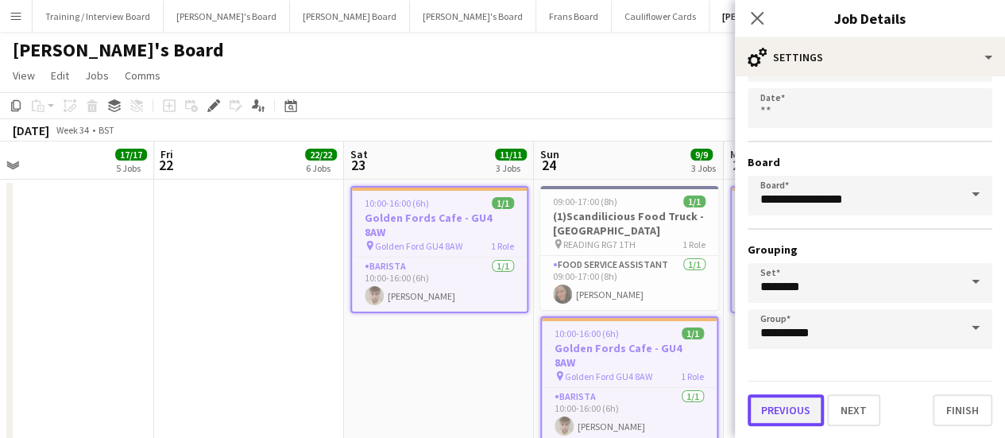
click at [793, 405] on button "Previous" at bounding box center [786, 410] width 76 height 32
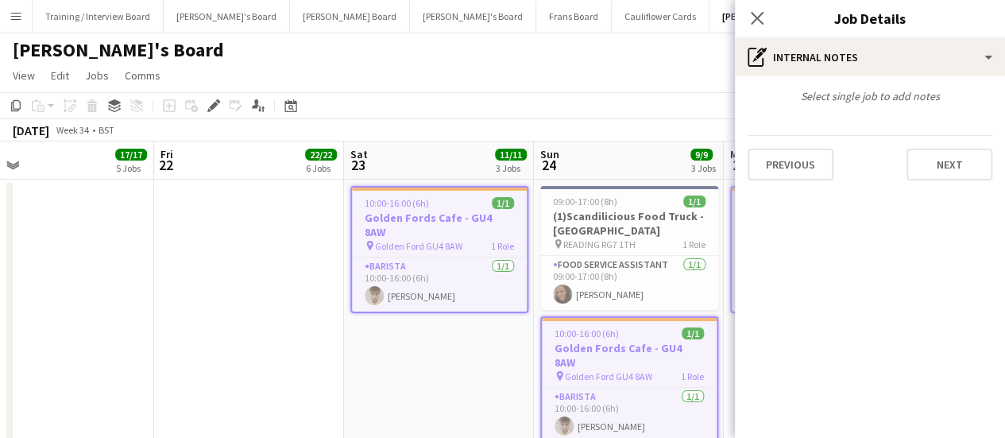
scroll to position [0, 0]
click at [794, 173] on button "Previous" at bounding box center [791, 165] width 86 height 32
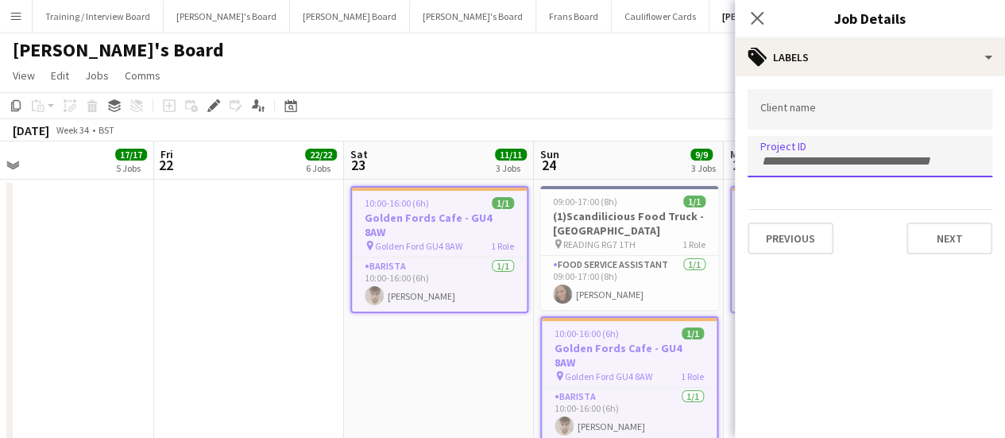
click at [795, 149] on div at bounding box center [870, 156] width 245 height 41
type input "*****"
click at [972, 238] on div at bounding box center [870, 219] width 270 height 438
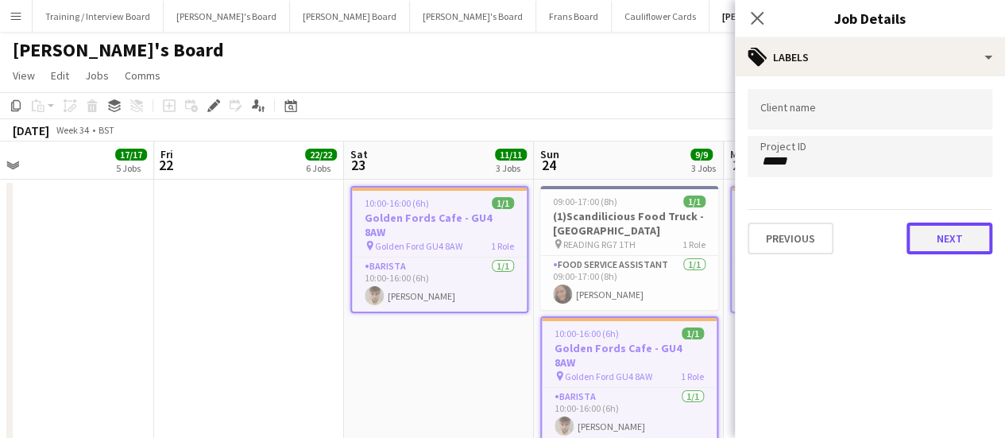
click at [972, 238] on button "Next" at bounding box center [950, 239] width 86 height 32
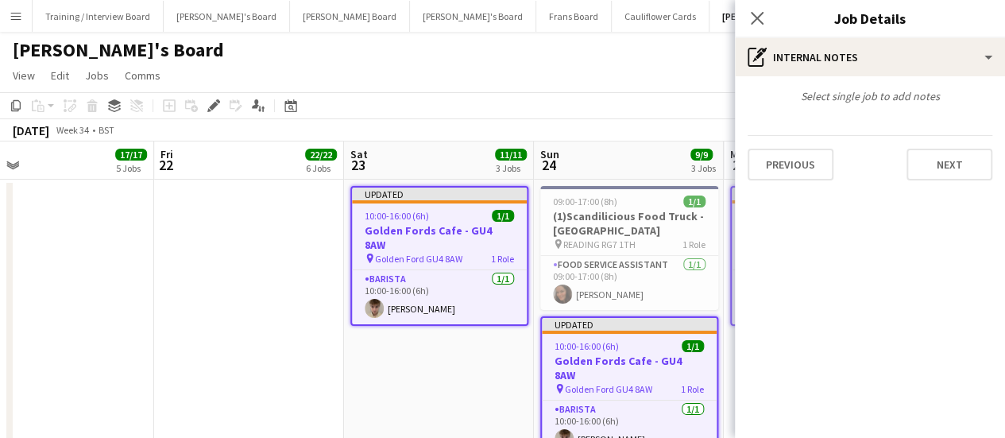
click at [498, 393] on app-date-cell "Updated 10:00-16:00 (6h) 1/1 Golden Fords Cafe - GU4 8AW pin Golden Ford GU4 8A…" at bounding box center [439, 404] width 190 height 448
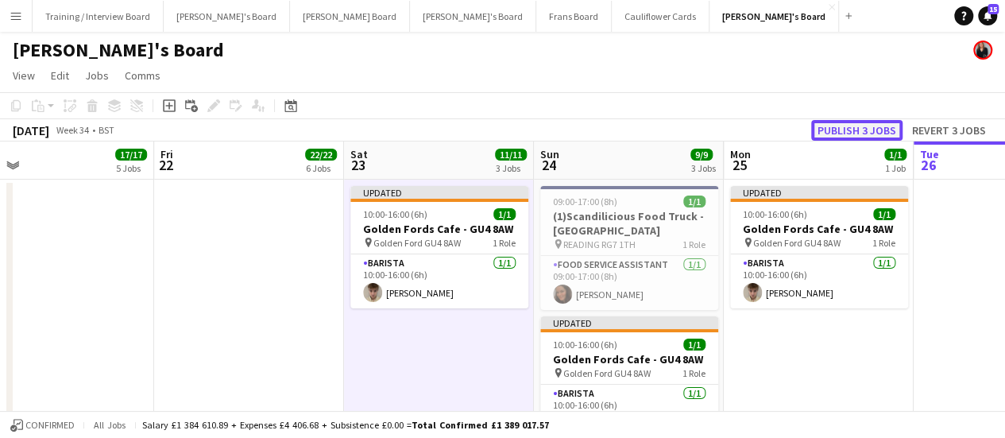
click at [882, 133] on button "Publish 3 jobs" at bounding box center [857, 130] width 91 height 21
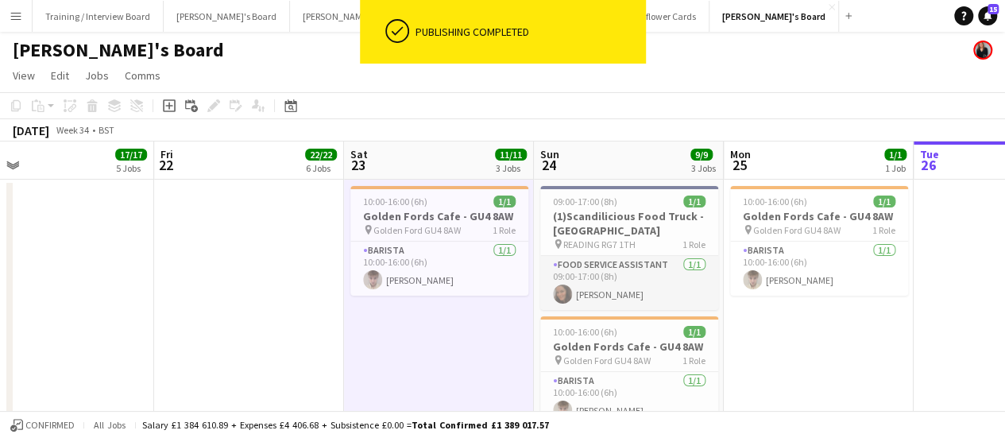
click at [596, 276] on app-card-role "Food Service Assistant 1/1 09:00-17:00 (8h) Ellie Wrenn" at bounding box center [629, 283] width 178 height 54
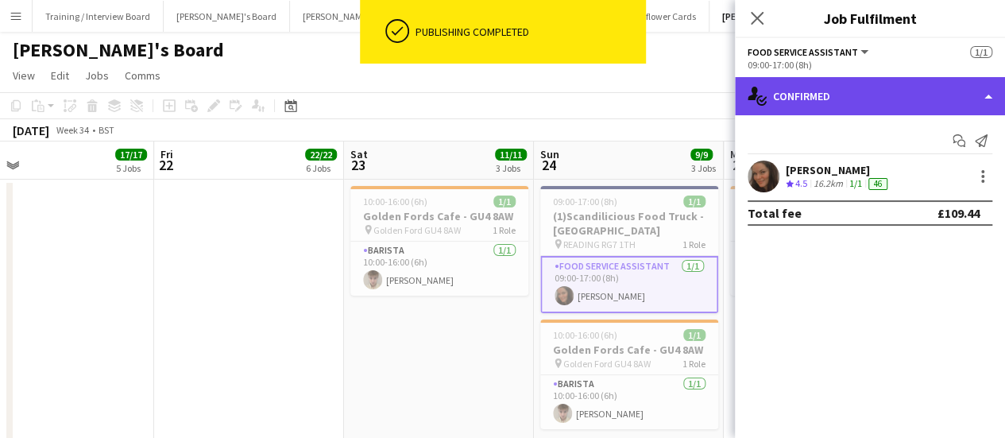
click at [831, 83] on div "single-neutral-actions-check-2 Confirmed" at bounding box center [870, 96] width 270 height 38
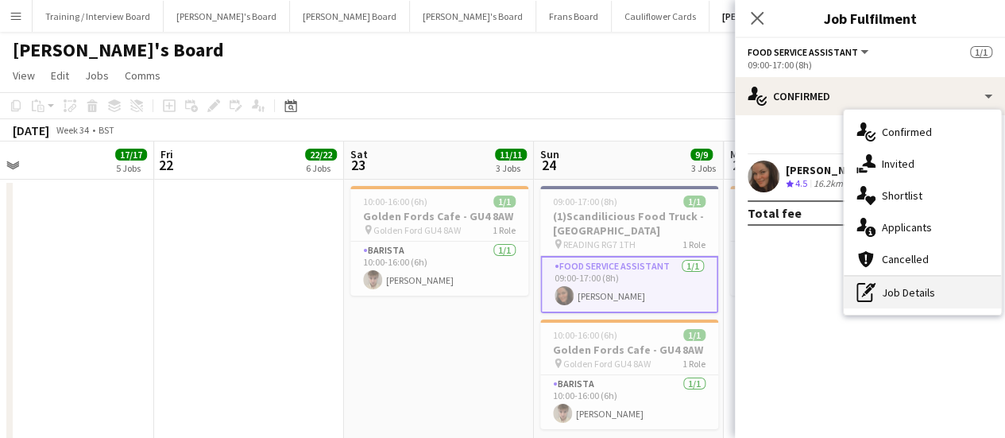
click at [893, 306] on div "pen-write Job Details" at bounding box center [922, 293] width 157 height 32
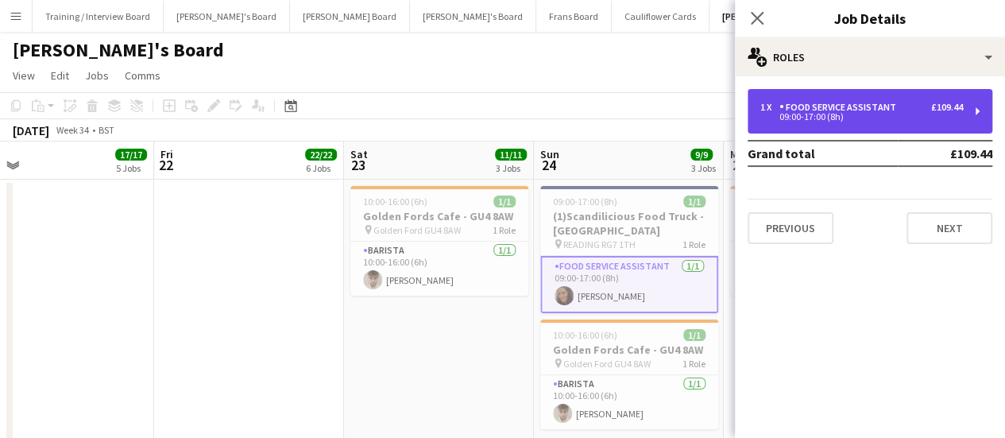
click at [857, 120] on div "09:00-17:00 (8h)" at bounding box center [862, 117] width 203 height 8
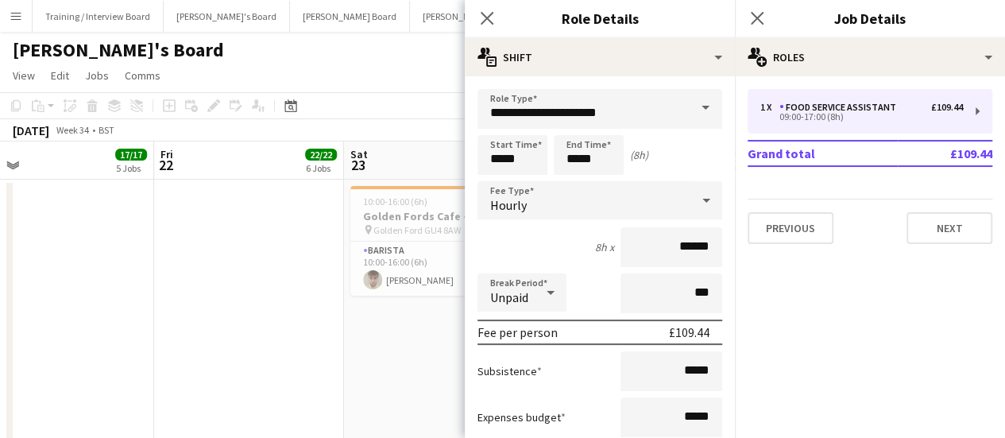
click at [406, 385] on app-date-cell "10:00-16:00 (6h) 1/1 Golden Fords Cafe - GU4 8AW pin Golden Ford GU4 8AW 1 Role…" at bounding box center [439, 404] width 190 height 448
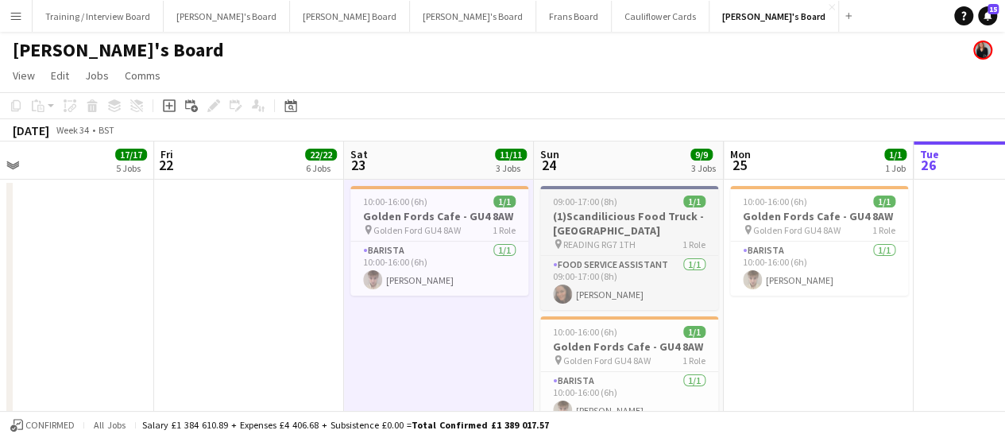
click at [654, 203] on div "09:00-17:00 (8h) 1/1" at bounding box center [629, 202] width 178 height 12
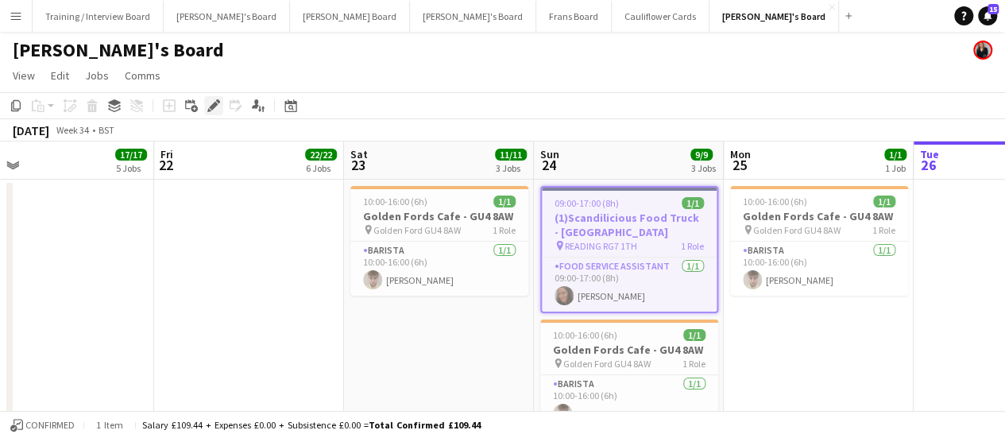
click at [207, 109] on icon "Edit" at bounding box center [213, 105] width 13 height 13
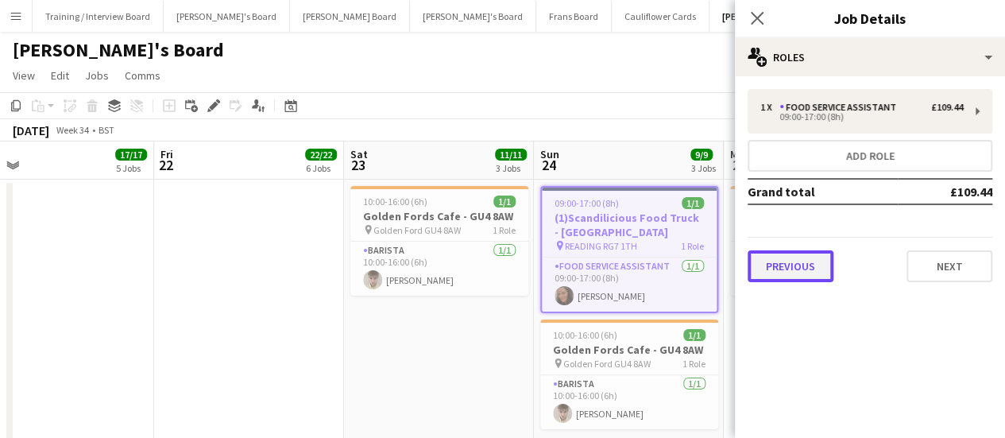
click at [807, 265] on button "Previous" at bounding box center [791, 266] width 86 height 32
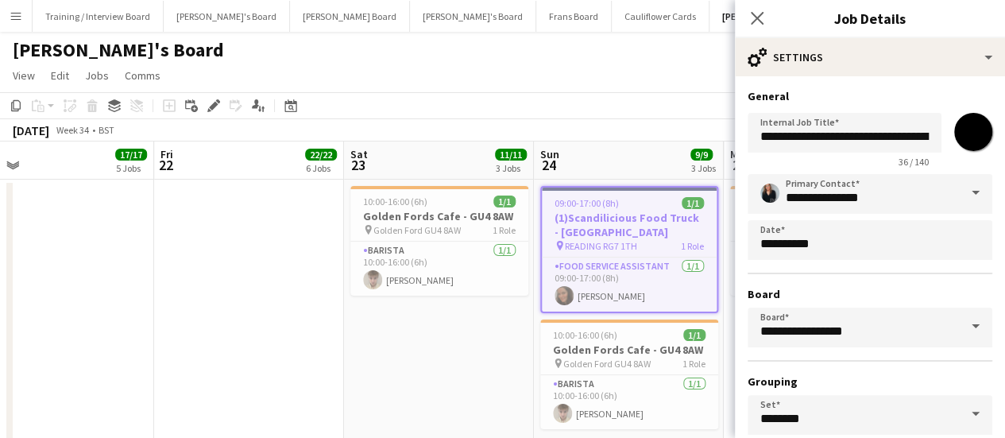
scroll to position [132, 0]
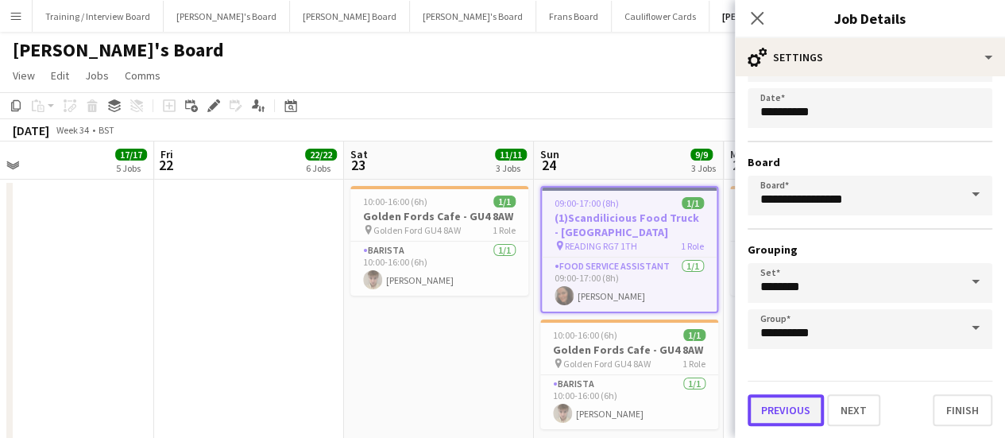
click at [794, 414] on button "Previous" at bounding box center [786, 410] width 76 height 32
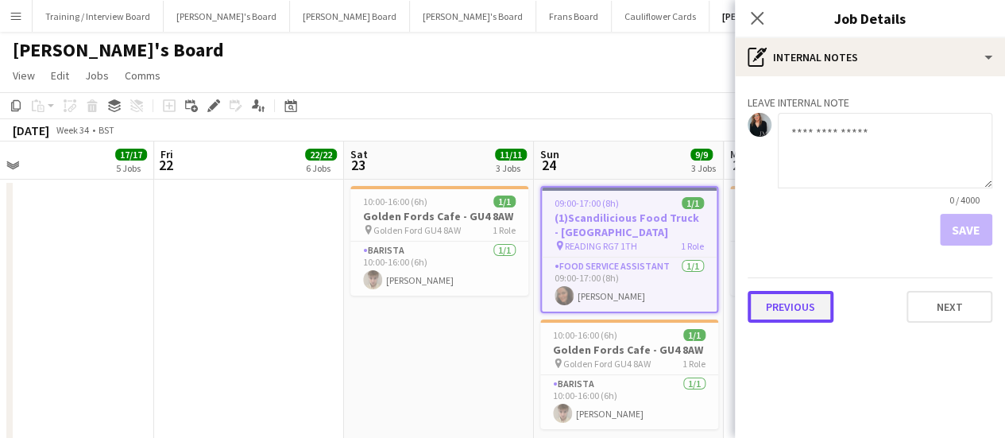
click at [792, 314] on button "Previous" at bounding box center [791, 307] width 86 height 32
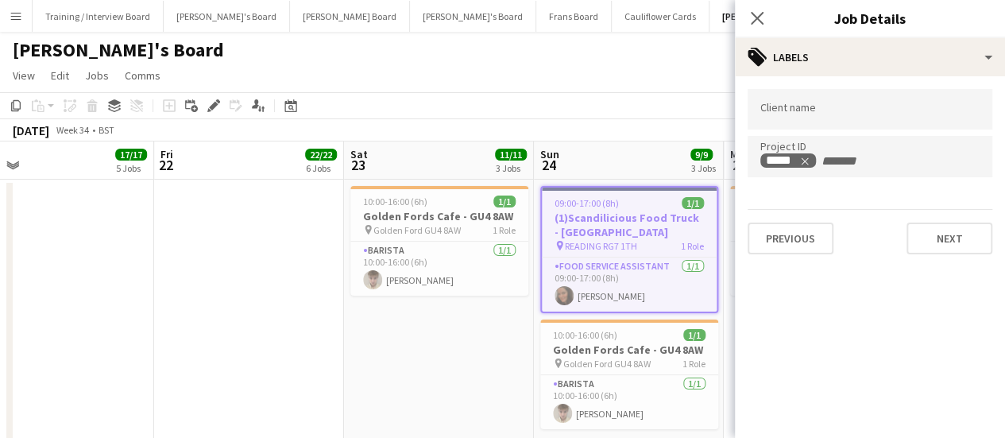
click at [396, 366] on app-date-cell "10:00-16:00 (6h) 1/1 Golden Fords Cafe - GU4 8AW pin Golden Ford GU4 8AW 1 Role…" at bounding box center [439, 404] width 190 height 448
